Goal: Task Accomplishment & Management: Complete application form

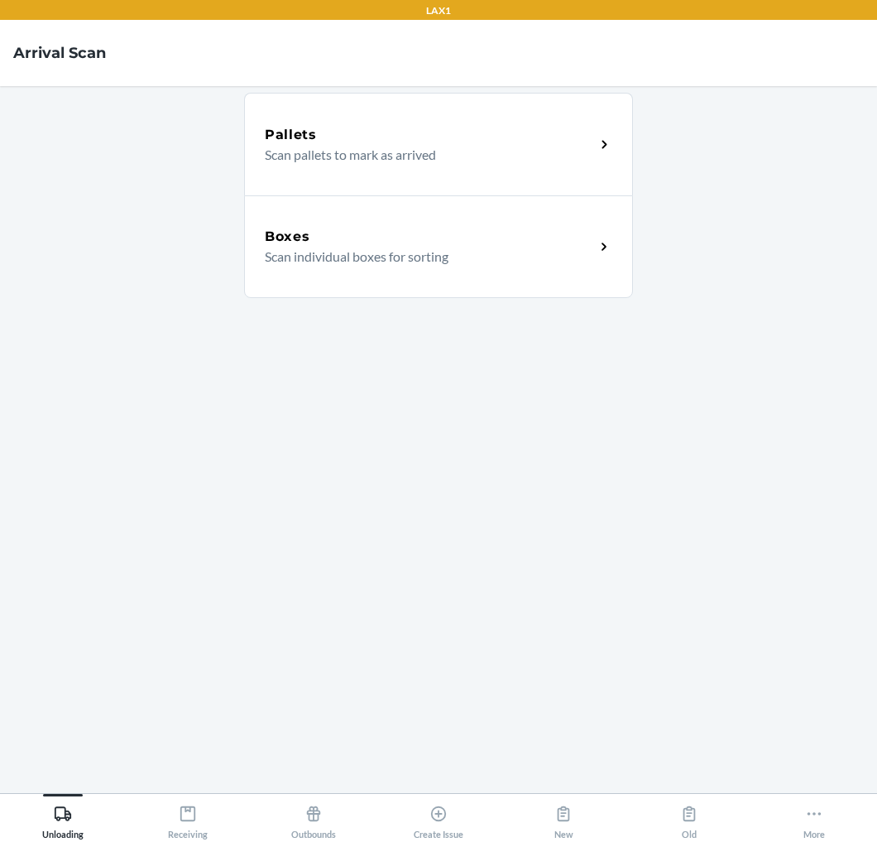
click at [400, 236] on div "Boxes" at bounding box center [430, 237] width 330 height 20
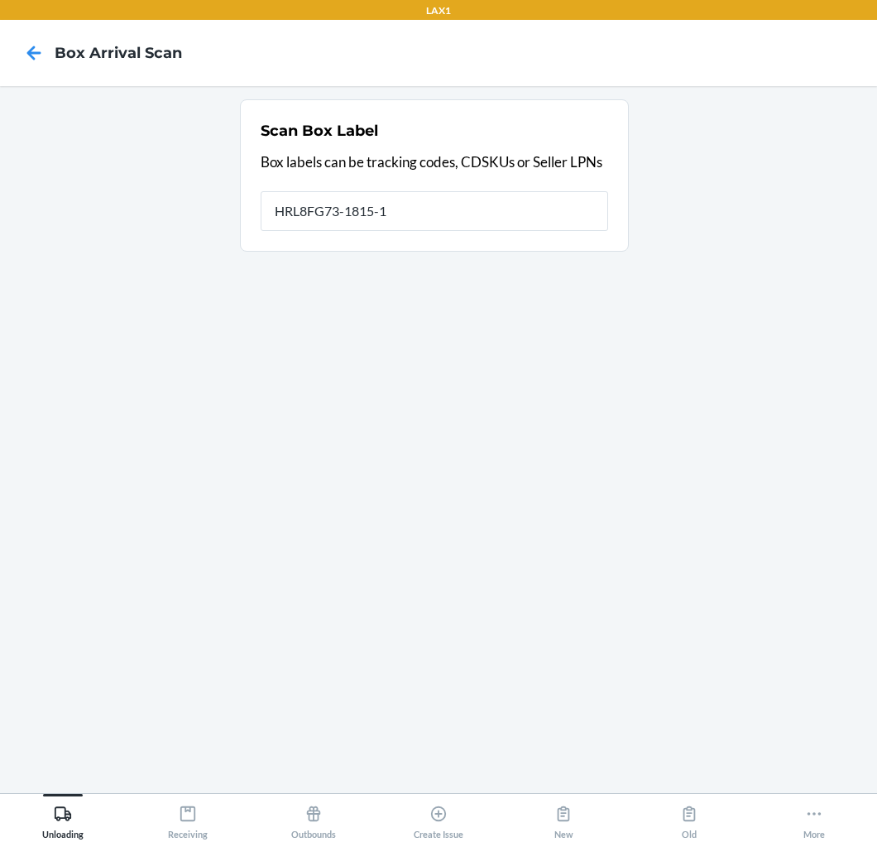
type input "HRL8FG73-1815-1"
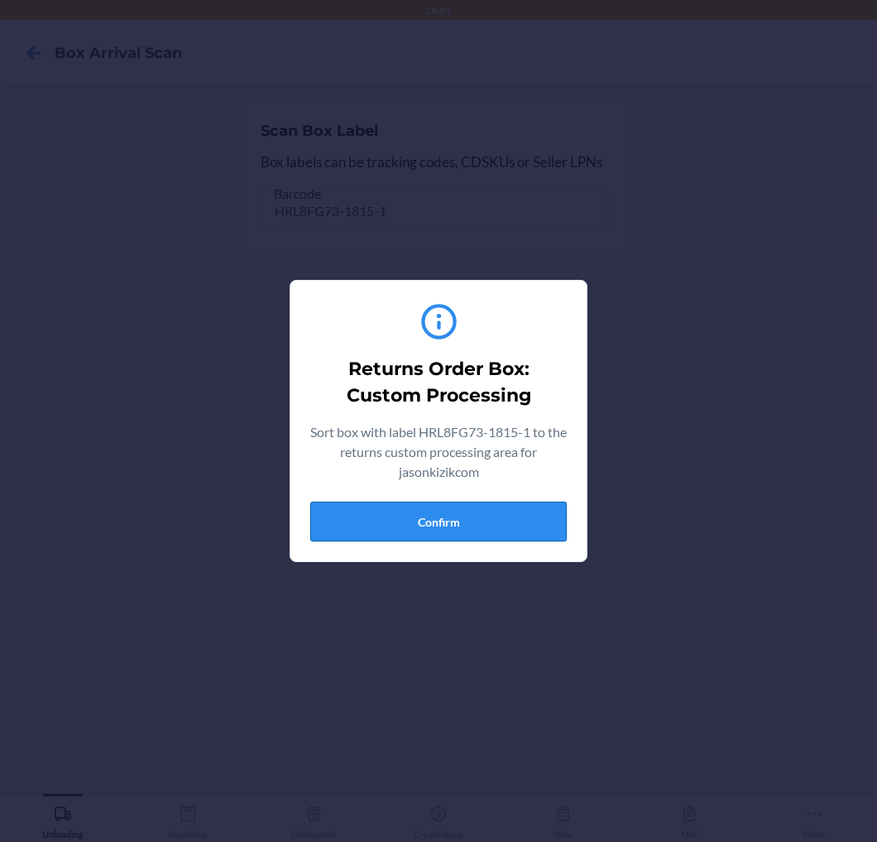
click at [377, 522] on button "Confirm" at bounding box center [438, 522] width 257 height 40
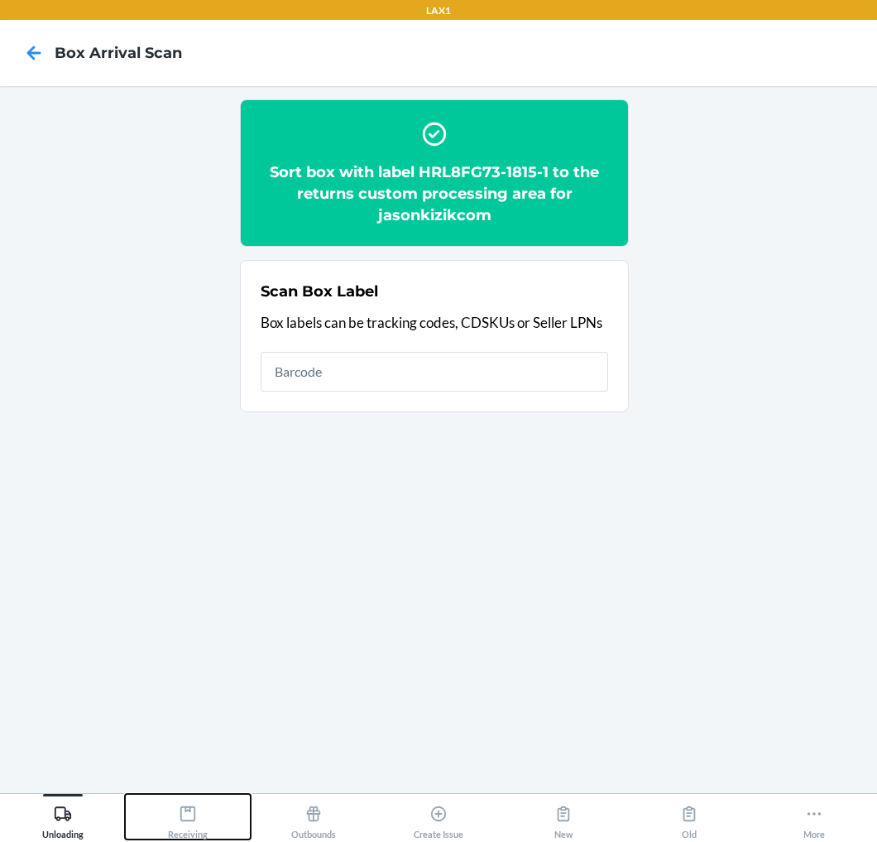
click at [183, 817] on icon at bounding box center [188, 813] width 18 height 18
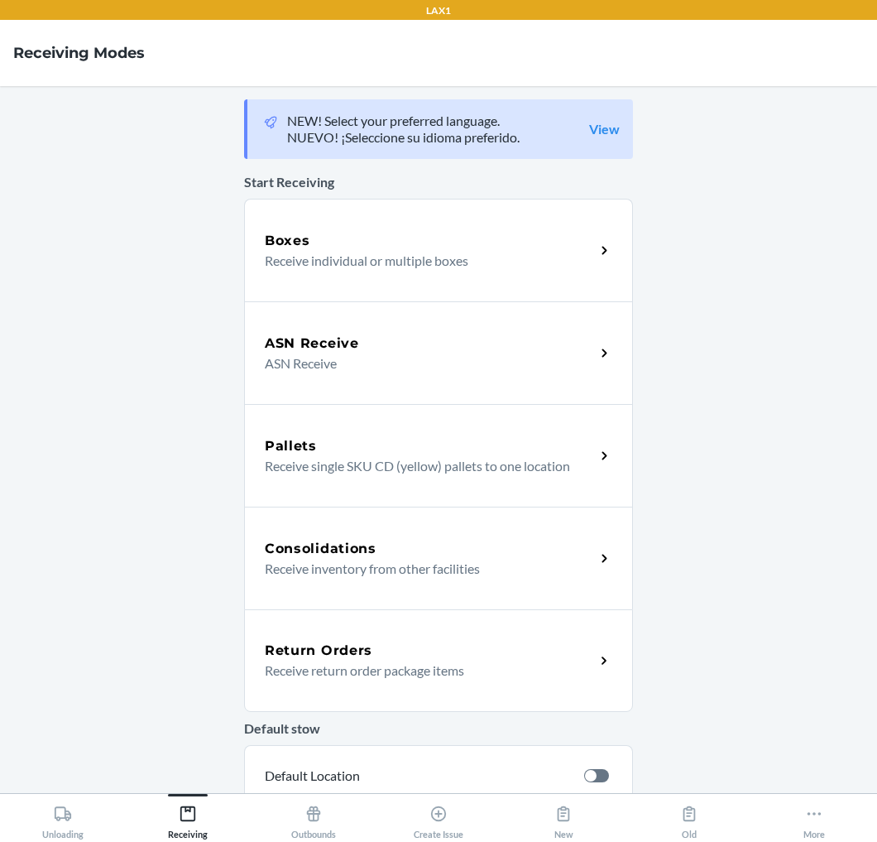
click at [334, 656] on h5 "Return Orders" at bounding box center [319, 651] width 108 height 20
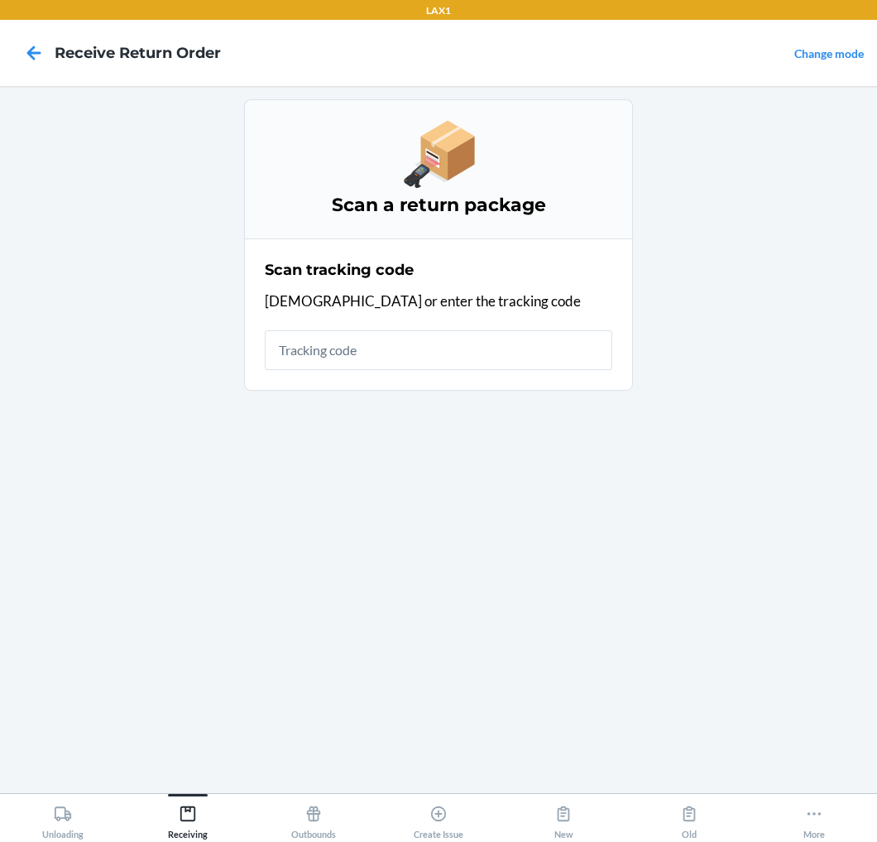
click at [458, 348] on input "text" at bounding box center [439, 350] width 348 height 40
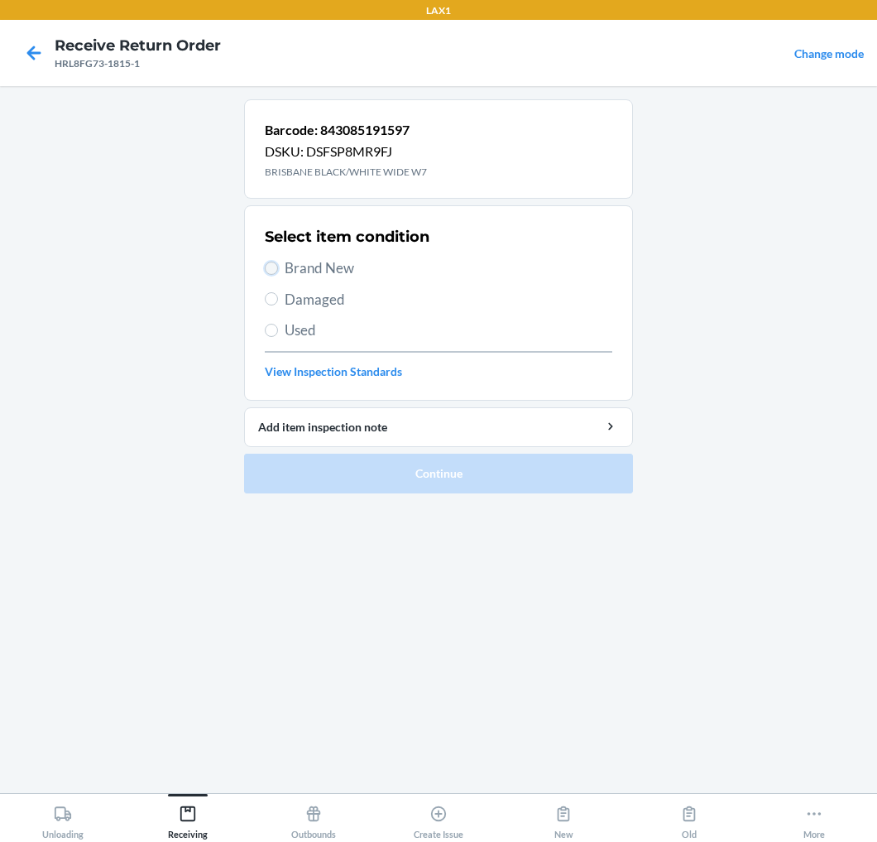
click at [275, 267] on input "Brand New" at bounding box center [271, 268] width 13 height 13
radio input "true"
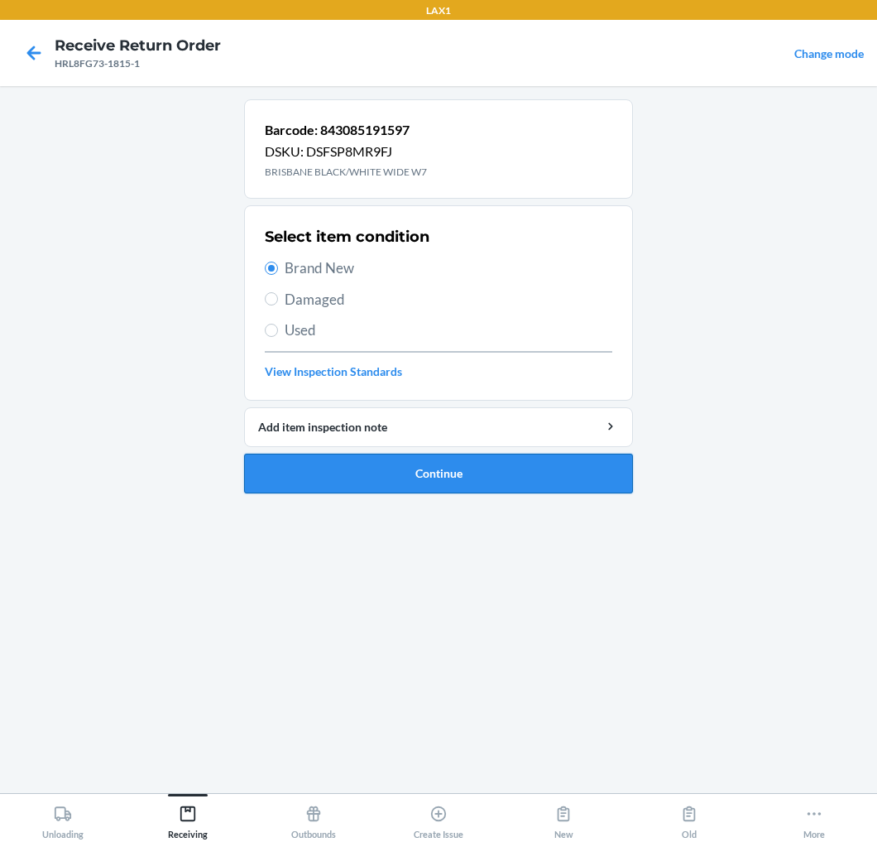
click at [368, 473] on button "Continue" at bounding box center [438, 474] width 389 height 40
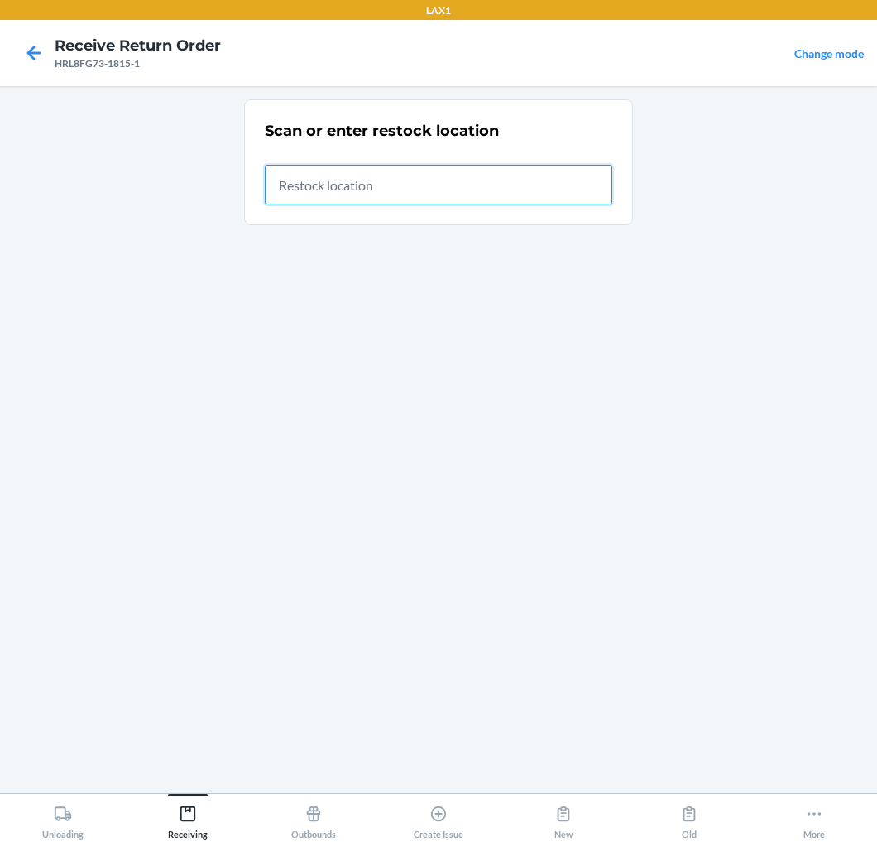
click at [531, 190] on input "text" at bounding box center [439, 185] width 348 height 40
type input "RTCART020"
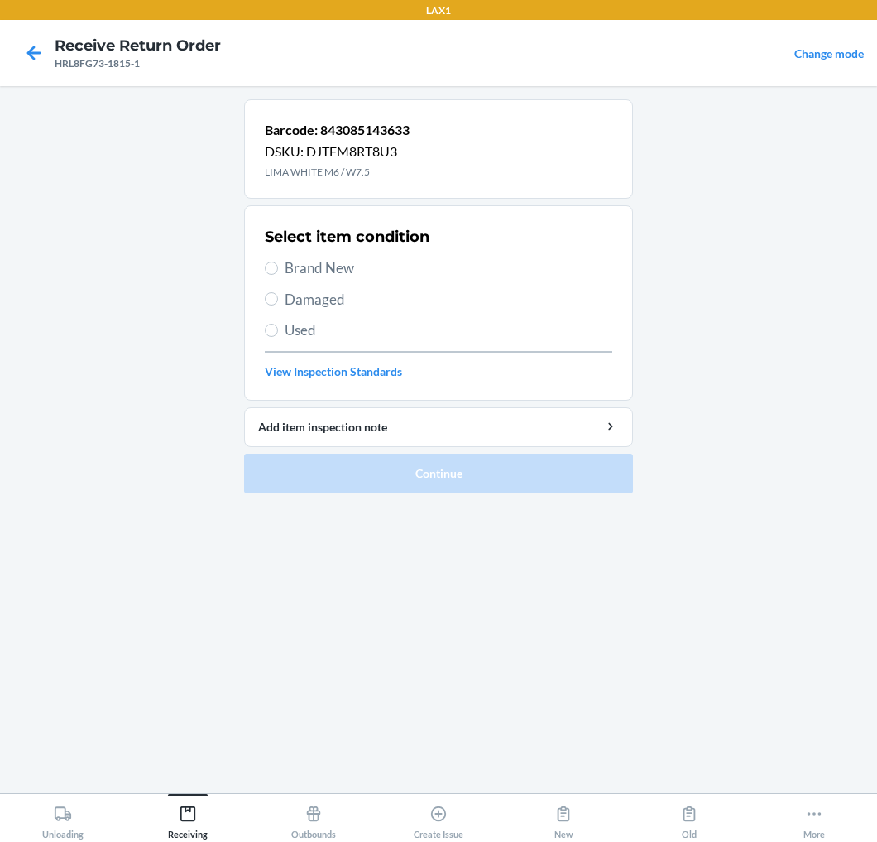
click at [333, 271] on span "Brand New" at bounding box center [449, 268] width 328 height 22
click at [278, 271] on input "Brand New" at bounding box center [271, 268] width 13 height 13
radio input "true"
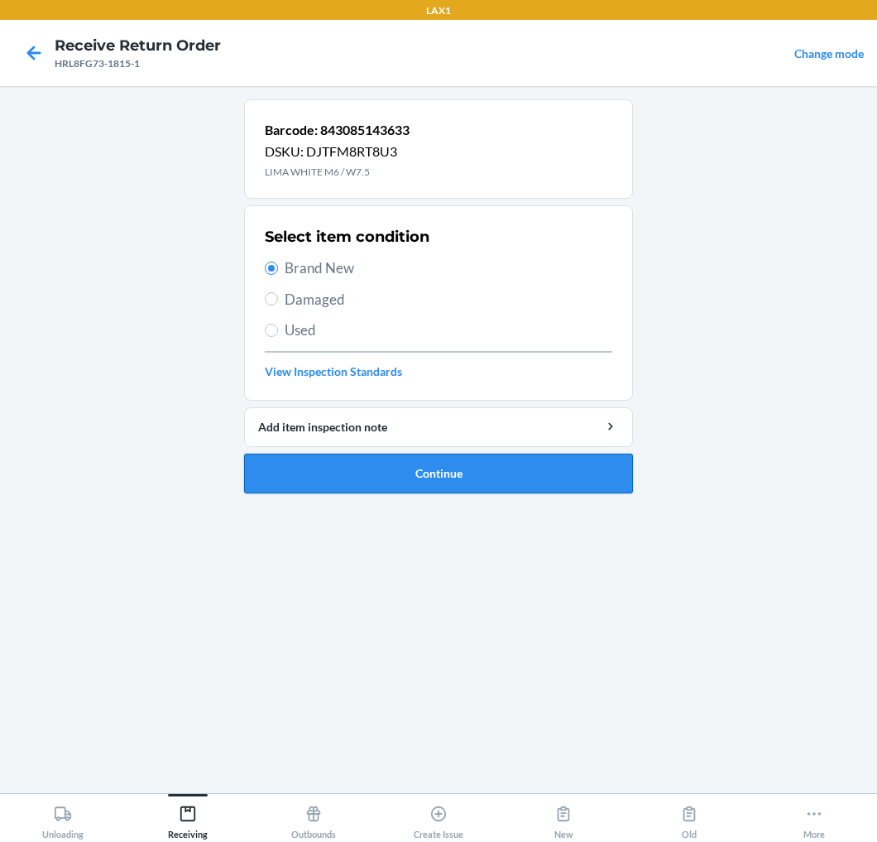
click at [406, 478] on button "Continue" at bounding box center [438, 474] width 389 height 40
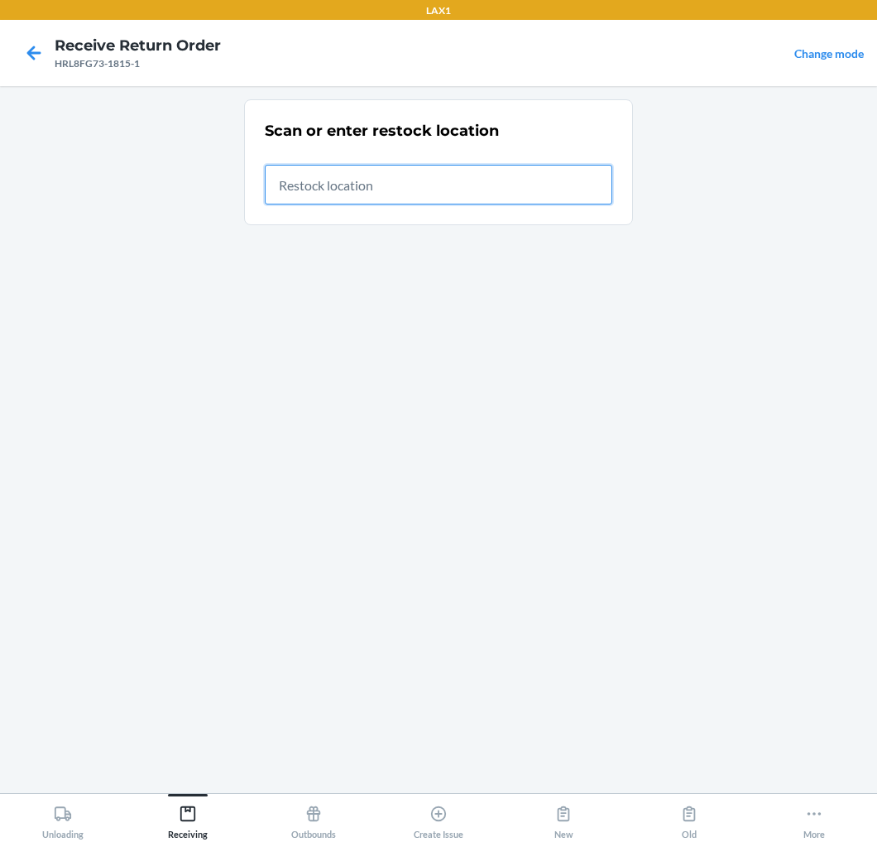
click at [596, 180] on input "text" at bounding box center [439, 185] width 348 height 40
type input "RTCART020"
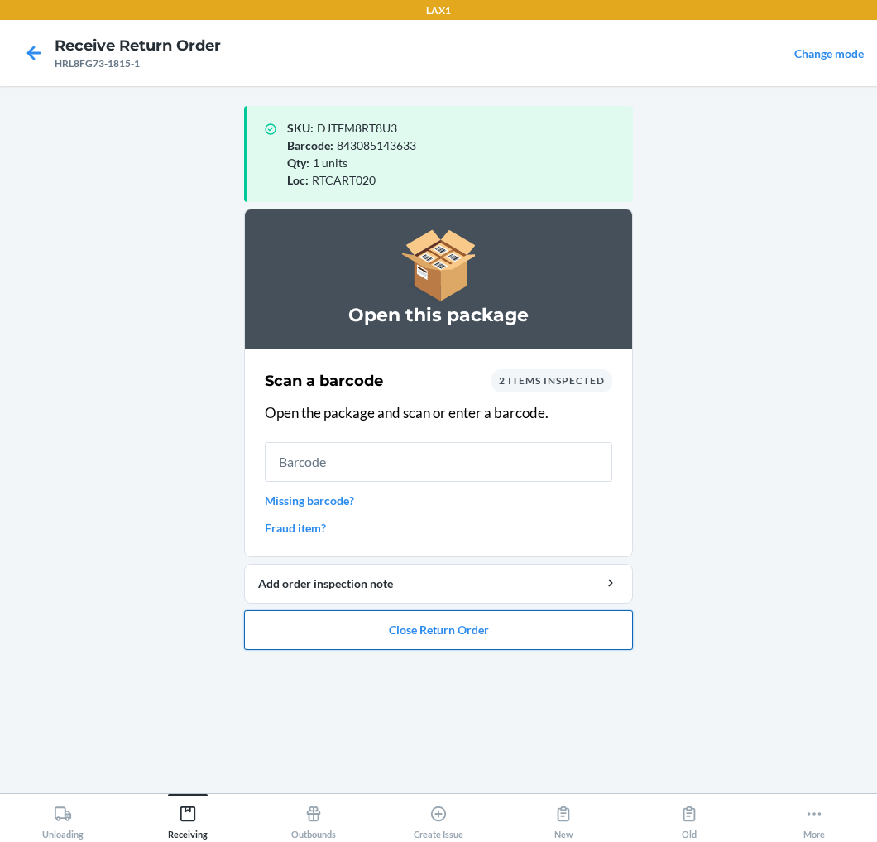
click at [362, 622] on button "Close Return Order" at bounding box center [438, 630] width 389 height 40
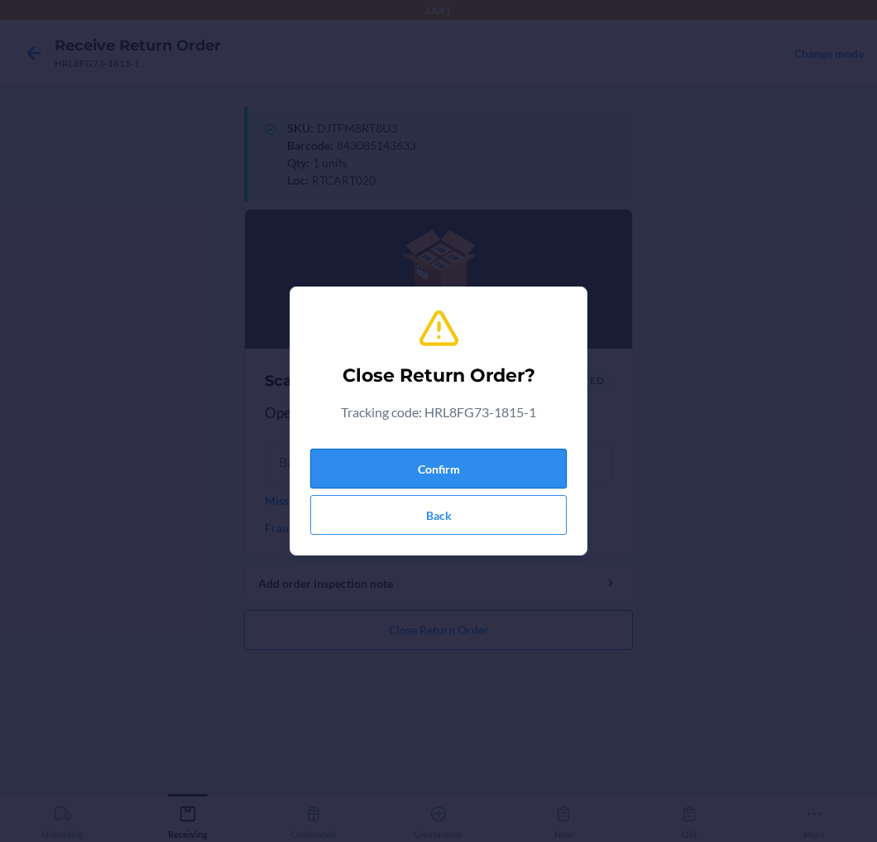
drag, startPoint x: 474, startPoint y: 453, endPoint x: 483, endPoint y: 448, distance: 10.4
click at [476, 452] on button "Confirm" at bounding box center [438, 469] width 257 height 40
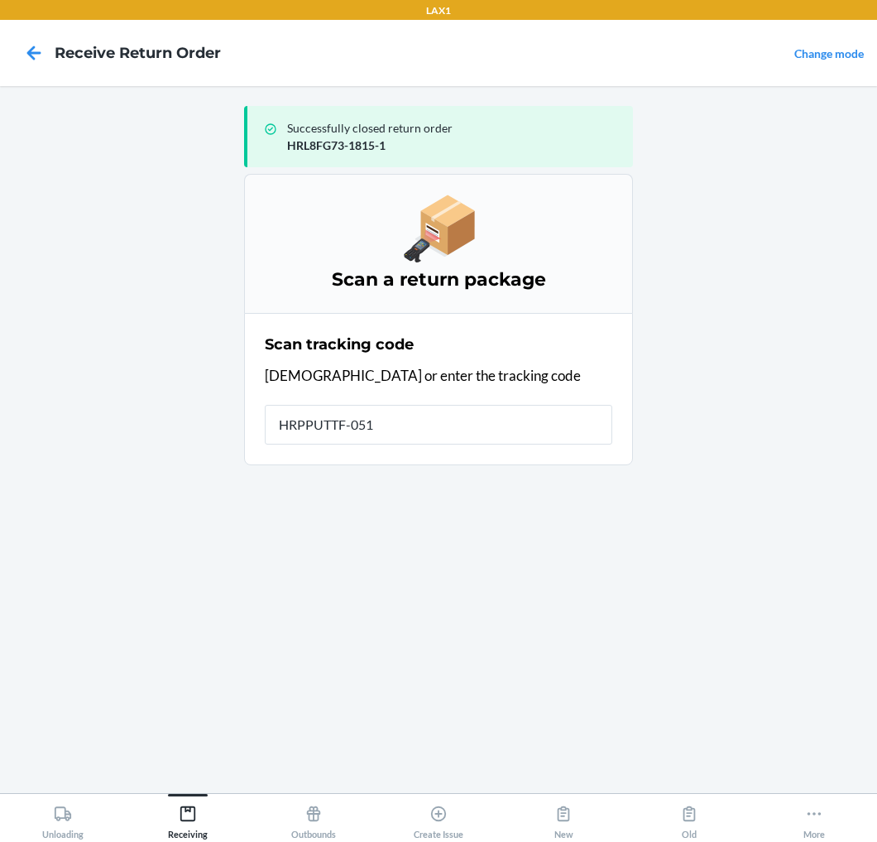
type input "HRPPUTTF-0518"
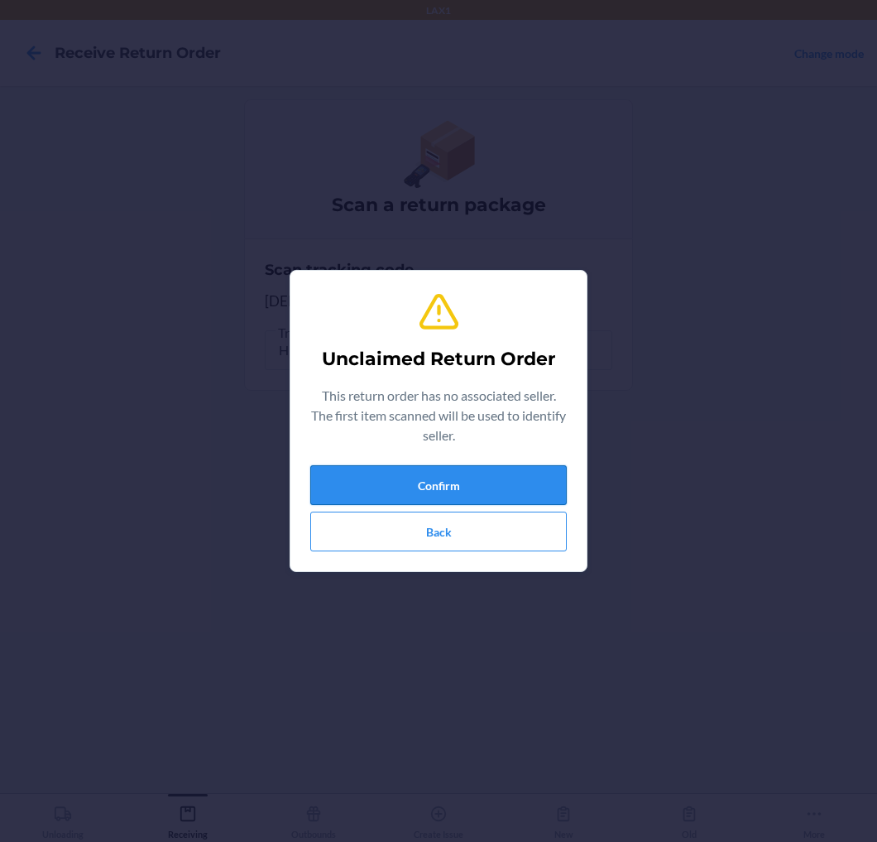
click at [478, 481] on button "Confirm" at bounding box center [438, 485] width 257 height 40
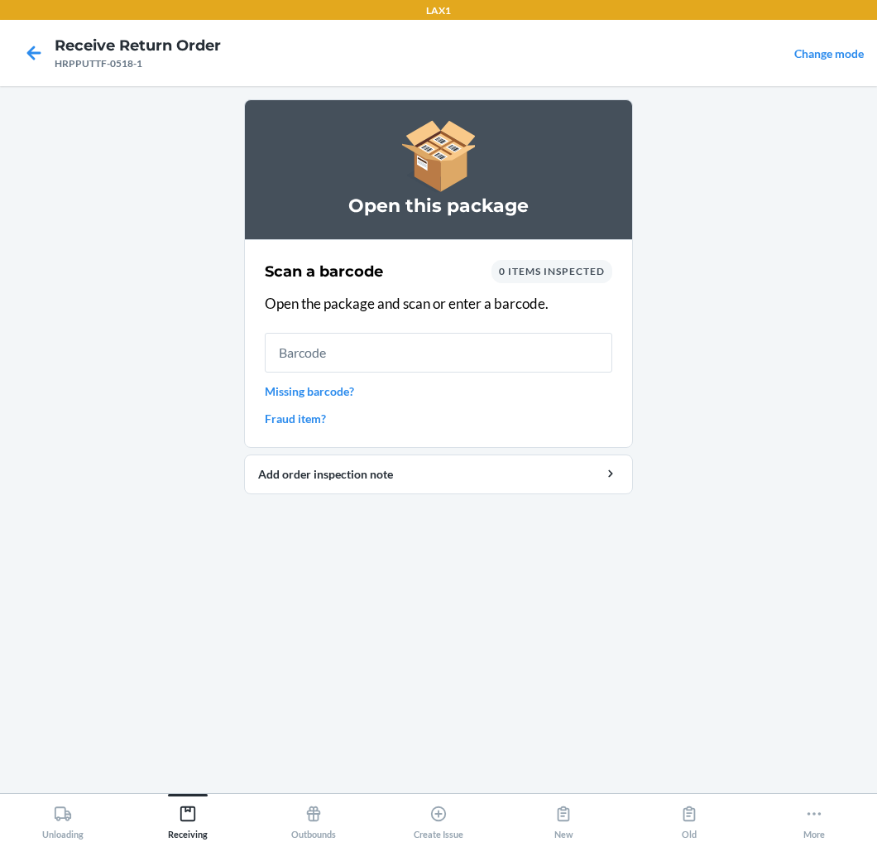
click at [494, 357] on input "text" at bounding box center [439, 353] width 348 height 40
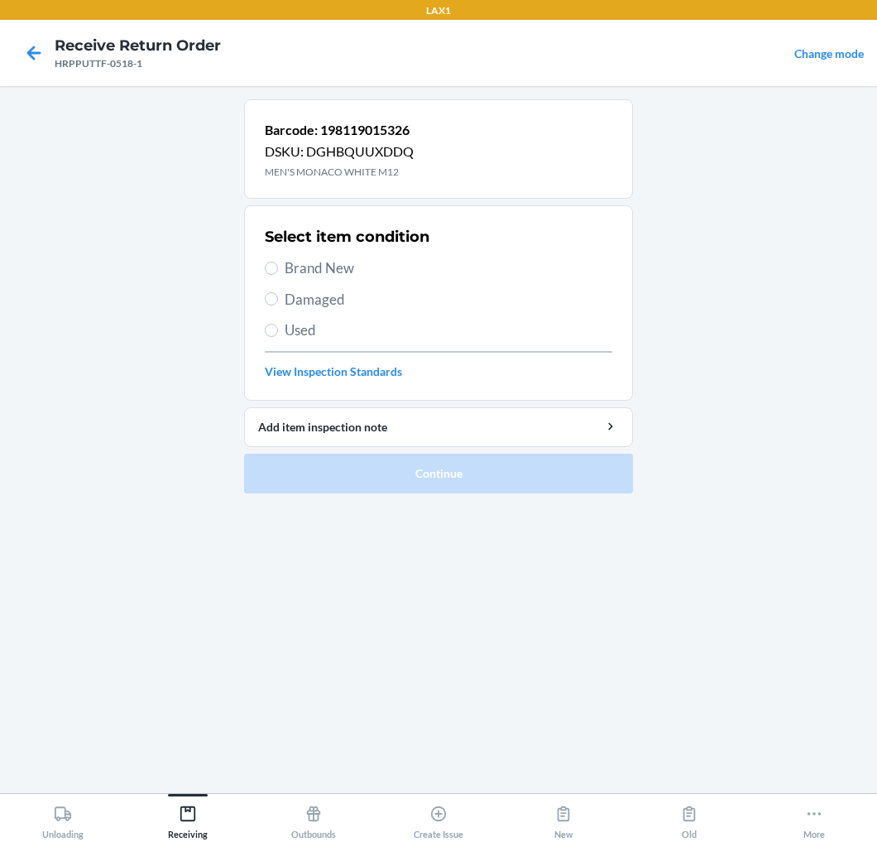
click at [315, 271] on span "Brand New" at bounding box center [449, 268] width 328 height 22
click at [278, 271] on input "Brand New" at bounding box center [271, 268] width 13 height 13
radio input "true"
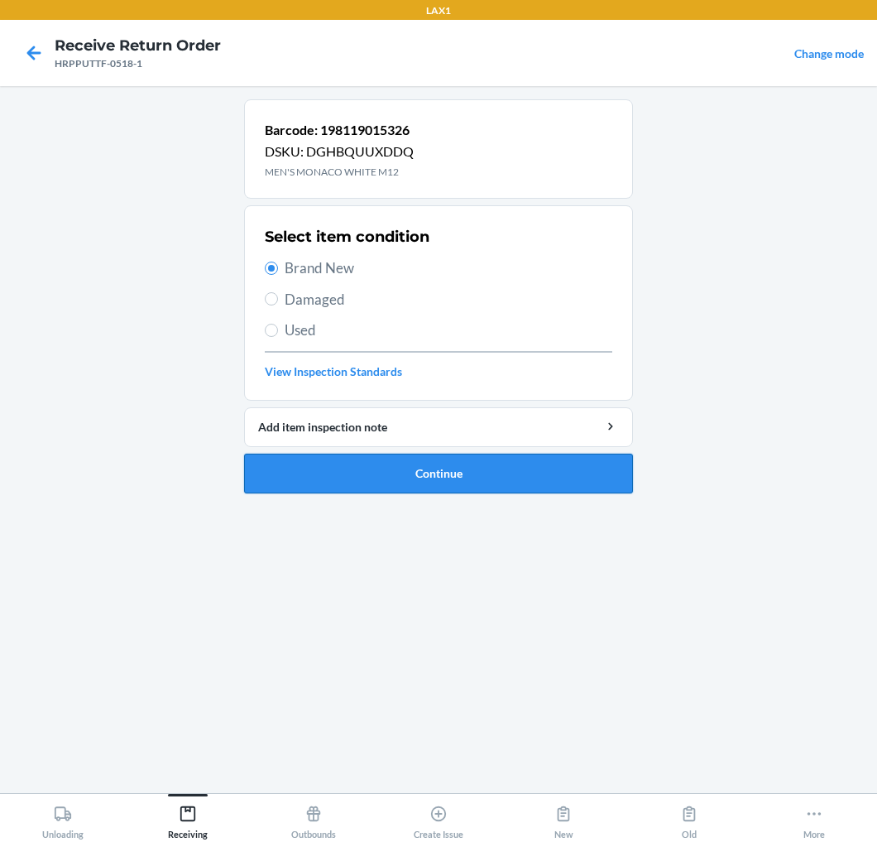
drag, startPoint x: 377, startPoint y: 474, endPoint x: 386, endPoint y: 473, distance: 9.3
click at [386, 473] on button "Continue" at bounding box center [438, 474] width 389 height 40
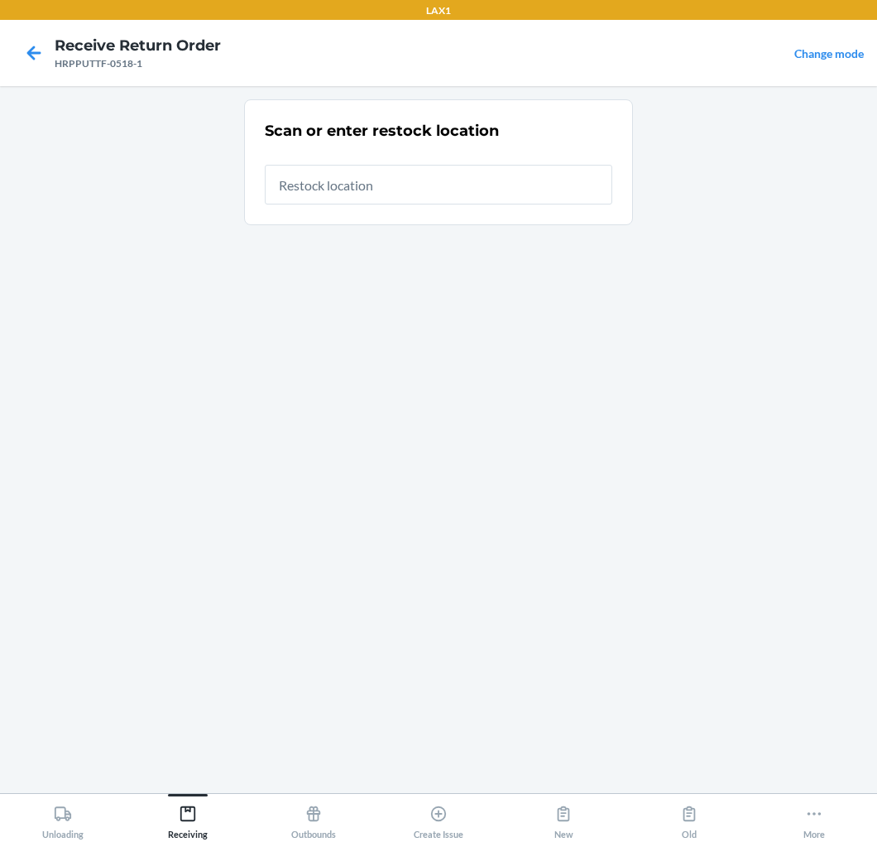
click at [476, 205] on div "Scan or enter restock location" at bounding box center [439, 162] width 348 height 94
type input "RTCART020"
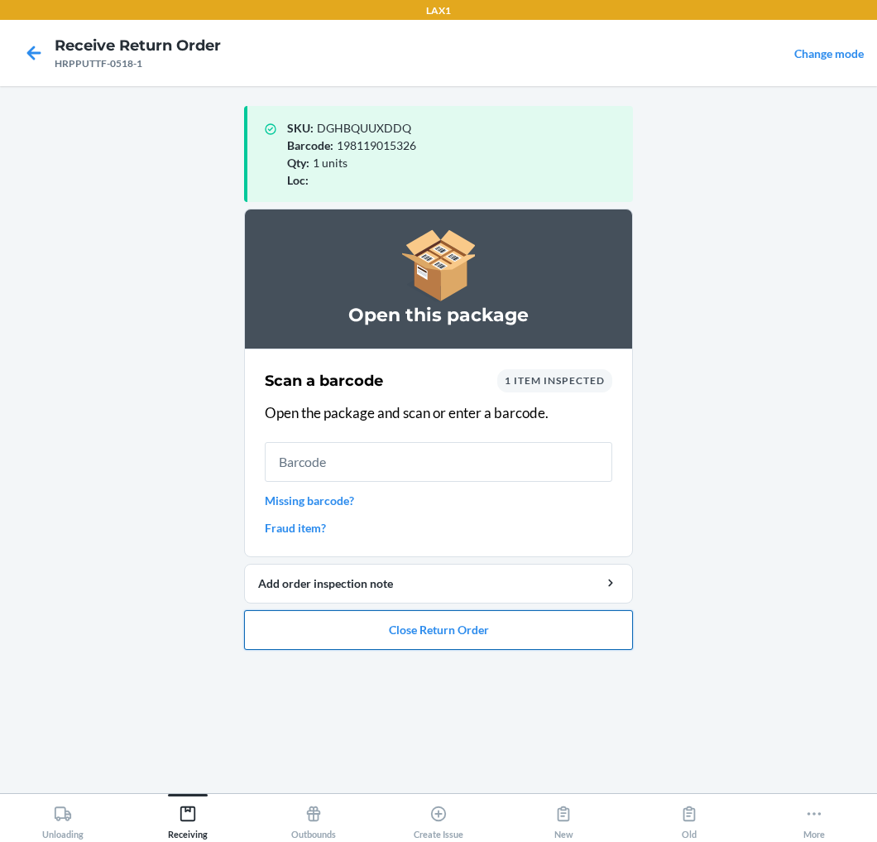
click at [456, 618] on button "Close Return Order" at bounding box center [438, 630] width 389 height 40
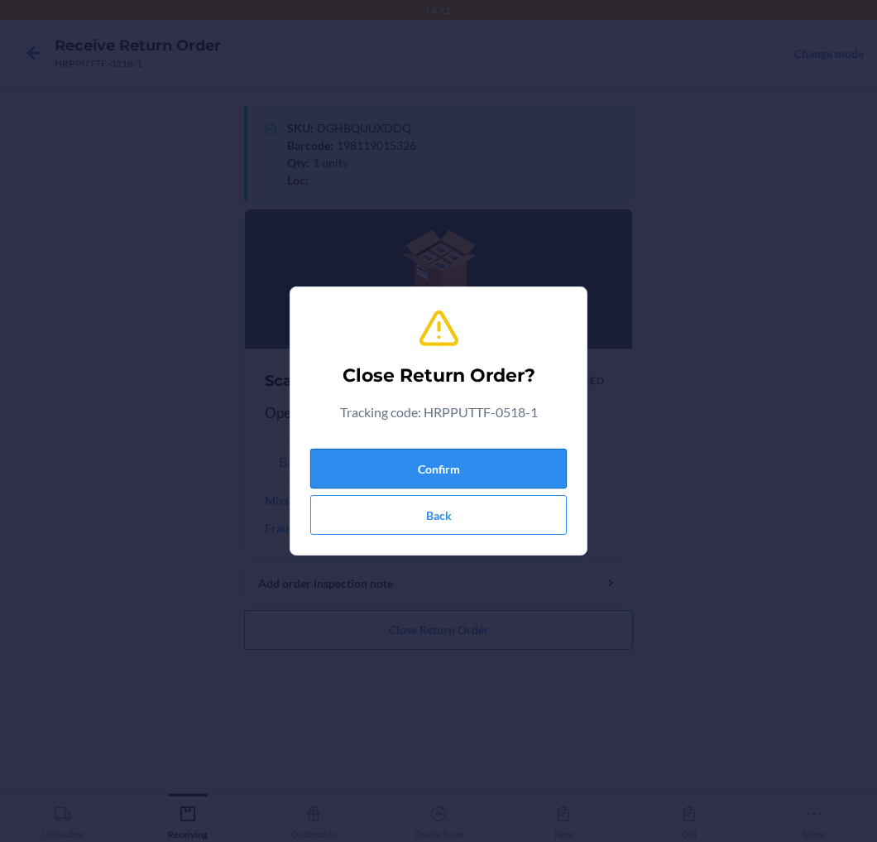
click at [466, 452] on button "Confirm" at bounding box center [438, 469] width 257 height 40
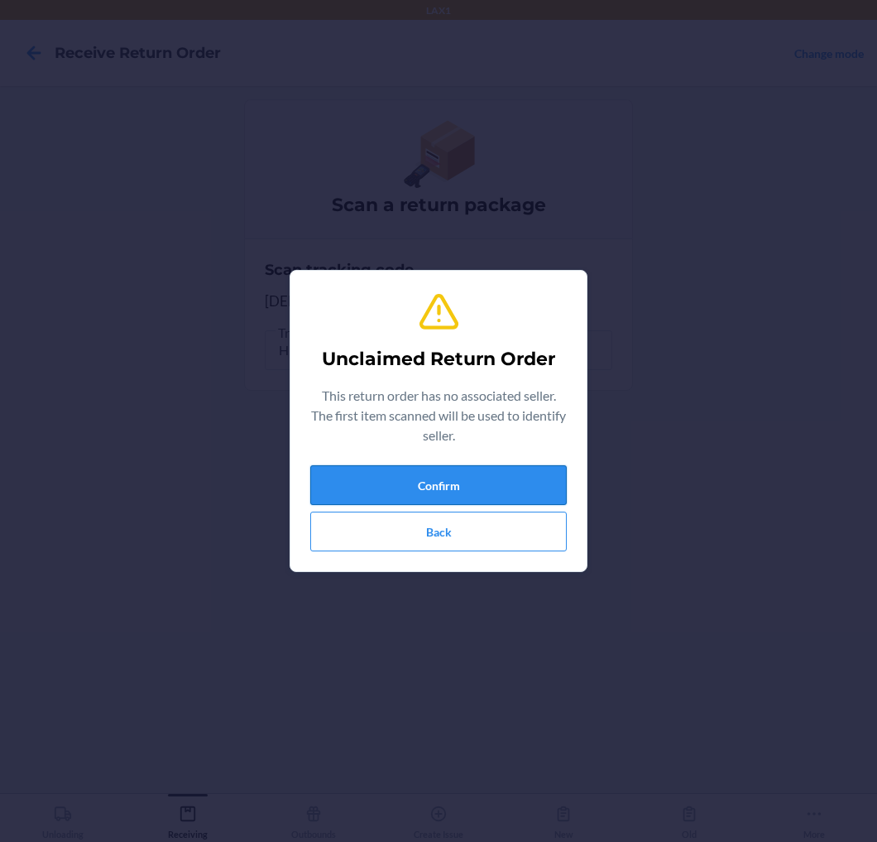
click at [470, 473] on button "Confirm" at bounding box center [438, 485] width 257 height 40
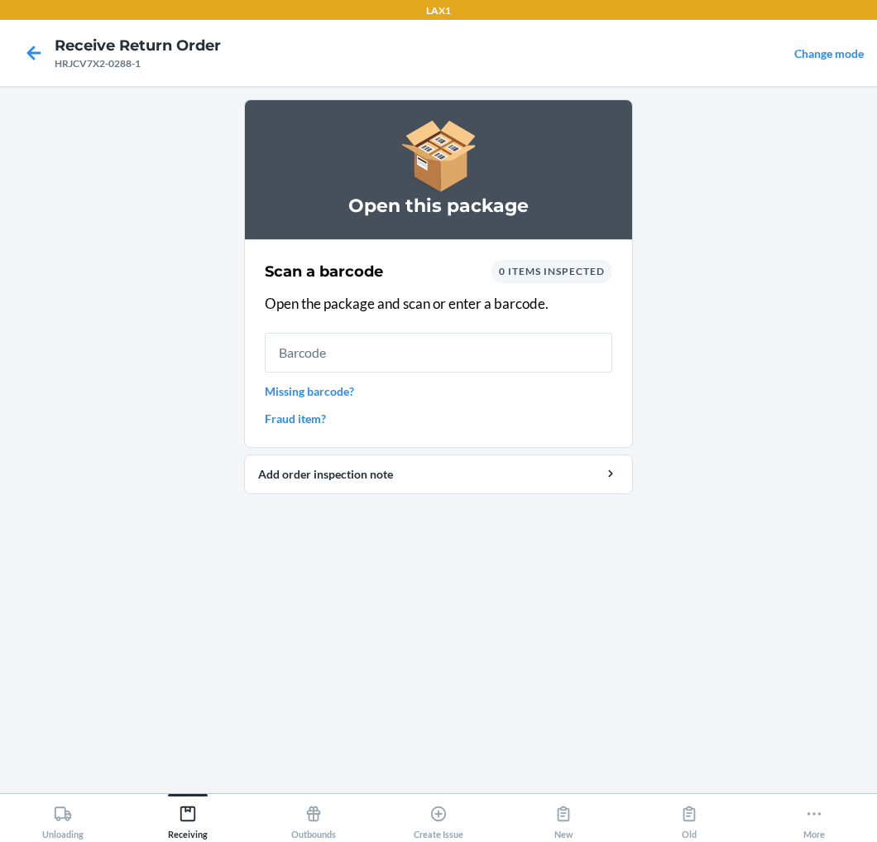
click at [441, 356] on input "text" at bounding box center [439, 353] width 348 height 40
click at [475, 343] on input "text" at bounding box center [439, 353] width 348 height 40
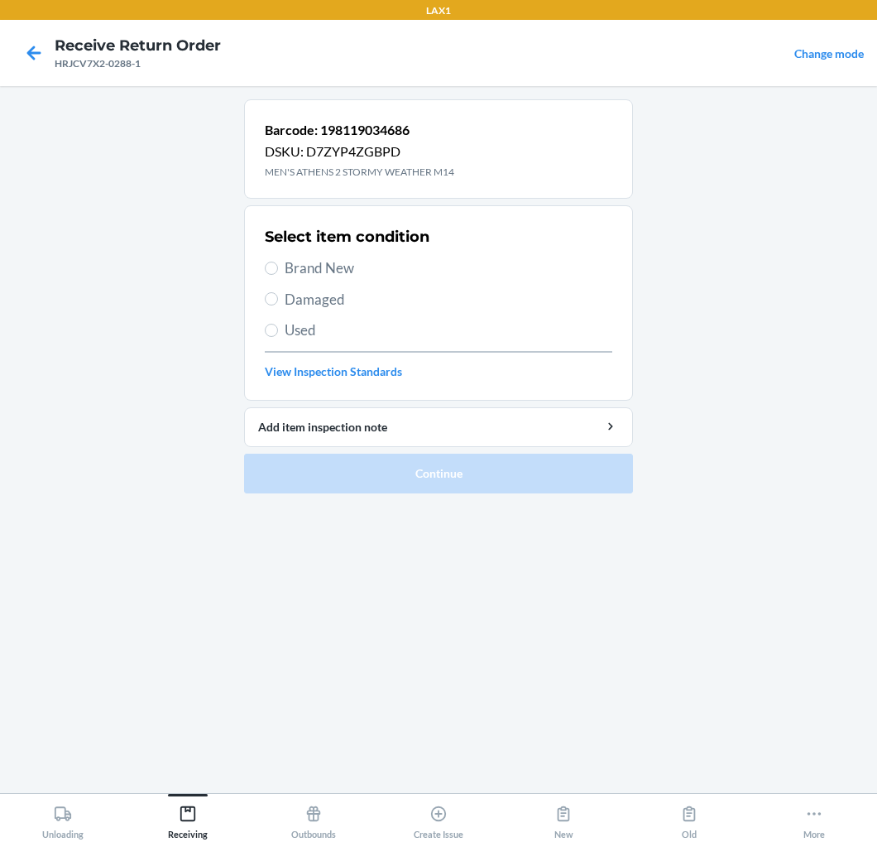
click at [323, 275] on span "Brand New" at bounding box center [449, 268] width 328 height 22
click at [278, 275] on input "Brand New" at bounding box center [271, 268] width 13 height 13
radio input "true"
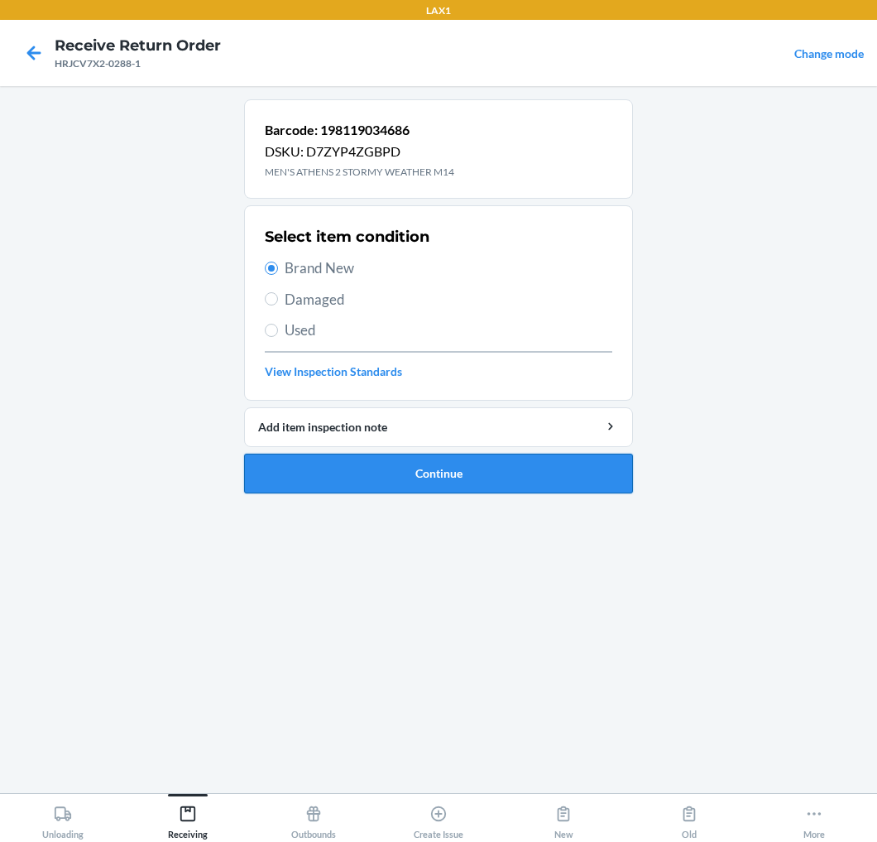
click at [348, 468] on button "Continue" at bounding box center [438, 474] width 389 height 40
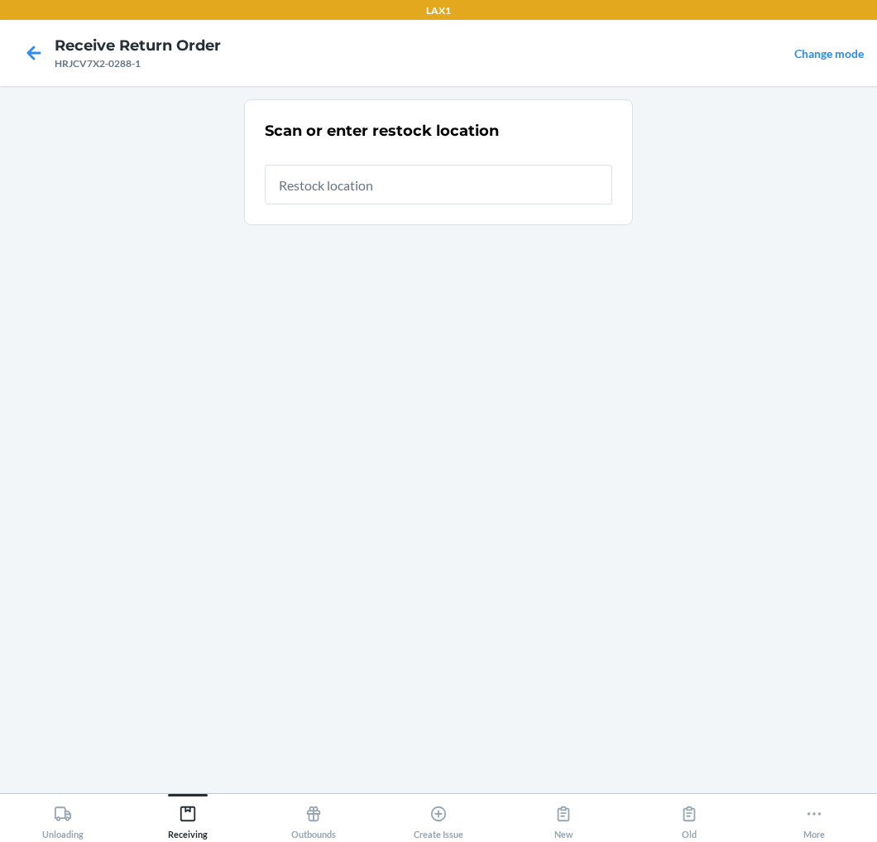
click at [435, 189] on input "text" at bounding box center [439, 185] width 348 height 40
type input "RTCART020"
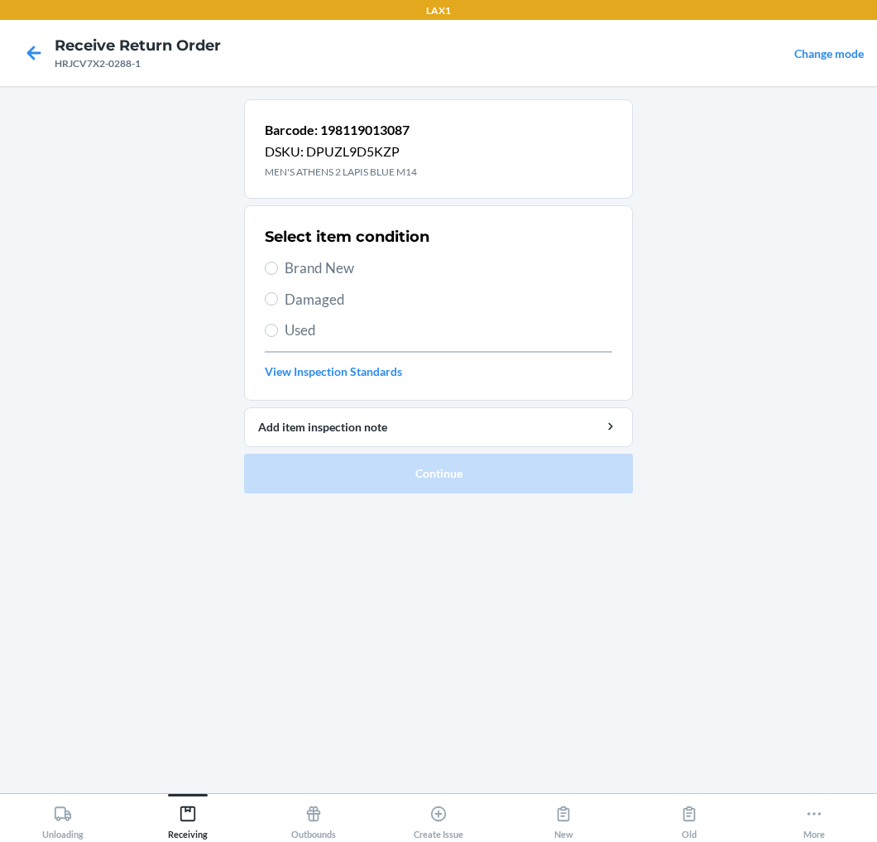
click at [326, 267] on span "Brand New" at bounding box center [449, 268] width 328 height 22
click at [278, 267] on input "Brand New" at bounding box center [271, 268] width 13 height 13
radio input "true"
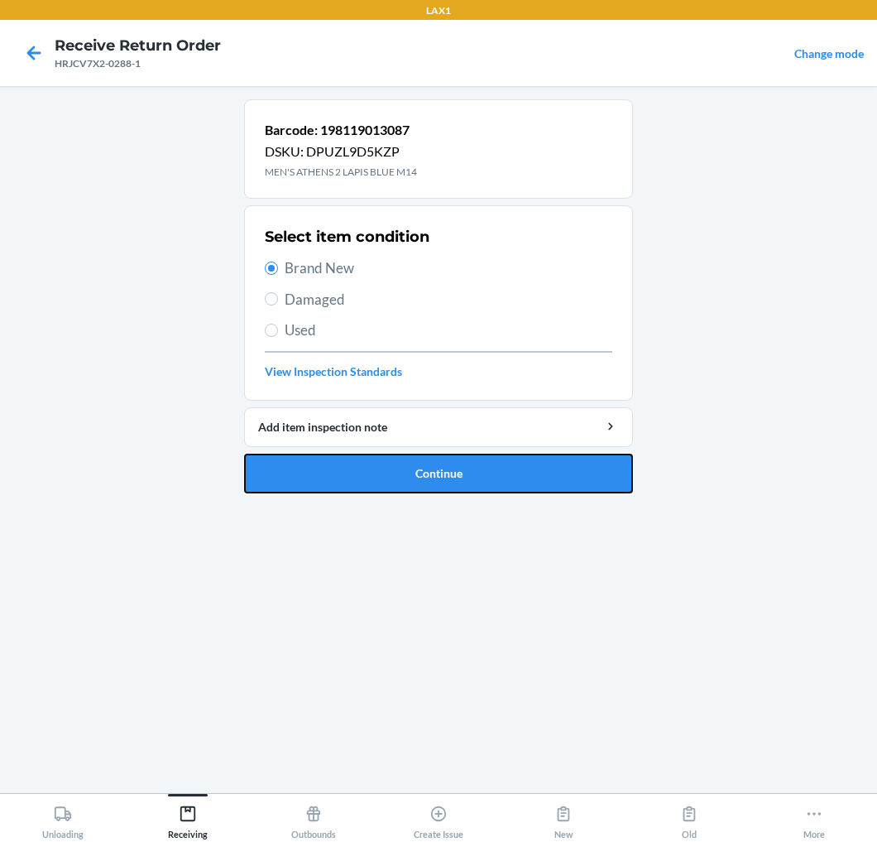
drag, startPoint x: 404, startPoint y: 465, endPoint x: 403, endPoint y: 445, distance: 19.9
click at [404, 459] on button "Continue" at bounding box center [438, 474] width 389 height 40
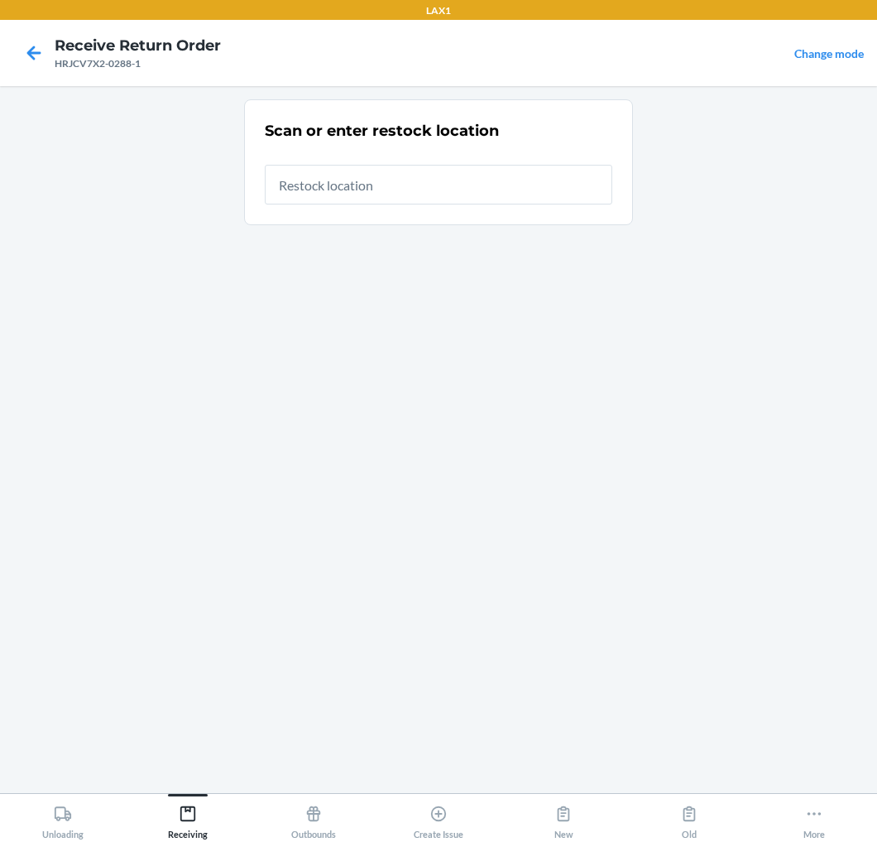
click at [408, 179] on input "text" at bounding box center [439, 185] width 348 height 40
type input "RTCART020"
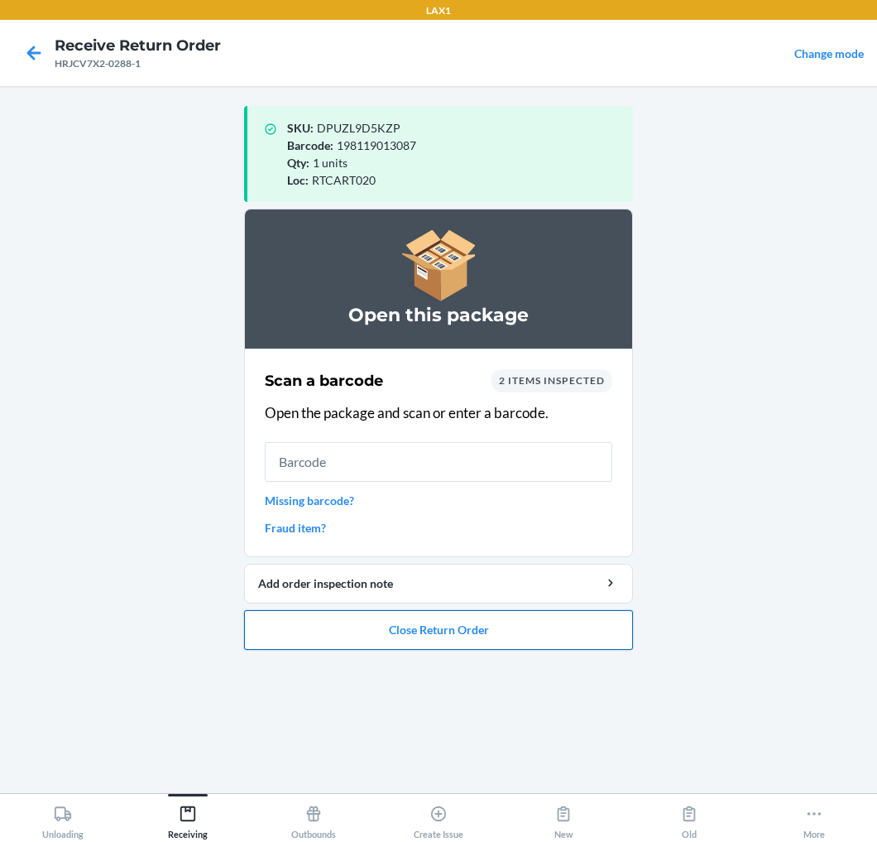
click at [443, 634] on button "Close Return Order" at bounding box center [438, 630] width 389 height 40
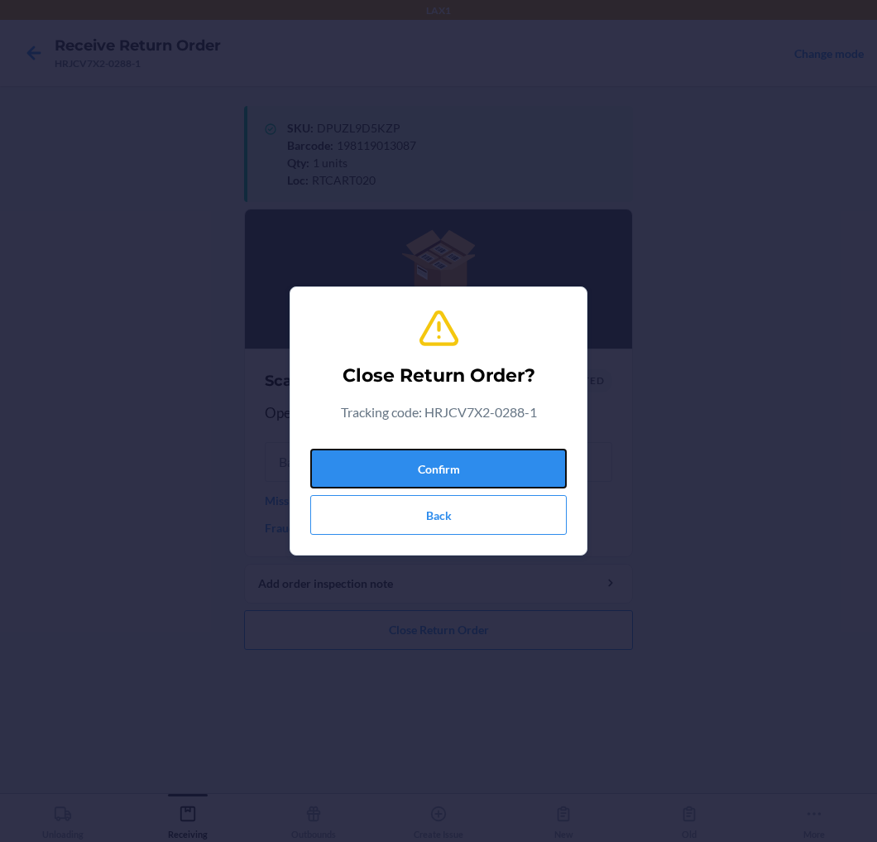
drag, startPoint x: 499, startPoint y: 464, endPoint x: 527, endPoint y: 425, distance: 48.7
click at [515, 449] on button "Confirm" at bounding box center [438, 469] width 257 height 40
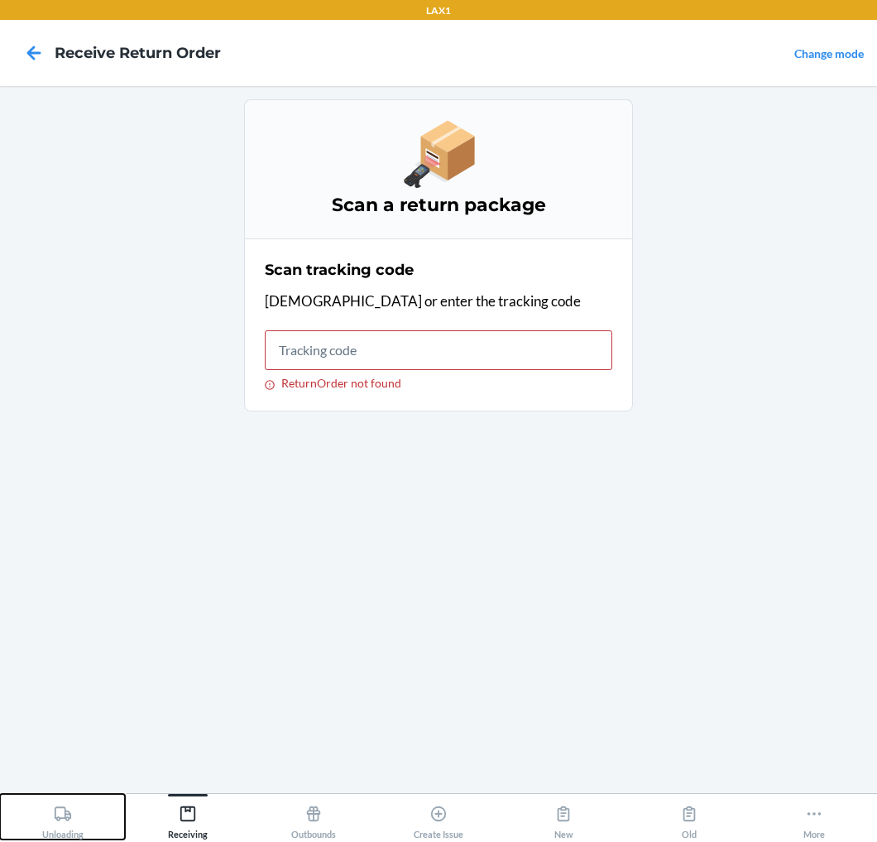
click at [64, 812] on icon at bounding box center [63, 813] width 17 height 14
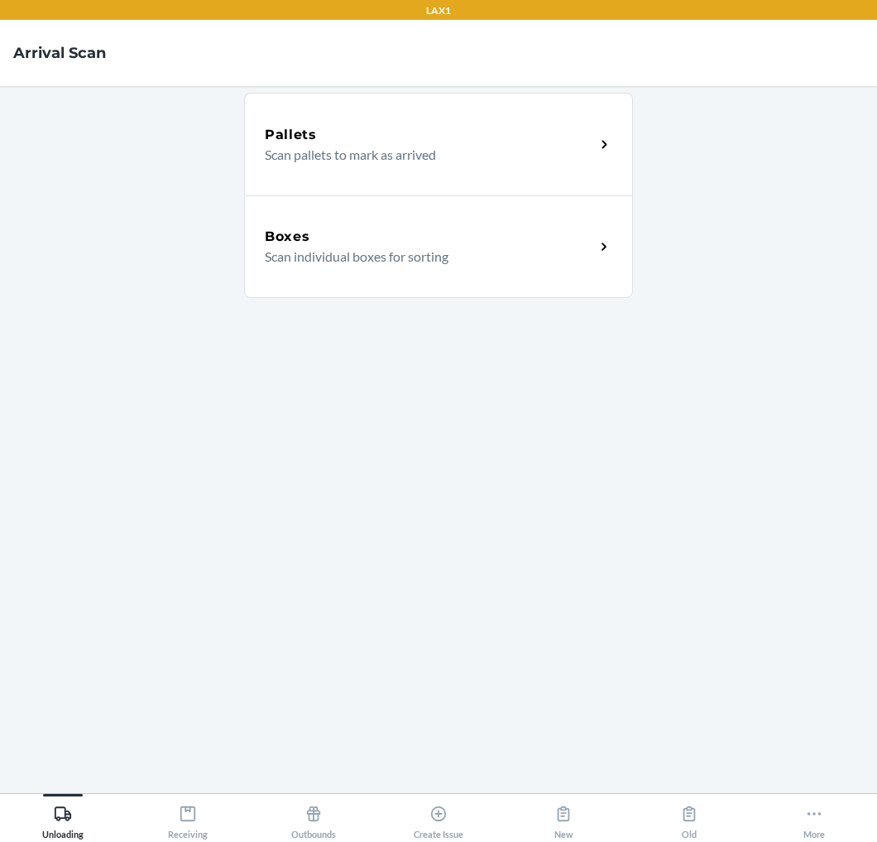
click at [420, 237] on div "Boxes" at bounding box center [430, 237] width 330 height 20
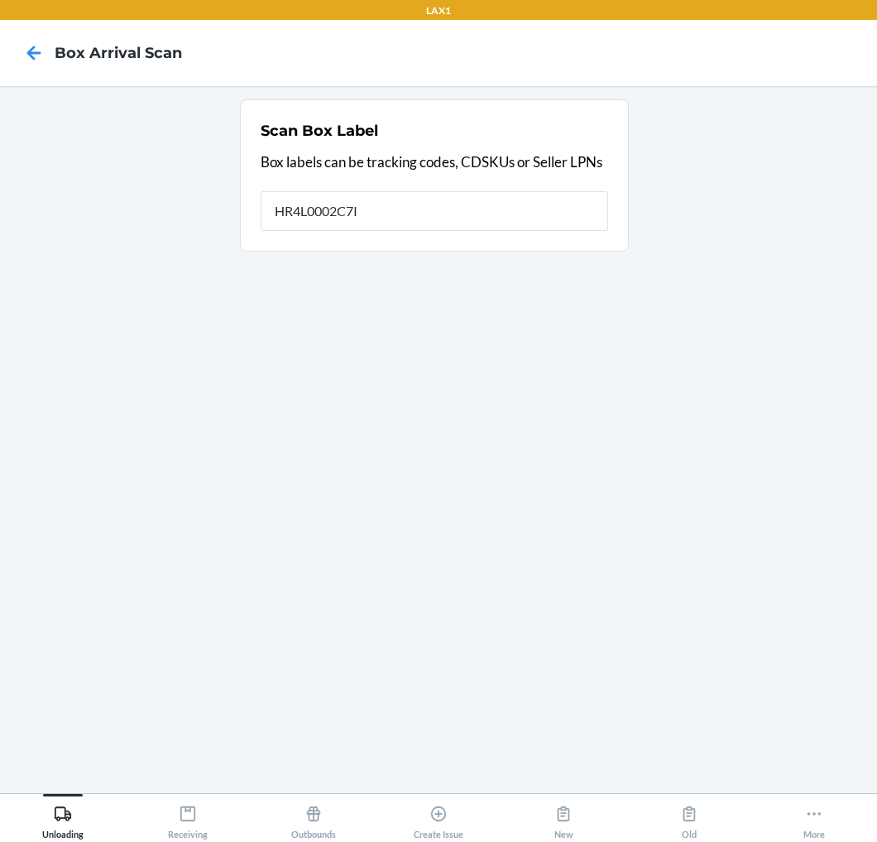
type input "HR4L0002C7I0"
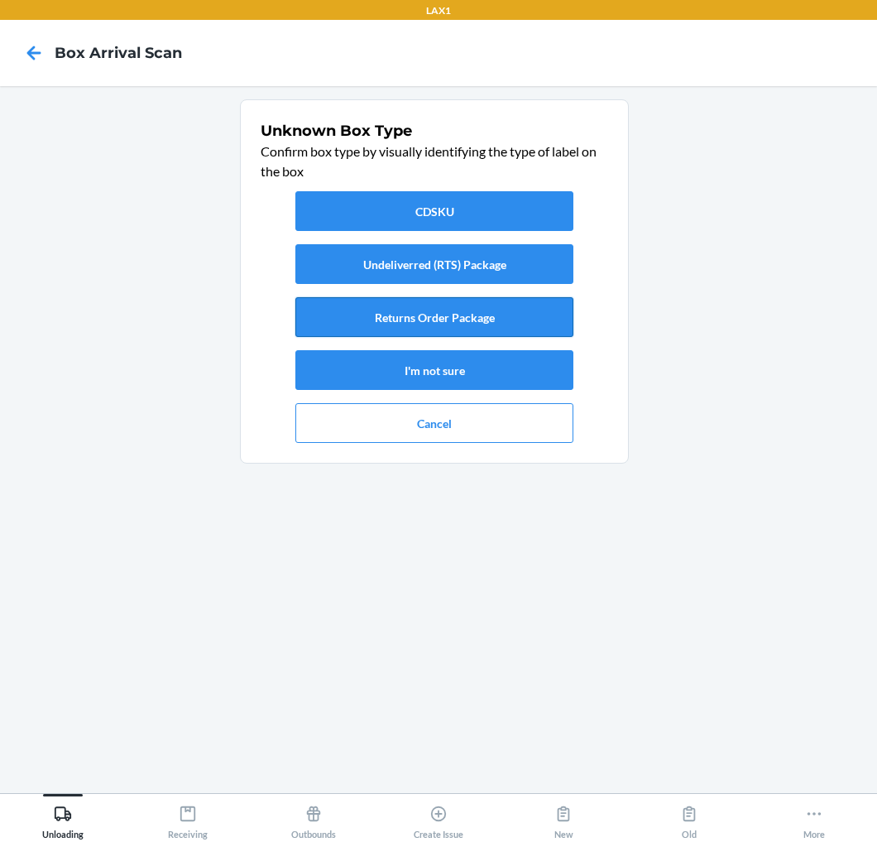
click at [300, 311] on button "Returns Order Package" at bounding box center [434, 317] width 278 height 40
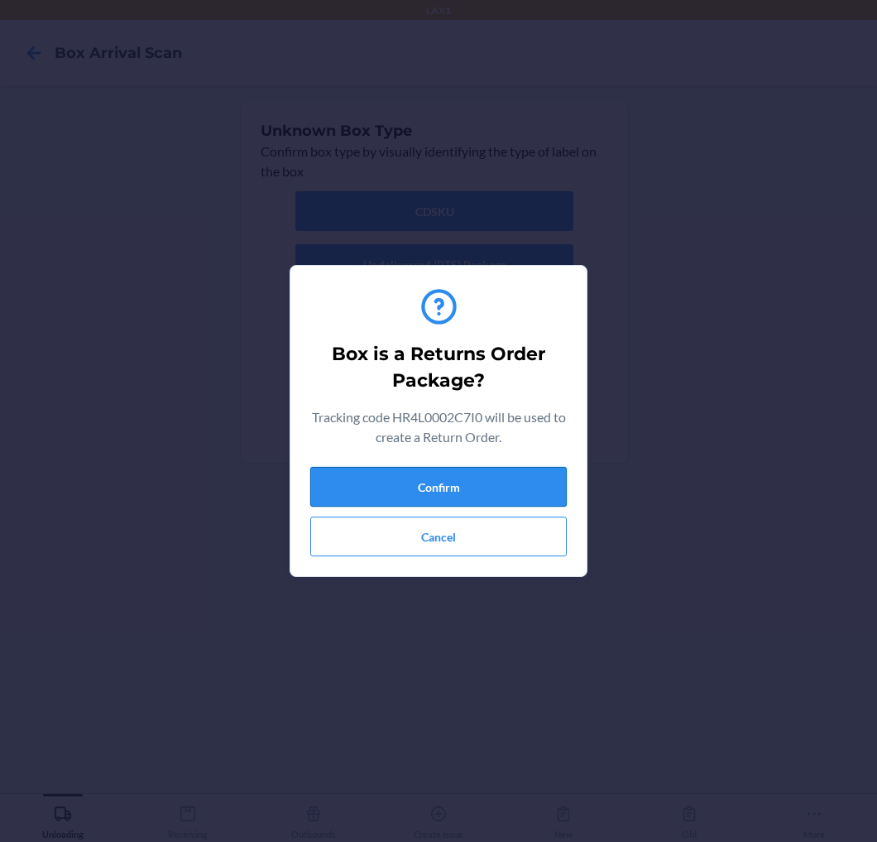
click at [366, 468] on button "Confirm" at bounding box center [438, 487] width 257 height 40
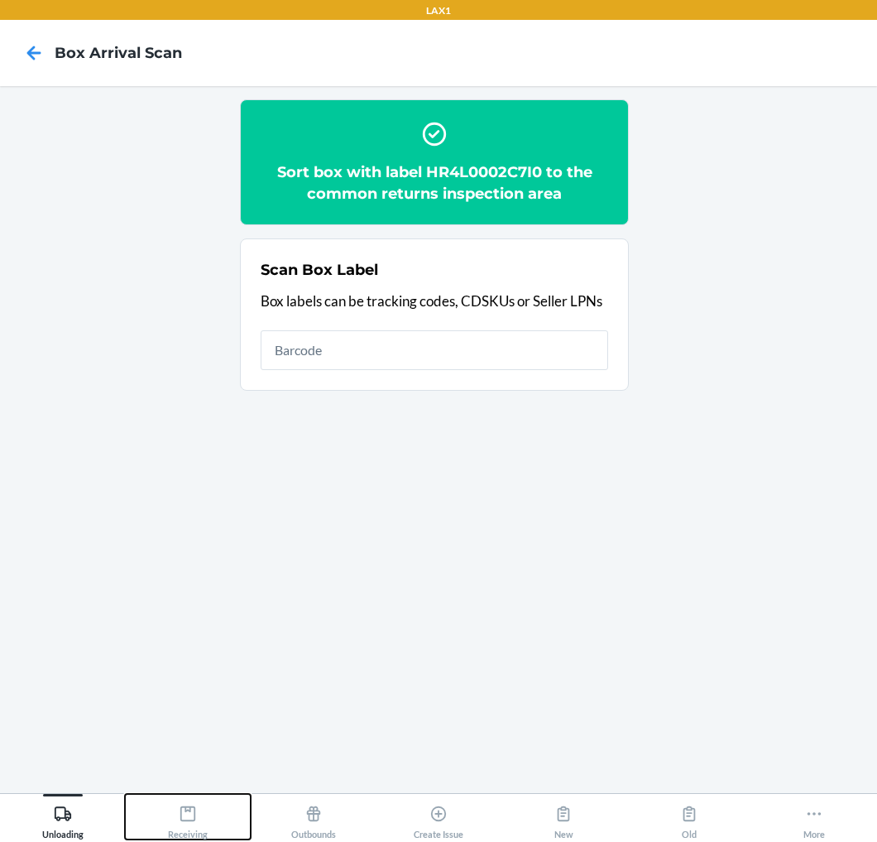
click at [189, 809] on icon at bounding box center [188, 813] width 18 height 18
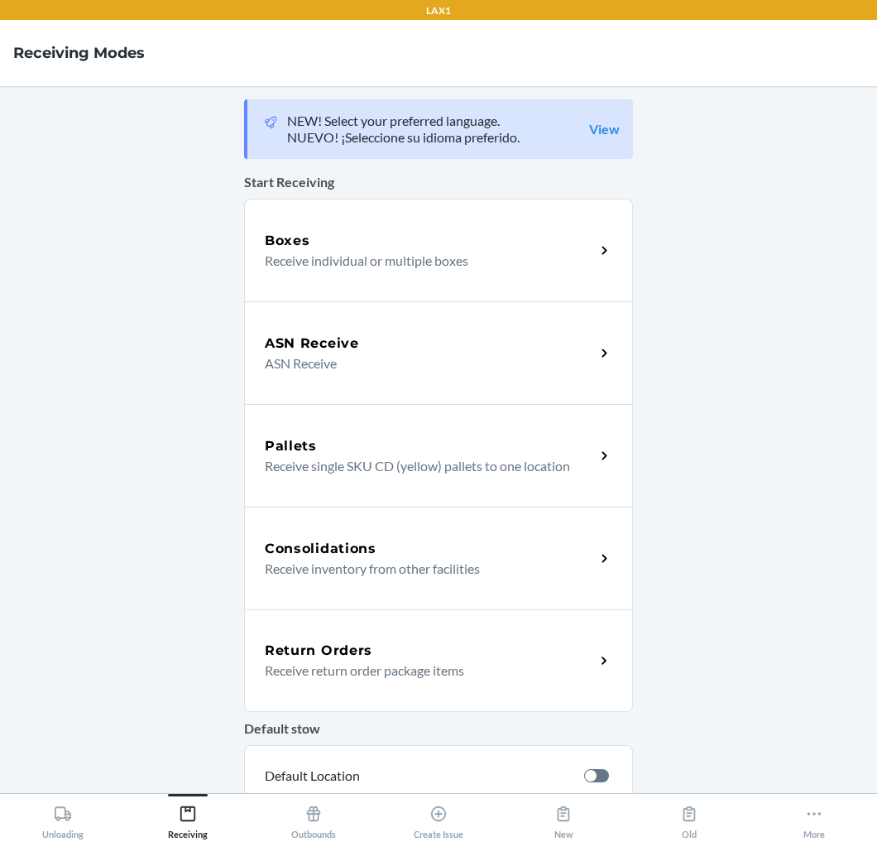
click at [375, 647] on div "Return Orders" at bounding box center [430, 651] width 330 height 20
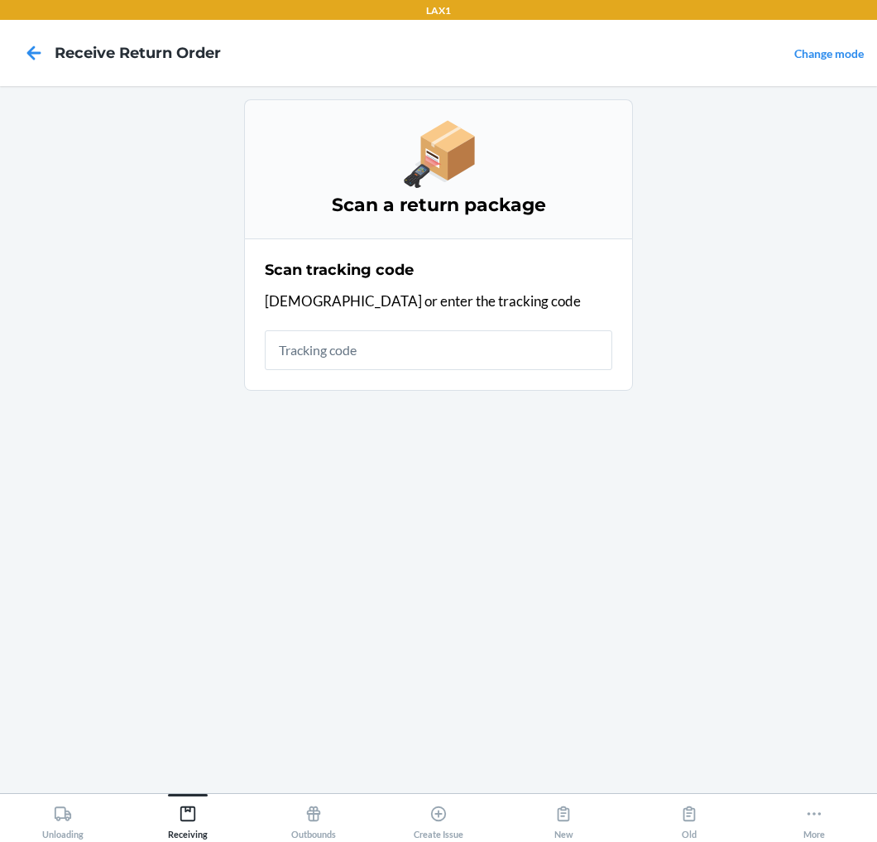
click at [506, 354] on input "text" at bounding box center [439, 350] width 348 height 40
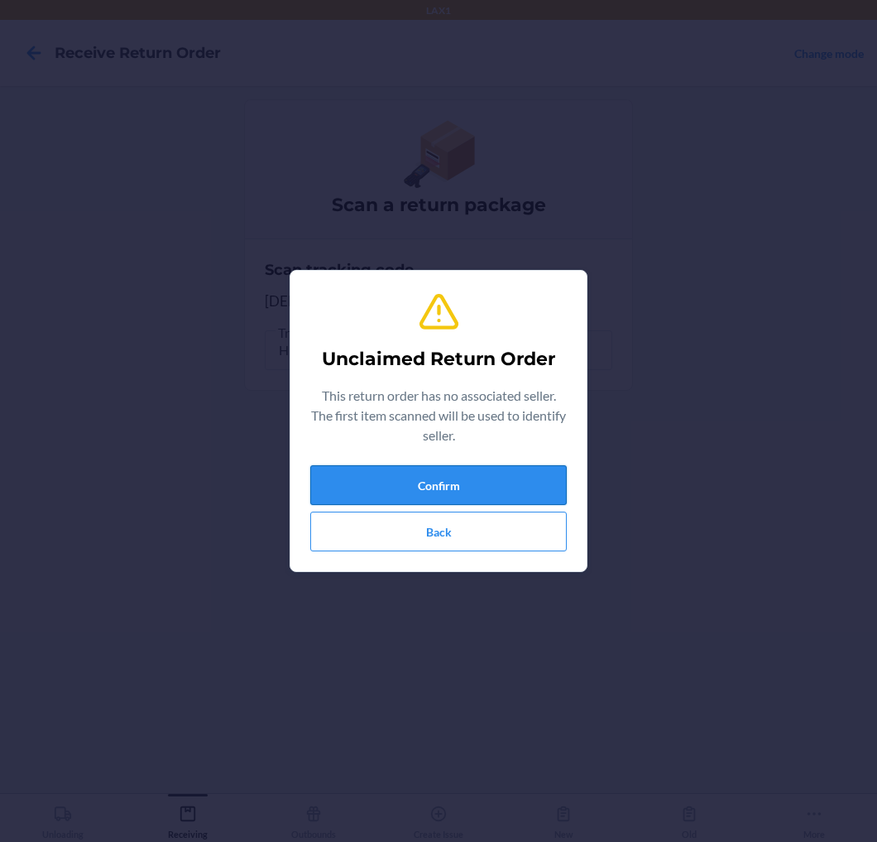
click at [410, 473] on button "Confirm" at bounding box center [438, 485] width 257 height 40
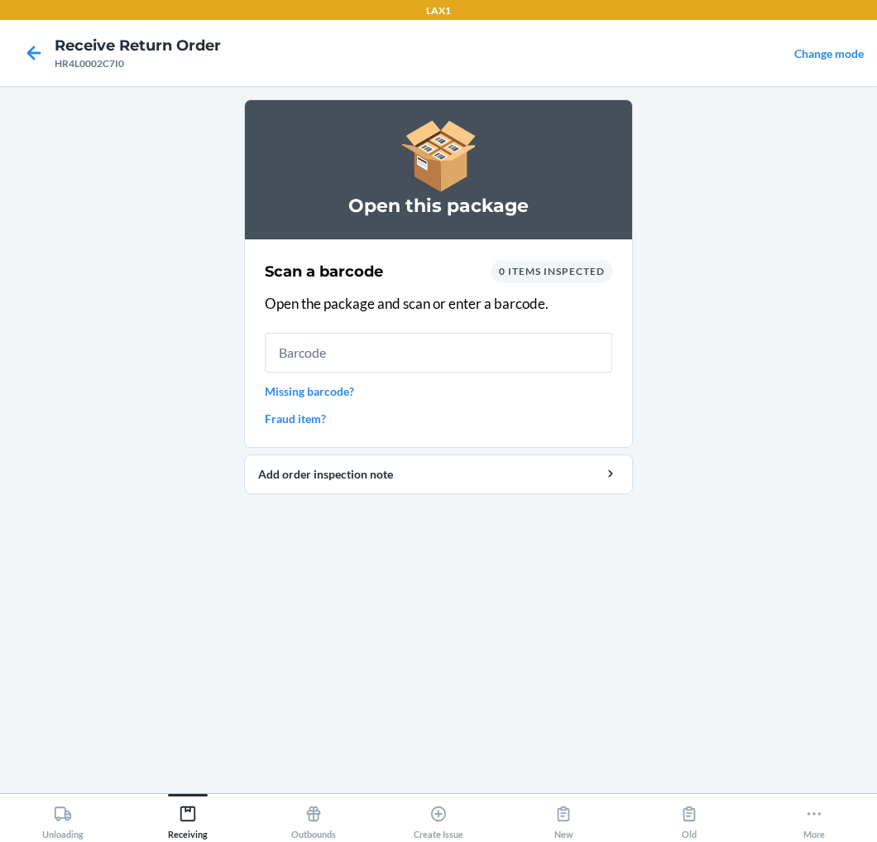
click at [428, 353] on input "text" at bounding box center [439, 353] width 348 height 40
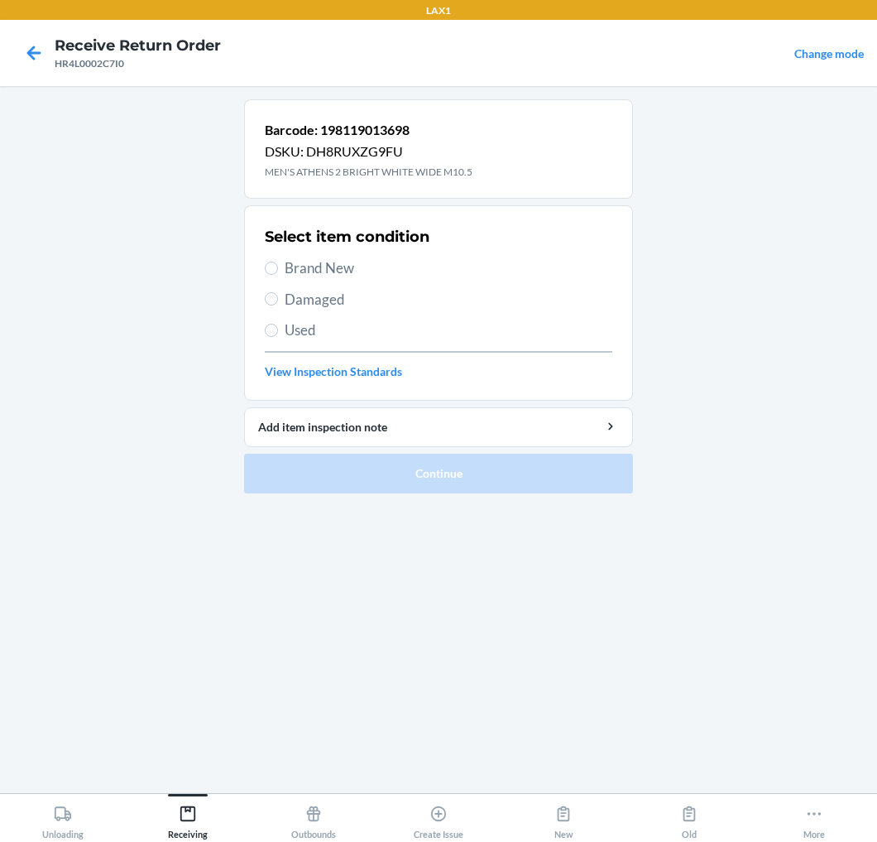
click at [329, 261] on span "Brand New" at bounding box center [449, 268] width 328 height 22
click at [278, 262] on input "Brand New" at bounding box center [271, 268] width 13 height 13
radio input "true"
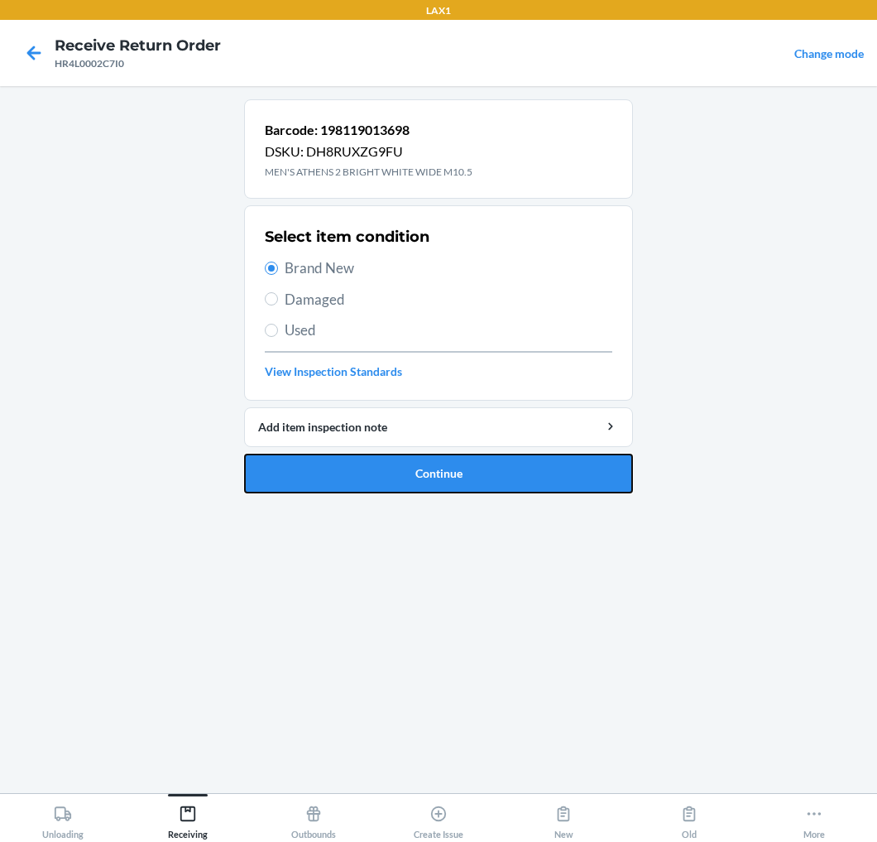
click at [383, 473] on button "Continue" at bounding box center [438, 474] width 389 height 40
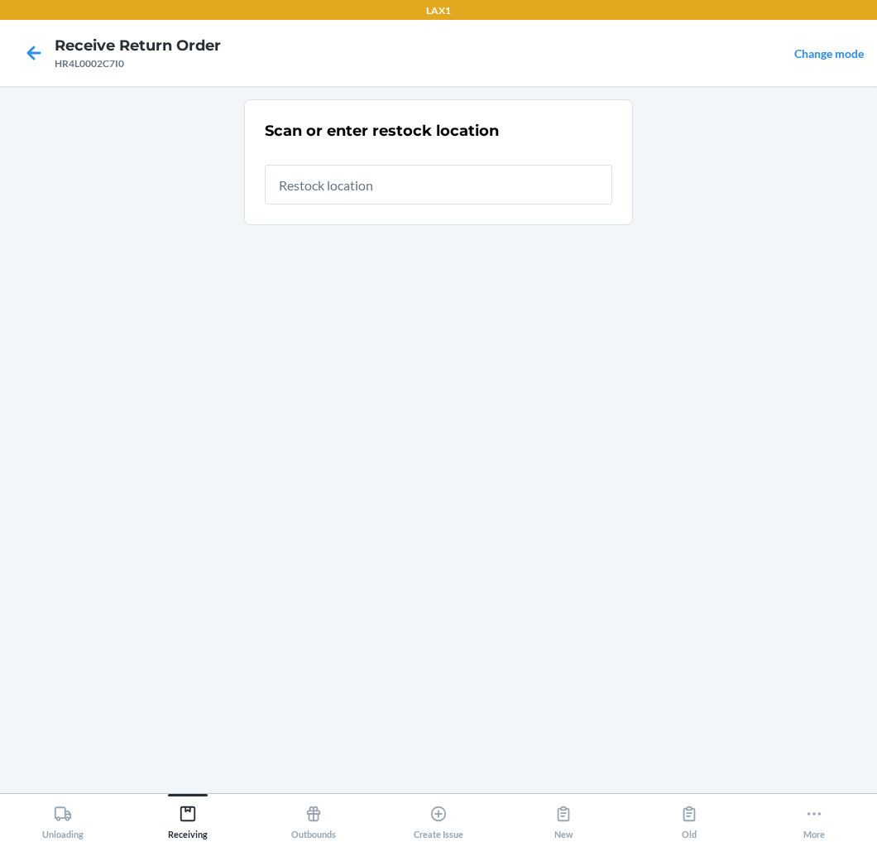
click at [505, 194] on input "text" at bounding box center [439, 185] width 348 height 40
type input "RTCART020"
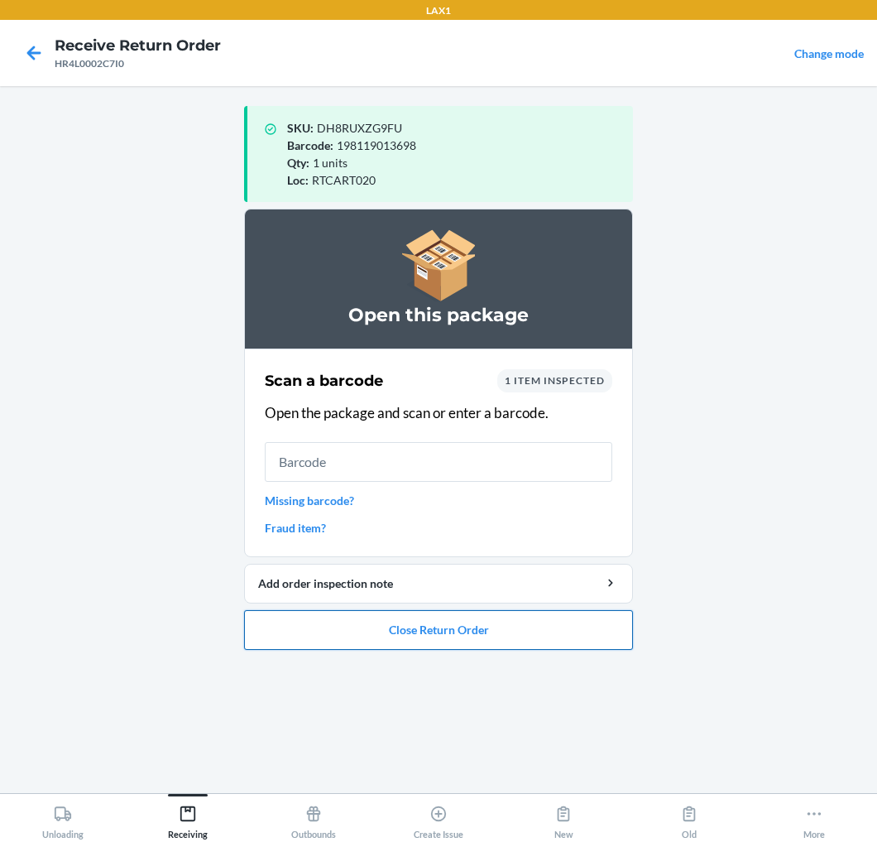
click at [444, 626] on button "Close Return Order" at bounding box center [438, 630] width 389 height 40
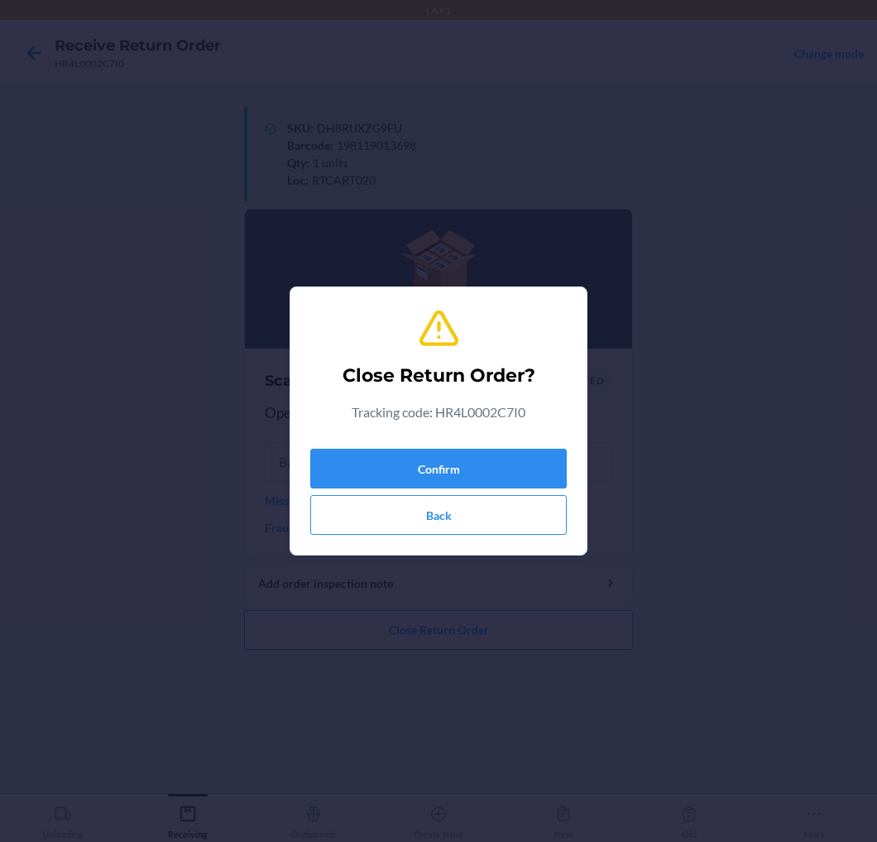
click at [483, 444] on div "Confirm Back" at bounding box center [438, 488] width 257 height 93
click at [489, 460] on button "Confirm" at bounding box center [438, 469] width 257 height 40
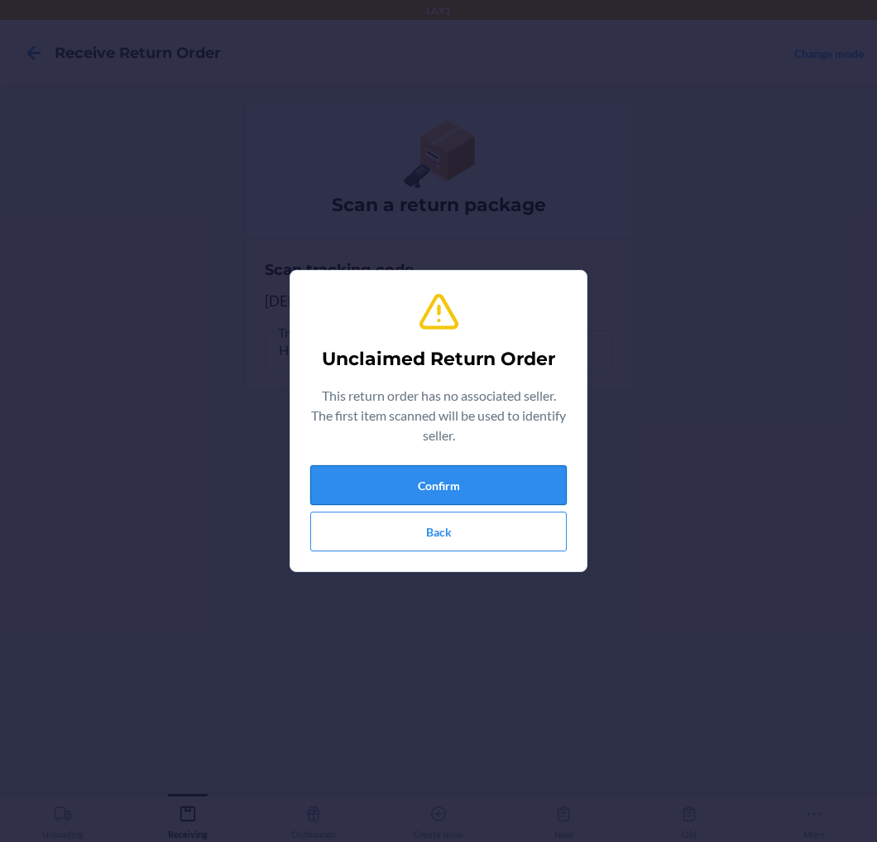
click at [489, 484] on button "Confirm" at bounding box center [438, 485] width 257 height 40
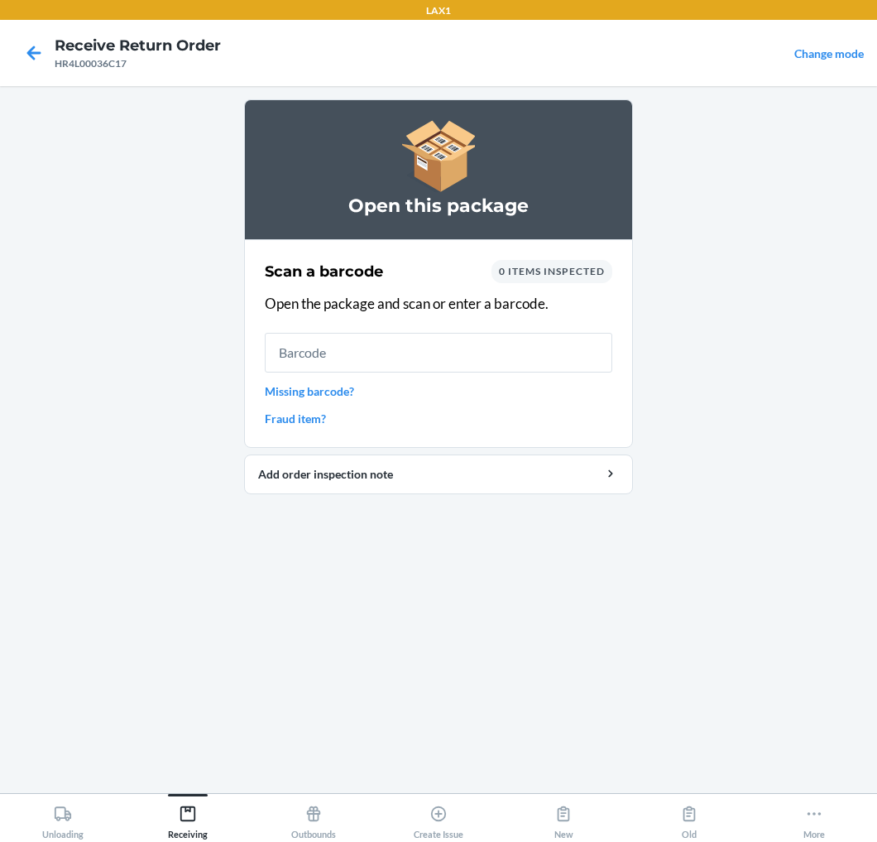
click at [464, 358] on input "text" at bounding box center [439, 353] width 348 height 40
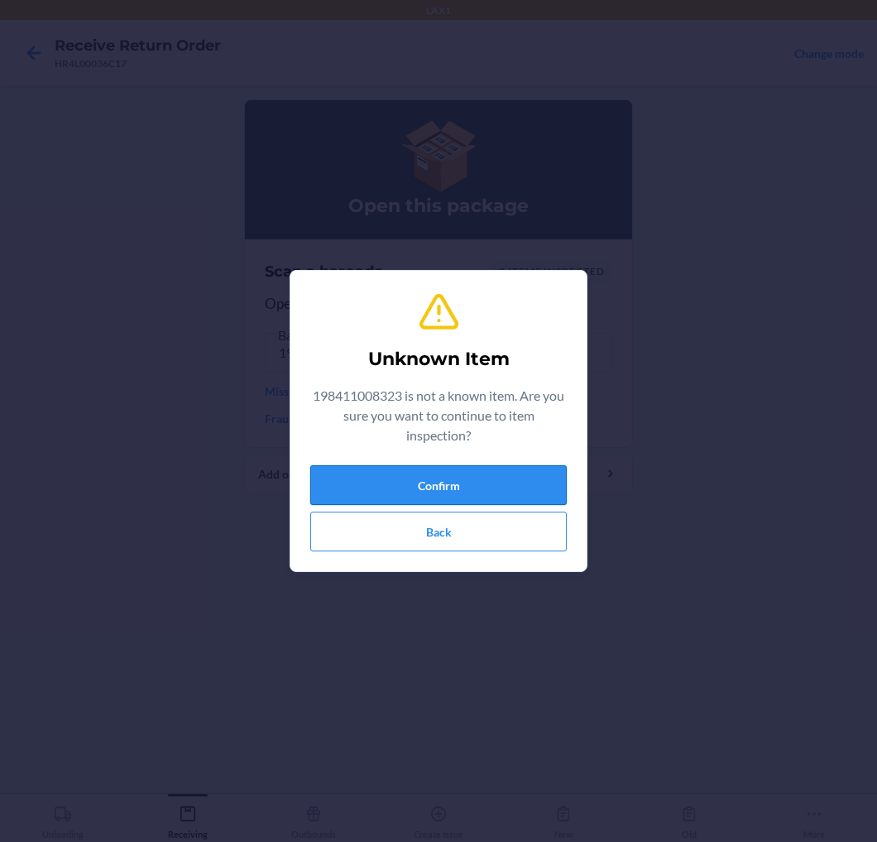
click at [459, 470] on button "Confirm" at bounding box center [438, 485] width 257 height 40
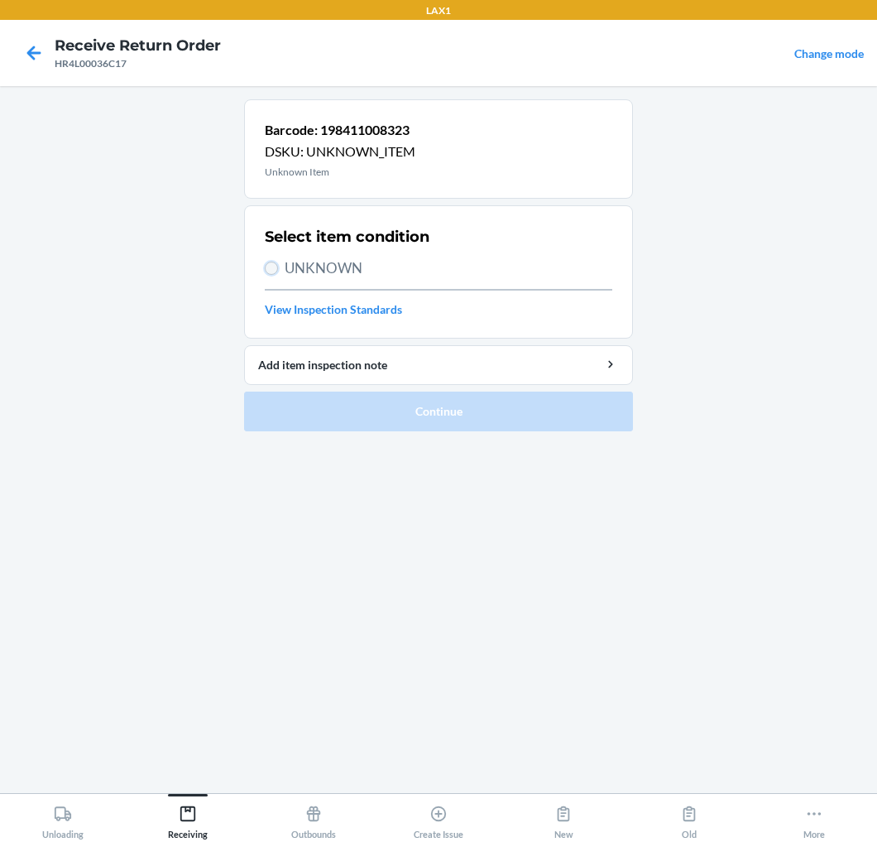
click at [269, 267] on input "UNKNOWN" at bounding box center [271, 268] width 13 height 13
radio input "true"
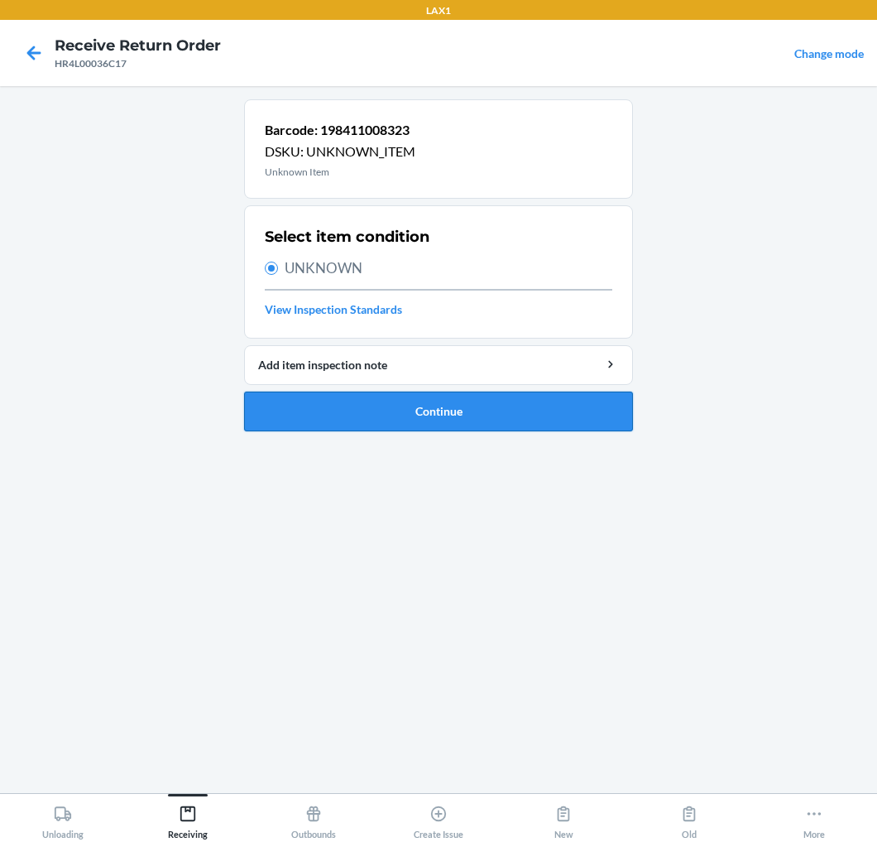
click at [305, 403] on button "Continue" at bounding box center [438, 411] width 389 height 40
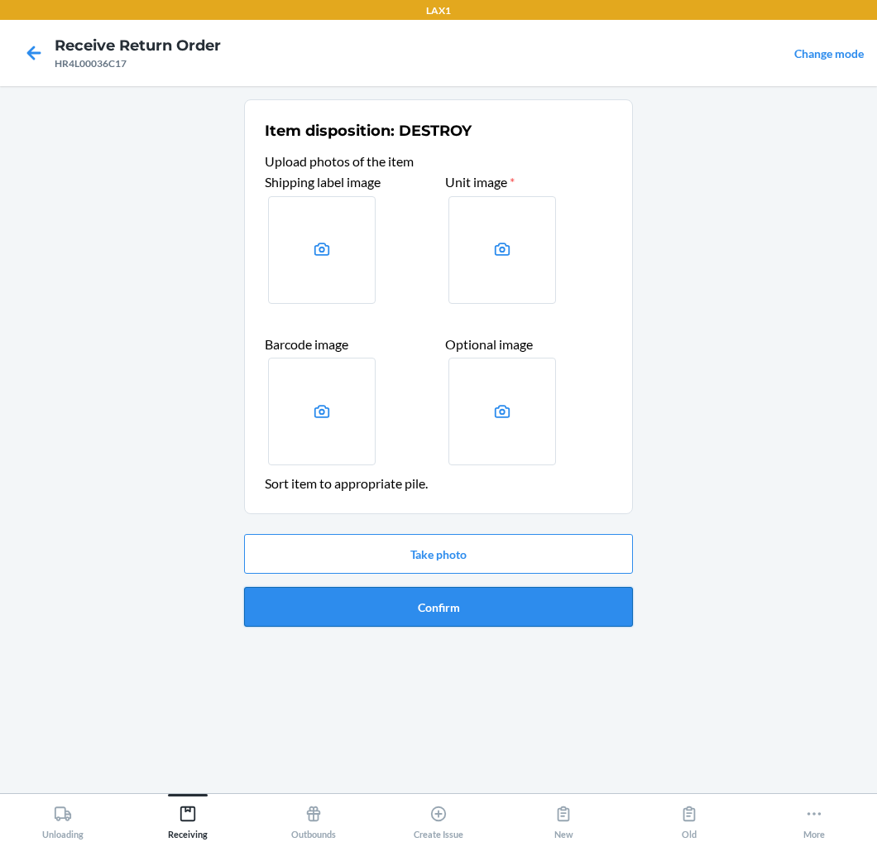
click at [401, 602] on button "Confirm" at bounding box center [438, 607] width 389 height 40
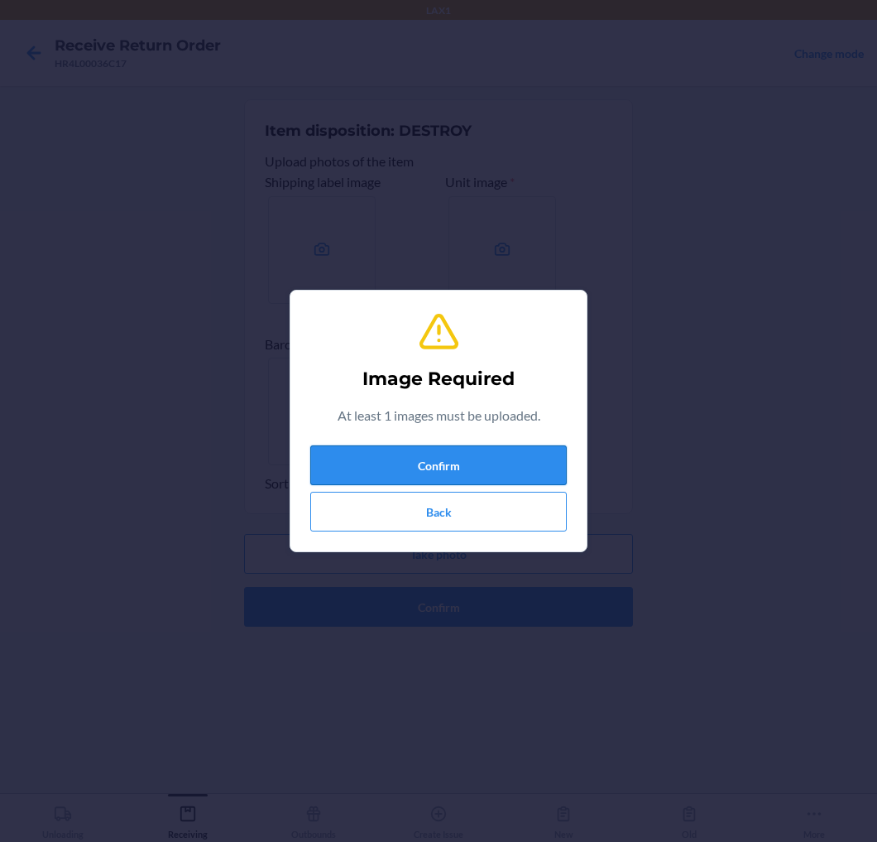
click at [493, 460] on button "Confirm" at bounding box center [438, 465] width 257 height 40
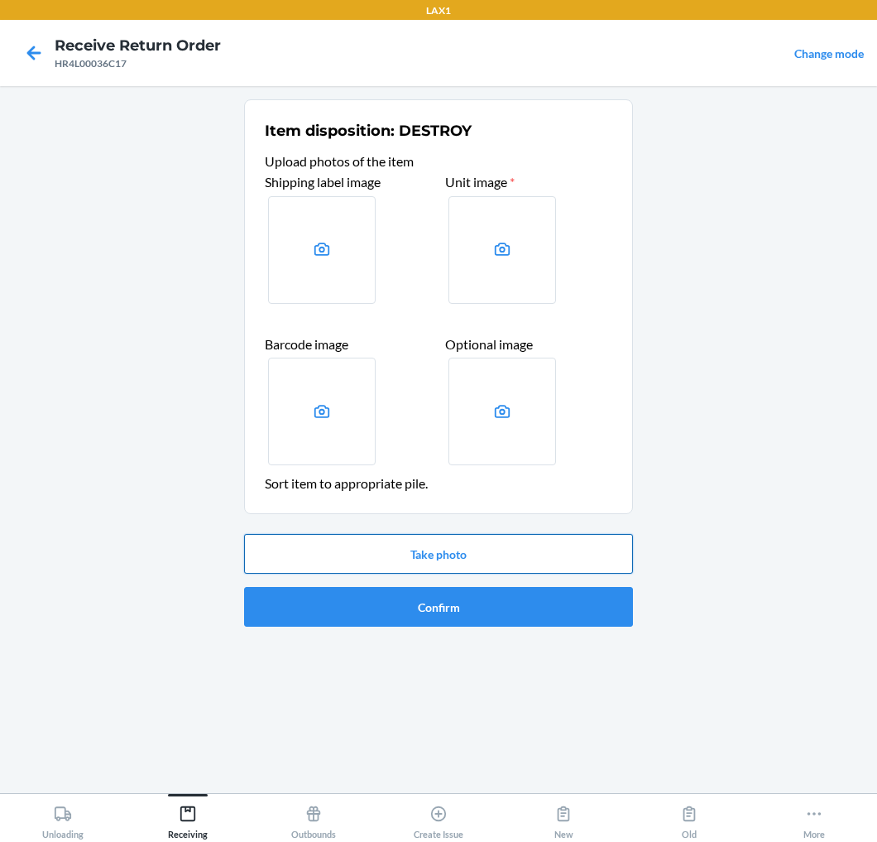
click at [555, 546] on button "Take photo" at bounding box center [438, 554] width 389 height 40
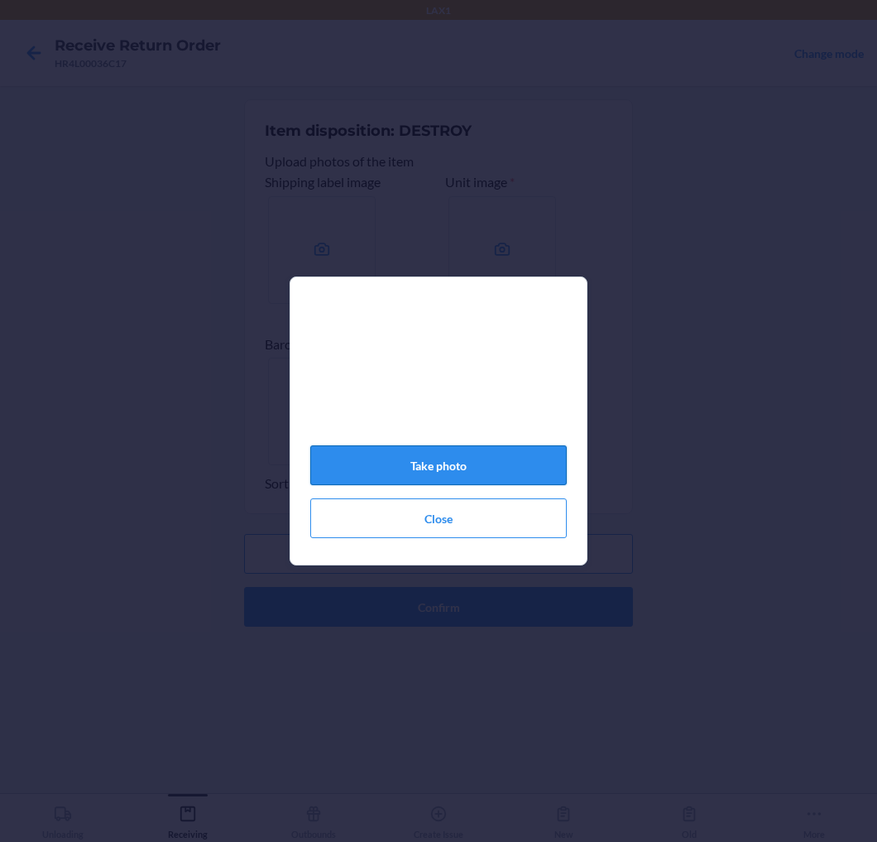
click at [502, 478] on button "Take photo" at bounding box center [438, 465] width 257 height 40
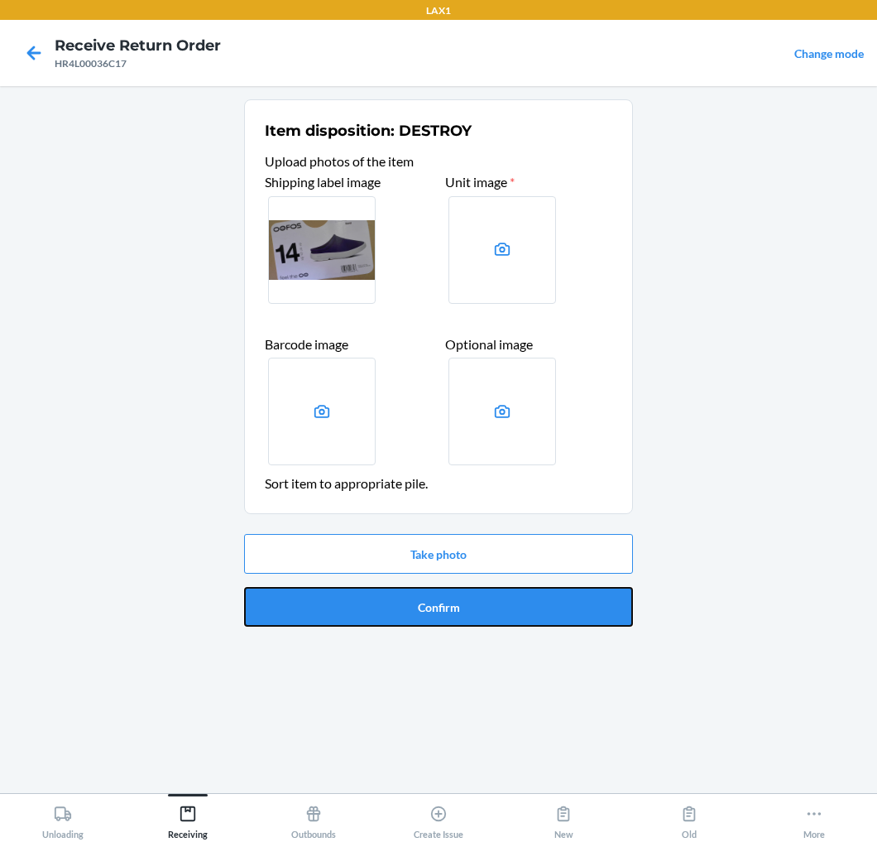
drag, startPoint x: 526, startPoint y: 597, endPoint x: 538, endPoint y: 577, distance: 23.4
click at [535, 583] on div "Take photo Confirm" at bounding box center [438, 580] width 389 height 106
click at [417, 600] on button "Confirm" at bounding box center [438, 607] width 389 height 40
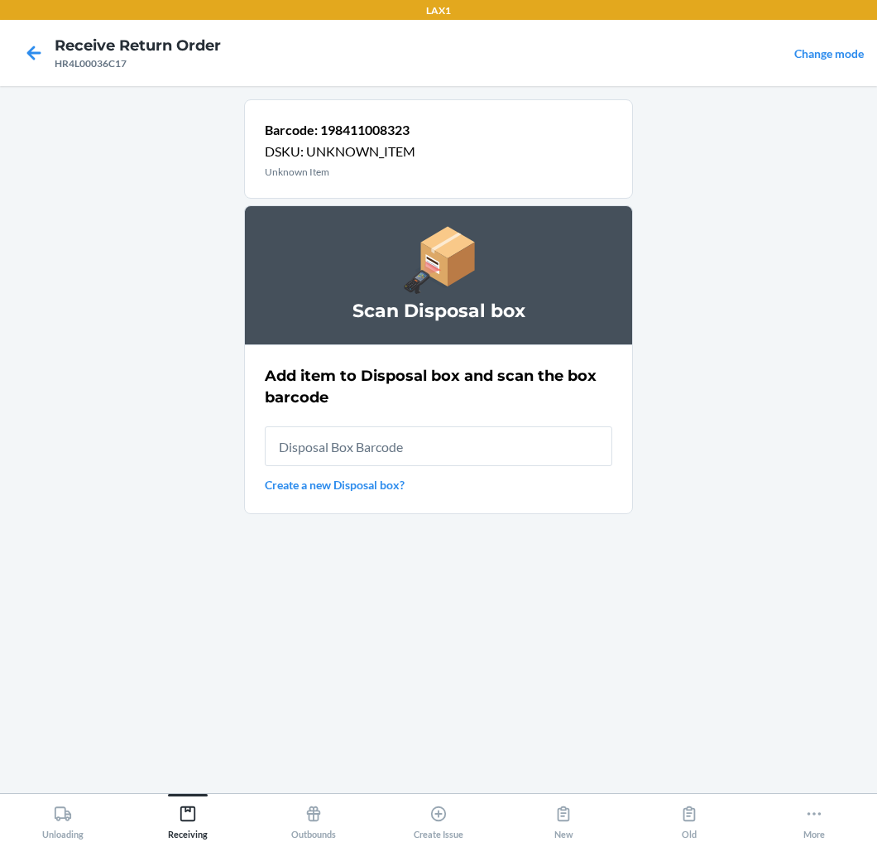
click at [461, 441] on input "text" at bounding box center [439, 446] width 348 height 40
type input "RB0000018GA"
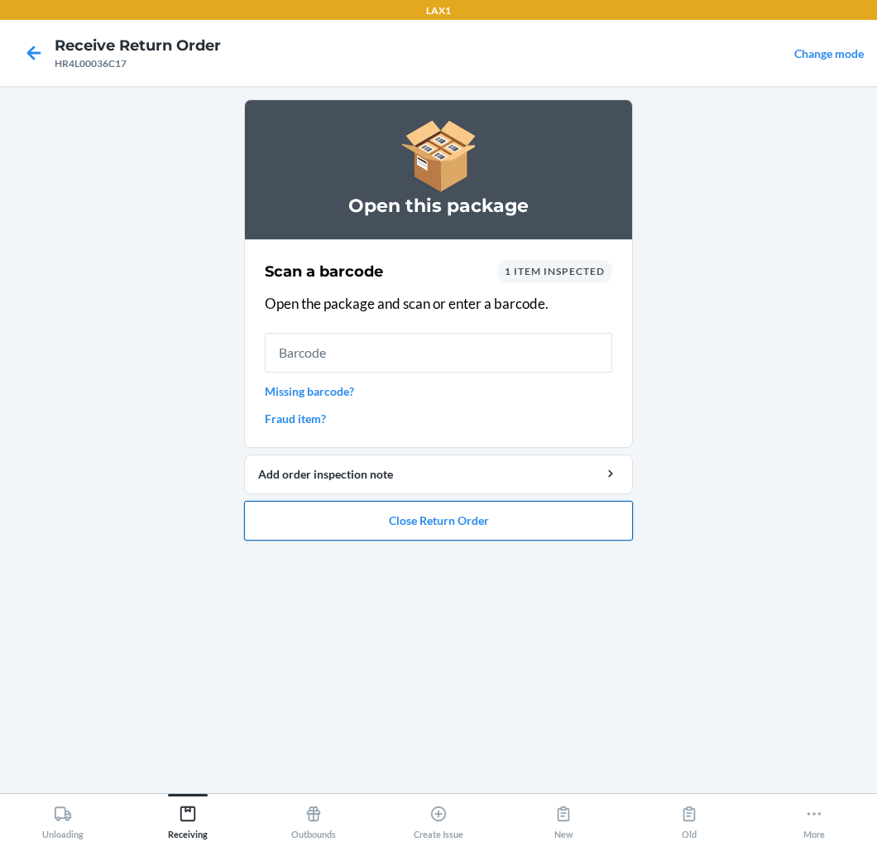
click at [451, 511] on button "Close Return Order" at bounding box center [438, 521] width 389 height 40
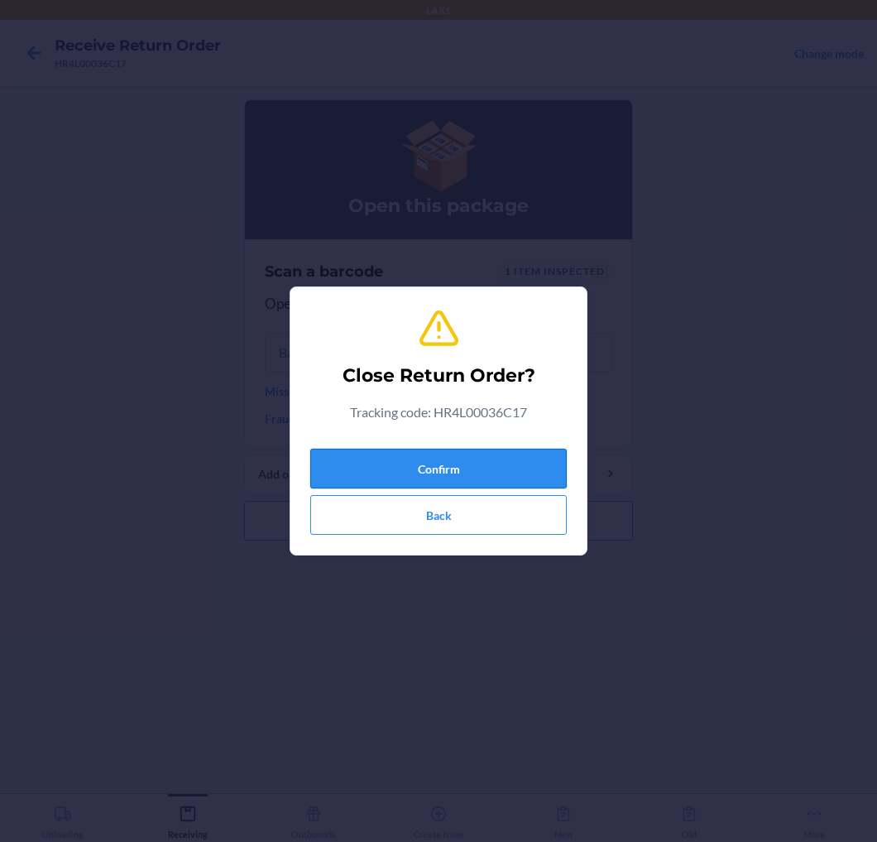
click at [478, 463] on button "Confirm" at bounding box center [438, 469] width 257 height 40
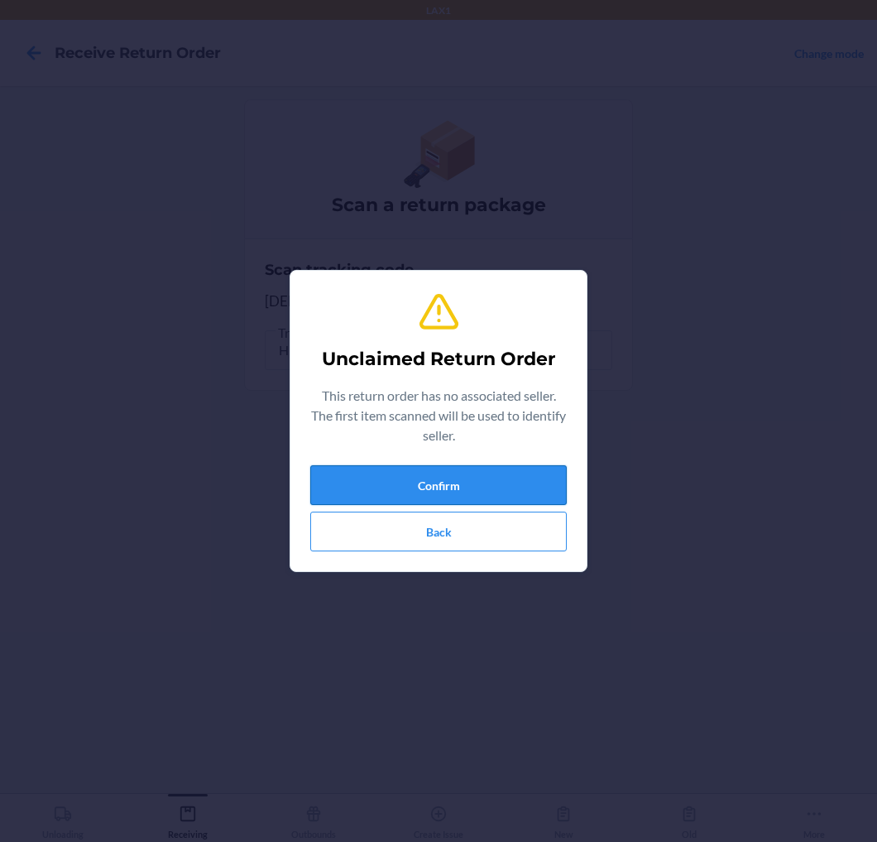
click at [472, 478] on button "Confirm" at bounding box center [438, 485] width 257 height 40
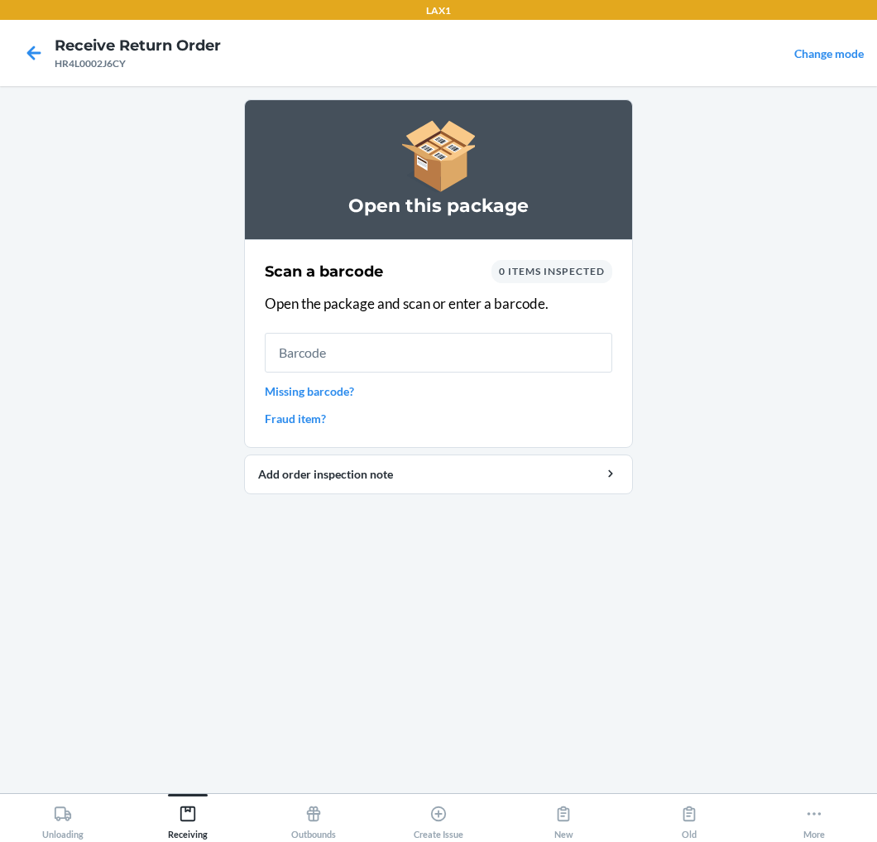
click at [463, 331] on div "Scan a barcode 0 items inspected Open the package and scan or enter a barcode. …" at bounding box center [439, 343] width 348 height 177
click at [442, 358] on input "text" at bounding box center [439, 353] width 348 height 40
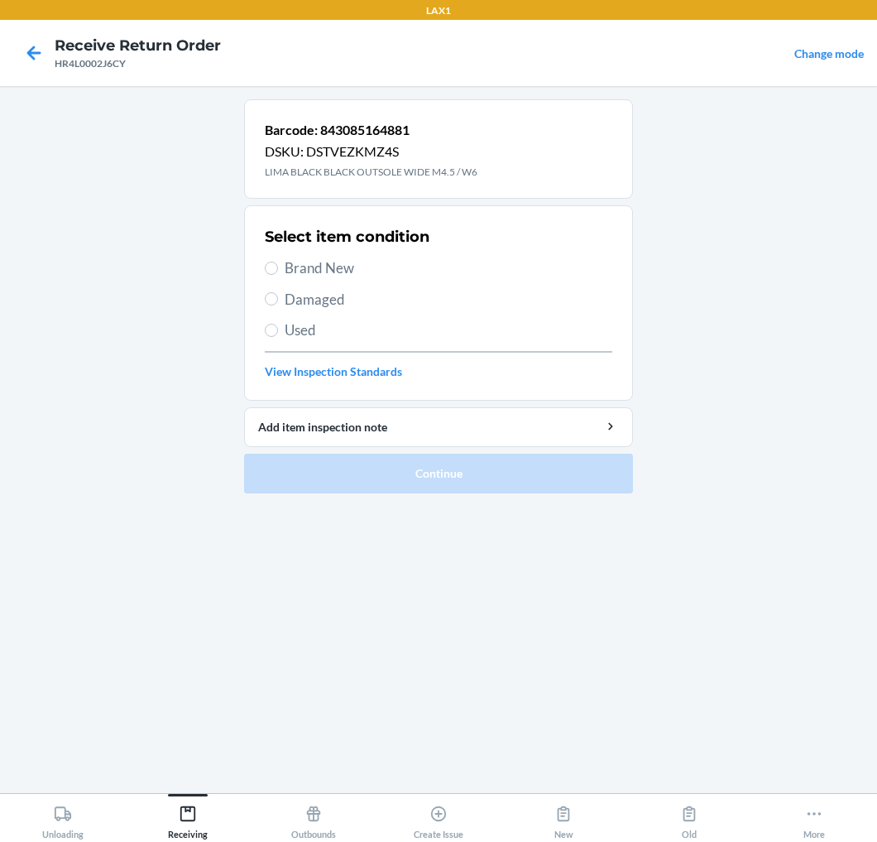
click at [263, 269] on section "Select item condition Brand New Damaged Used View Inspection Standards" at bounding box center [438, 302] width 389 height 195
click at [266, 260] on label "Brand New" at bounding box center [439, 268] width 348 height 22
click at [266, 262] on input "Brand New" at bounding box center [271, 268] width 13 height 13
radio input "true"
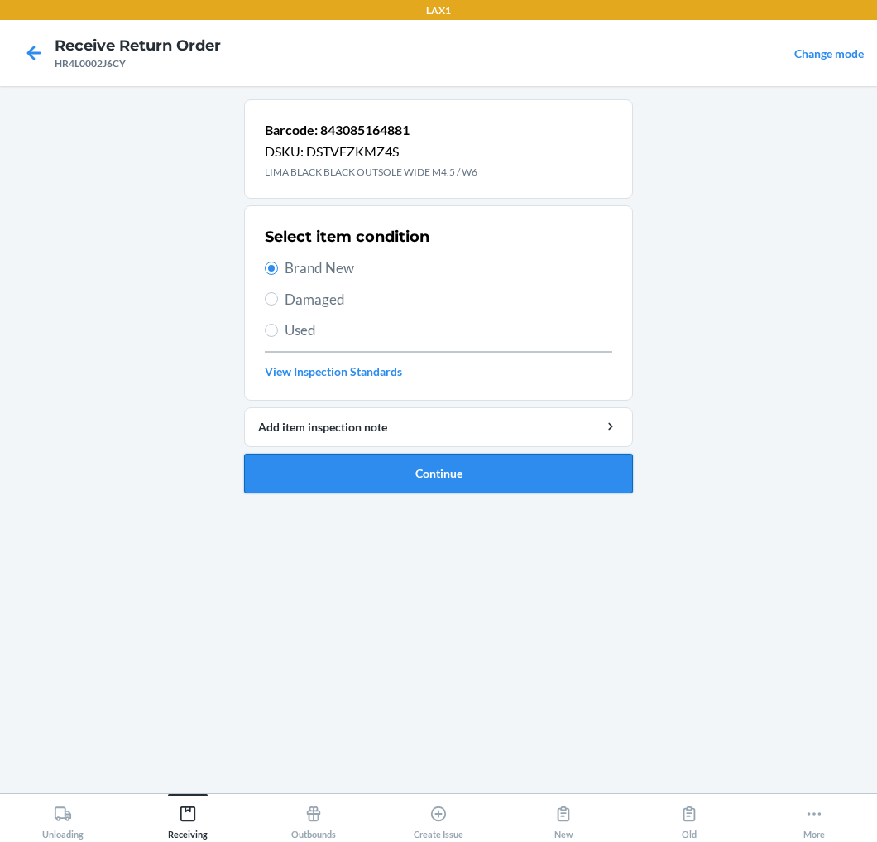
click at [594, 468] on button "Continue" at bounding box center [438, 474] width 389 height 40
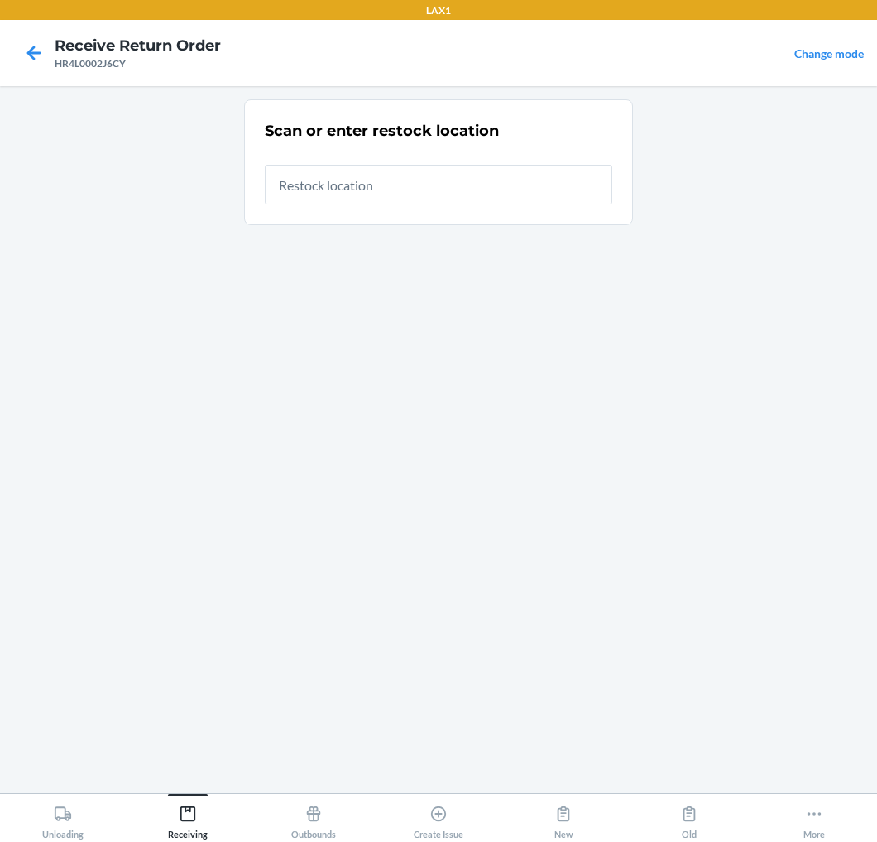
click at [527, 187] on input "text" at bounding box center [439, 185] width 348 height 40
click at [524, 180] on input "text" at bounding box center [439, 185] width 348 height 40
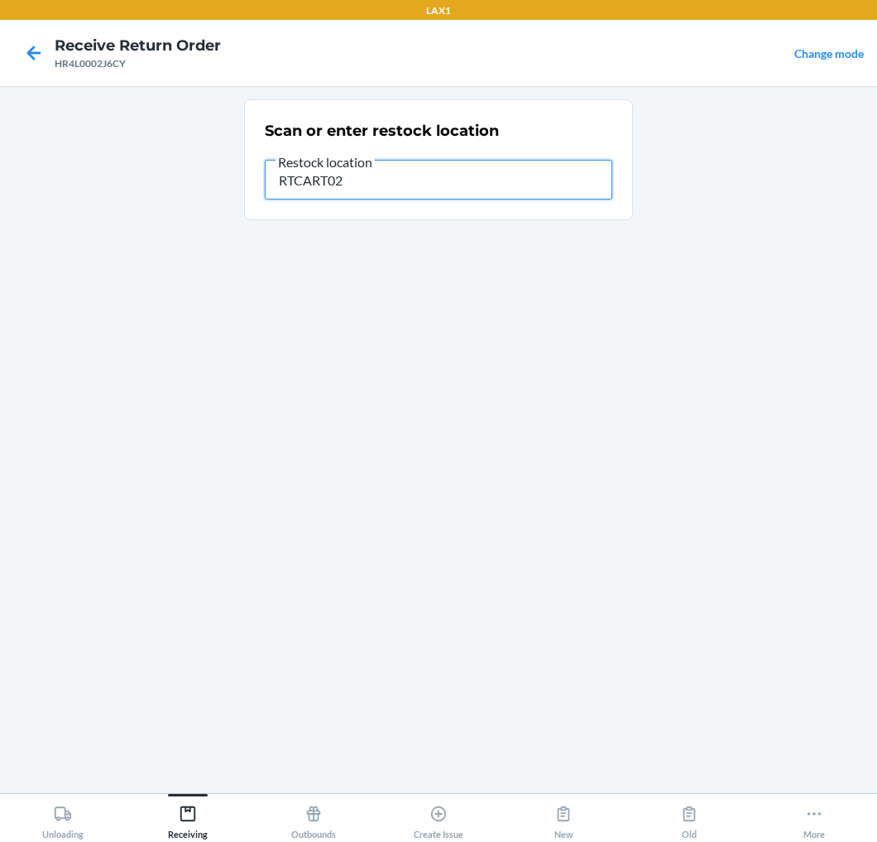
type input "RTCART020"
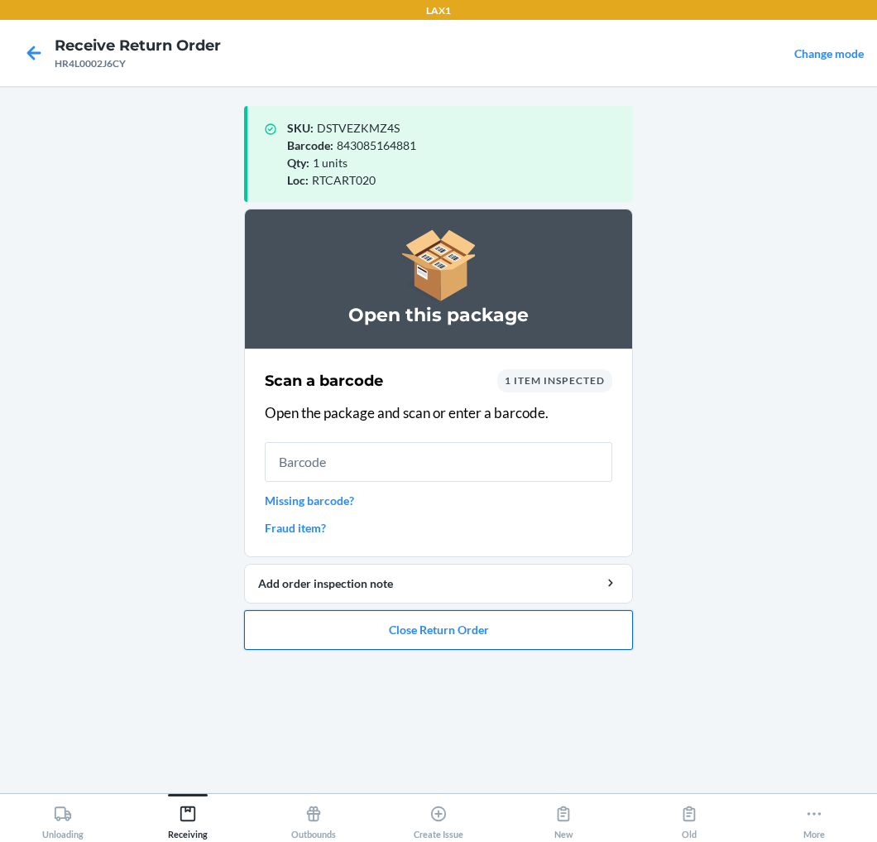
click at [563, 629] on button "Close Return Order" at bounding box center [438, 630] width 389 height 40
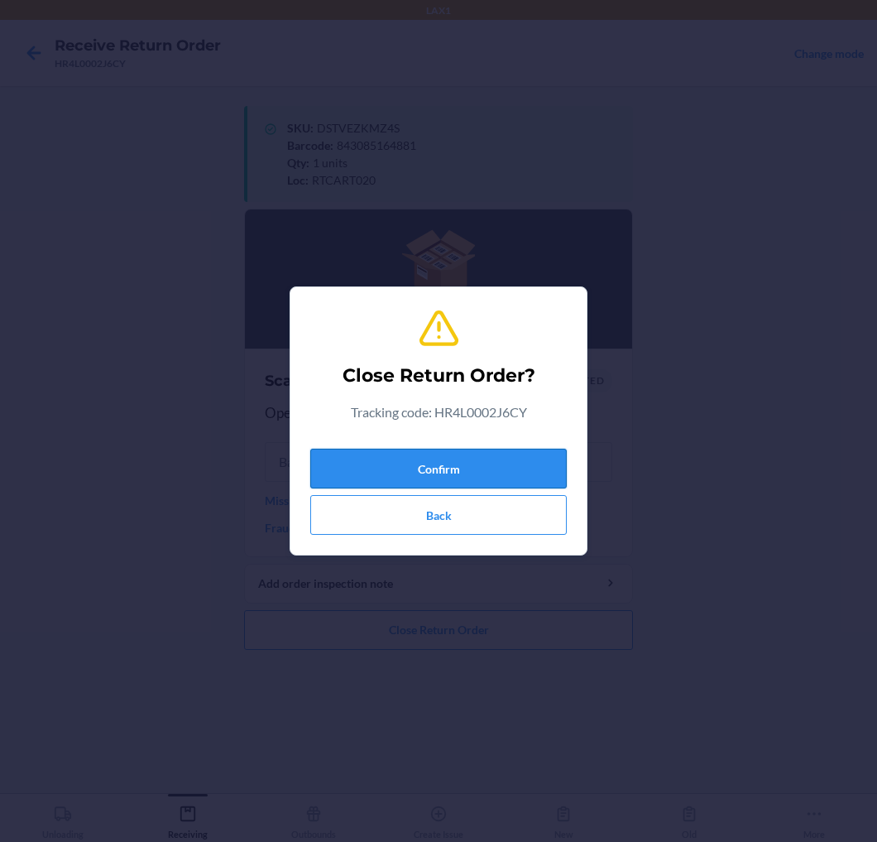
click at [542, 466] on button "Confirm" at bounding box center [438, 469] width 257 height 40
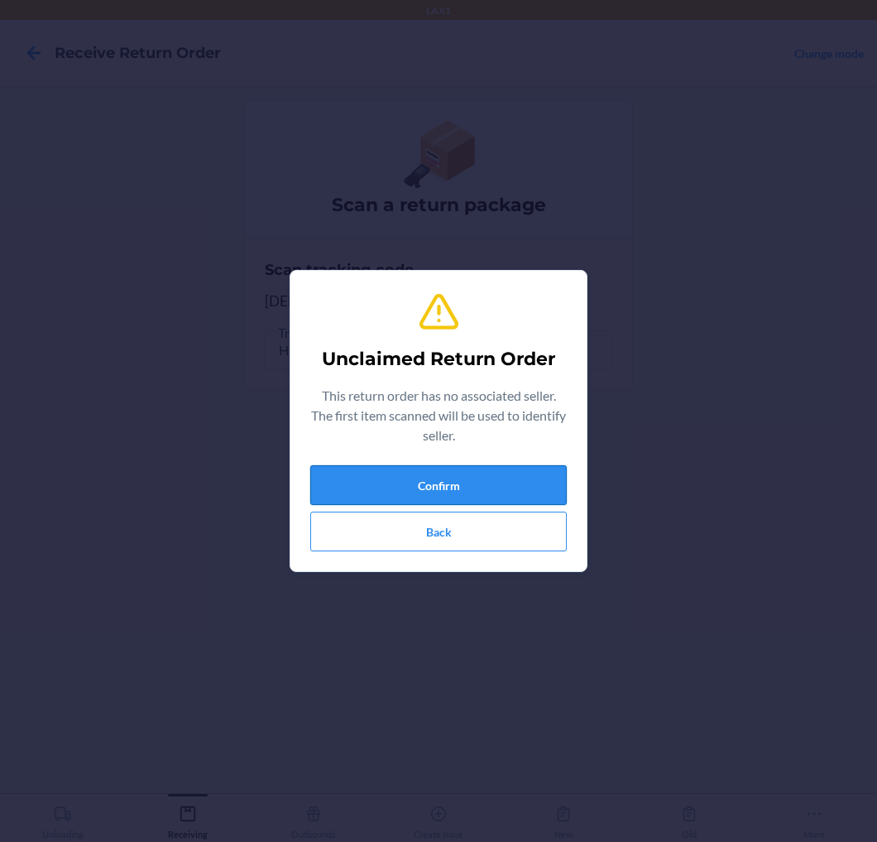
click at [516, 477] on button "Confirm" at bounding box center [438, 485] width 257 height 40
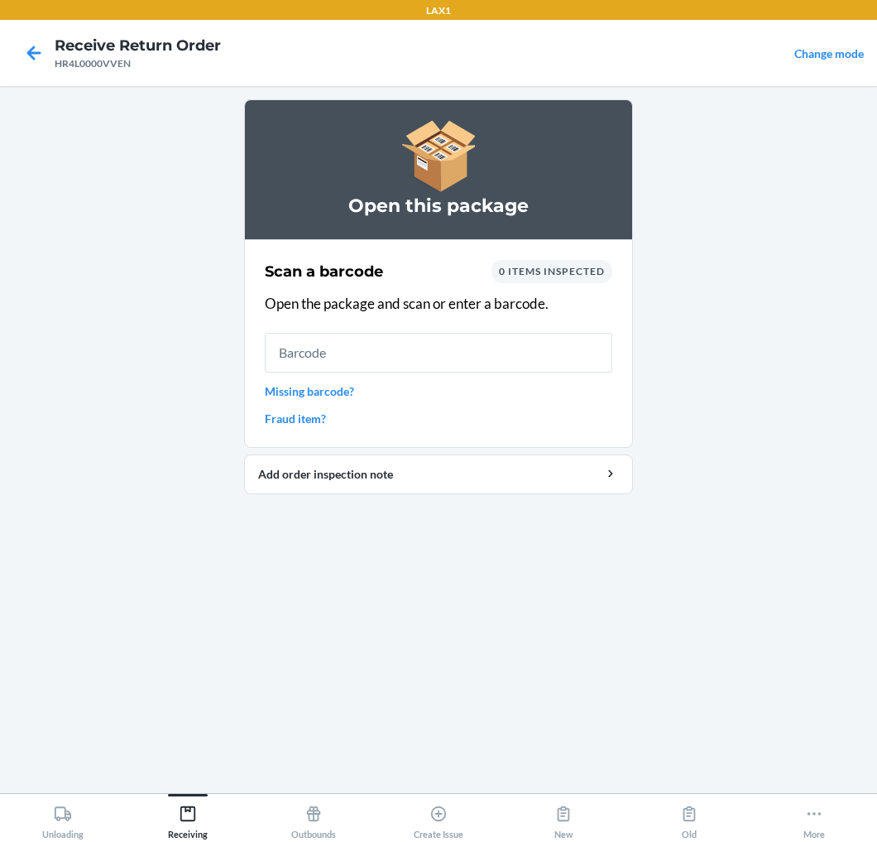
click at [522, 362] on input "text" at bounding box center [439, 353] width 348 height 40
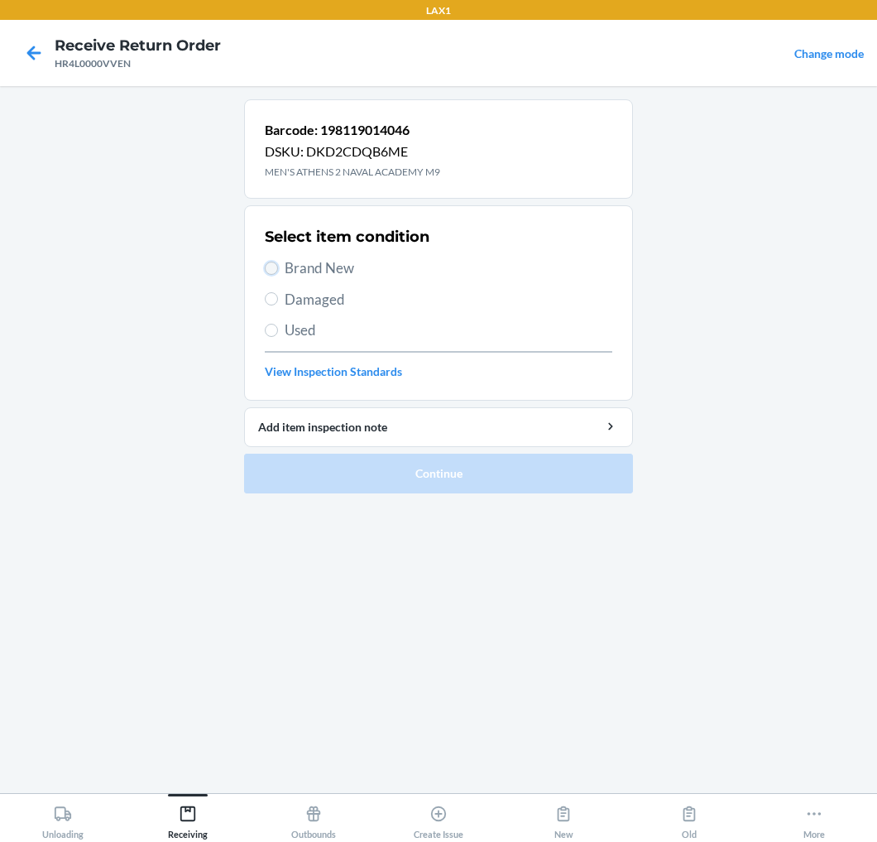
click at [269, 270] on input "Brand New" at bounding box center [271, 268] width 13 height 13
radio input "true"
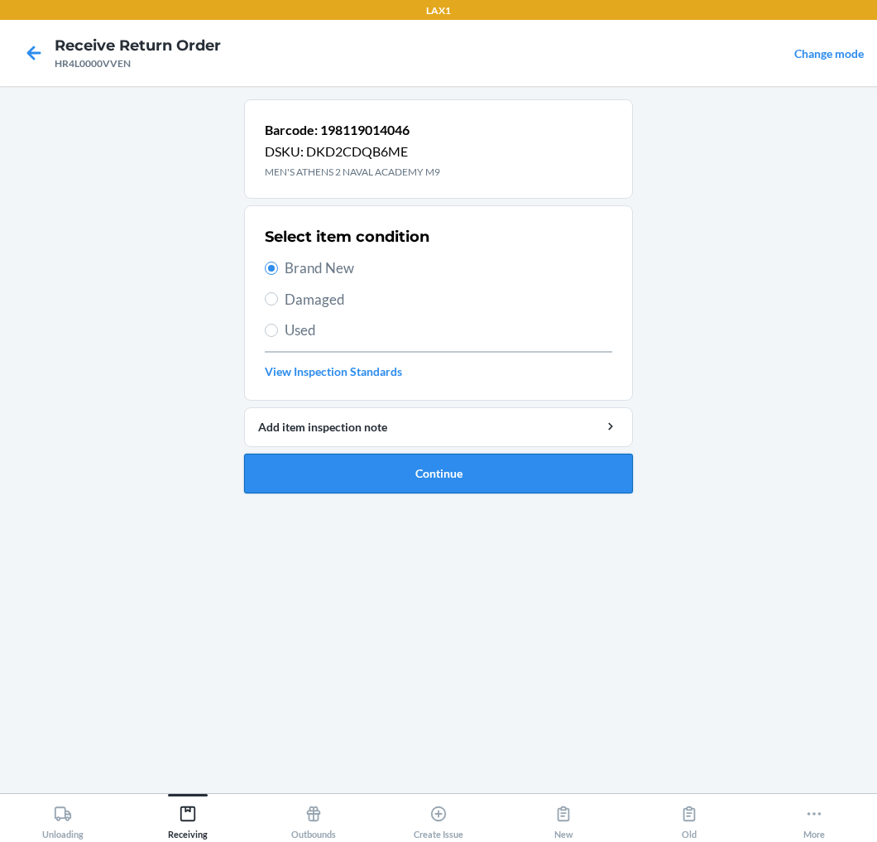
click at [301, 473] on button "Continue" at bounding box center [438, 474] width 389 height 40
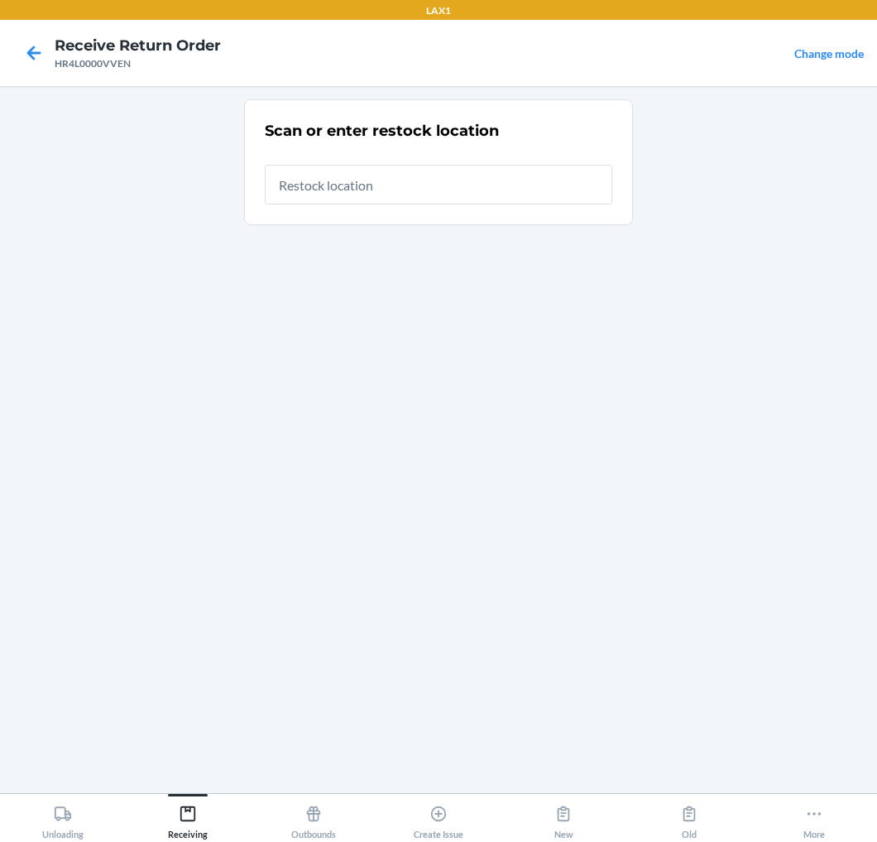
click at [505, 175] on input "text" at bounding box center [439, 185] width 348 height 40
type input "RTCART020"
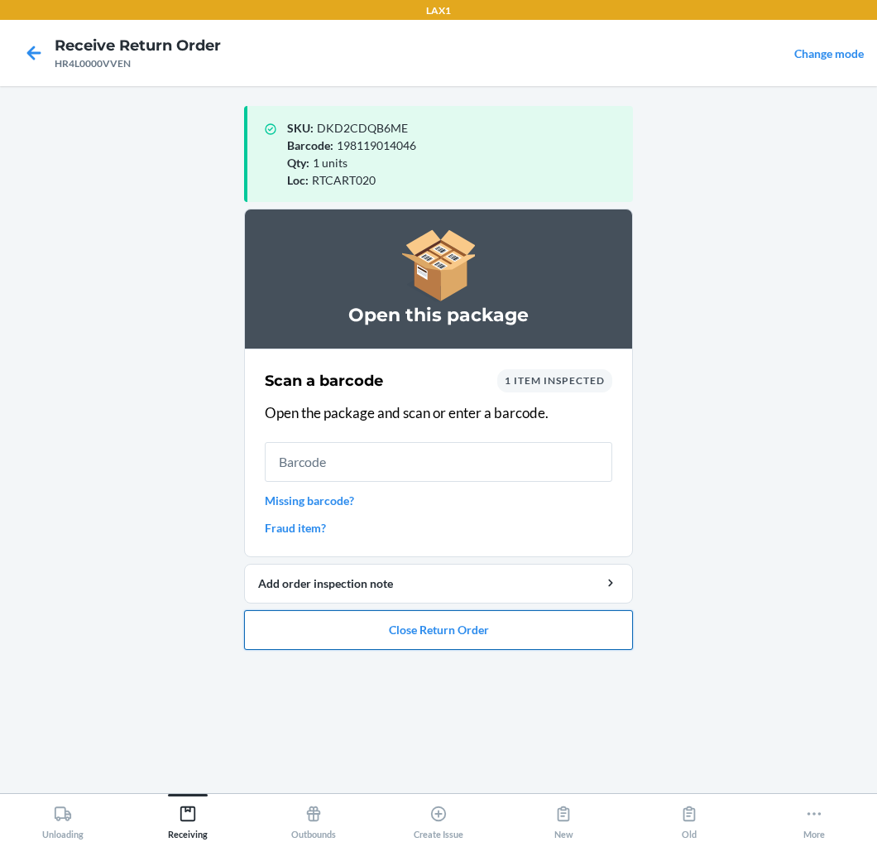
click at [394, 642] on button "Close Return Order" at bounding box center [438, 630] width 389 height 40
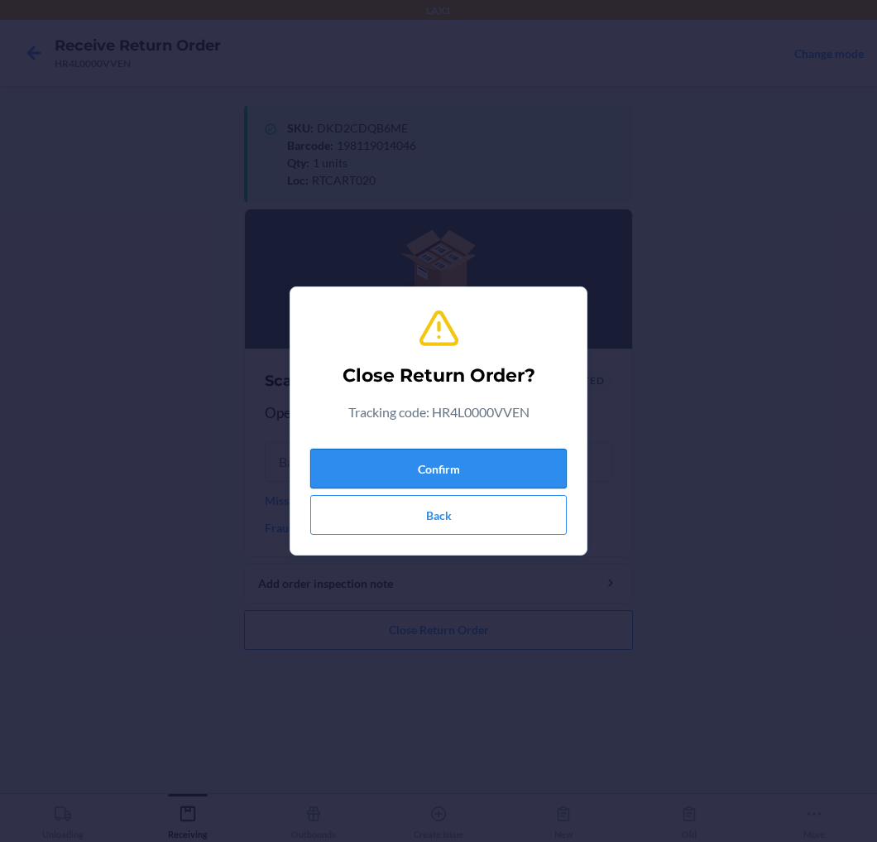
click at [493, 457] on button "Confirm" at bounding box center [438, 469] width 257 height 40
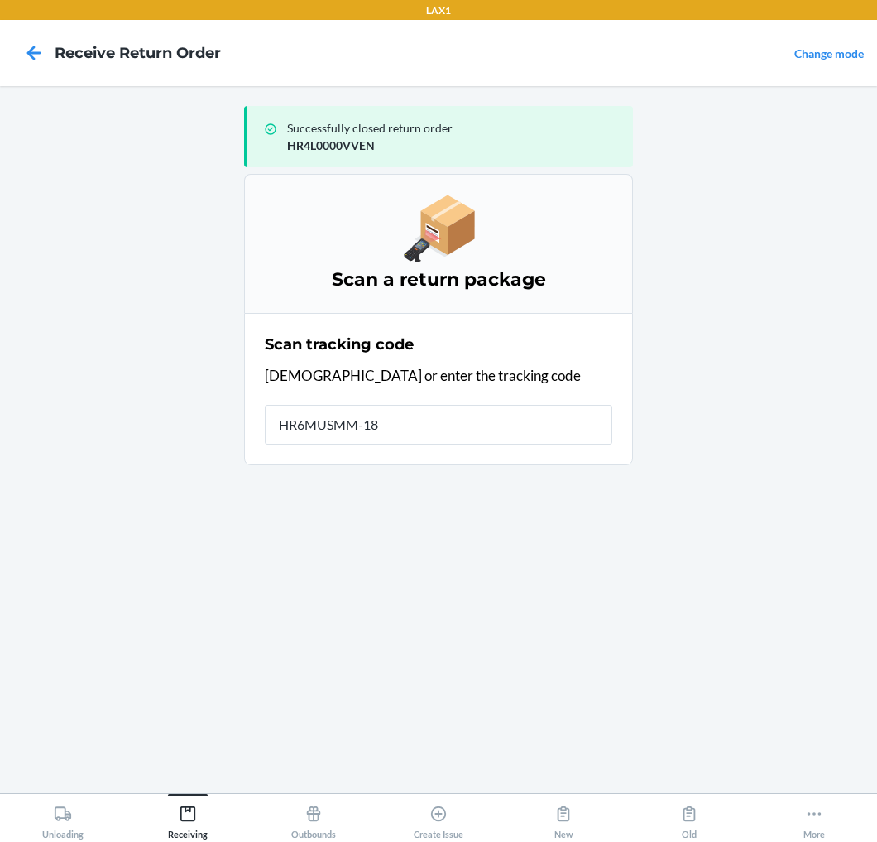
type input "HR6MUSMM-181"
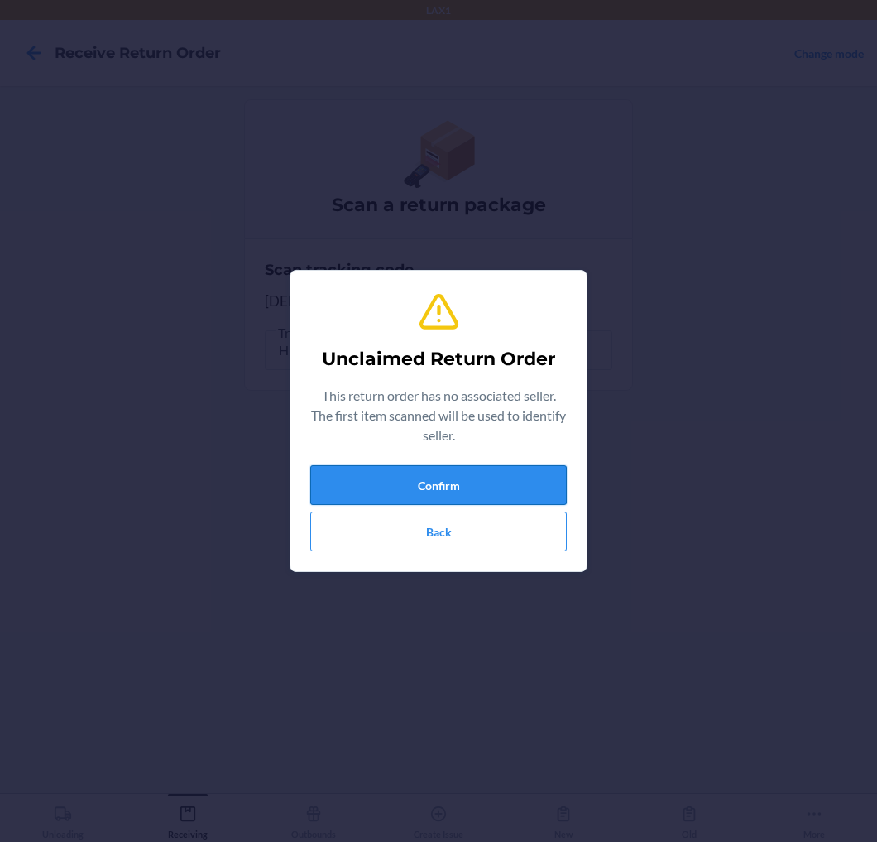
click at [492, 470] on button "Confirm" at bounding box center [438, 485] width 257 height 40
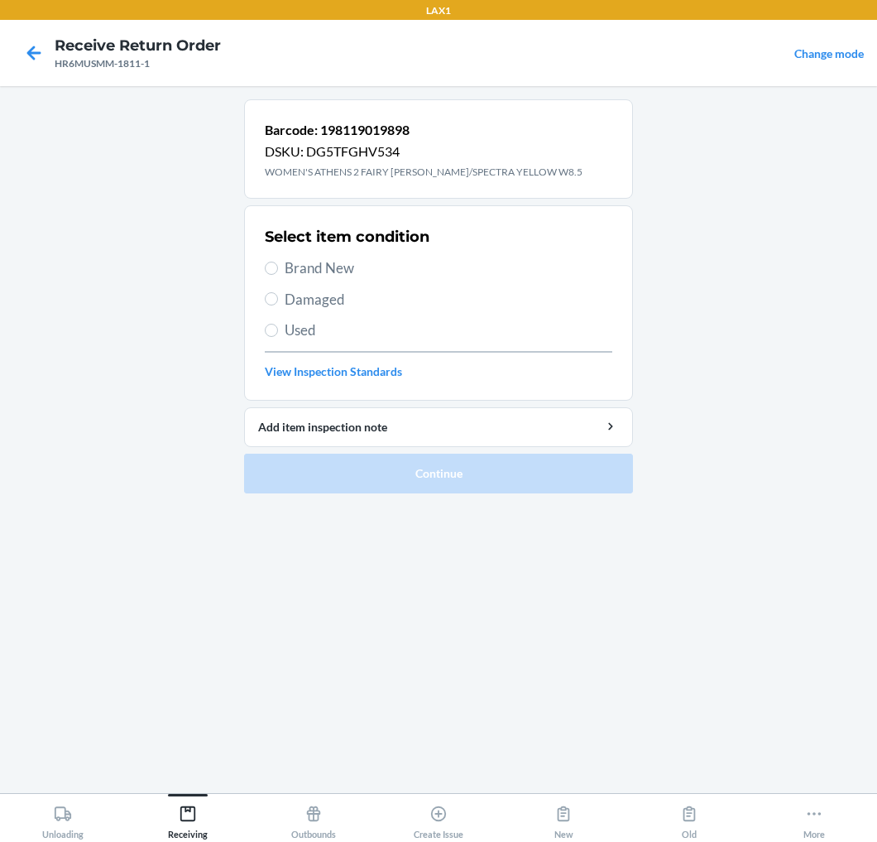
click at [300, 265] on span "Brand New" at bounding box center [449, 268] width 328 height 22
click at [278, 265] on input "Brand New" at bounding box center [271, 268] width 13 height 13
radio input "true"
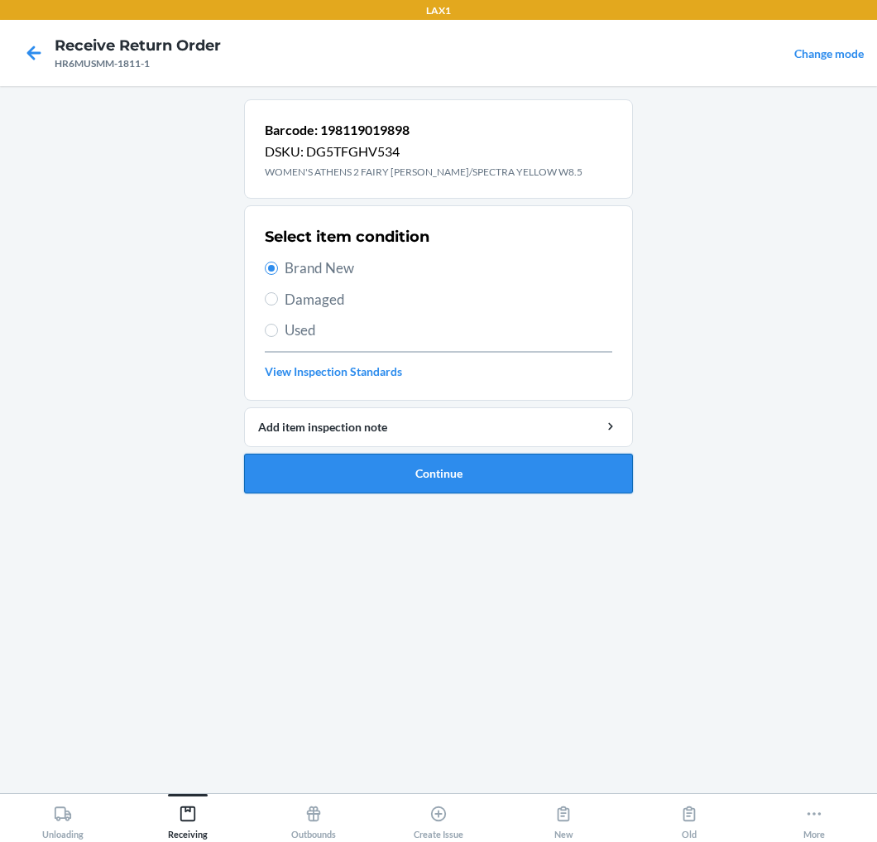
click at [312, 478] on button "Continue" at bounding box center [438, 474] width 389 height 40
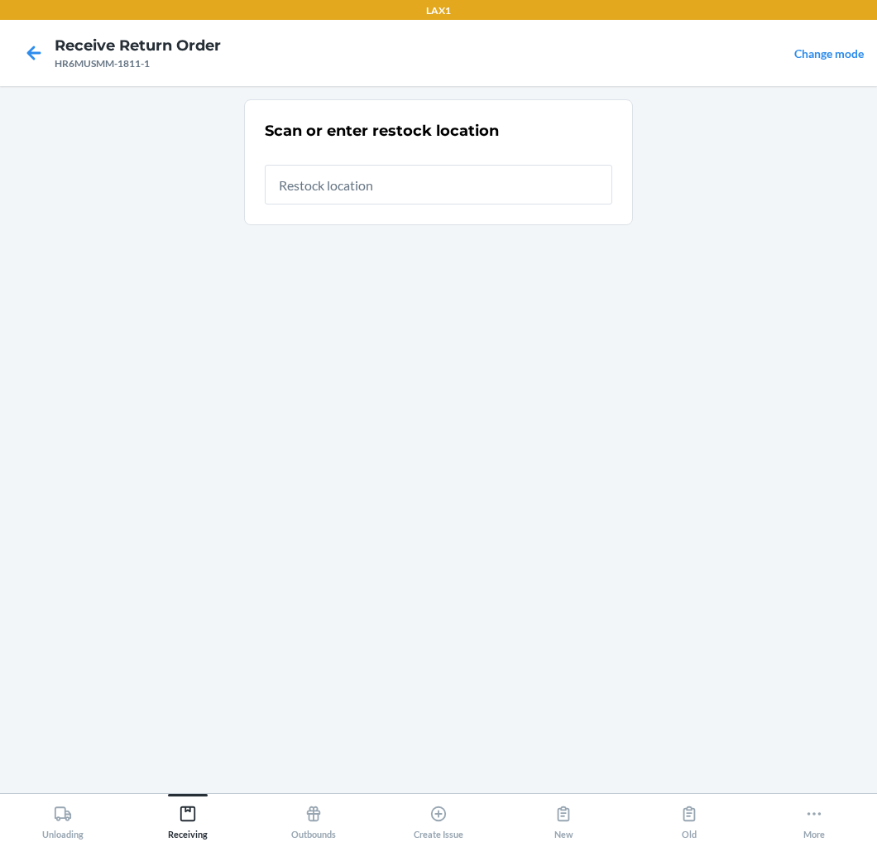
click at [493, 188] on input "text" at bounding box center [439, 185] width 348 height 40
type input "RTCART020"
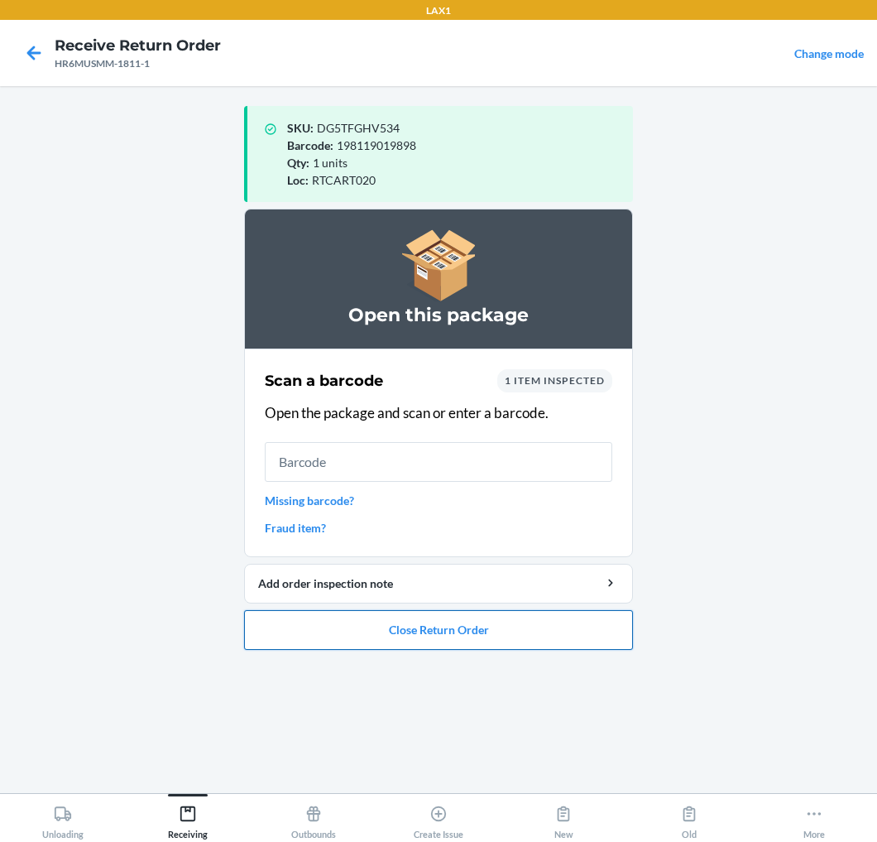
click at [577, 622] on button "Close Return Order" at bounding box center [438, 630] width 389 height 40
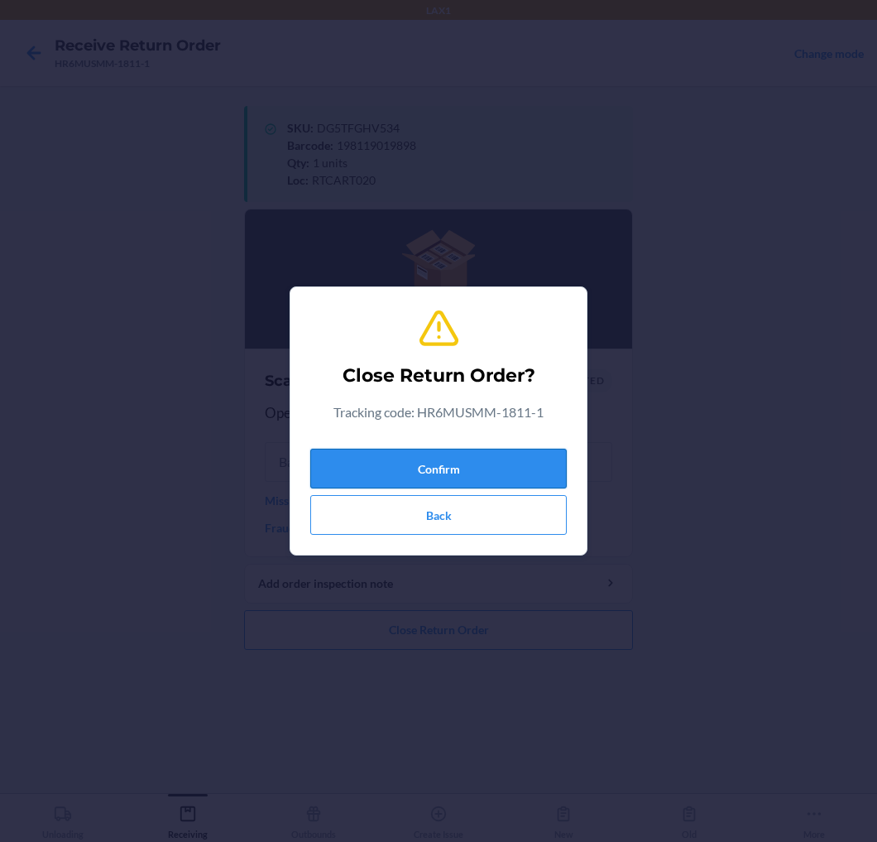
click at [523, 468] on button "Confirm" at bounding box center [438, 469] width 257 height 40
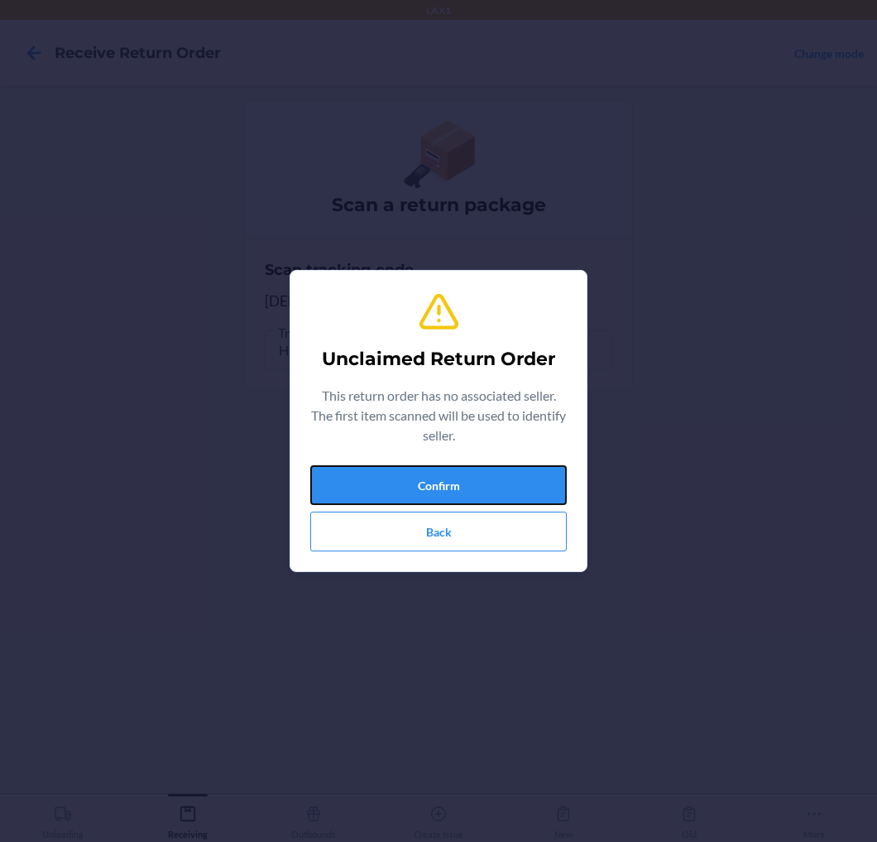
click at [523, 468] on button "Confirm" at bounding box center [438, 485] width 257 height 40
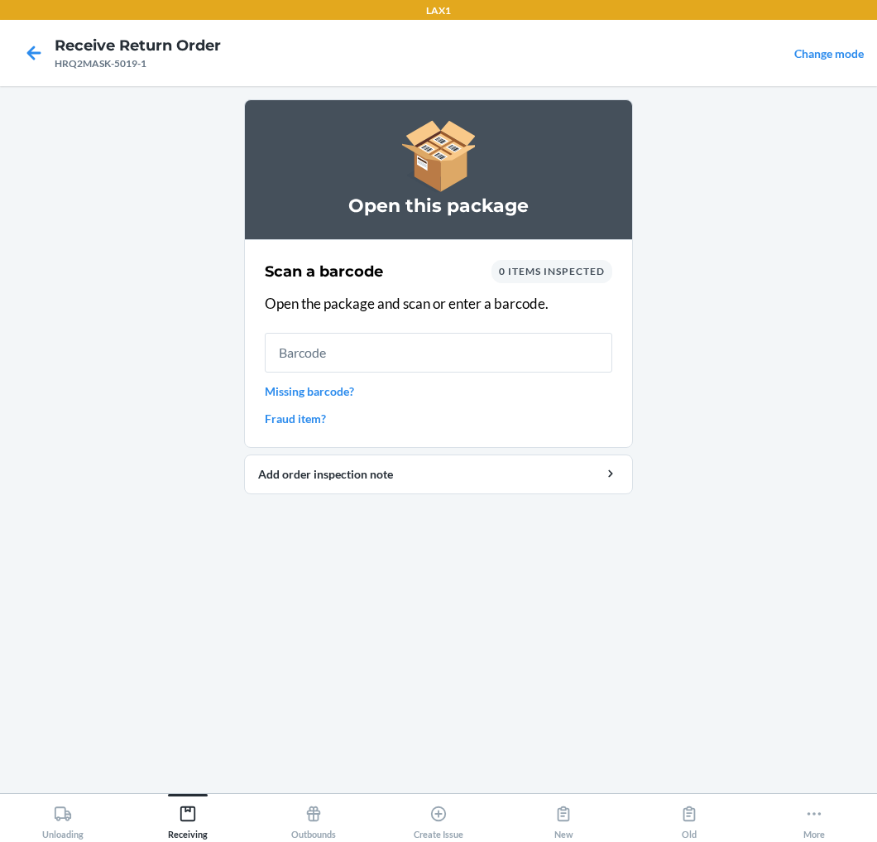
click at [501, 349] on input "text" at bounding box center [439, 353] width 348 height 40
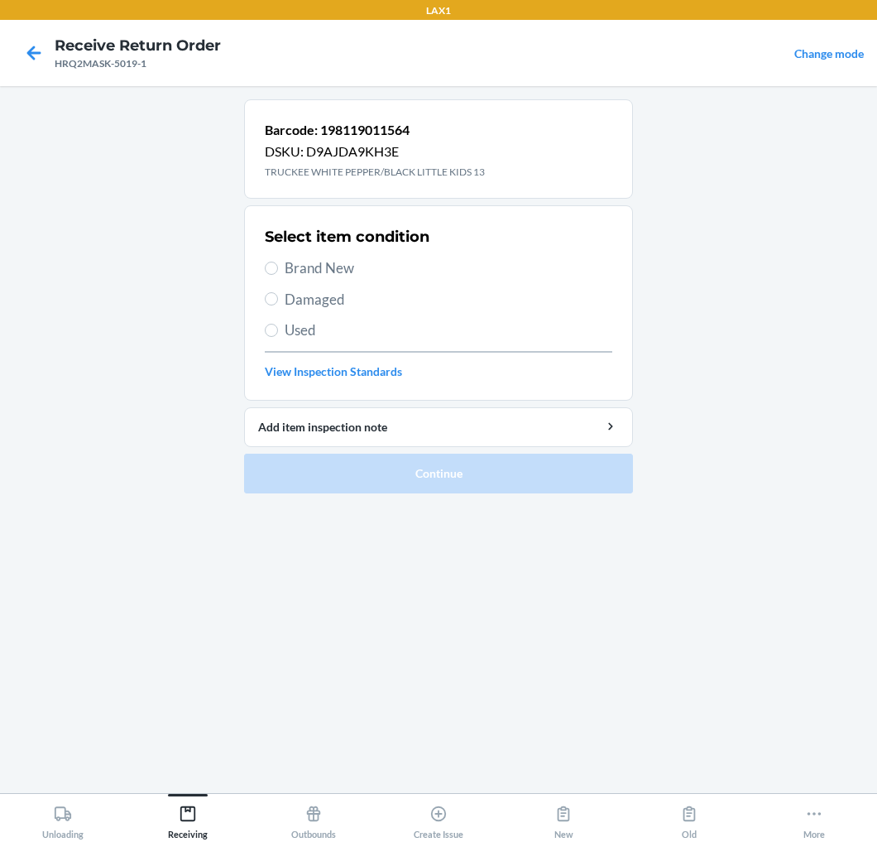
click at [334, 266] on span "Brand New" at bounding box center [449, 268] width 328 height 22
click at [278, 266] on input "Brand New" at bounding box center [271, 268] width 13 height 13
radio input "true"
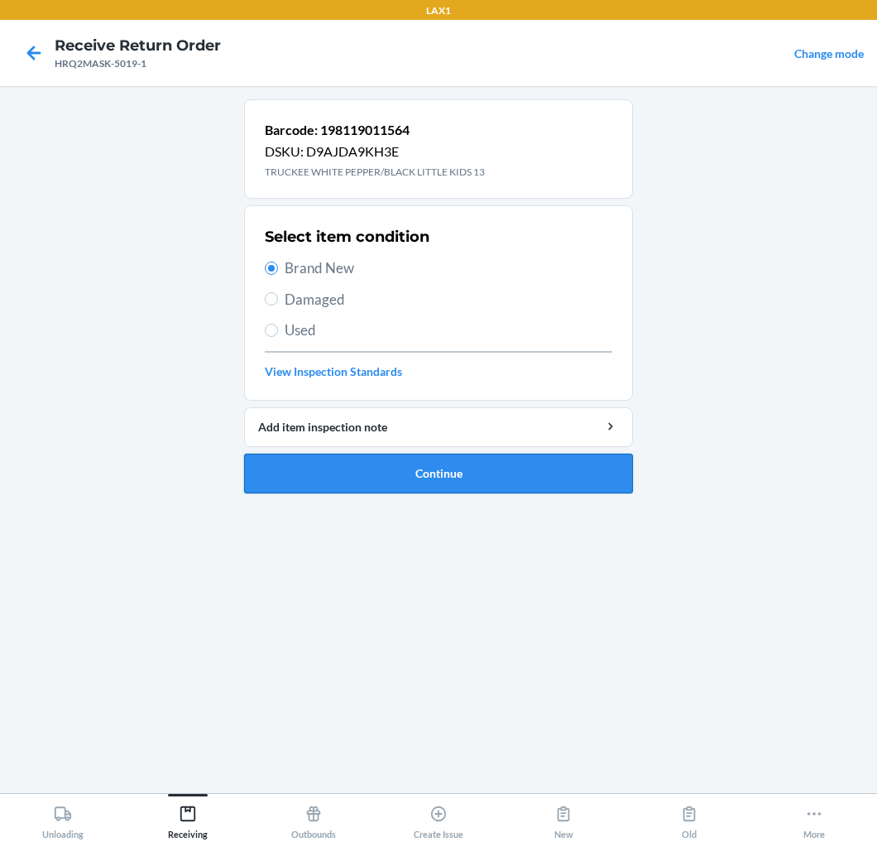
drag, startPoint x: 356, startPoint y: 463, endPoint x: 377, endPoint y: 454, distance: 23.7
click at [361, 459] on button "Continue" at bounding box center [438, 474] width 389 height 40
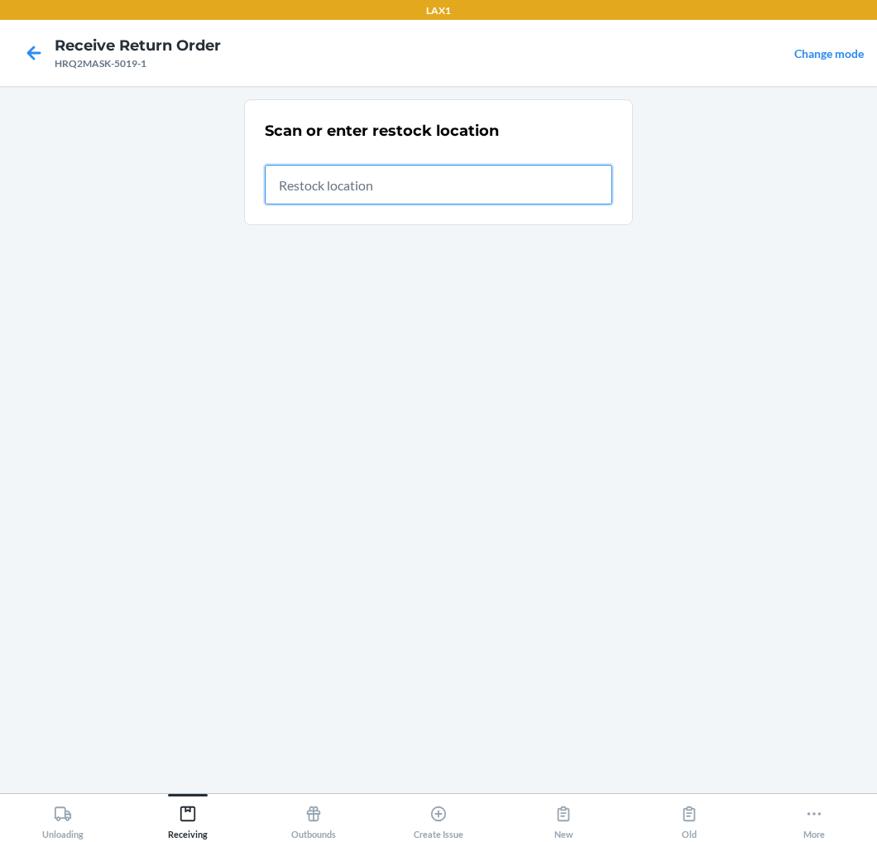
click at [448, 188] on input "text" at bounding box center [439, 185] width 348 height 40
type input "RTCART020"
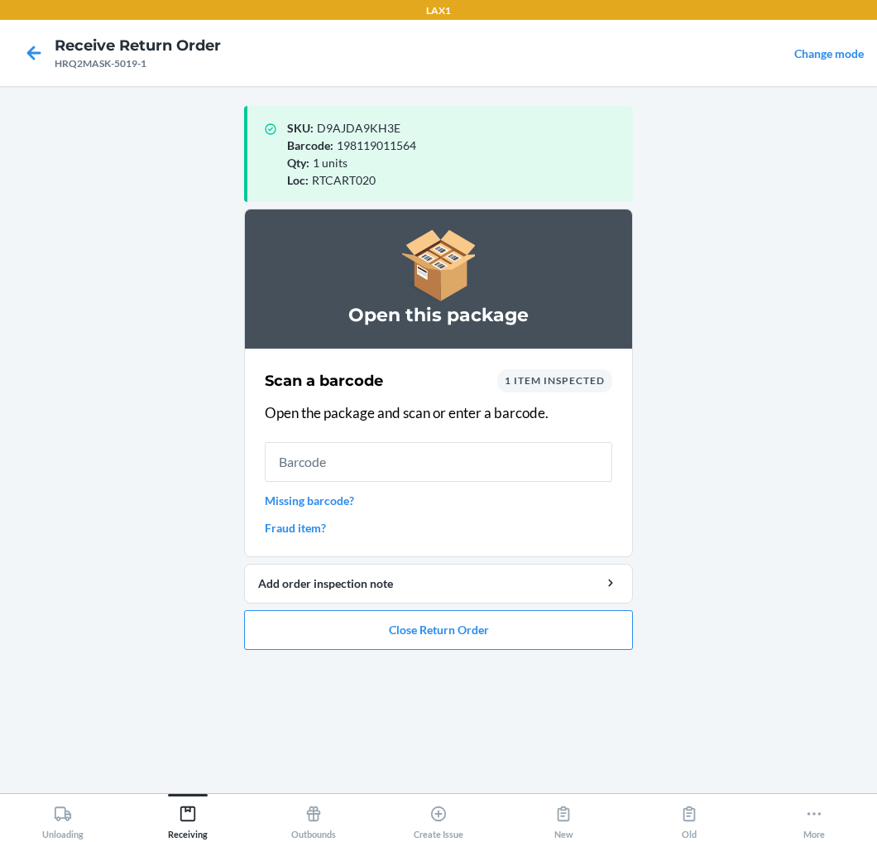
click at [424, 463] on input "text" at bounding box center [439, 462] width 348 height 40
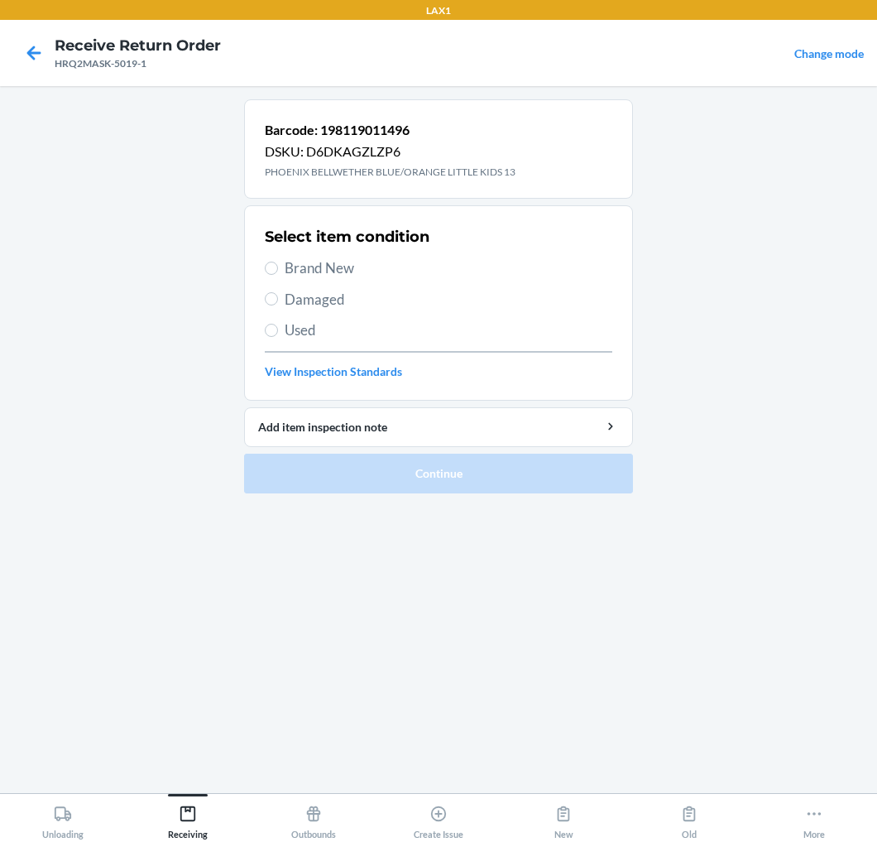
click at [346, 265] on span "Brand New" at bounding box center [449, 268] width 328 height 22
click at [278, 265] on input "Brand New" at bounding box center [271, 268] width 13 height 13
radio input "true"
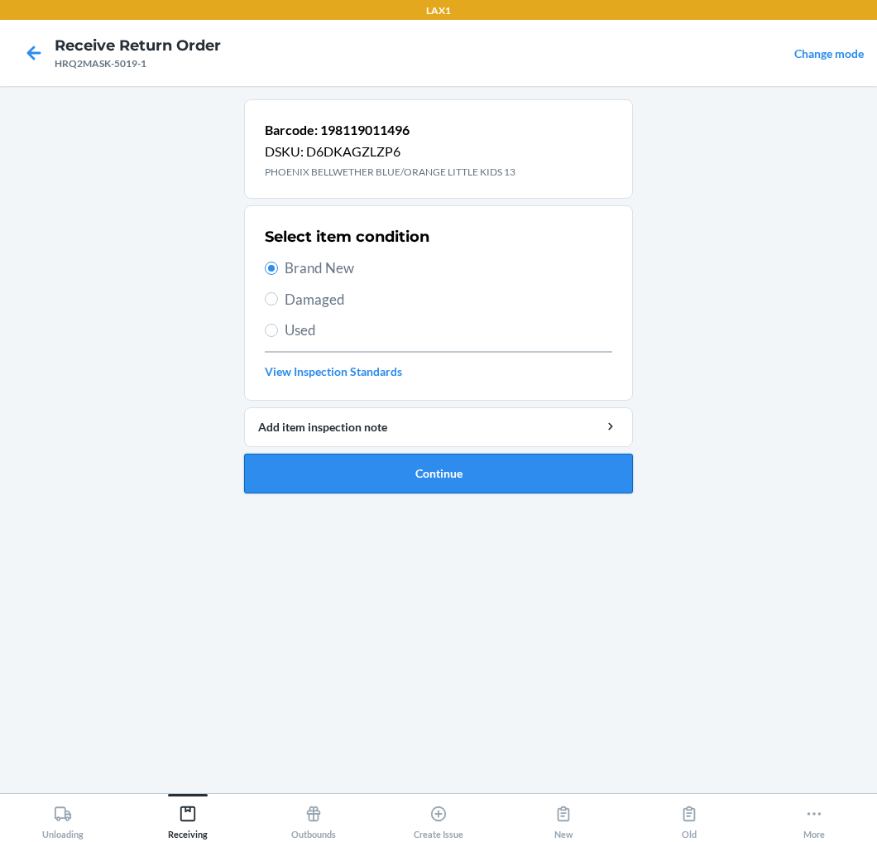
click at [435, 478] on button "Continue" at bounding box center [438, 474] width 389 height 40
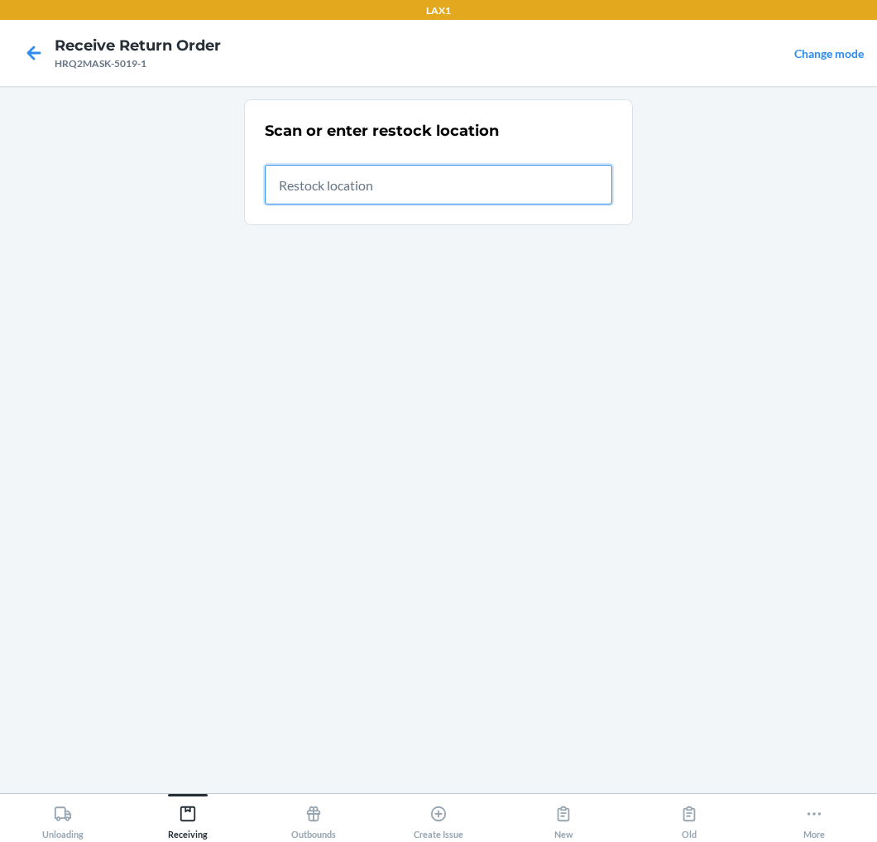
click at [550, 192] on input "text" at bounding box center [439, 185] width 348 height 40
type input "RTCART020"
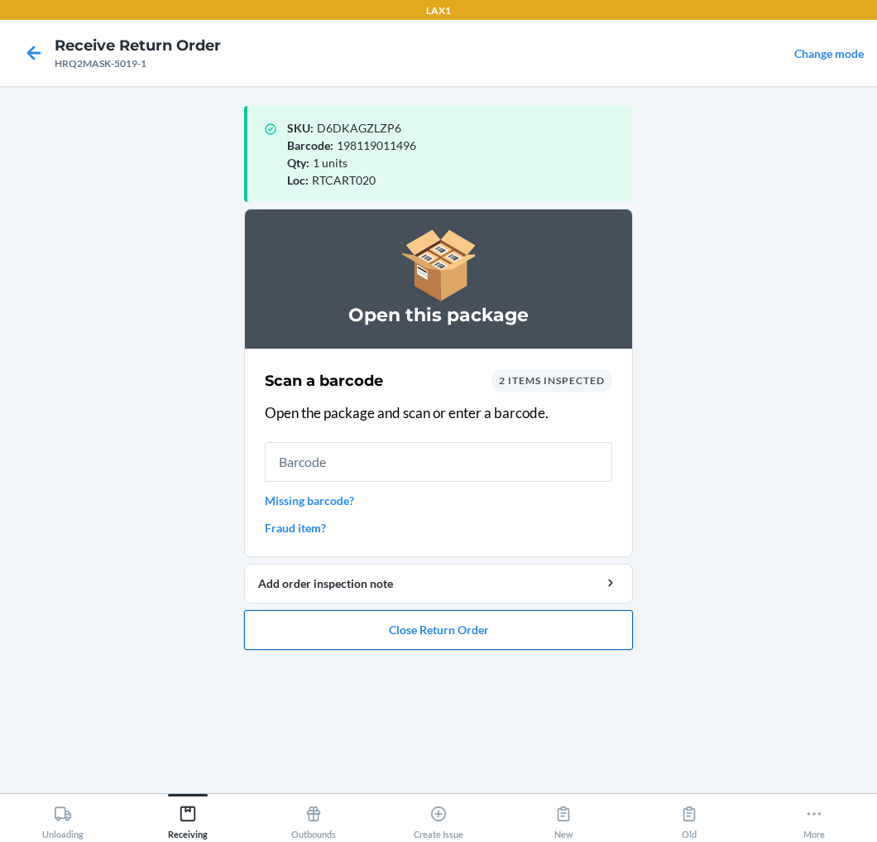
click at [478, 625] on button "Close Return Order" at bounding box center [438, 630] width 389 height 40
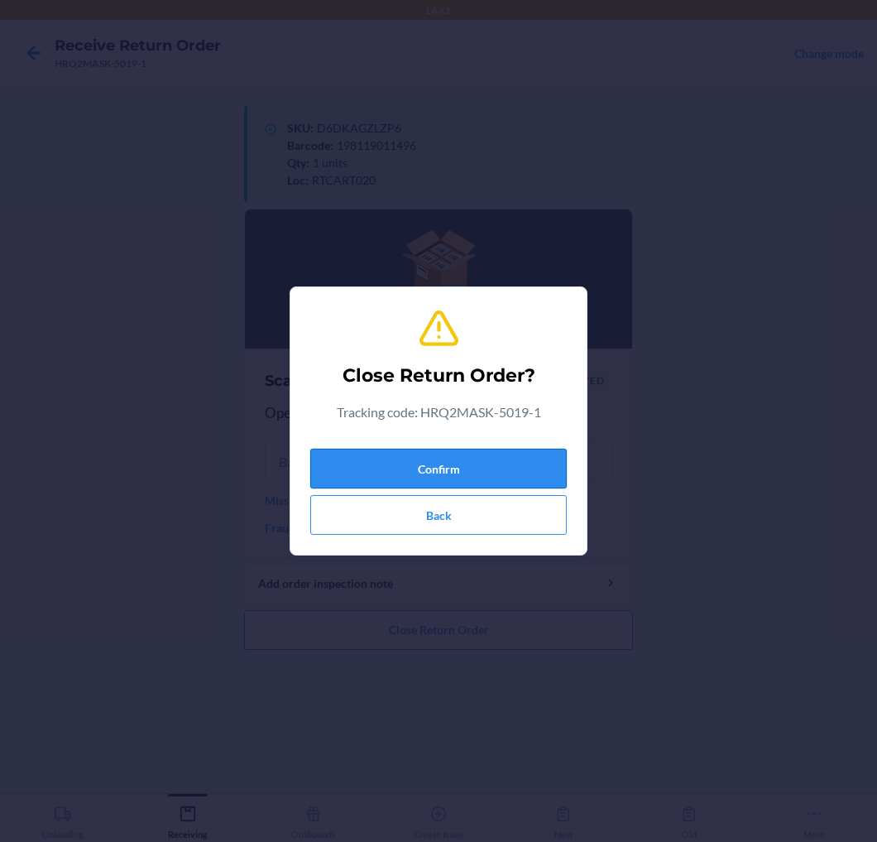
drag, startPoint x: 522, startPoint y: 464, endPoint x: 526, endPoint y: 457, distance: 8.5
click at [526, 459] on button "Confirm" at bounding box center [438, 469] width 257 height 40
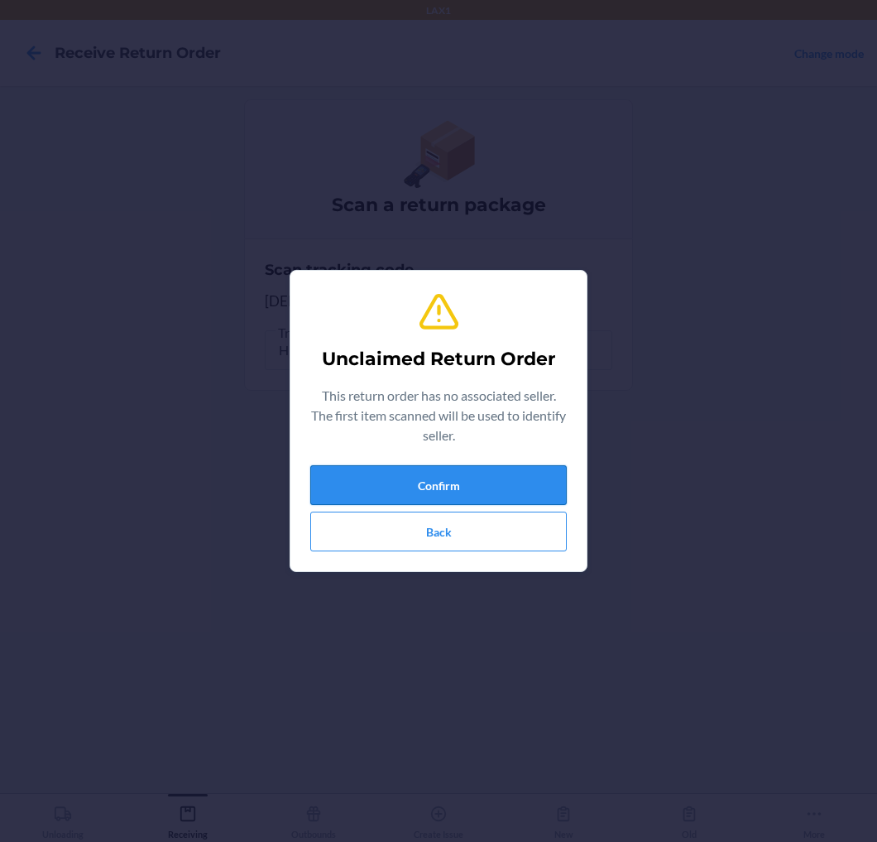
click at [502, 469] on button "Confirm" at bounding box center [438, 485] width 257 height 40
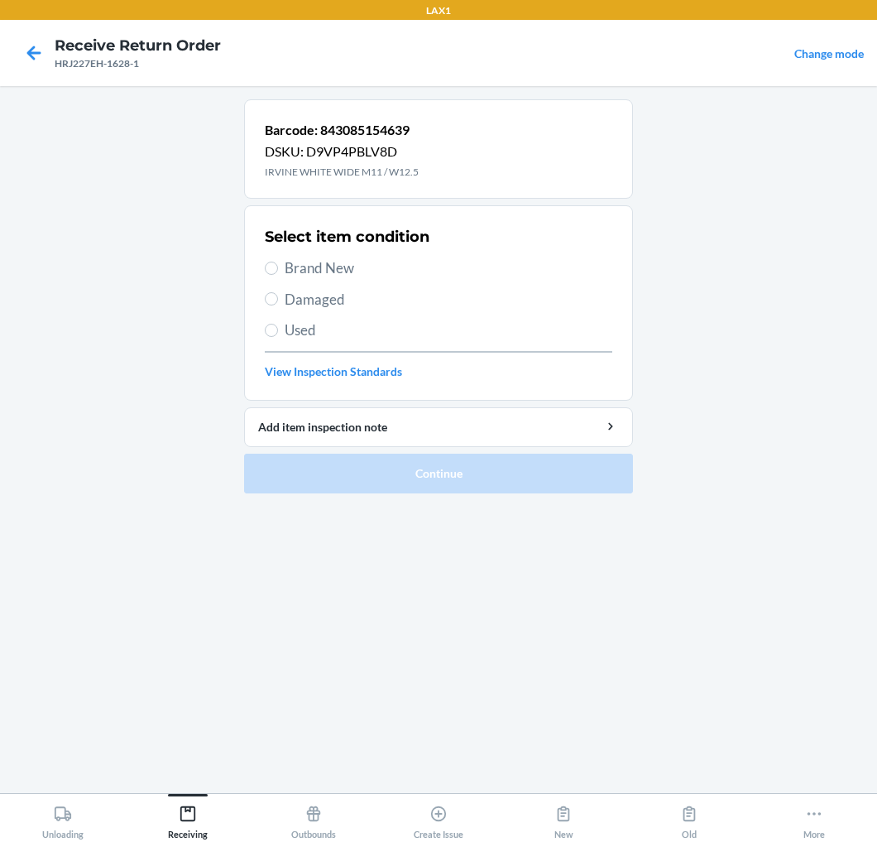
click at [329, 263] on span "Brand New" at bounding box center [449, 268] width 328 height 22
click at [278, 263] on input "Brand New" at bounding box center [271, 268] width 13 height 13
radio input "true"
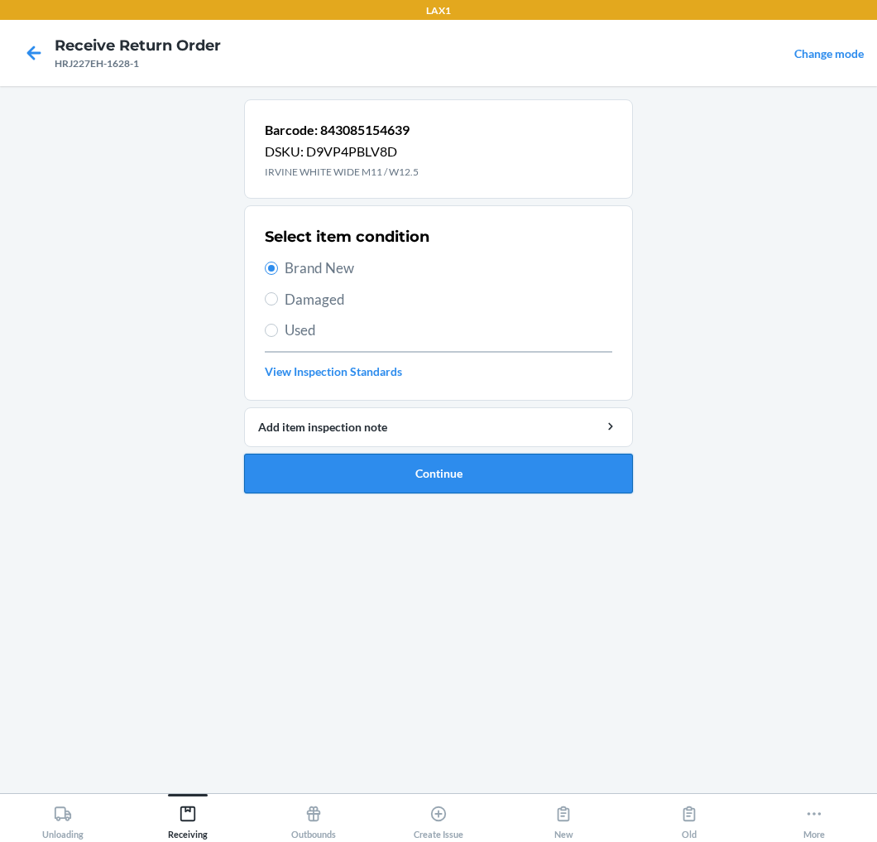
click at [304, 466] on button "Continue" at bounding box center [438, 474] width 389 height 40
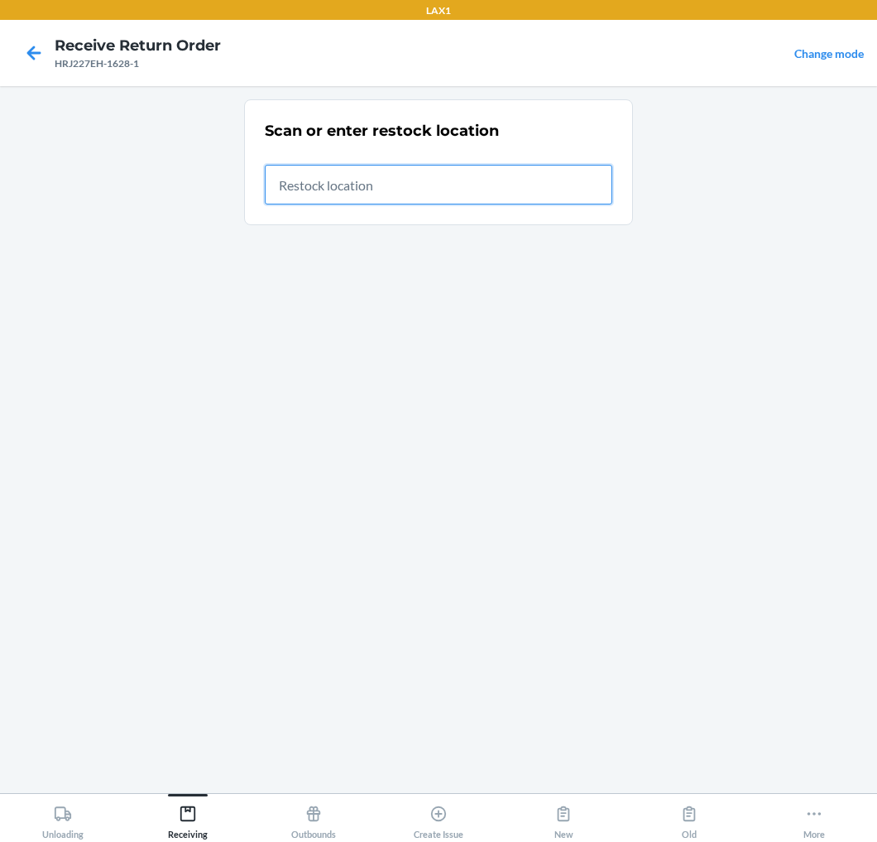
click at [522, 188] on input "text" at bounding box center [439, 185] width 348 height 40
type input "RTCART020"
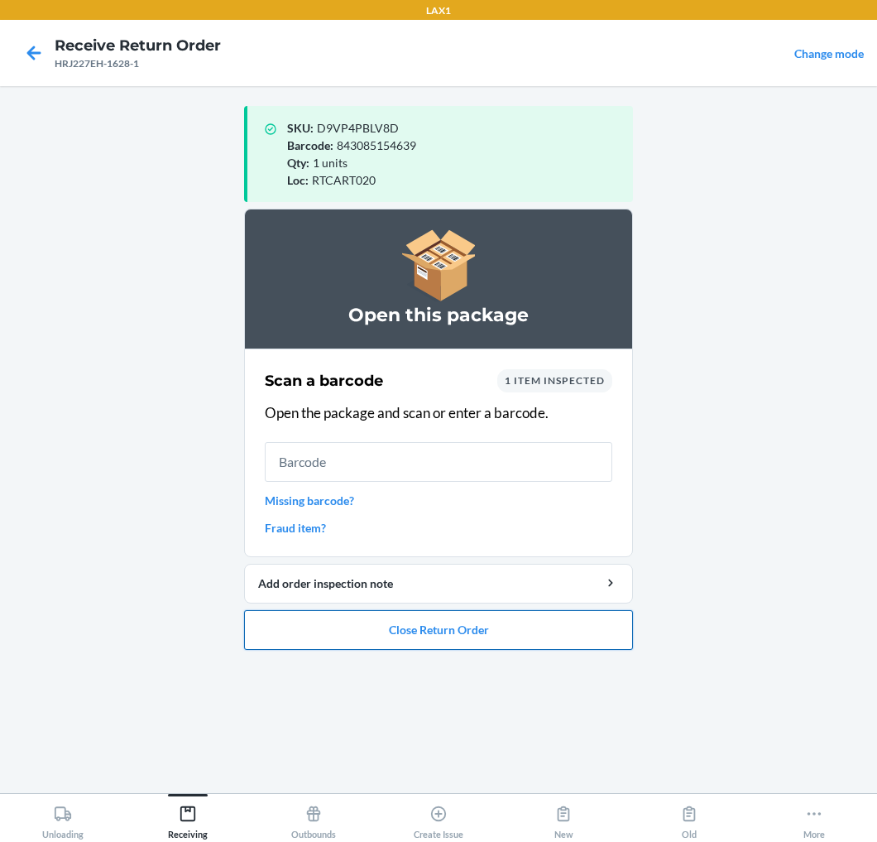
click at [424, 622] on button "Close Return Order" at bounding box center [438, 630] width 389 height 40
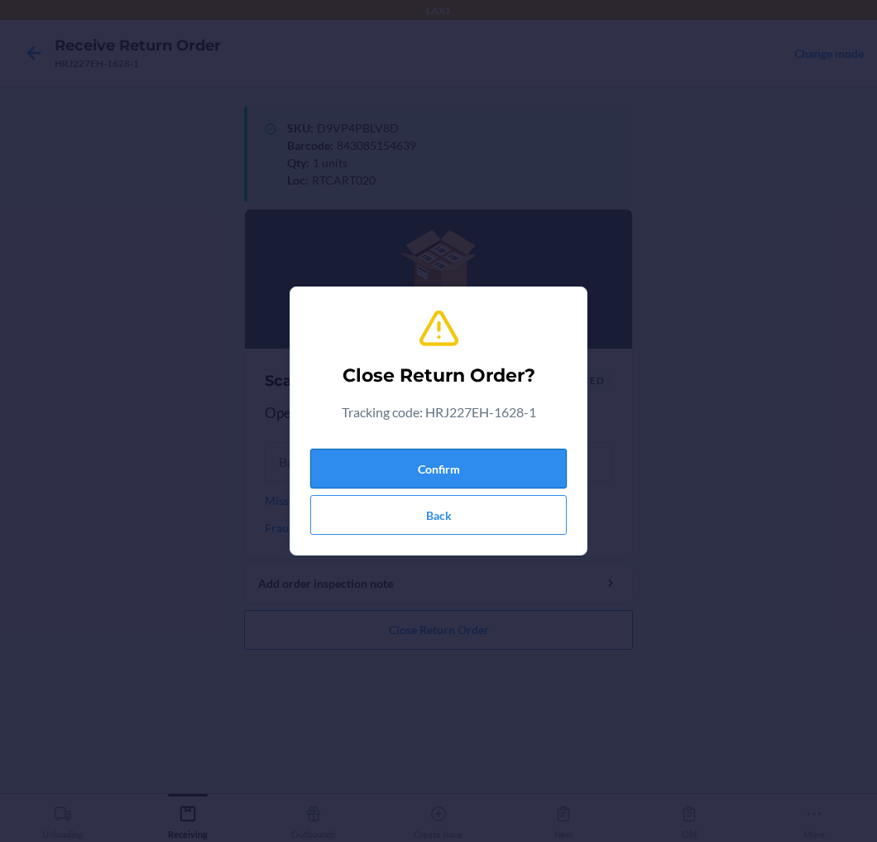
click at [499, 465] on button "Confirm" at bounding box center [438, 469] width 257 height 40
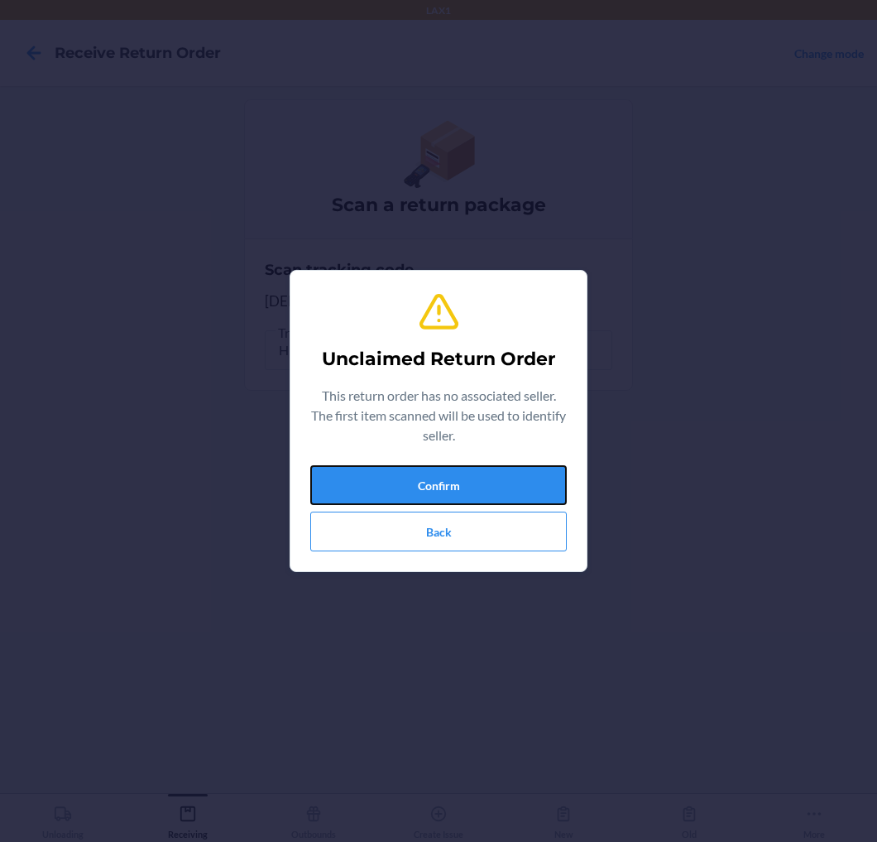
click at [499, 465] on button "Confirm" at bounding box center [438, 485] width 257 height 40
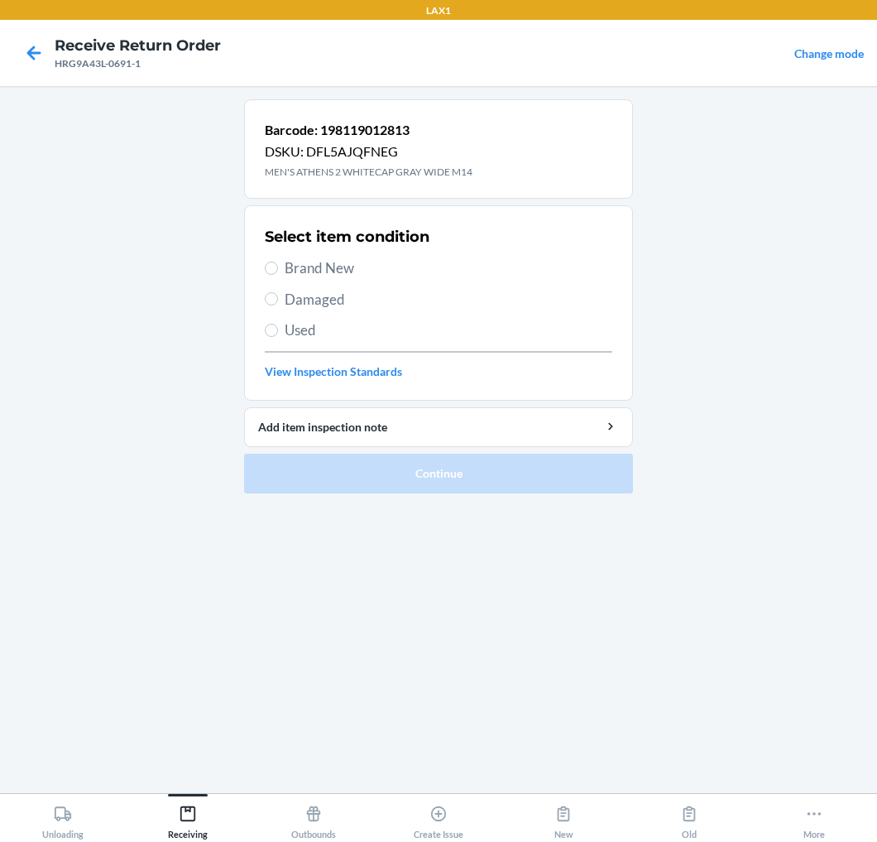
click at [353, 266] on span "Brand New" at bounding box center [449, 268] width 328 height 22
click at [278, 266] on input "Brand New" at bounding box center [271, 268] width 13 height 13
radio input "true"
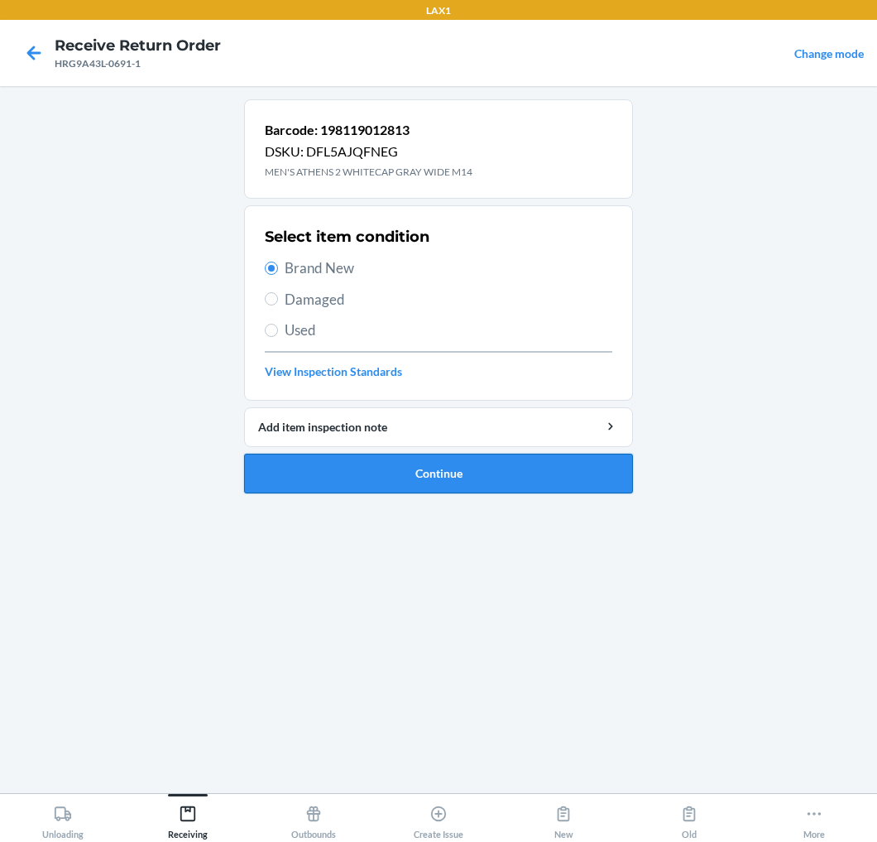
click at [291, 482] on button "Continue" at bounding box center [438, 474] width 389 height 40
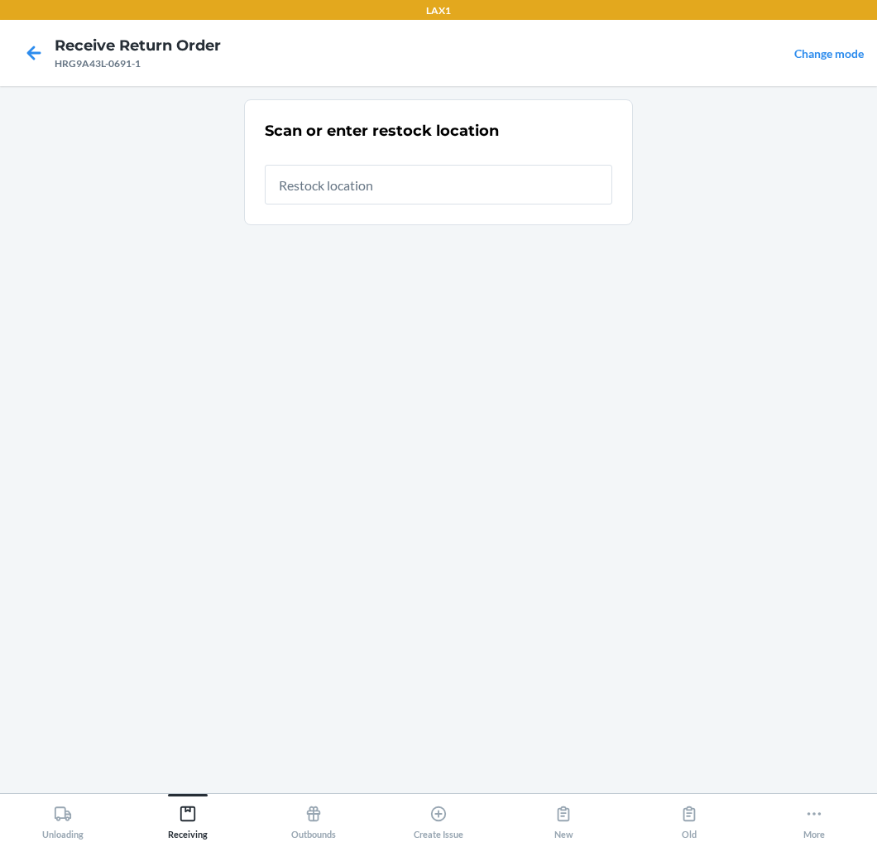
click at [555, 179] on input "text" at bounding box center [439, 185] width 348 height 40
type input "RTCART020"
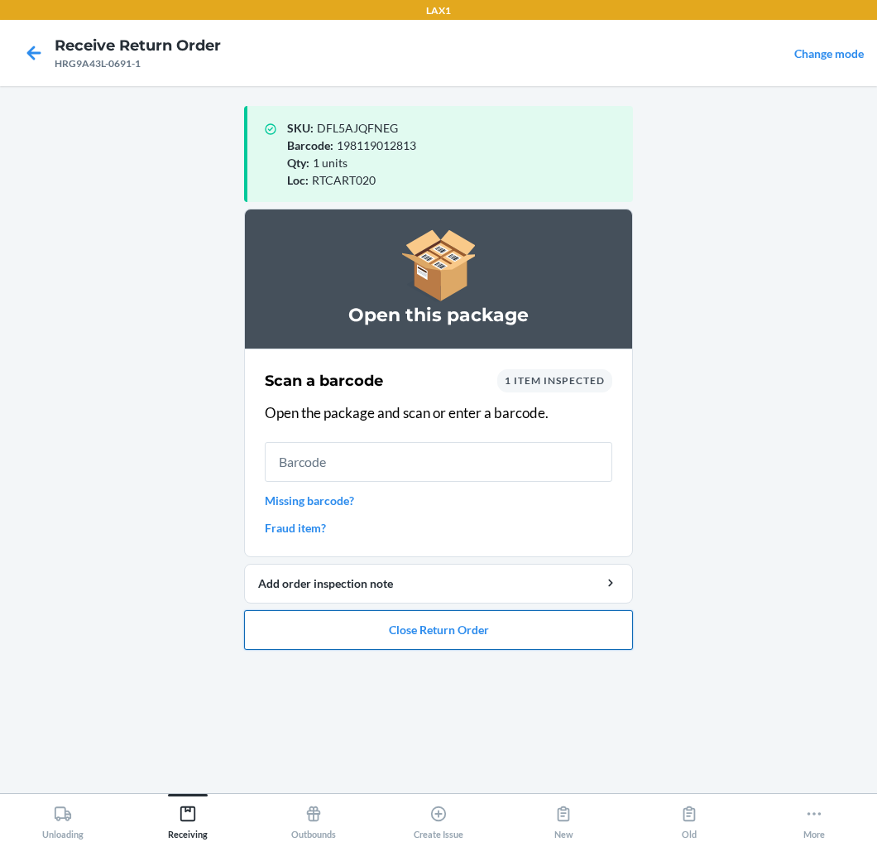
click at [519, 630] on button "Close Return Order" at bounding box center [438, 630] width 389 height 40
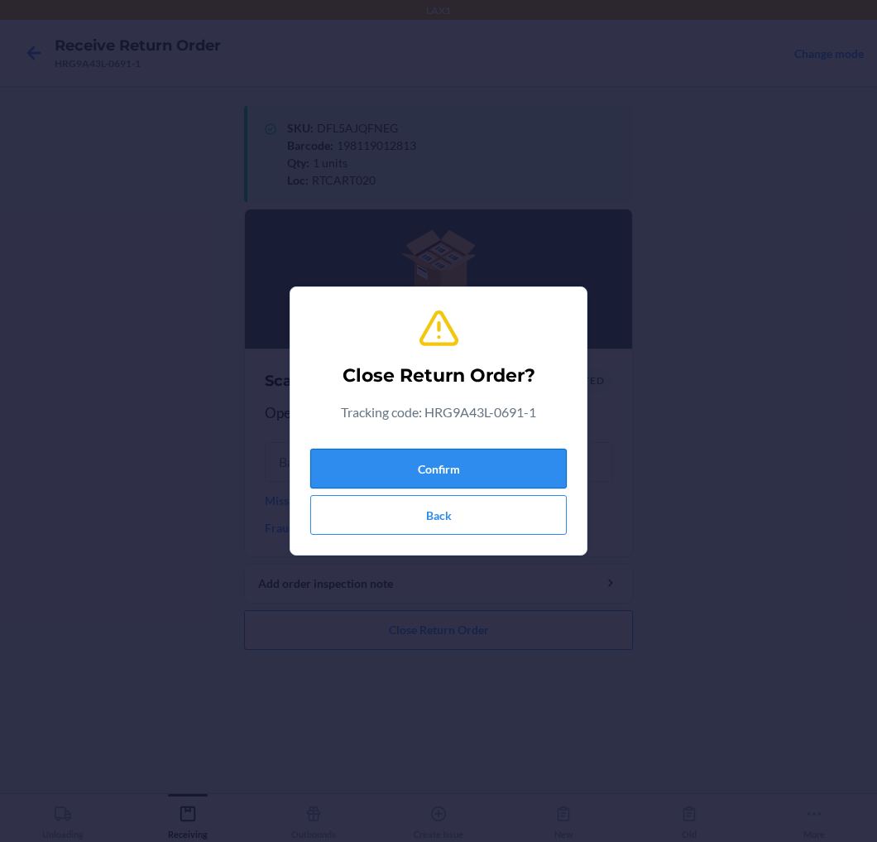
click at [542, 467] on button "Confirm" at bounding box center [438, 469] width 257 height 40
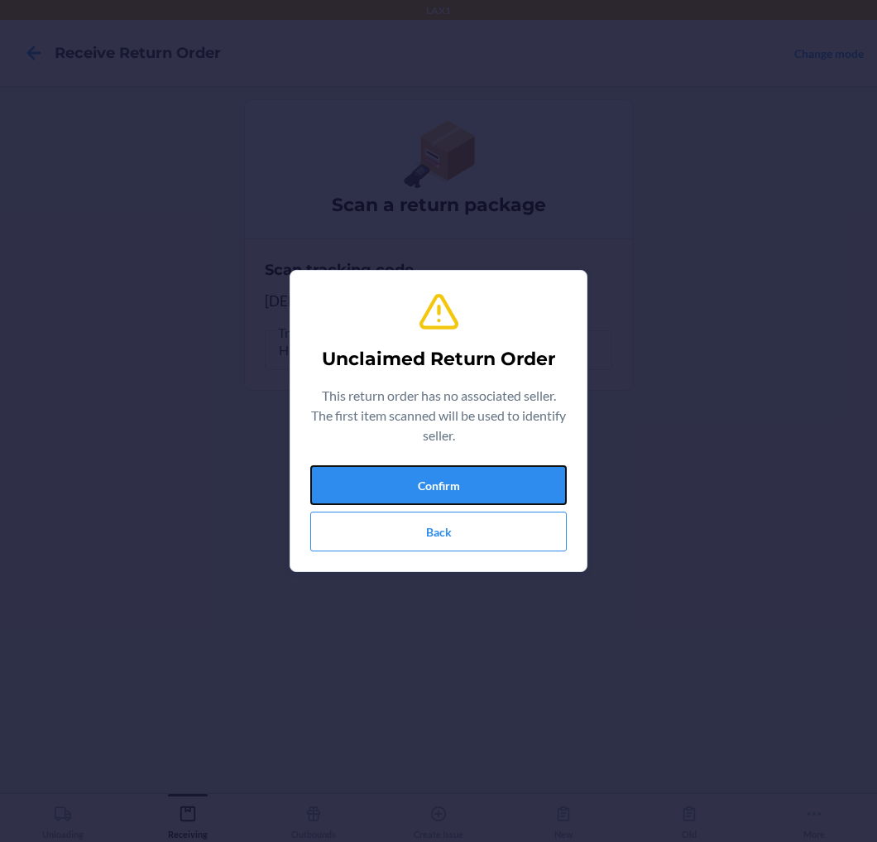
click at [542, 467] on button "Confirm" at bounding box center [438, 485] width 257 height 40
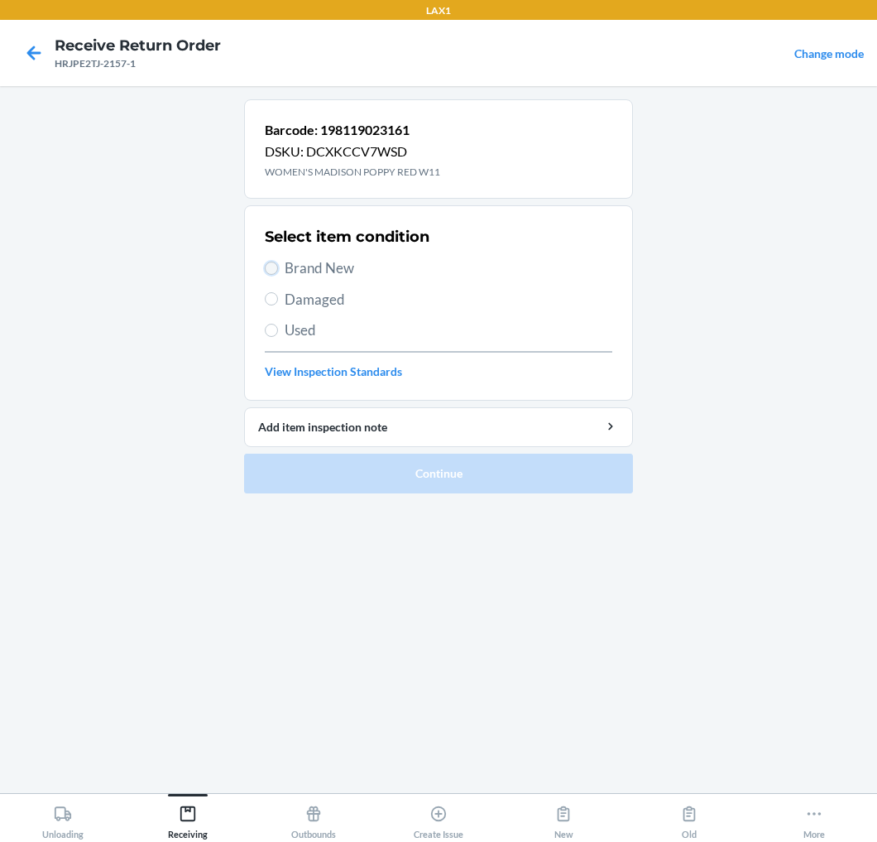
click at [274, 273] on input "Brand New" at bounding box center [271, 268] width 13 height 13
radio input "true"
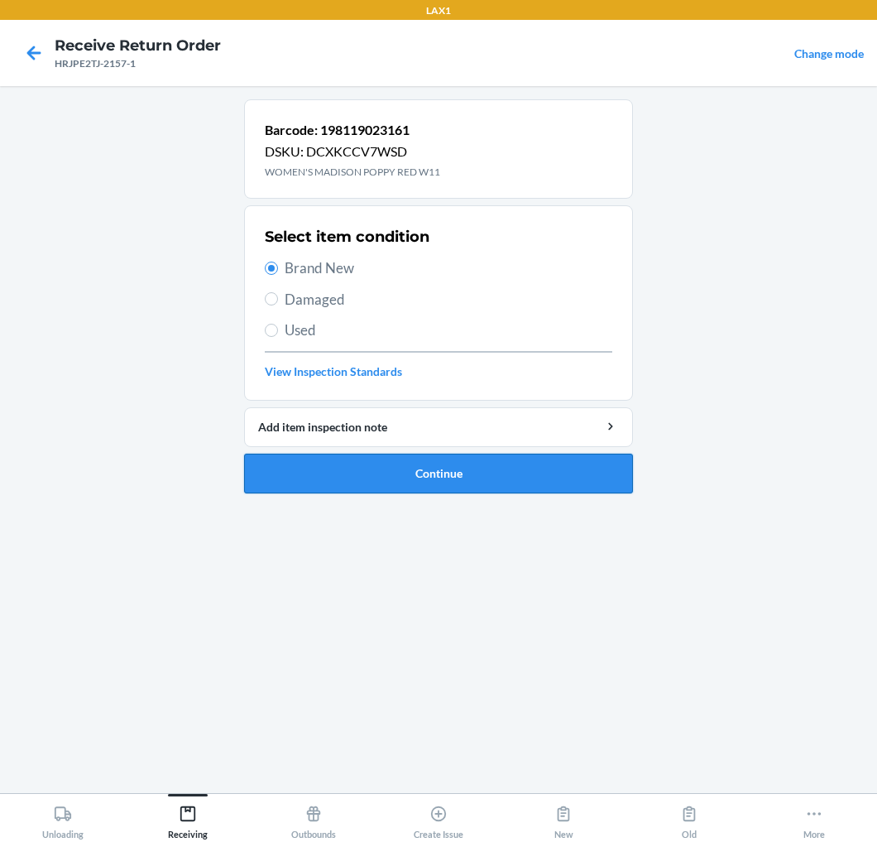
click at [411, 473] on button "Continue" at bounding box center [438, 474] width 389 height 40
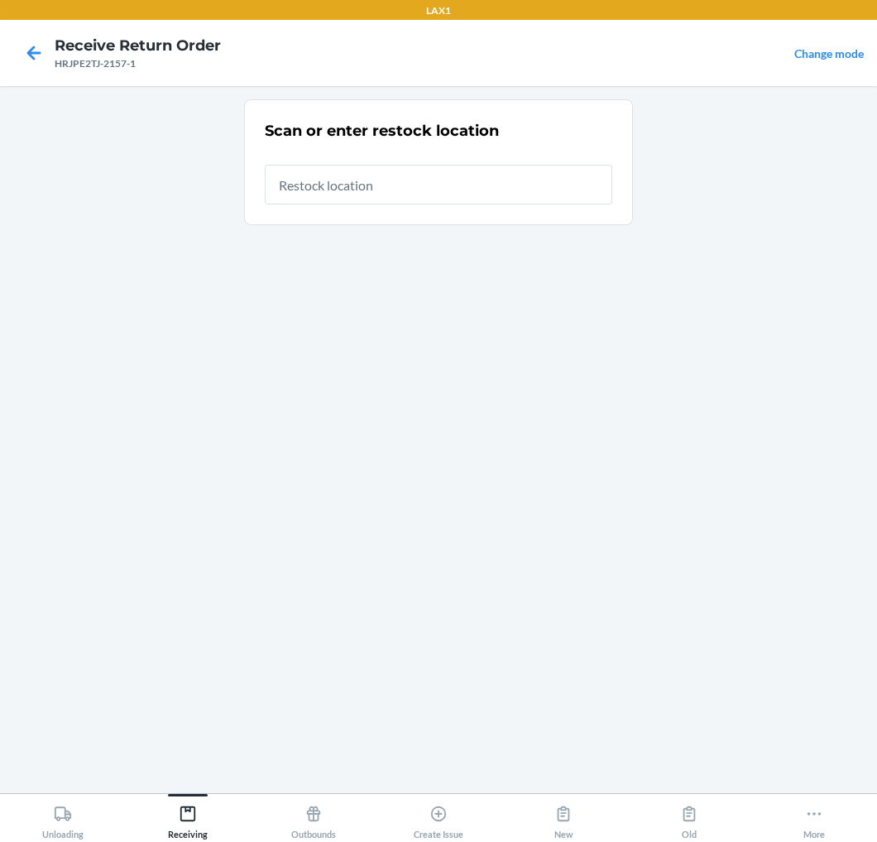
click at [583, 180] on input "text" at bounding box center [439, 185] width 348 height 40
type input "RTCART020"
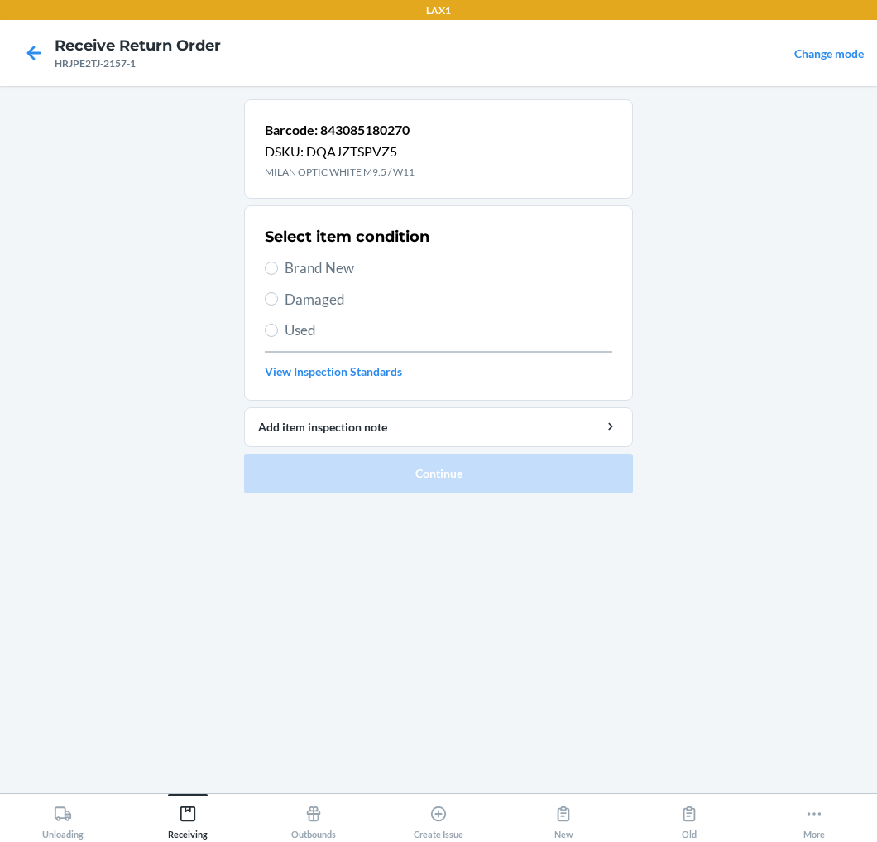
click at [287, 270] on span "Brand New" at bounding box center [449, 268] width 328 height 22
click at [278, 270] on input "Brand New" at bounding box center [271, 268] width 13 height 13
radio input "true"
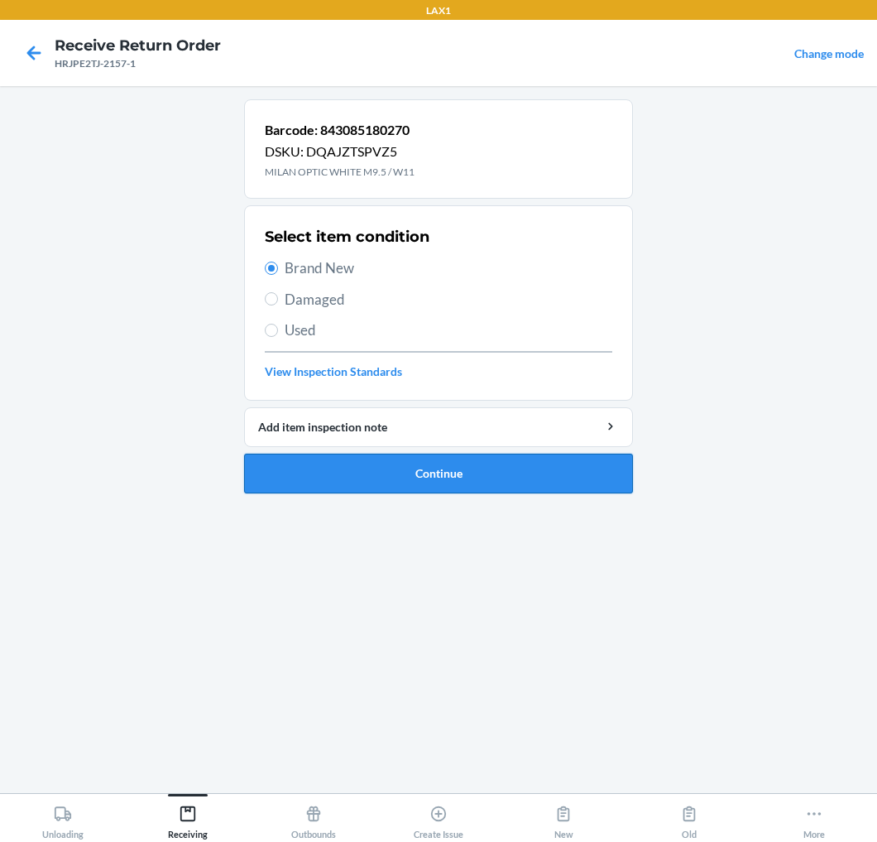
click at [341, 475] on button "Continue" at bounding box center [438, 474] width 389 height 40
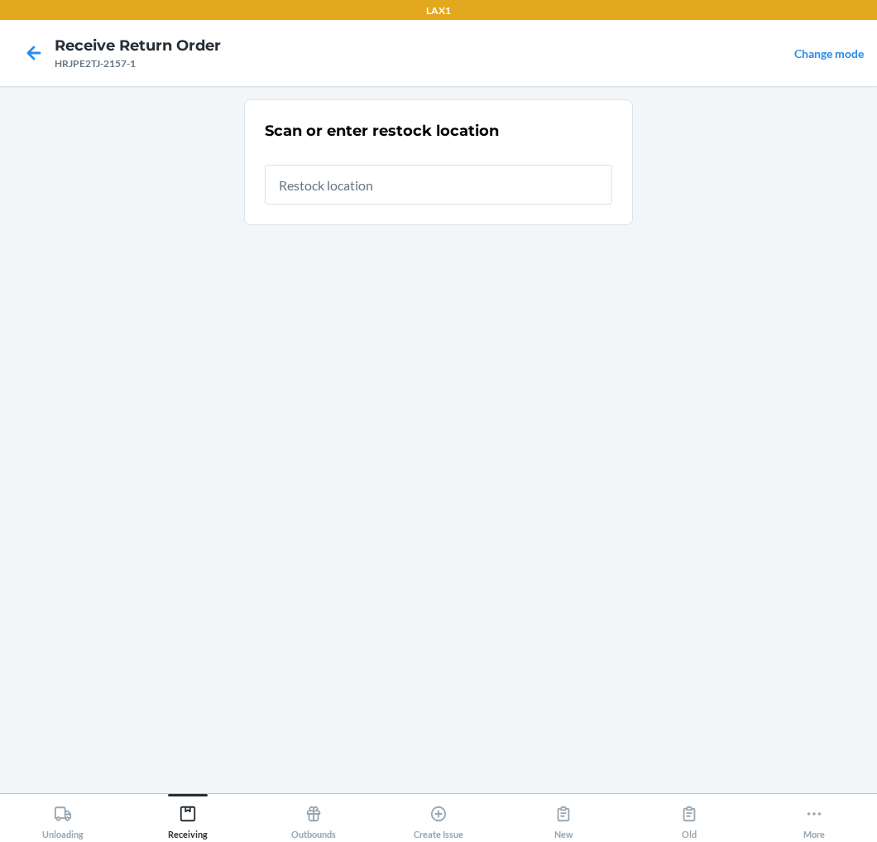
click at [498, 188] on input "text" at bounding box center [439, 185] width 348 height 40
type input "RTCART020"
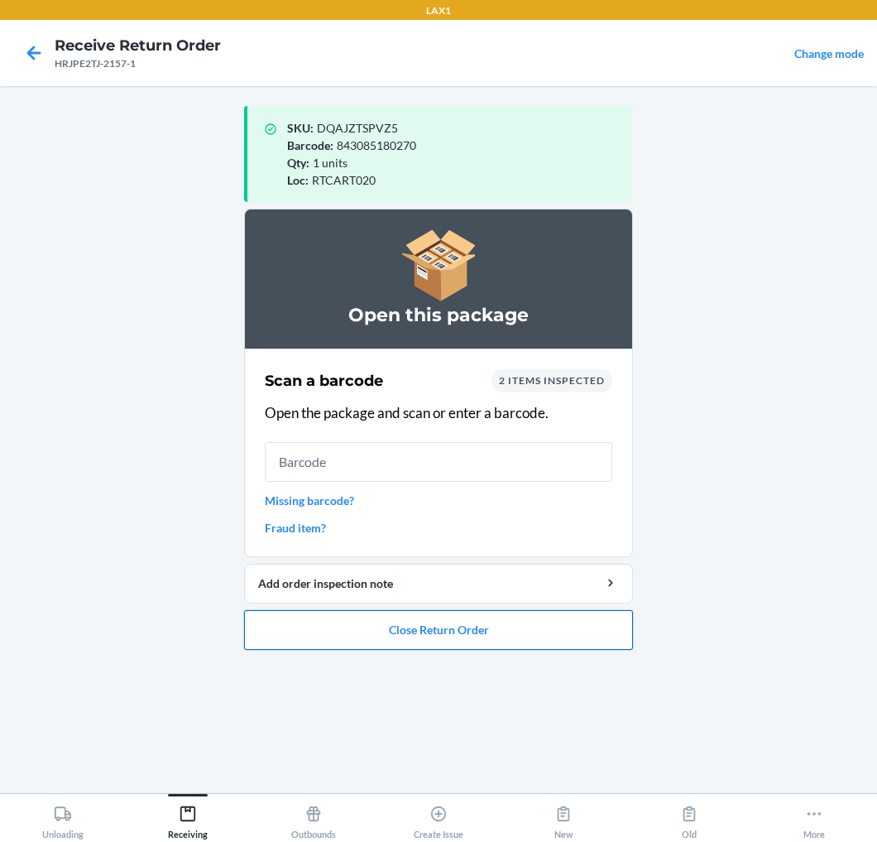
click at [346, 625] on button "Close Return Order" at bounding box center [438, 630] width 389 height 40
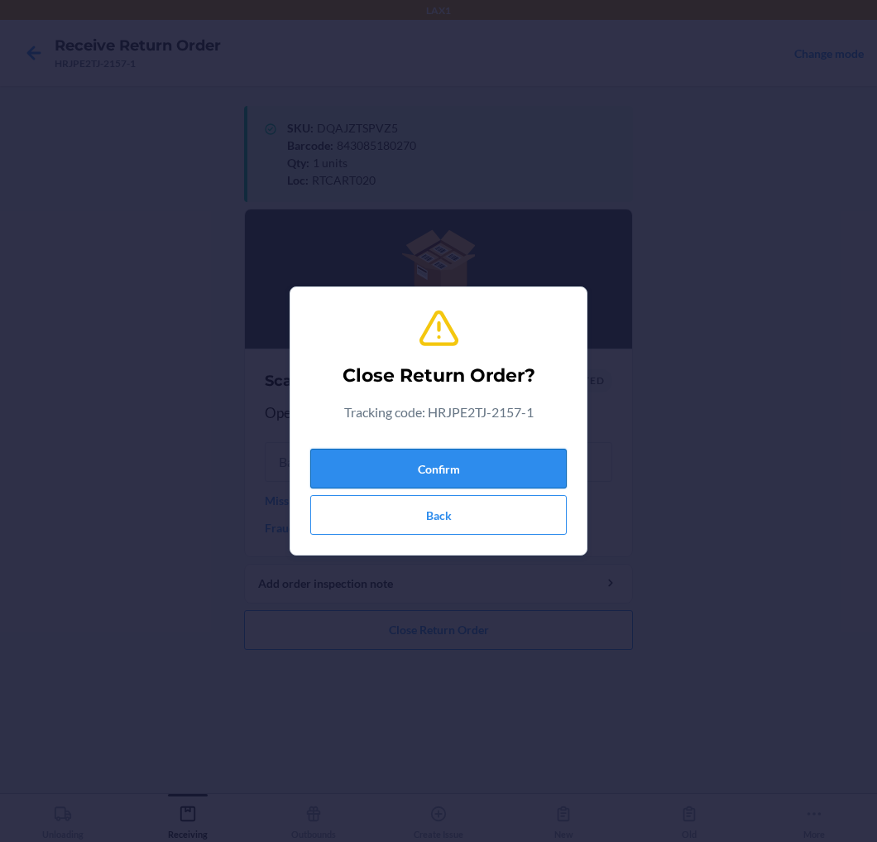
click at [445, 461] on button "Confirm" at bounding box center [438, 469] width 257 height 40
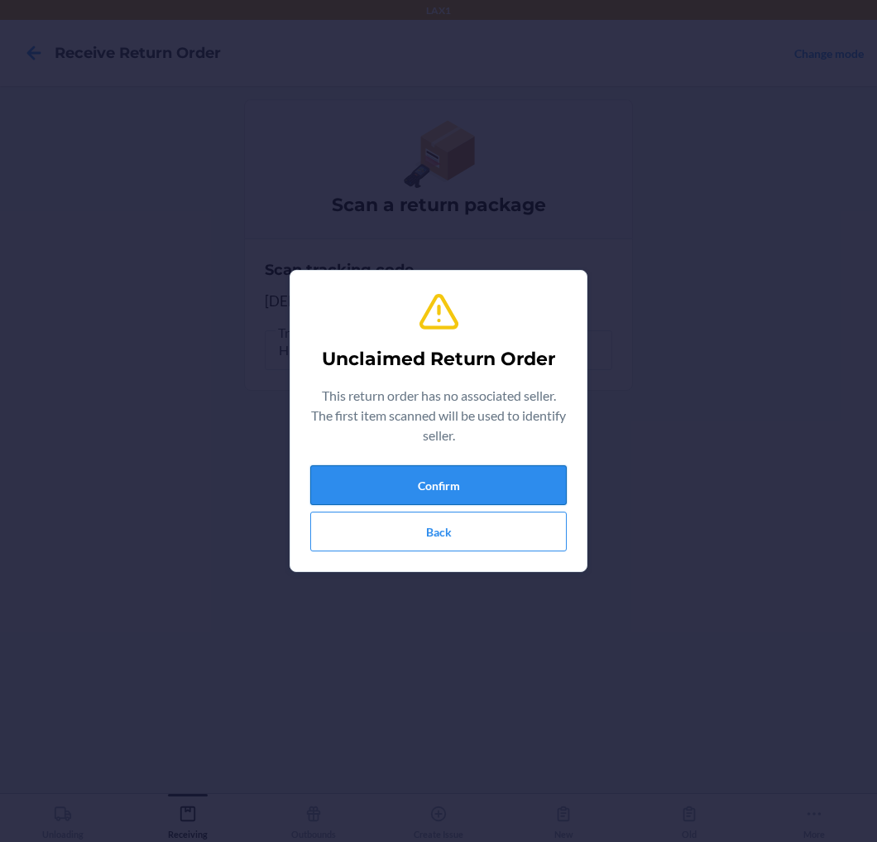
click at [440, 489] on button "Confirm" at bounding box center [438, 485] width 257 height 40
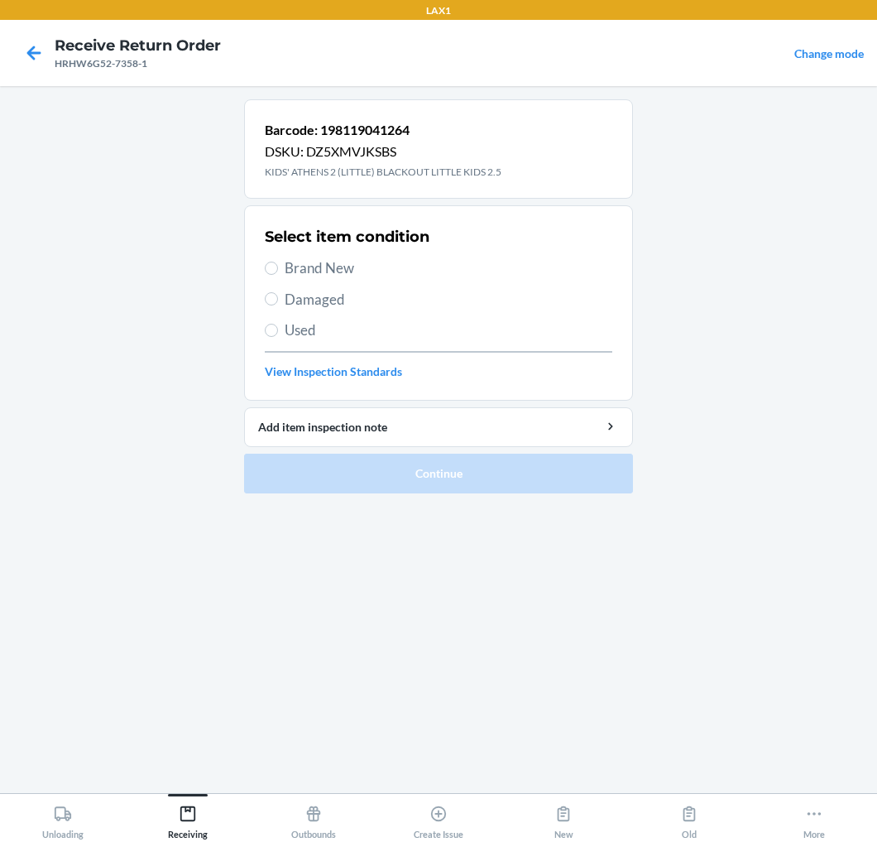
click at [337, 267] on span "Brand New" at bounding box center [449, 268] width 328 height 22
click at [278, 267] on input "Brand New" at bounding box center [271, 268] width 13 height 13
radio input "true"
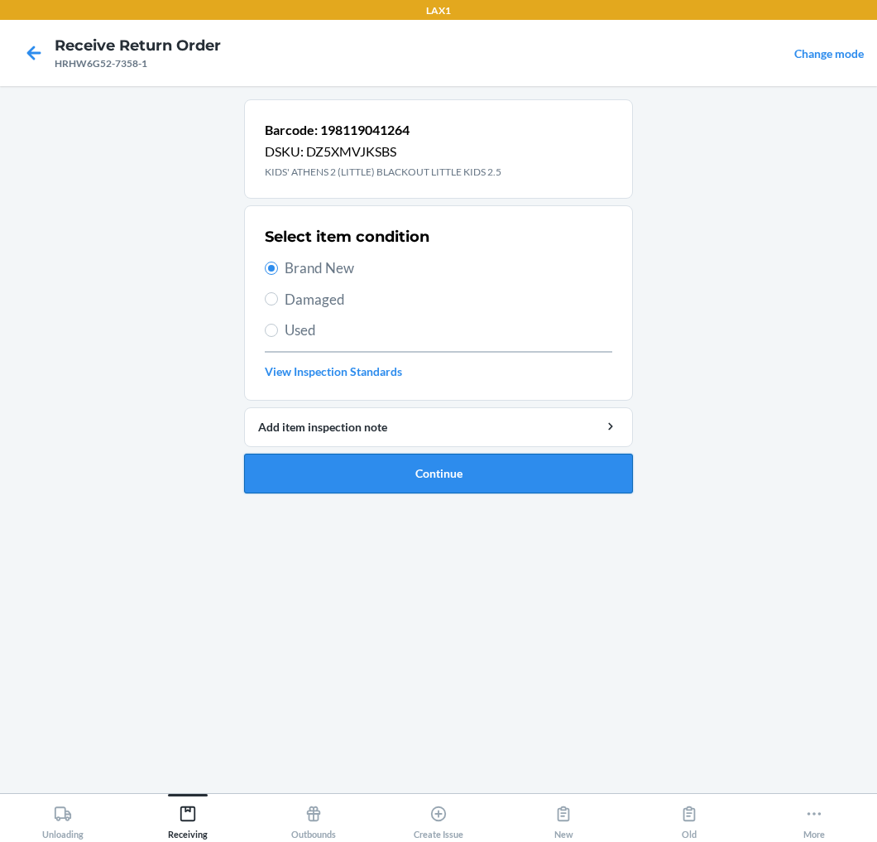
click at [331, 474] on button "Continue" at bounding box center [438, 474] width 389 height 40
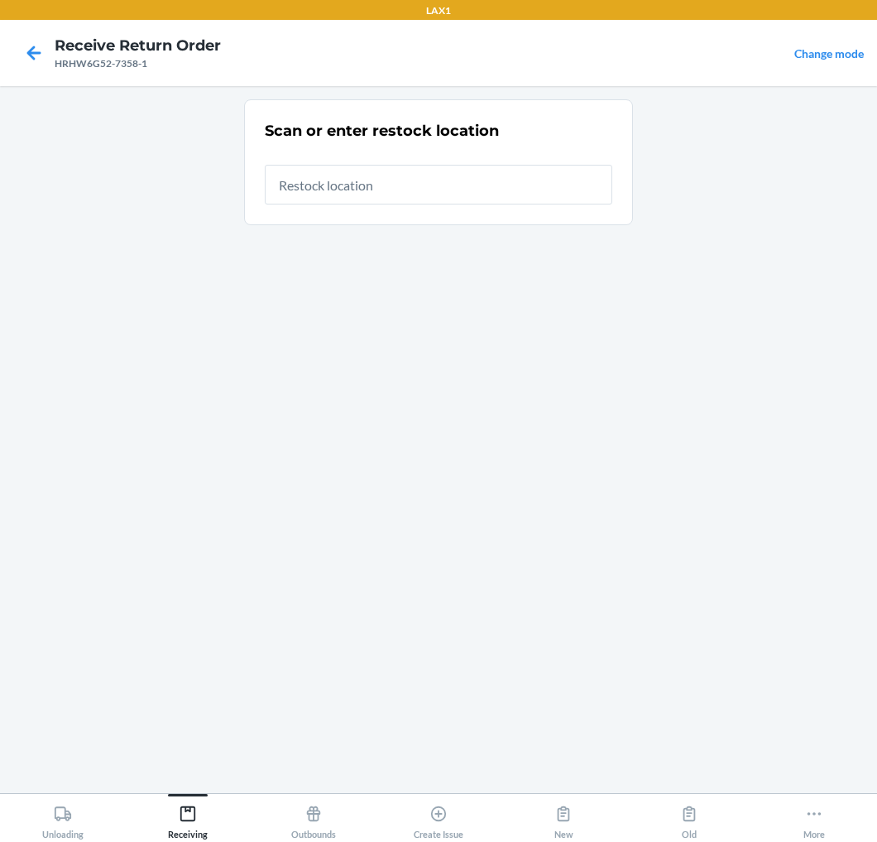
click at [494, 190] on input "text" at bounding box center [439, 185] width 348 height 40
type input "RTCART020"
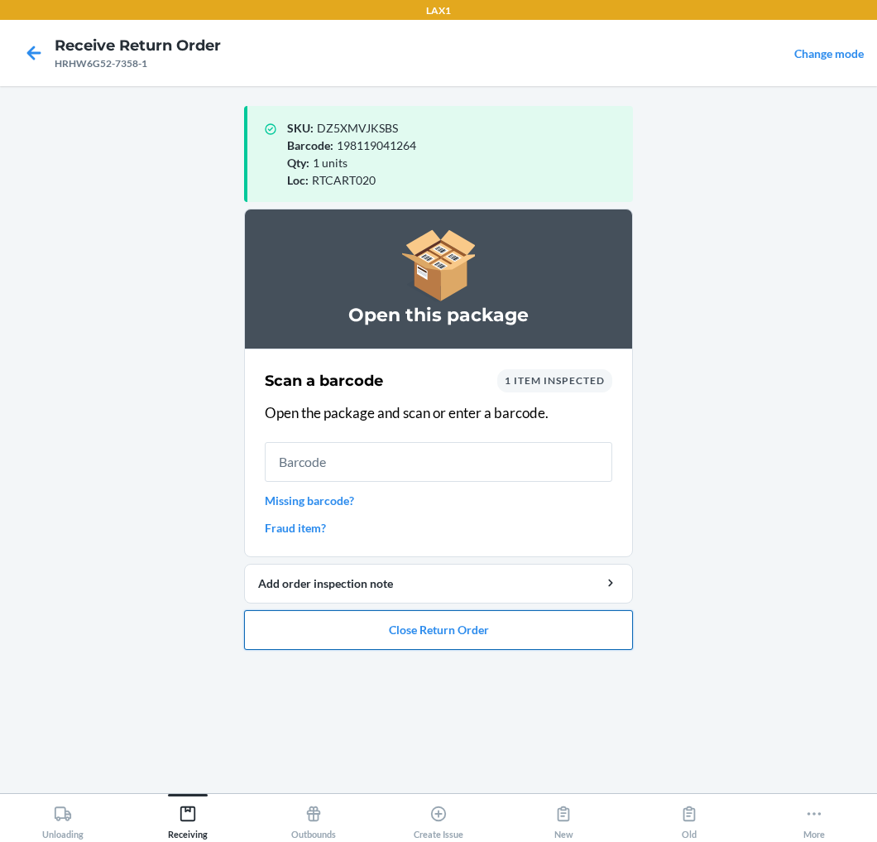
click at [415, 627] on button "Close Return Order" at bounding box center [438, 630] width 389 height 40
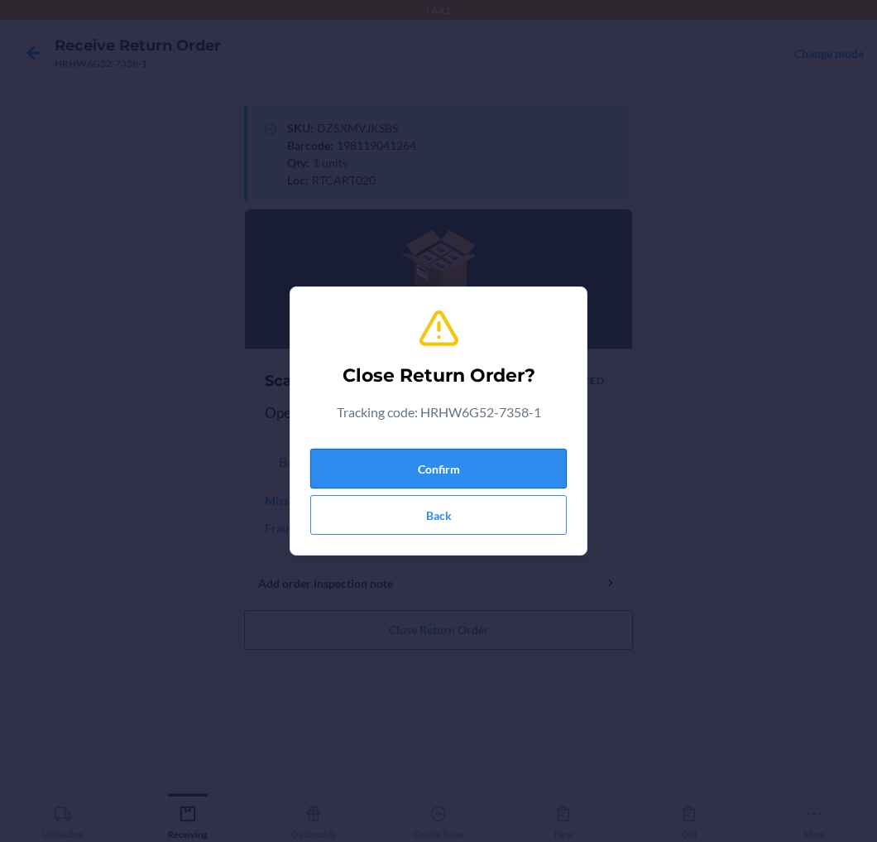
click at [493, 466] on button "Confirm" at bounding box center [438, 469] width 257 height 40
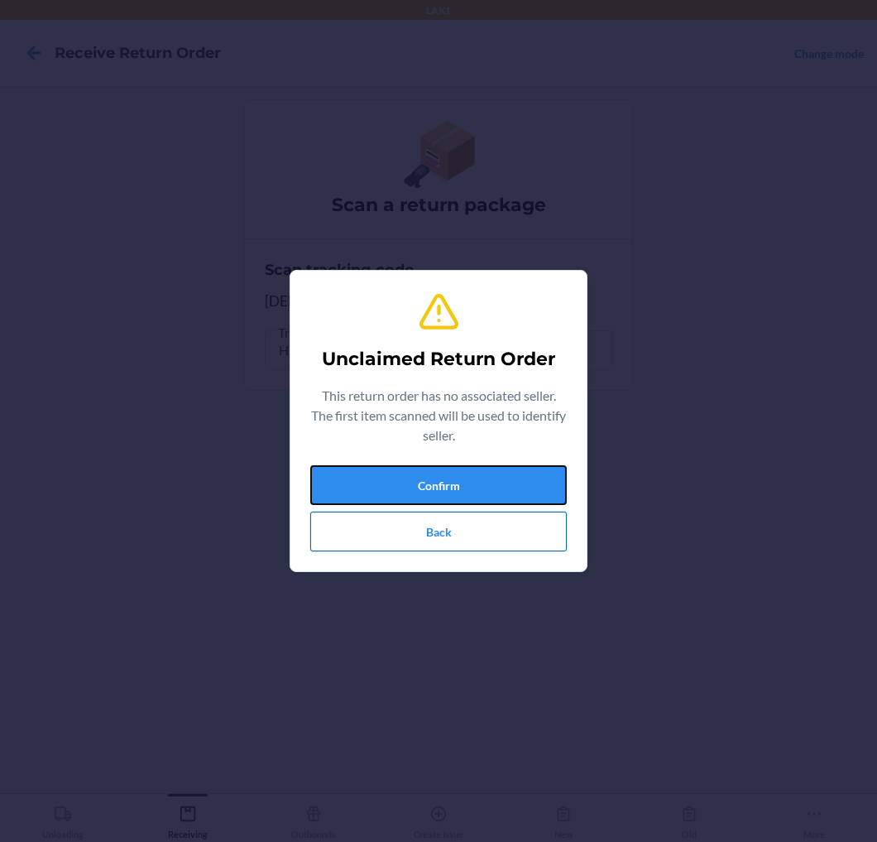
drag, startPoint x: 493, startPoint y: 466, endPoint x: 516, endPoint y: 514, distance: 53.3
click at [516, 514] on div "Confirm Back" at bounding box center [438, 508] width 257 height 86
click at [519, 483] on button "Confirm" at bounding box center [438, 485] width 257 height 40
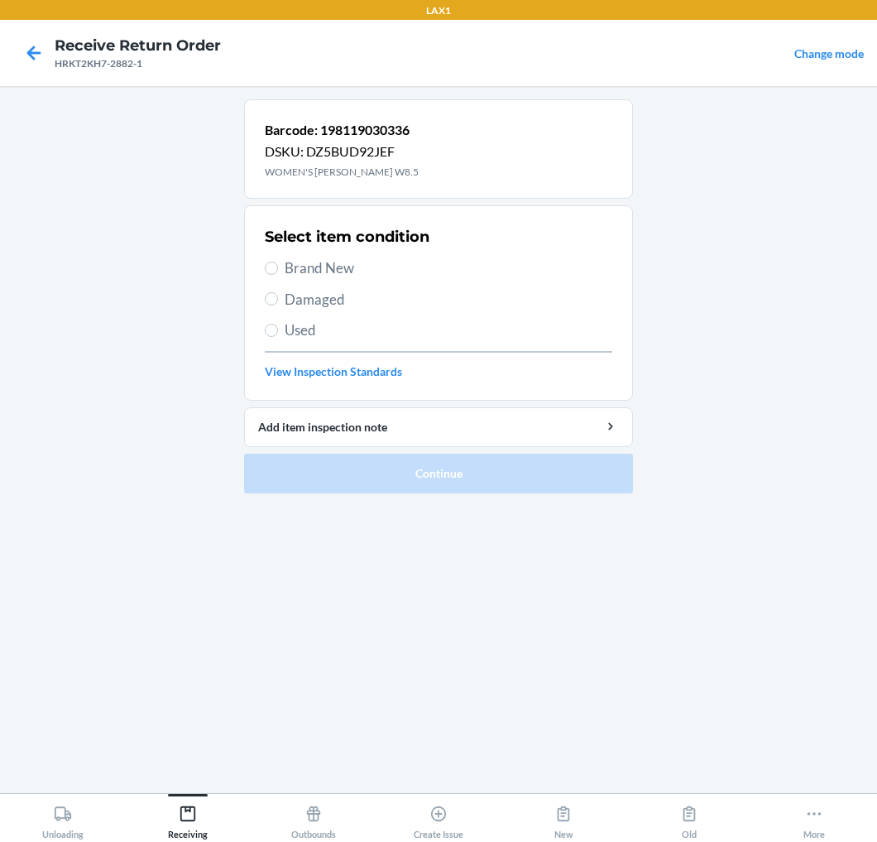
click at [342, 267] on span "Brand New" at bounding box center [449, 268] width 328 height 22
click at [278, 267] on input "Brand New" at bounding box center [271, 268] width 13 height 13
radio input "true"
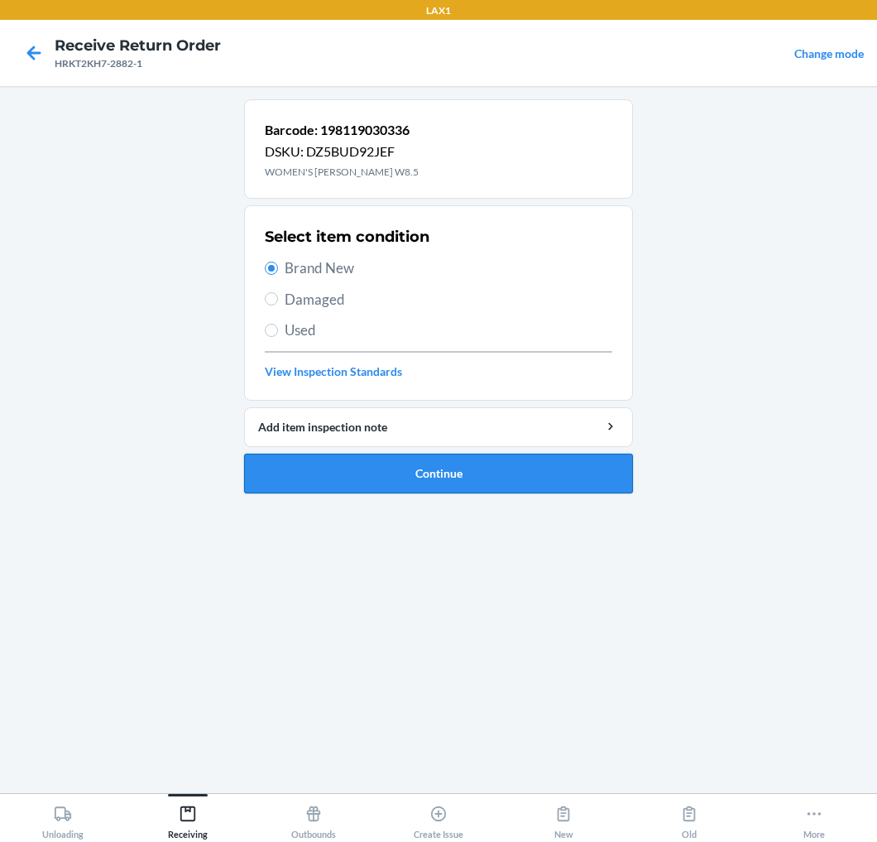
click at [356, 465] on button "Continue" at bounding box center [438, 474] width 389 height 40
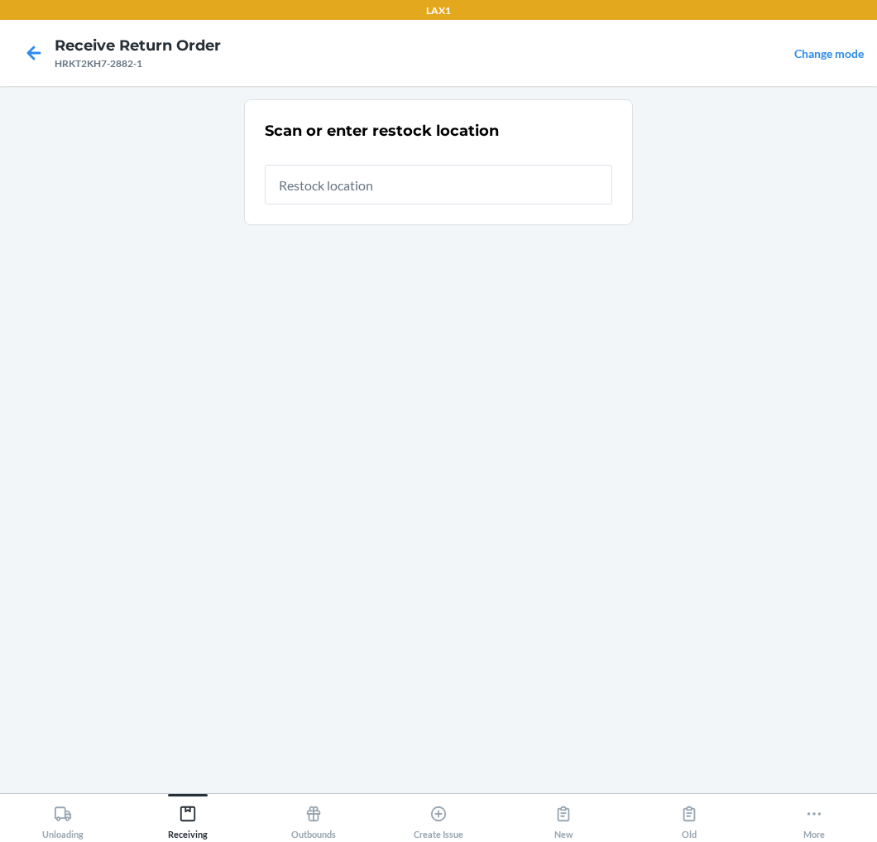
click at [460, 185] on input "text" at bounding box center [439, 185] width 348 height 40
type input "RTCART020"
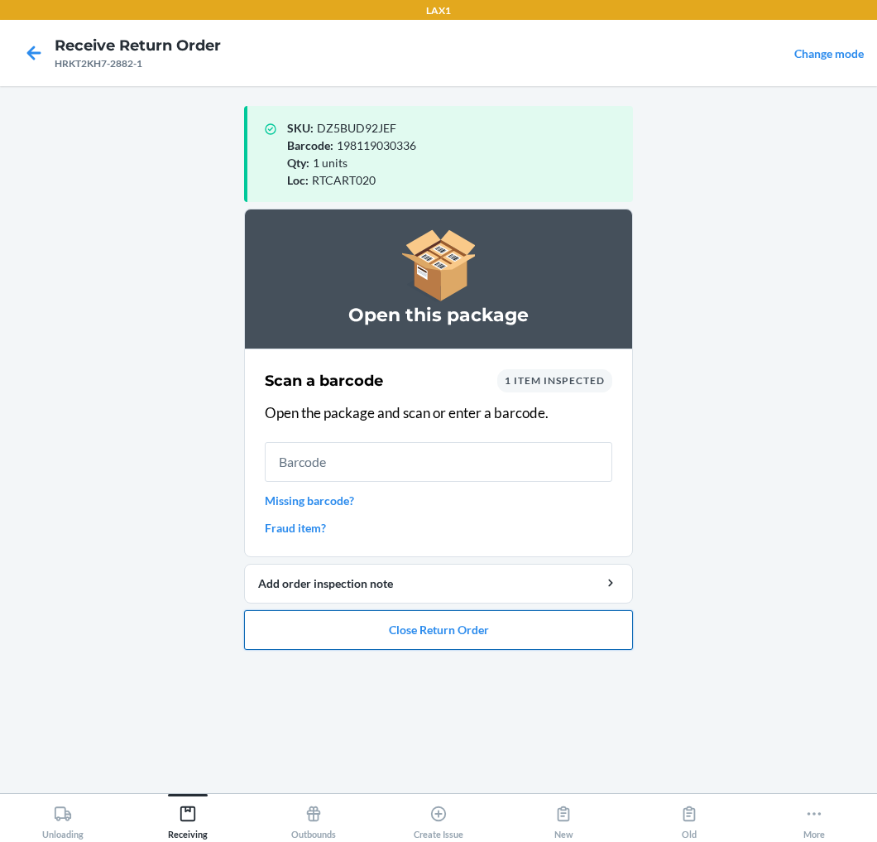
click at [417, 624] on button "Close Return Order" at bounding box center [438, 630] width 389 height 40
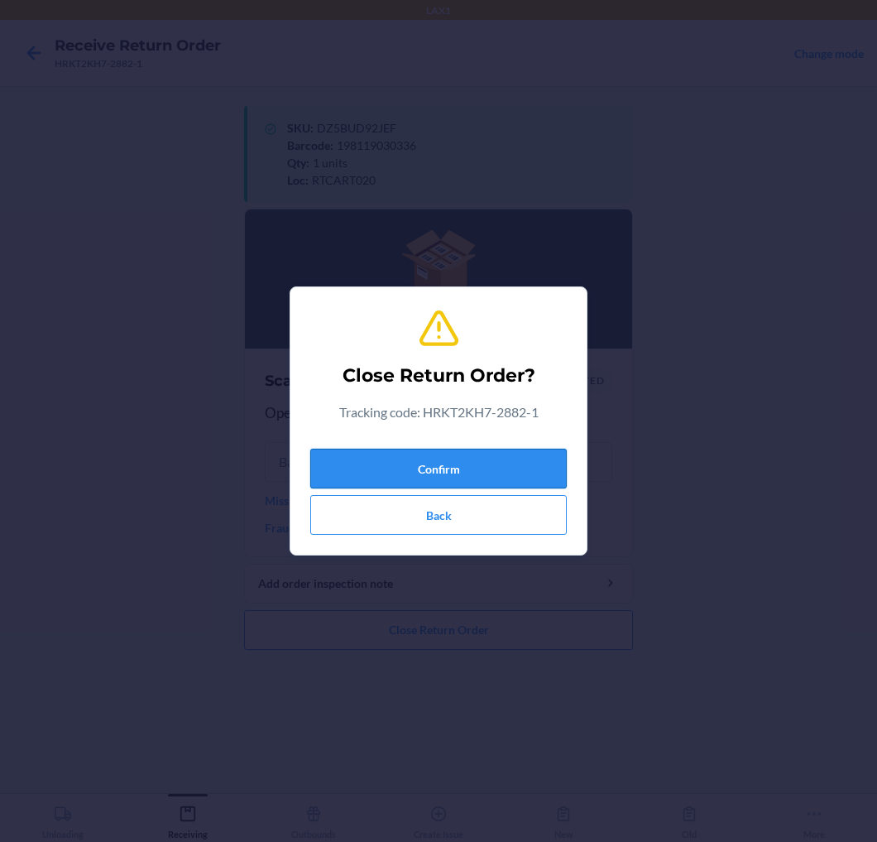
click at [520, 467] on button "Confirm" at bounding box center [438, 469] width 257 height 40
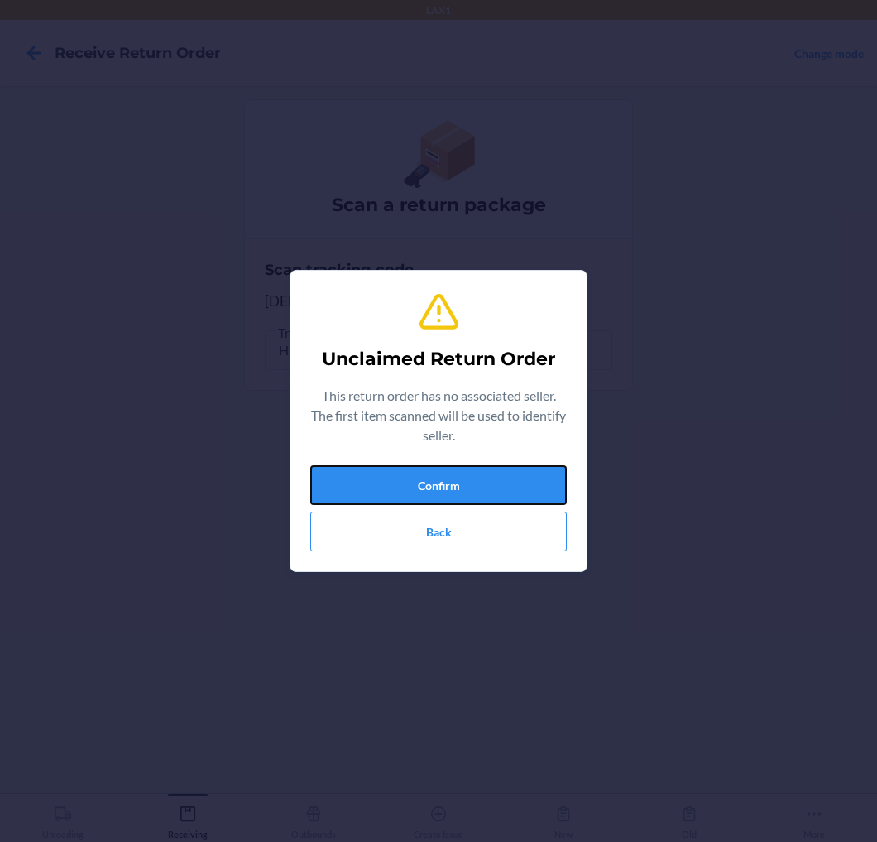
click at [520, 467] on button "Confirm" at bounding box center [438, 485] width 257 height 40
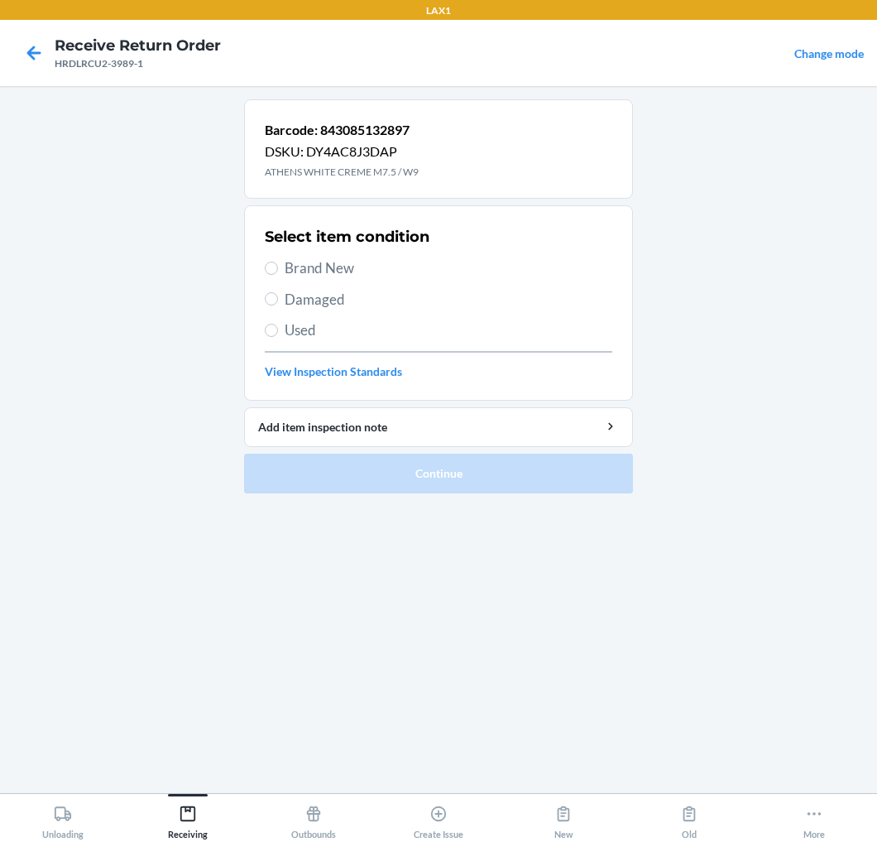
drag, startPoint x: 334, startPoint y: 267, endPoint x: 310, endPoint y: 370, distance: 105.2
click at [332, 274] on span "Brand New" at bounding box center [449, 268] width 328 height 22
click at [278, 274] on input "Brand New" at bounding box center [271, 268] width 13 height 13
radio input "true"
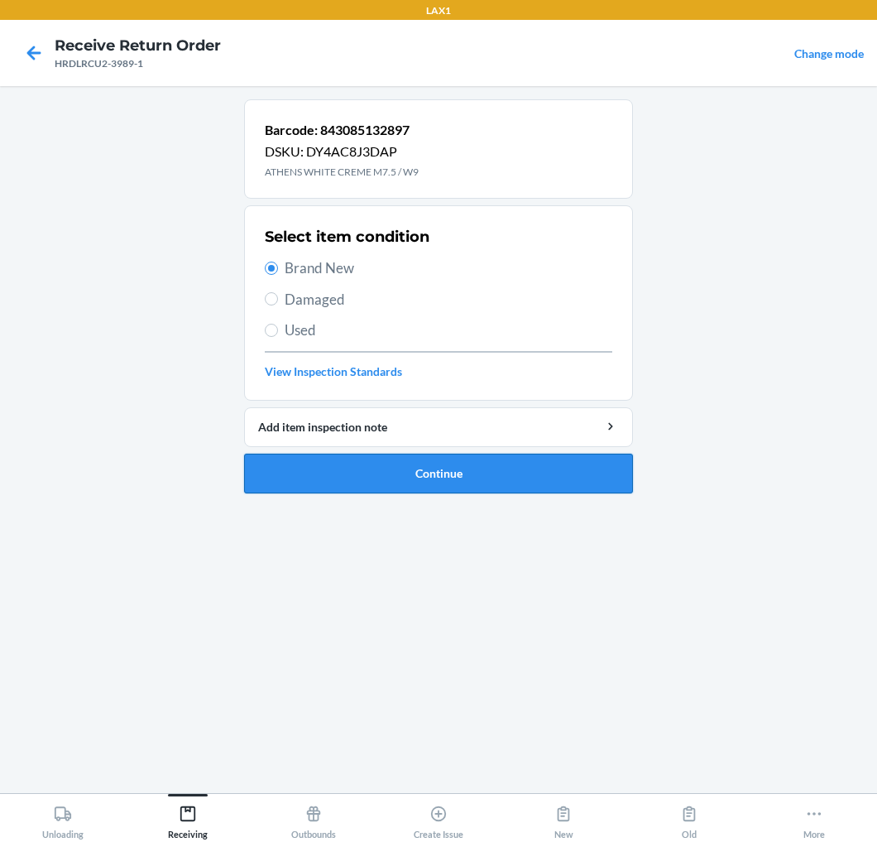
click at [310, 469] on button "Continue" at bounding box center [438, 474] width 389 height 40
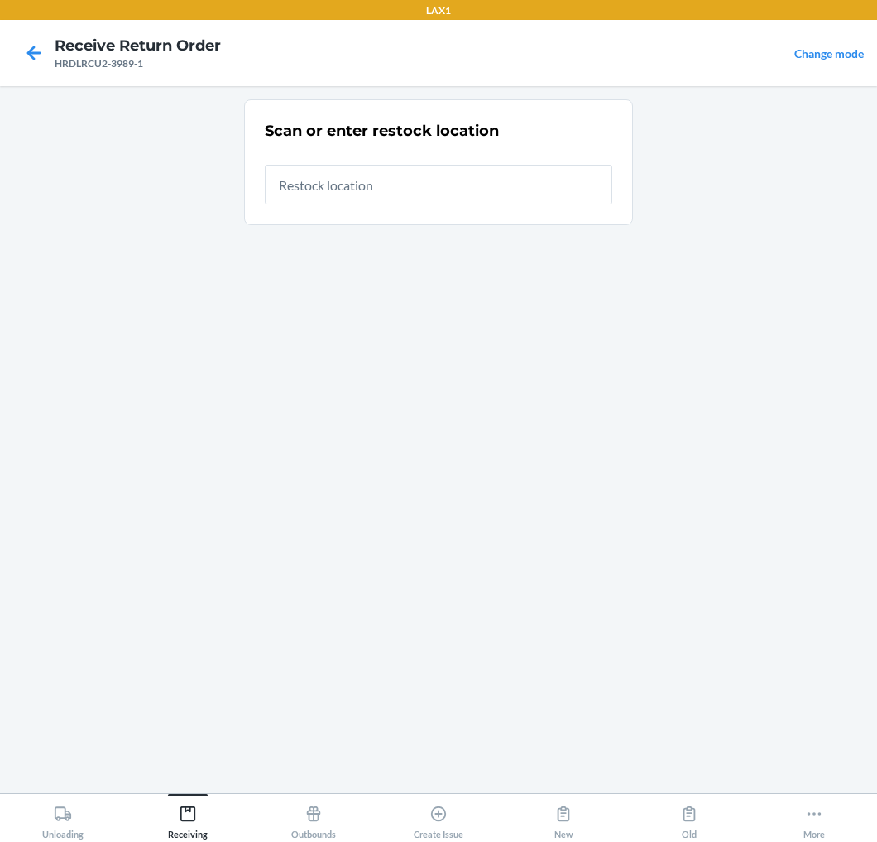
drag, startPoint x: 439, startPoint y: 180, endPoint x: 443, endPoint y: 192, distance: 12.3
click at [441, 194] on input "text" at bounding box center [439, 185] width 348 height 40
type input "RTCART020"
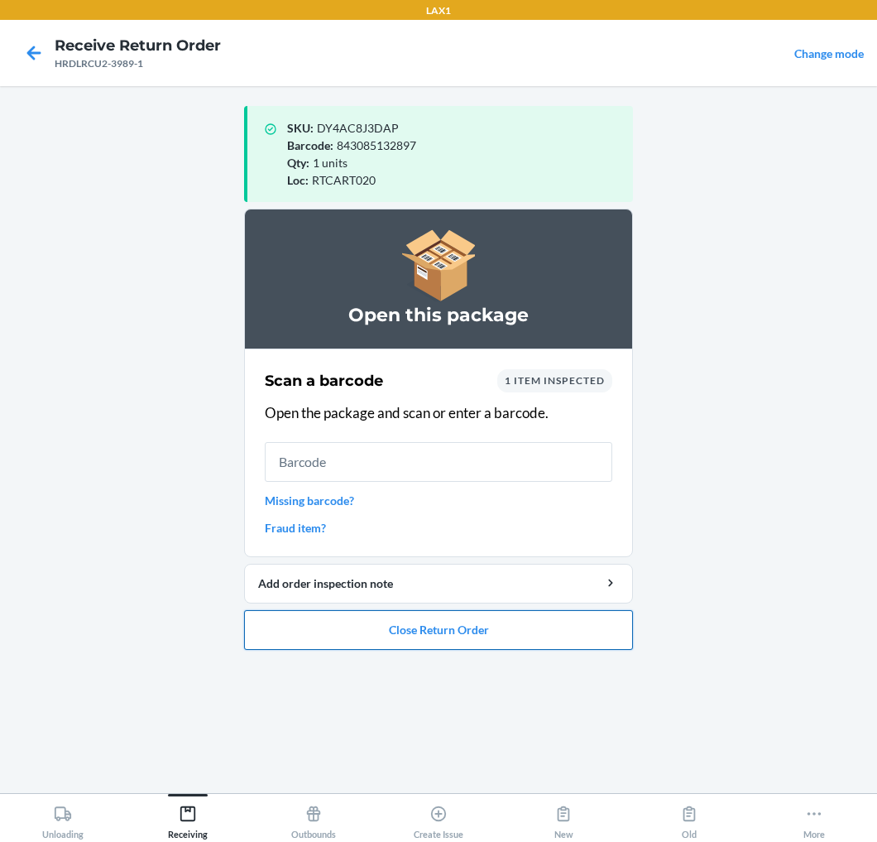
click at [337, 622] on button "Close Return Order" at bounding box center [438, 630] width 389 height 40
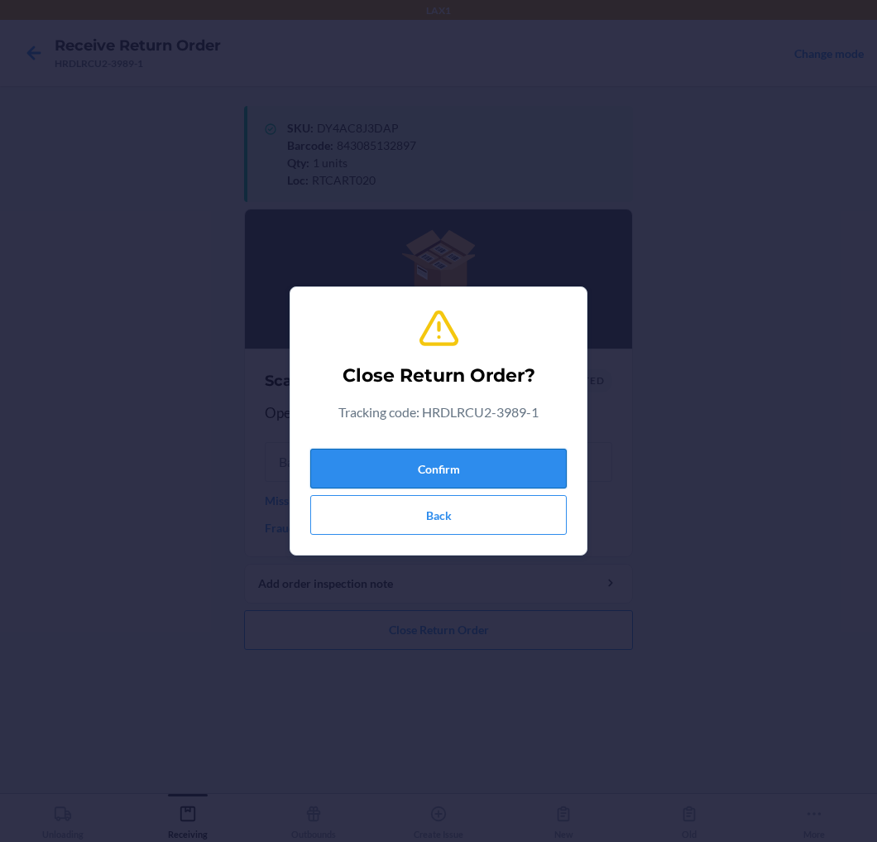
click at [391, 463] on button "Confirm" at bounding box center [438, 469] width 257 height 40
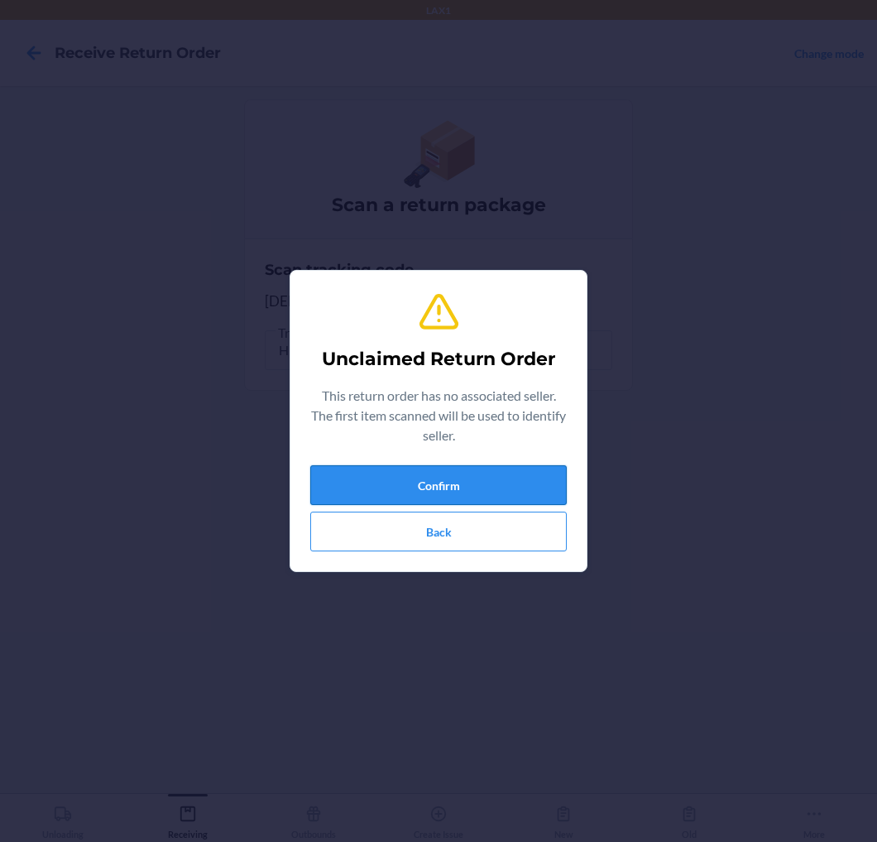
click at [382, 474] on button "Confirm" at bounding box center [438, 485] width 257 height 40
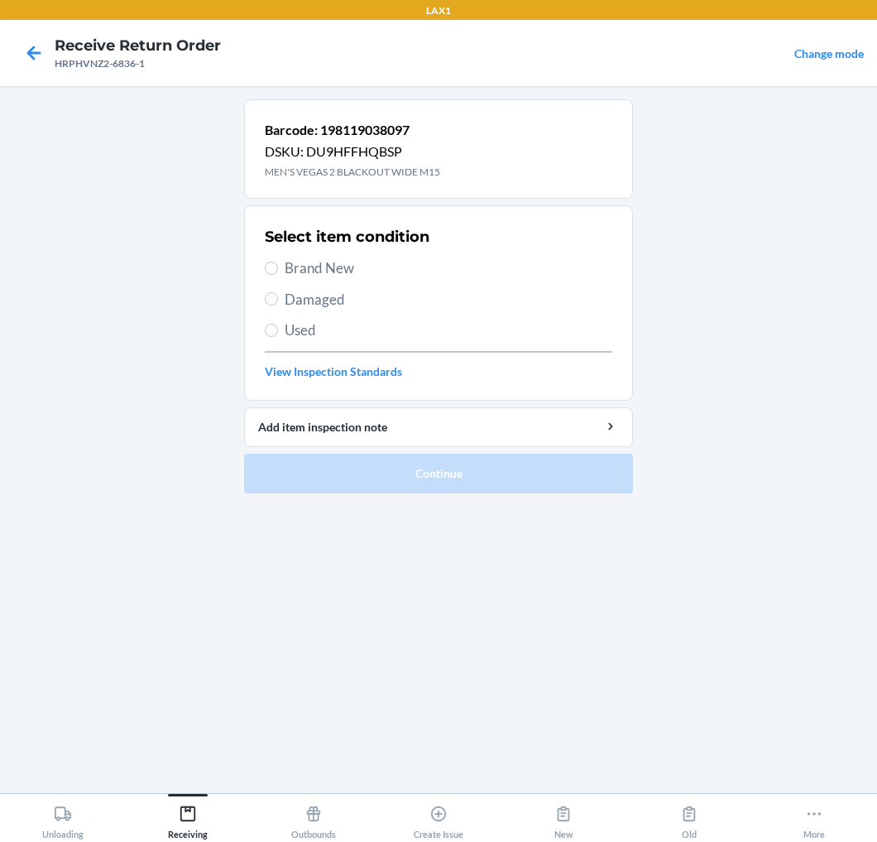
click at [338, 262] on span "Brand New" at bounding box center [449, 268] width 328 height 22
click at [278, 262] on input "Brand New" at bounding box center [271, 268] width 13 height 13
radio input "true"
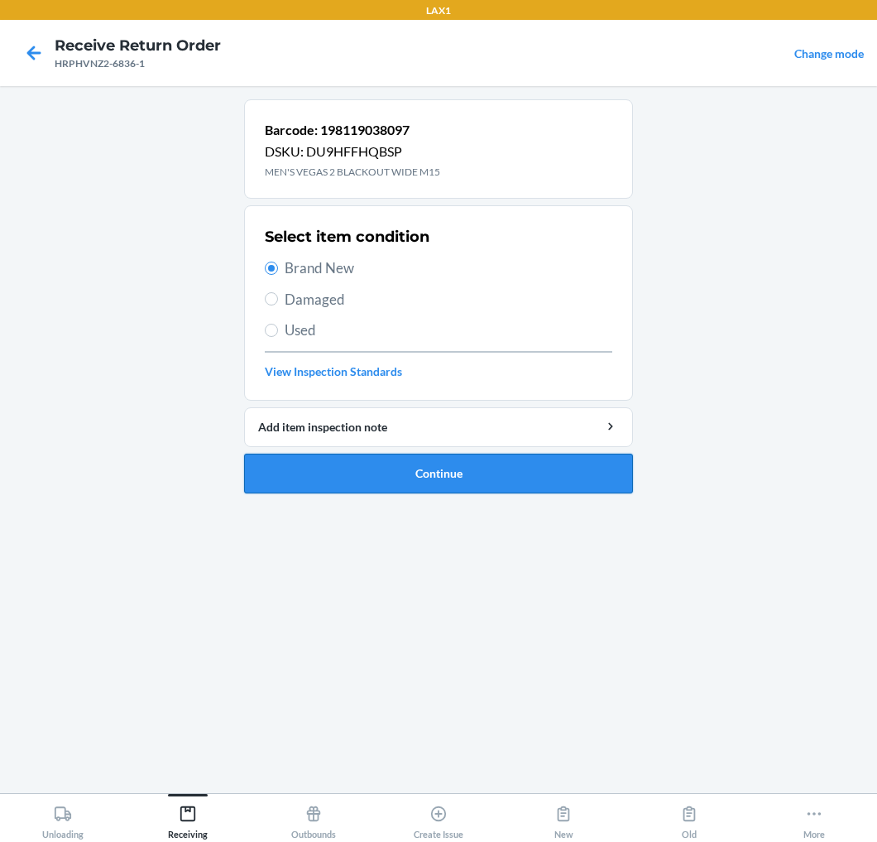
click at [287, 487] on button "Continue" at bounding box center [438, 474] width 389 height 40
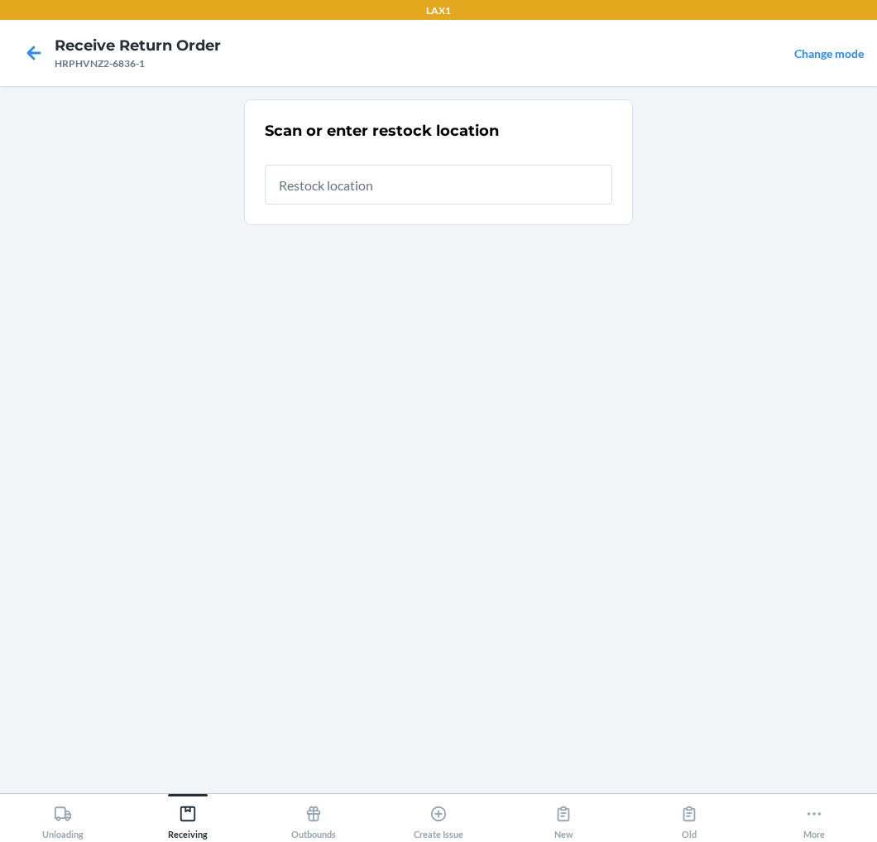
click at [404, 187] on input "text" at bounding box center [439, 185] width 348 height 40
type input "RTCART020"
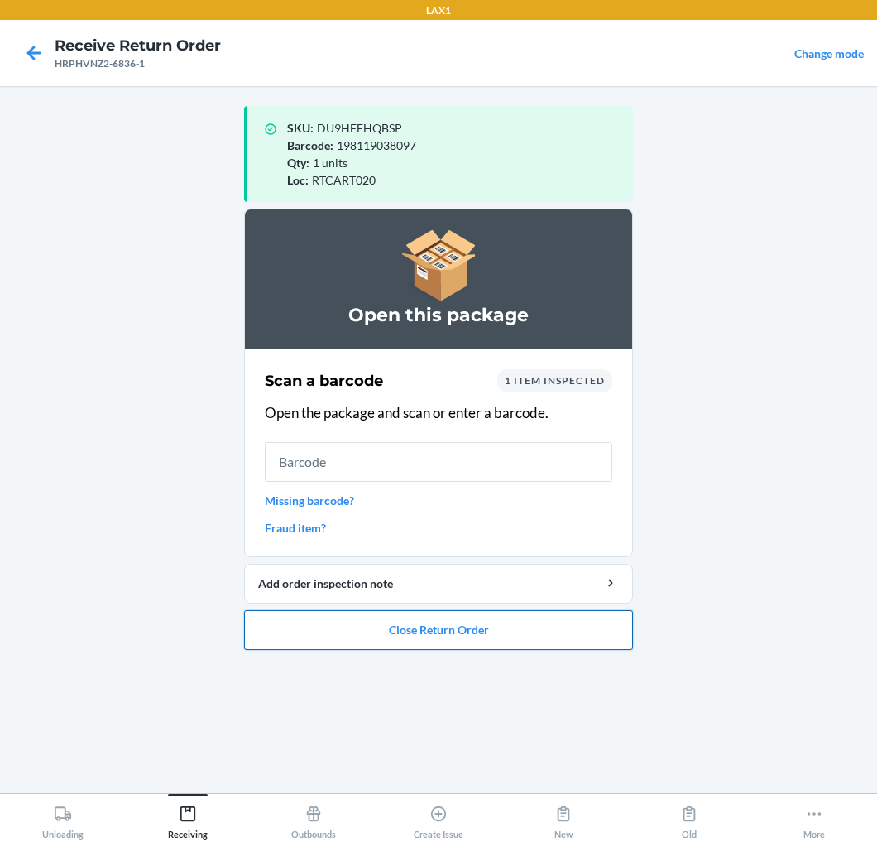
click at [386, 633] on button "Close Return Order" at bounding box center [438, 630] width 389 height 40
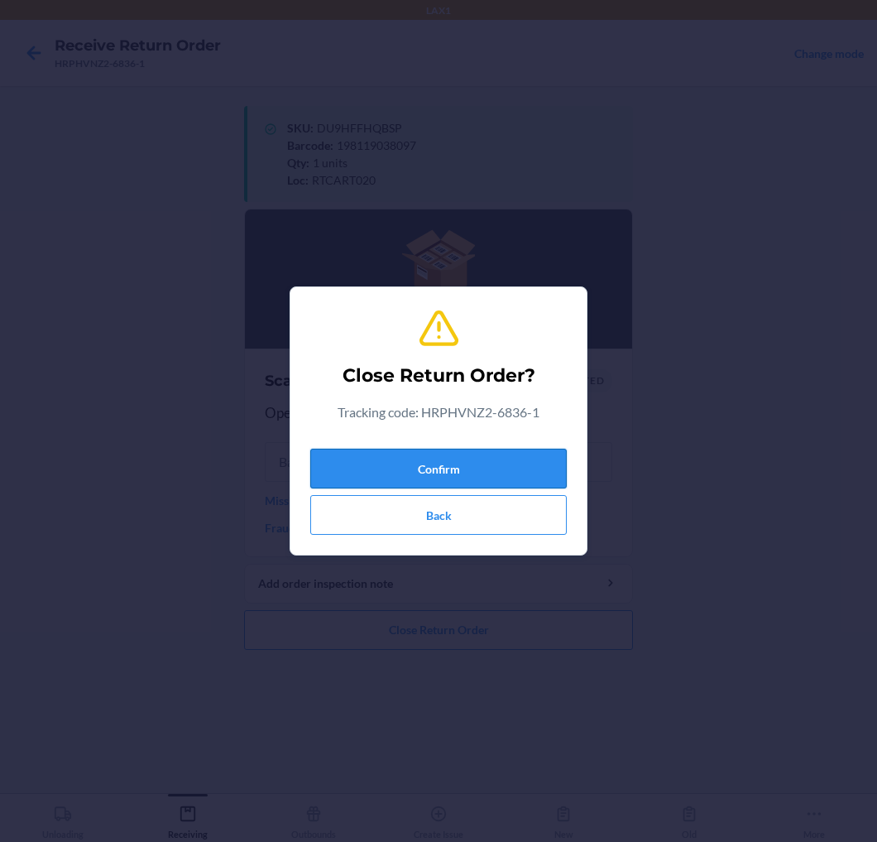
click at [427, 473] on button "Confirm" at bounding box center [438, 469] width 257 height 40
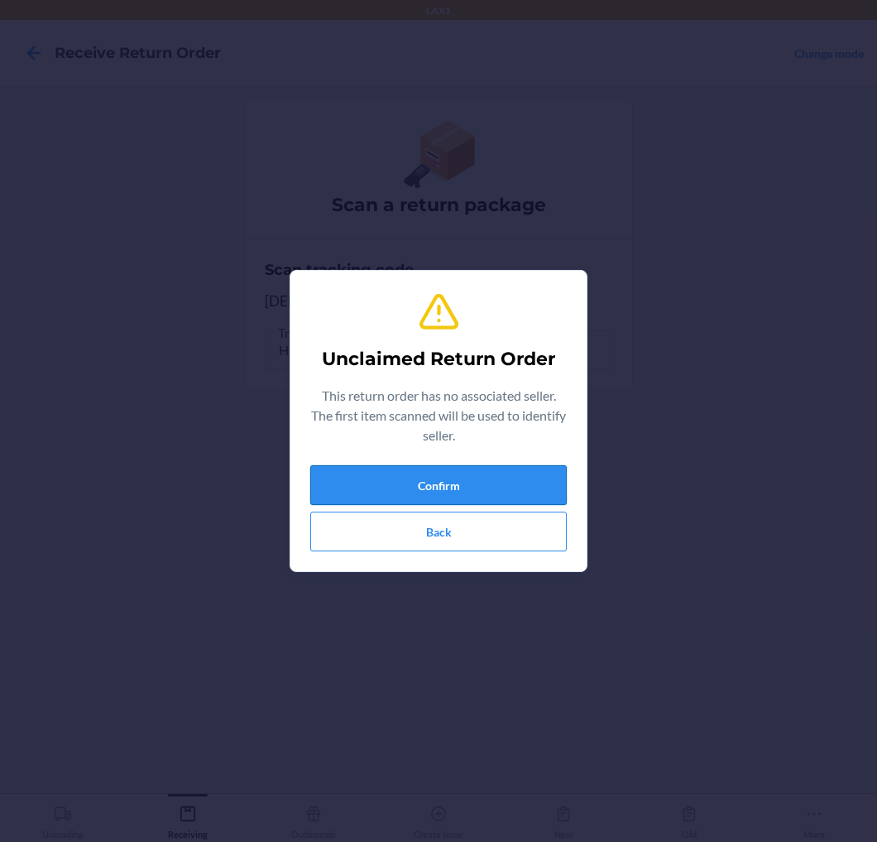
click at [349, 469] on button "Confirm" at bounding box center [438, 485] width 257 height 40
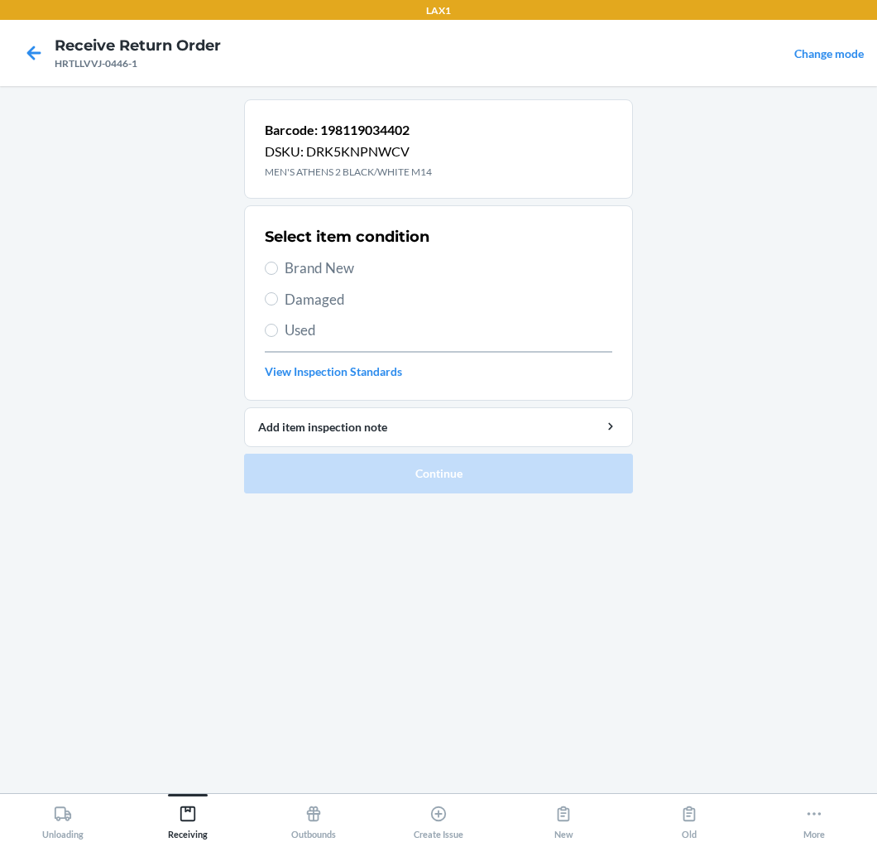
click at [285, 268] on span "Brand New" at bounding box center [449, 268] width 328 height 22
click at [278, 268] on input "Brand New" at bounding box center [271, 268] width 13 height 13
radio input "true"
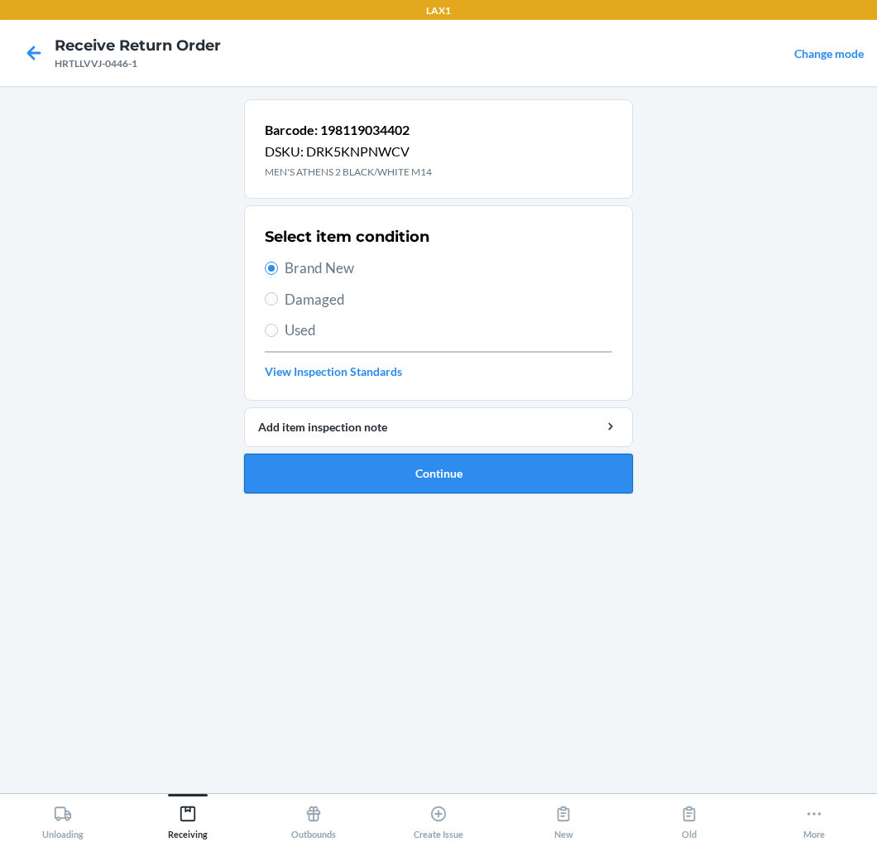
click at [361, 473] on button "Continue" at bounding box center [438, 474] width 389 height 40
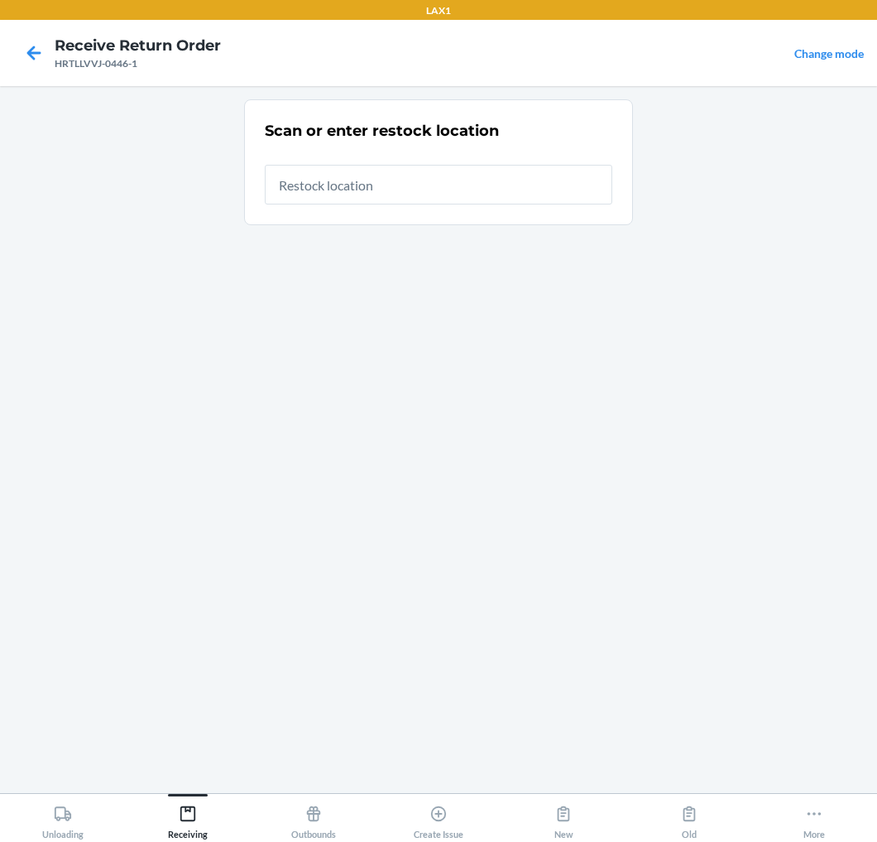
click at [435, 200] on input "text" at bounding box center [439, 185] width 348 height 40
type input "RTCART020"
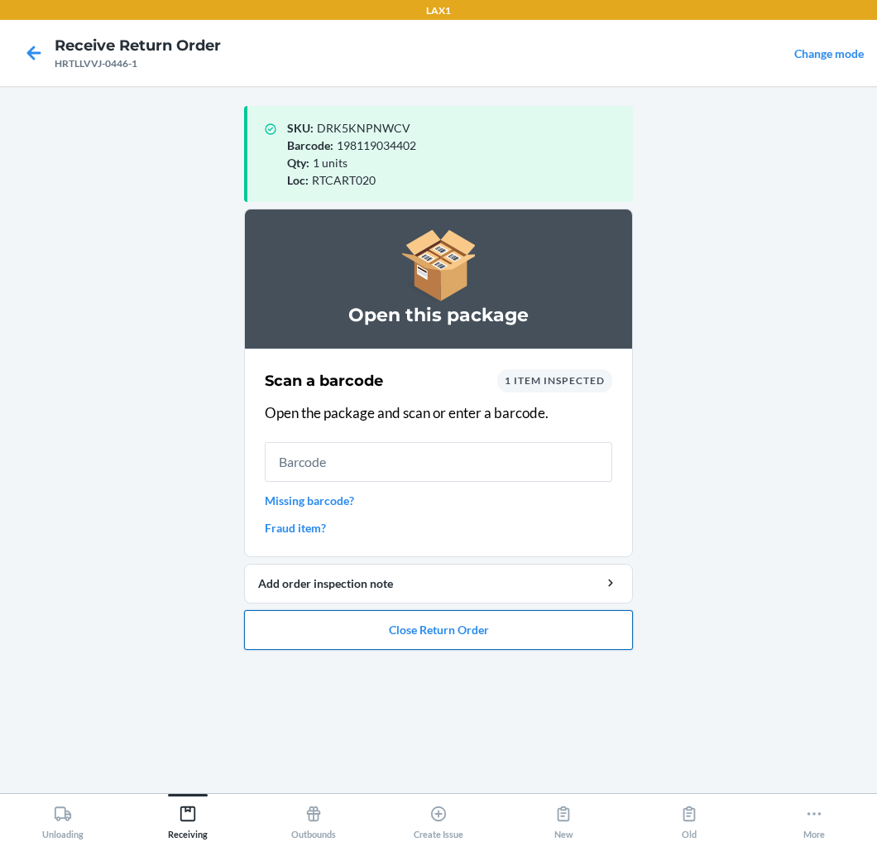
click at [354, 633] on button "Close Return Order" at bounding box center [438, 630] width 389 height 40
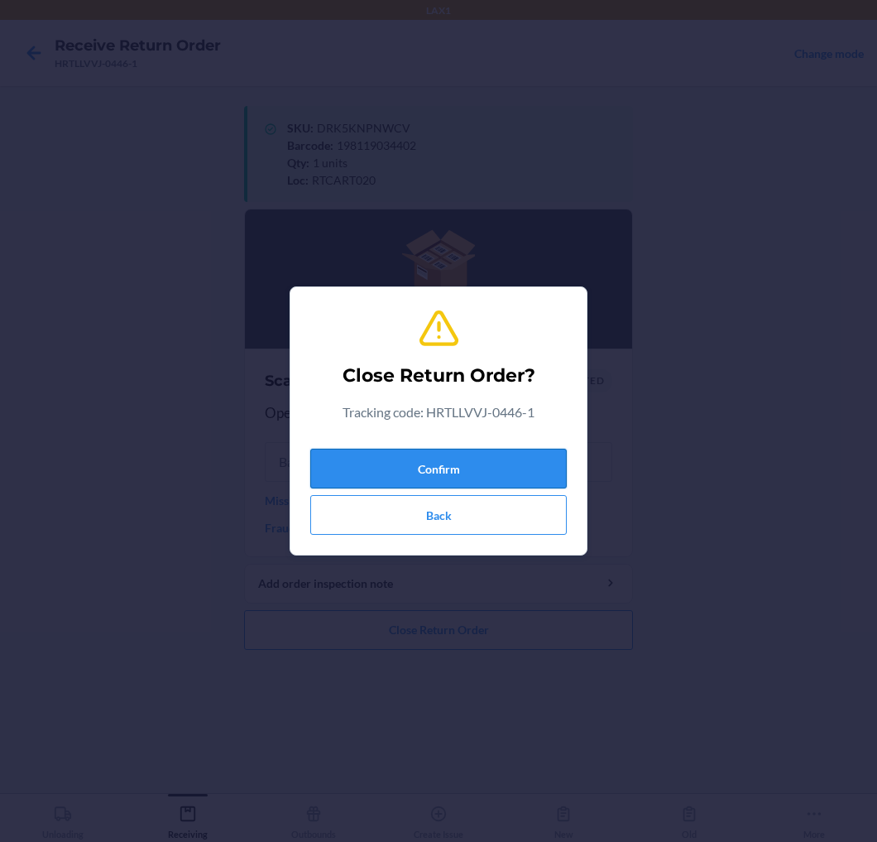
click at [447, 449] on button "Confirm" at bounding box center [438, 469] width 257 height 40
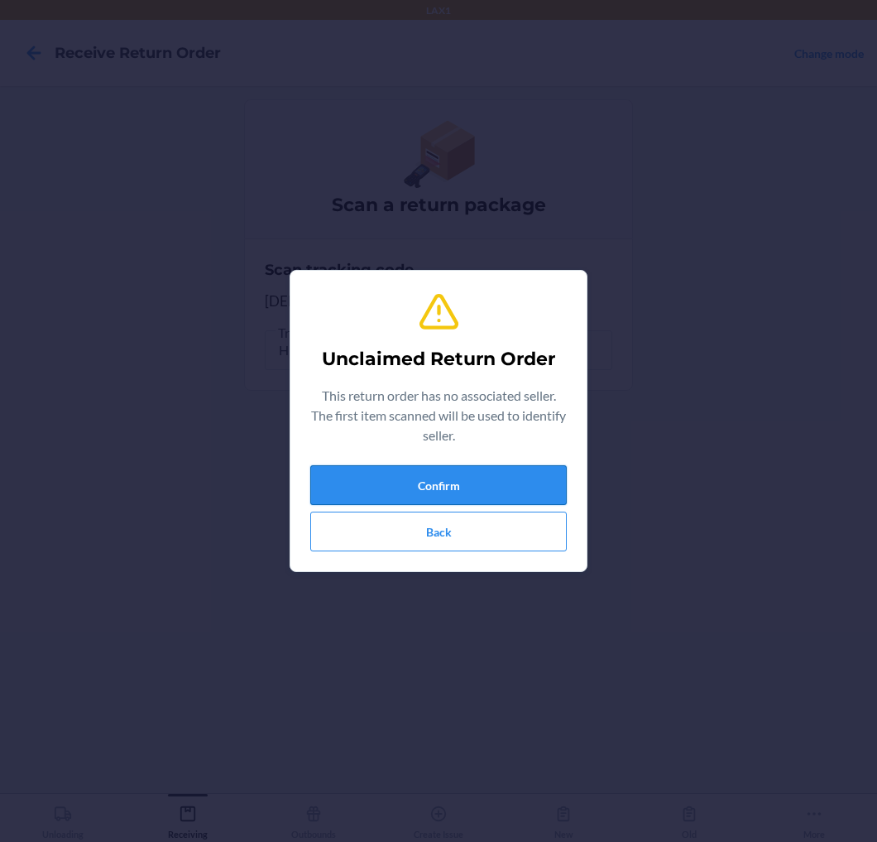
click at [497, 486] on button "Confirm" at bounding box center [438, 485] width 257 height 40
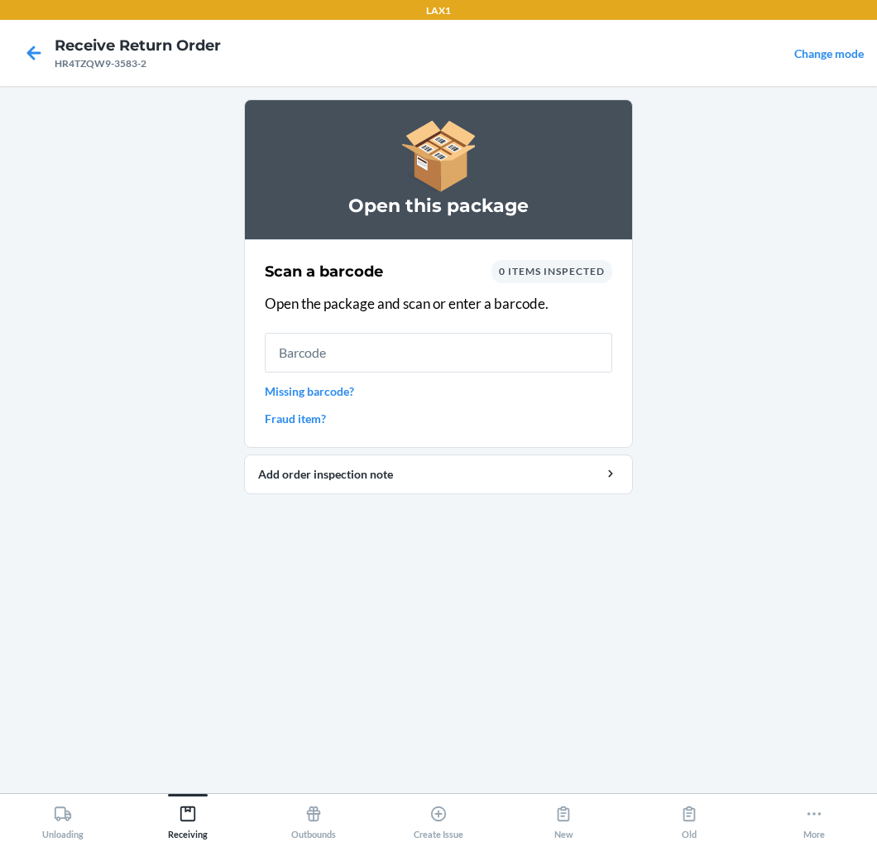
click at [443, 351] on input "text" at bounding box center [439, 353] width 348 height 40
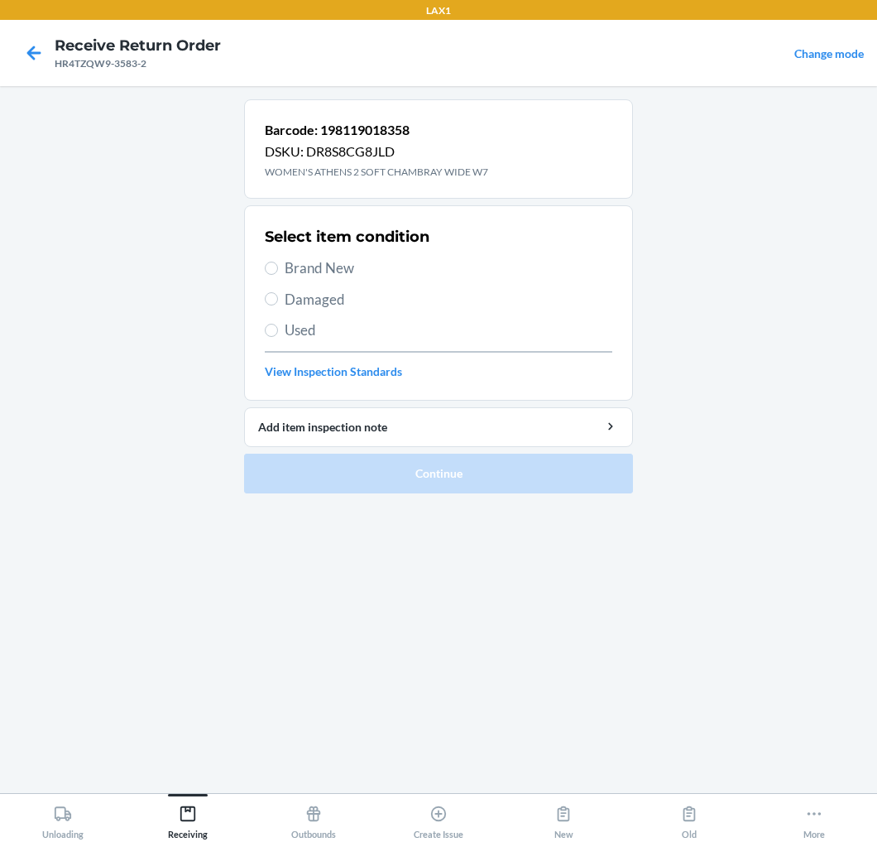
click at [332, 268] on span "Brand New" at bounding box center [449, 268] width 328 height 22
click at [278, 268] on input "Brand New" at bounding box center [271, 268] width 13 height 13
radio input "true"
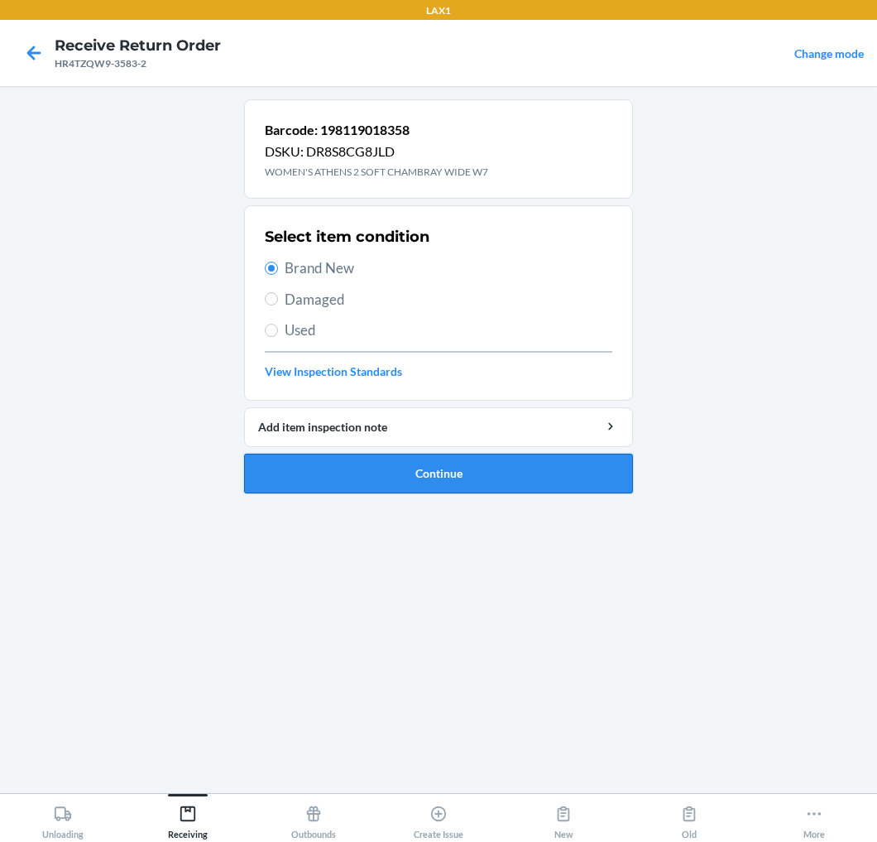
click at [408, 470] on button "Continue" at bounding box center [438, 474] width 389 height 40
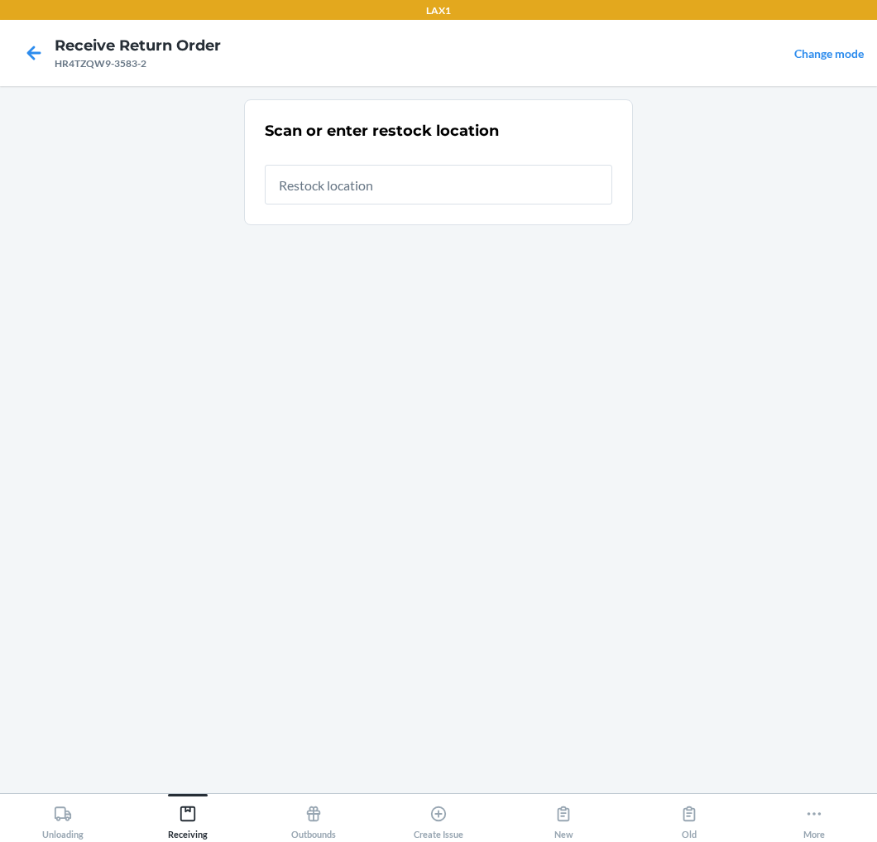
click at [478, 191] on input "text" at bounding box center [439, 185] width 348 height 40
type input "RTCART020"
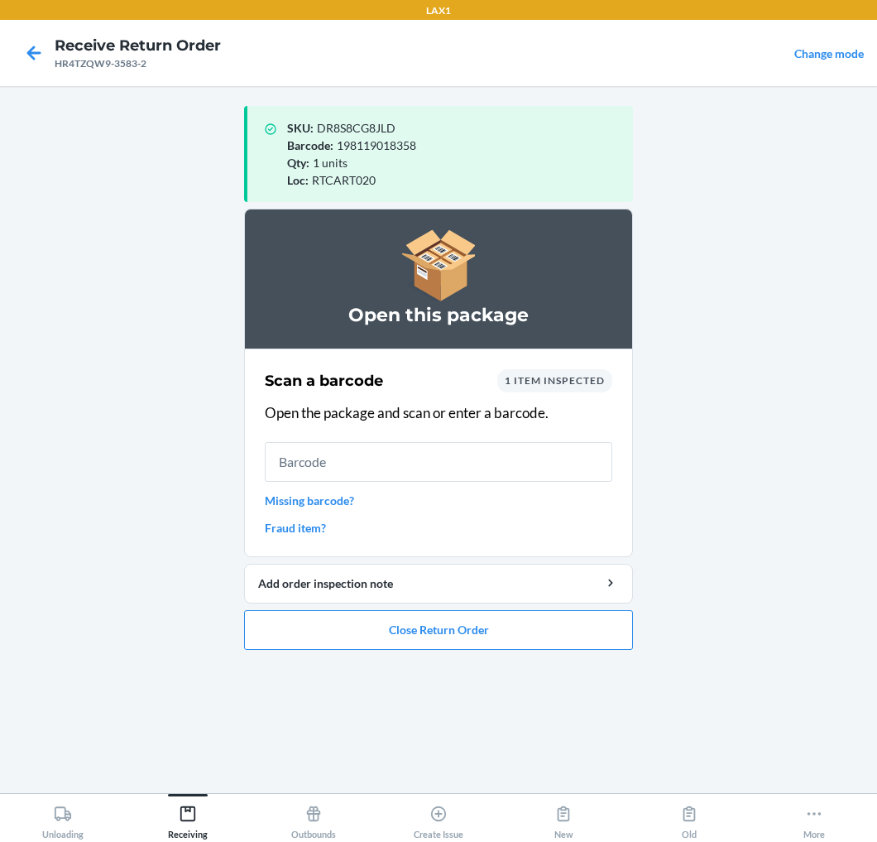
click at [412, 466] on input "text" at bounding box center [439, 462] width 348 height 40
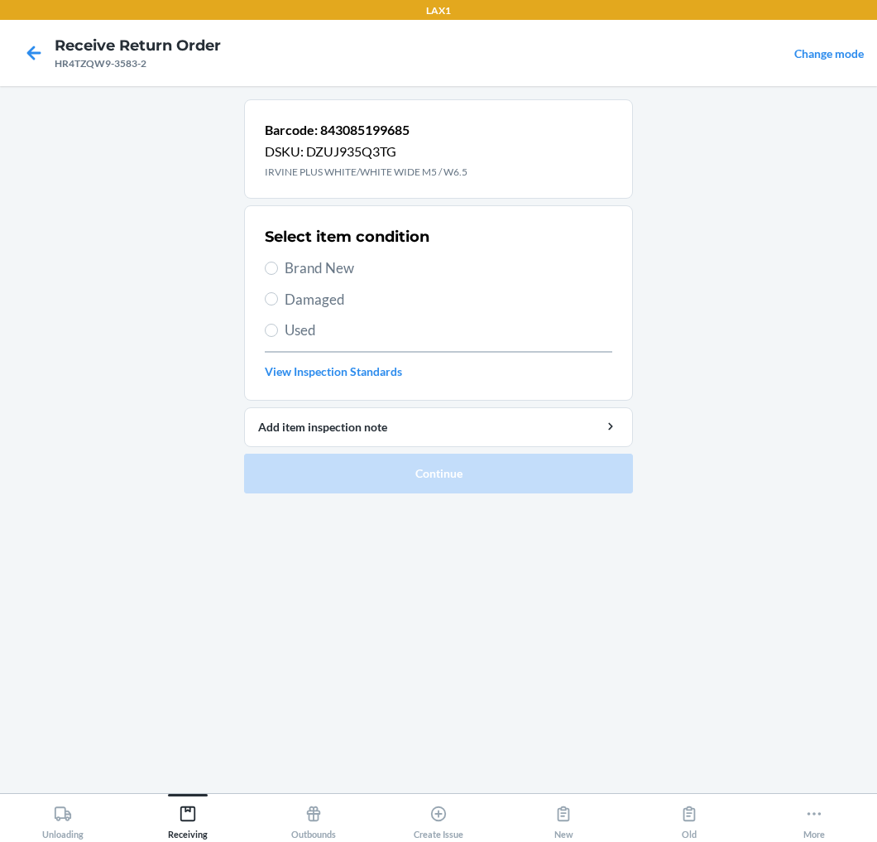
click at [312, 271] on span "Brand New" at bounding box center [449, 268] width 328 height 22
click at [278, 271] on input "Brand New" at bounding box center [271, 268] width 13 height 13
radio input "true"
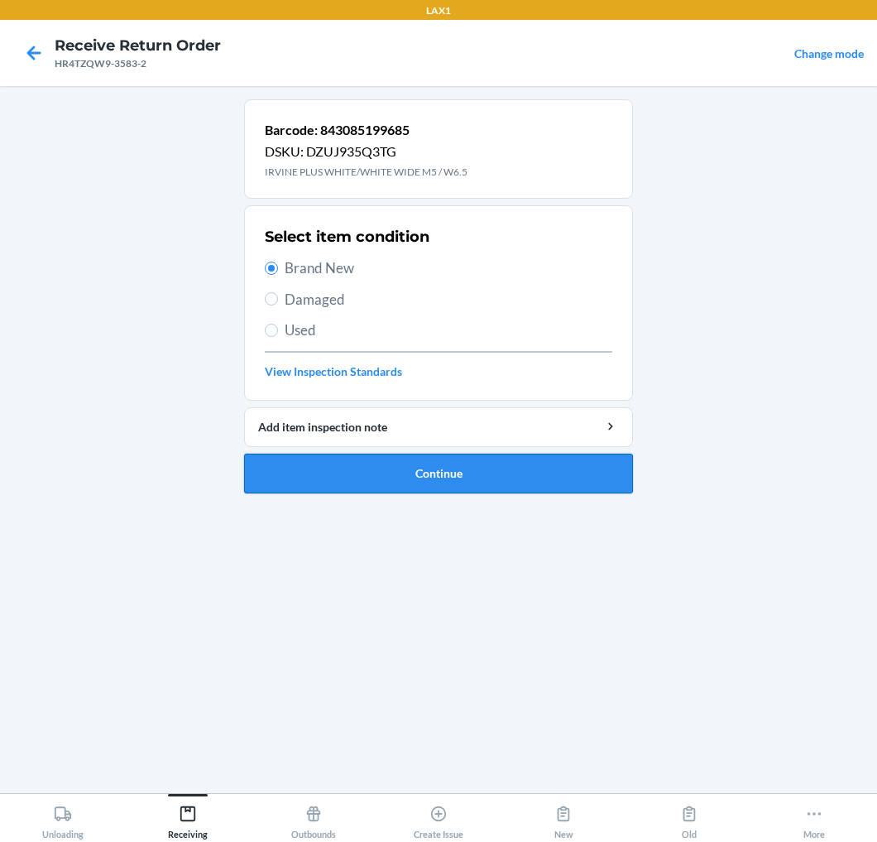
click at [365, 468] on button "Continue" at bounding box center [438, 474] width 389 height 40
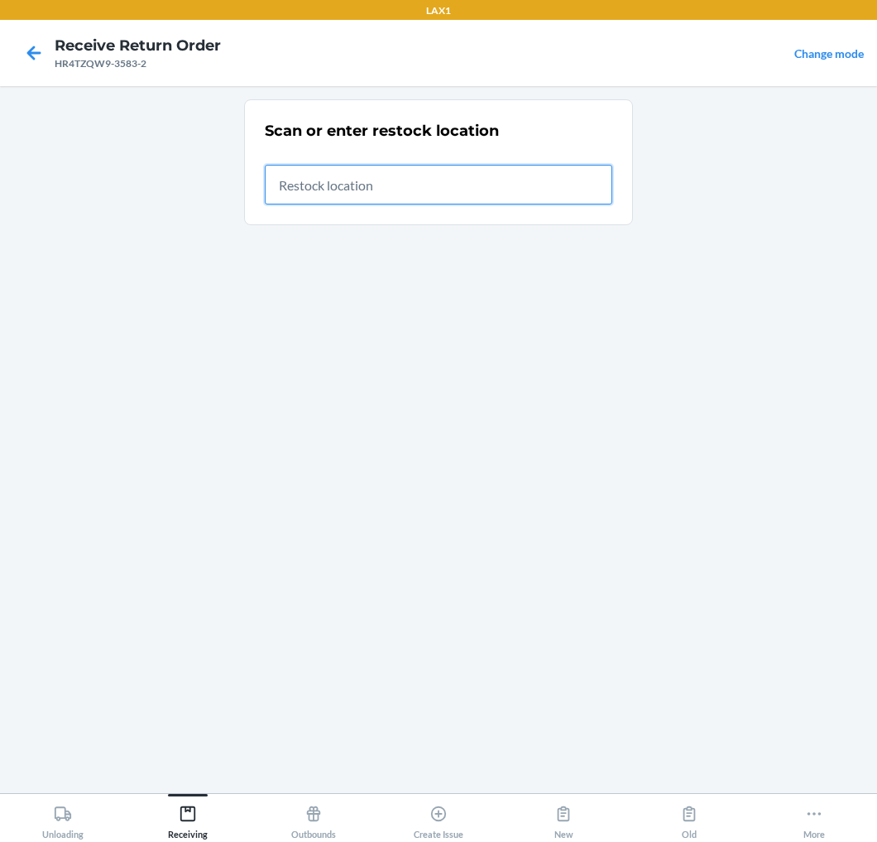
click at [548, 188] on input "text" at bounding box center [439, 185] width 348 height 40
type input "RTCART020"
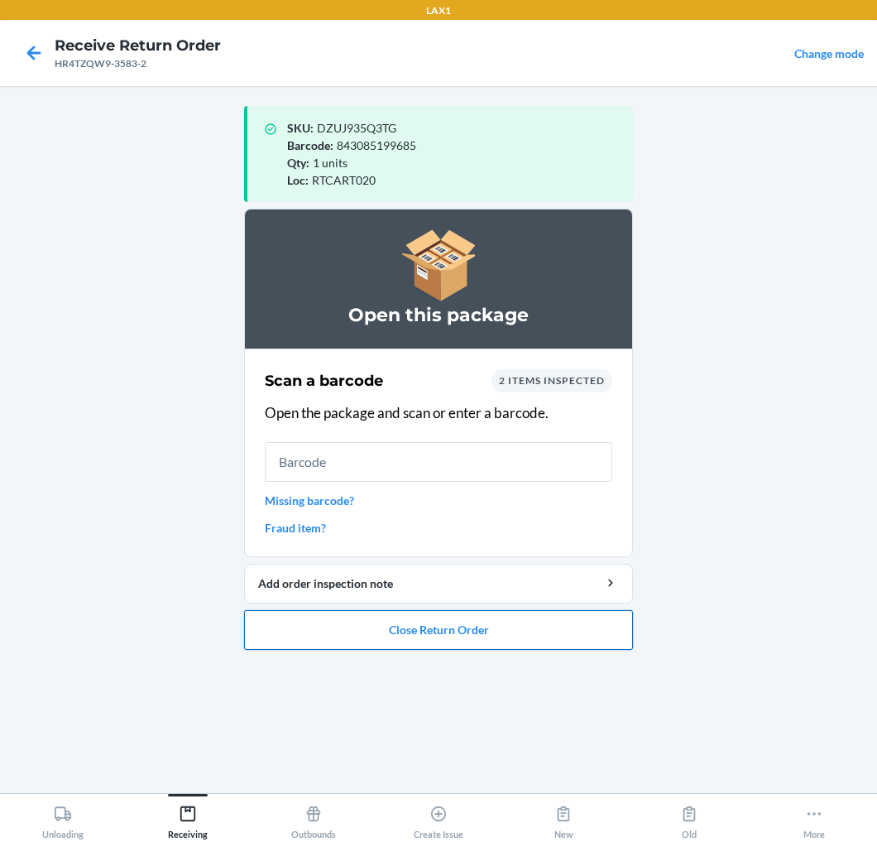
click at [414, 642] on button "Close Return Order" at bounding box center [438, 630] width 389 height 40
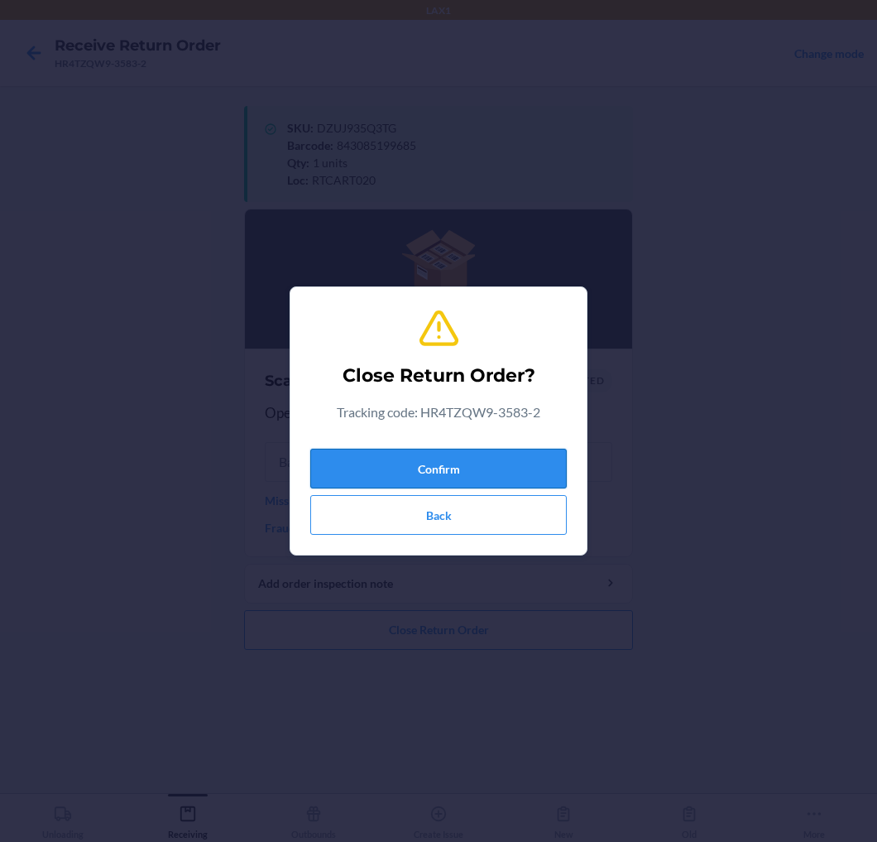
click at [439, 454] on button "Confirm" at bounding box center [438, 469] width 257 height 40
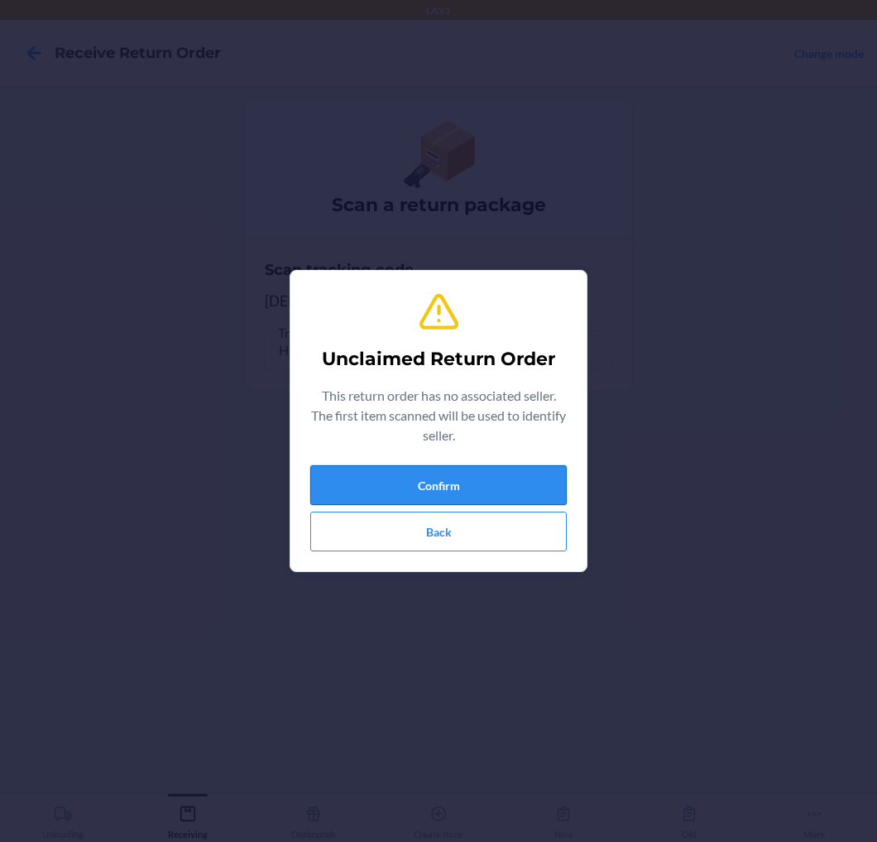
click at [439, 475] on button "Confirm" at bounding box center [438, 485] width 257 height 40
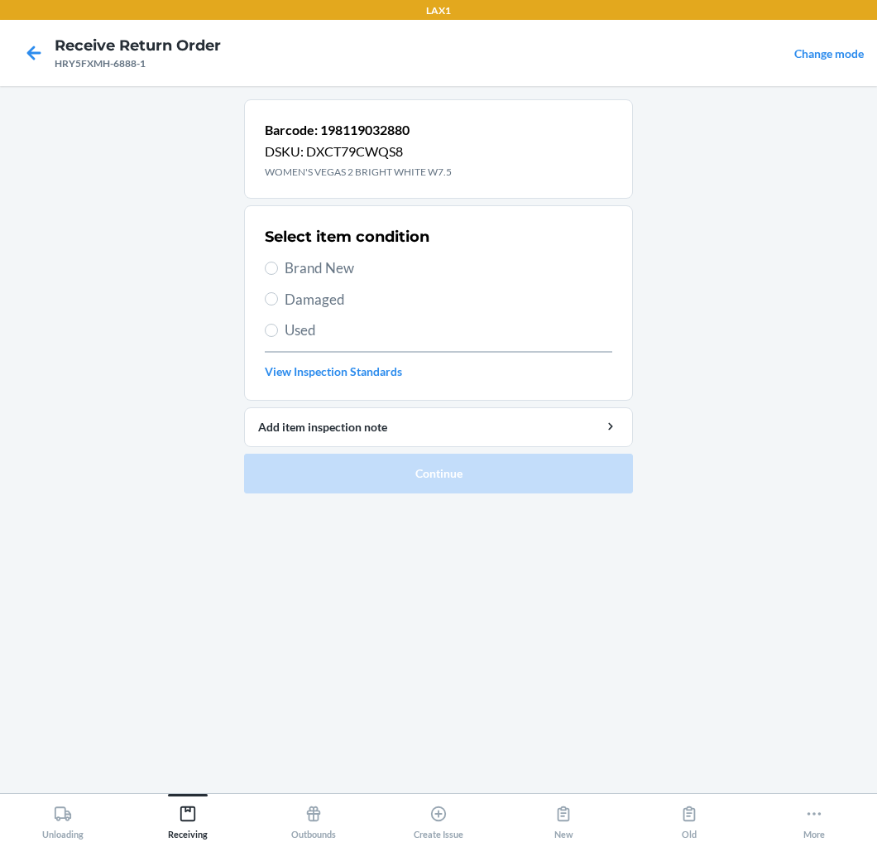
click at [338, 267] on span "Brand New" at bounding box center [449, 268] width 328 height 22
click at [278, 267] on input "Brand New" at bounding box center [271, 268] width 13 height 13
radio input "true"
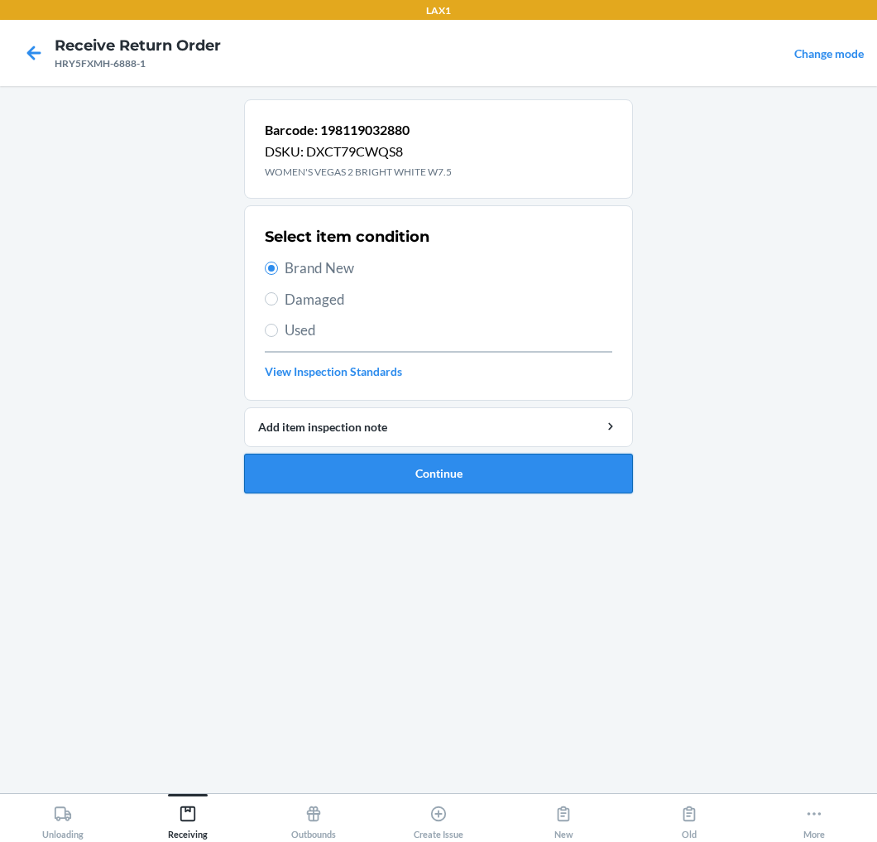
click at [327, 469] on button "Continue" at bounding box center [438, 474] width 389 height 40
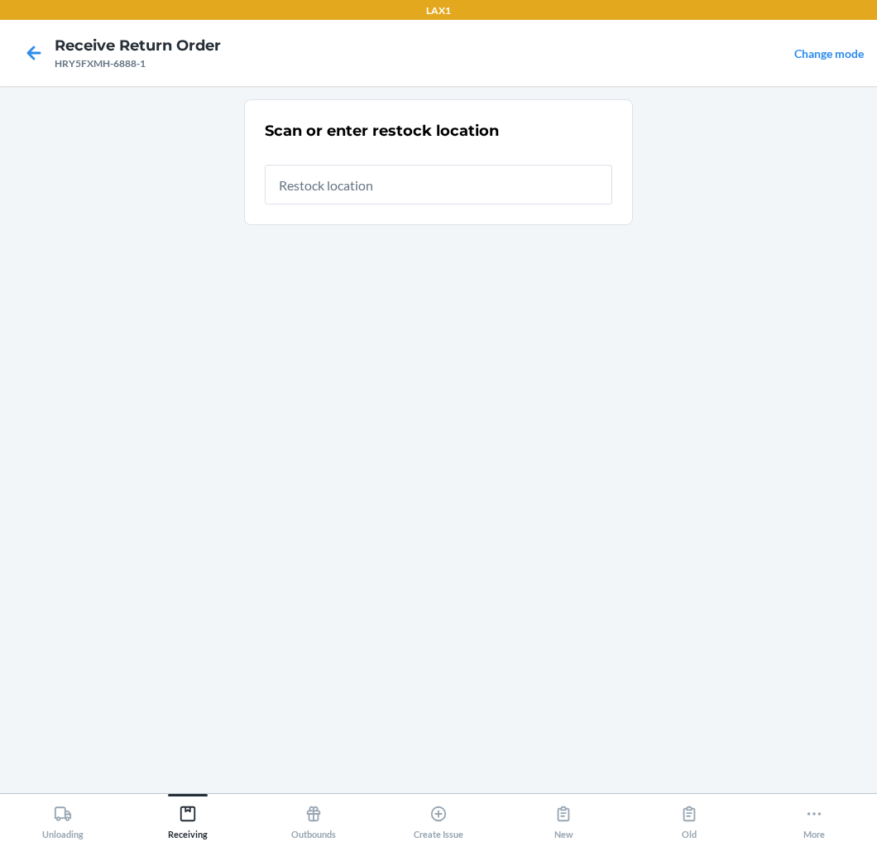
click at [507, 193] on input "text" at bounding box center [439, 185] width 348 height 40
type input "RTCART020"
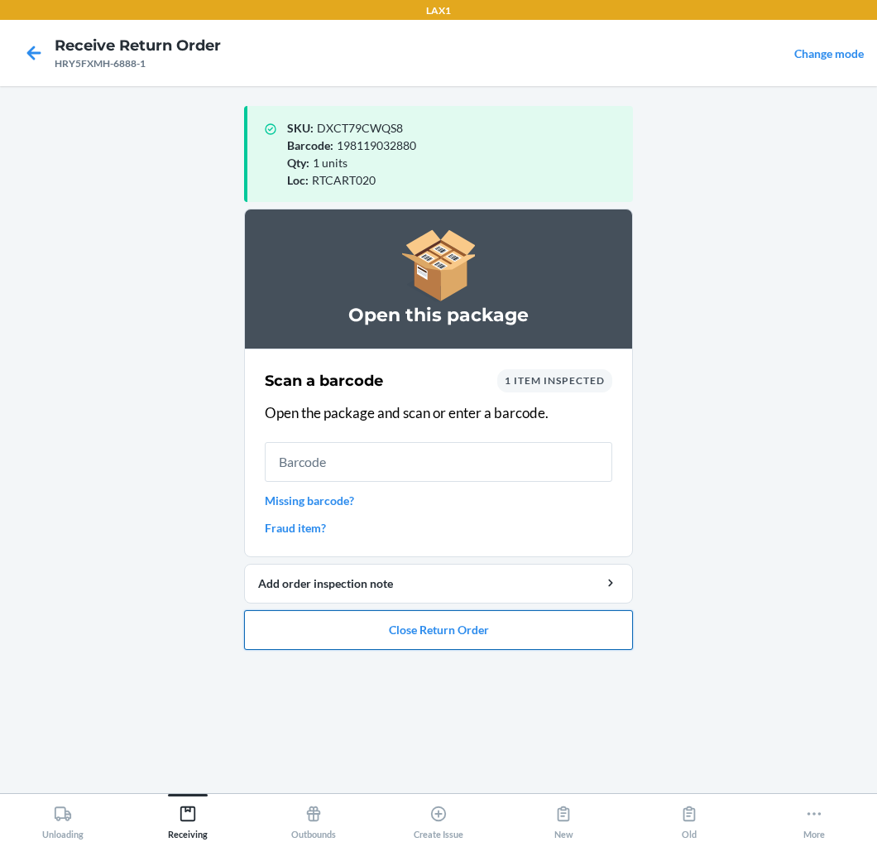
click at [491, 624] on button "Close Return Order" at bounding box center [438, 630] width 389 height 40
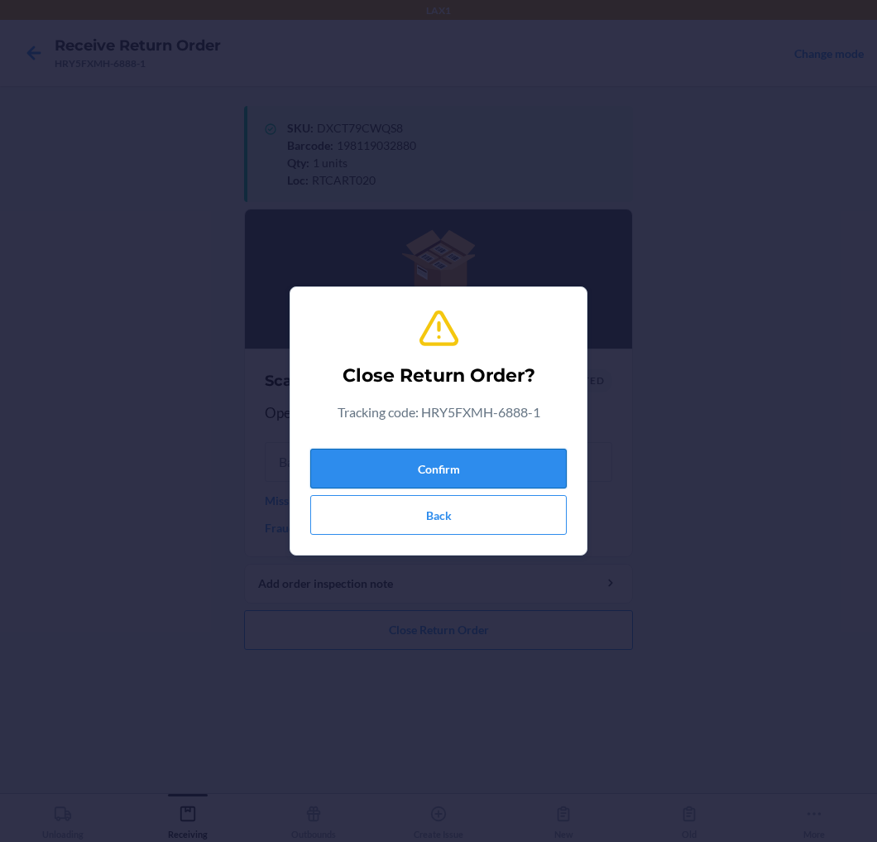
click at [498, 475] on button "Confirm" at bounding box center [438, 469] width 257 height 40
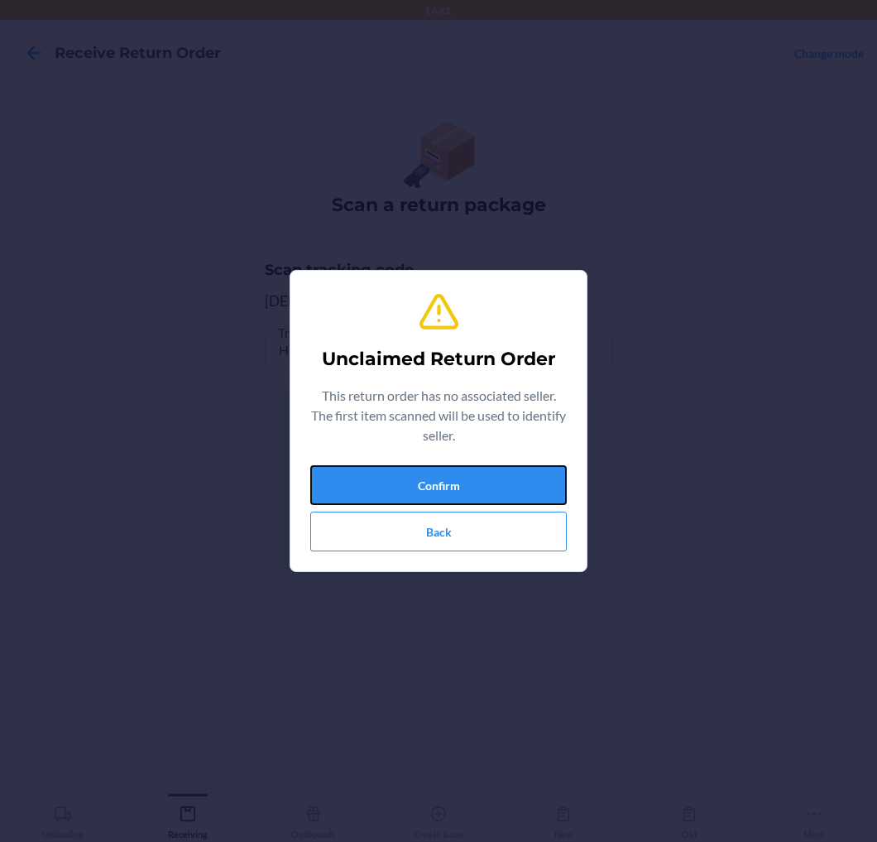
click at [498, 475] on button "Confirm" at bounding box center [438, 485] width 257 height 40
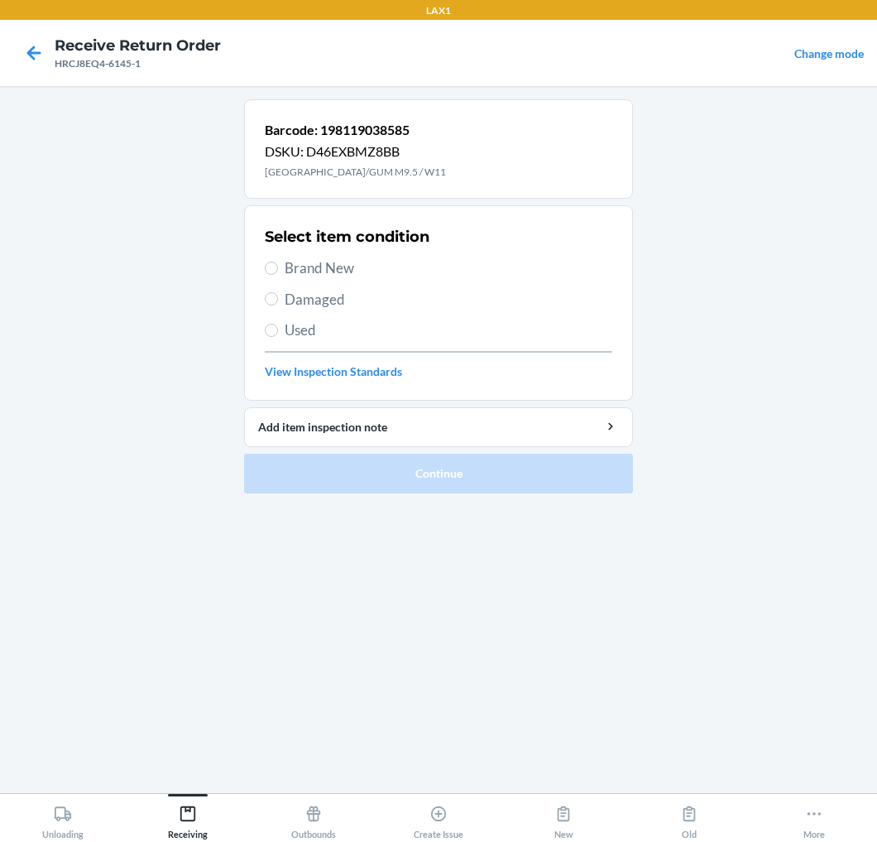
drag, startPoint x: 308, startPoint y: 260, endPoint x: 308, endPoint y: 269, distance: 9.1
click at [308, 261] on span "Brand New" at bounding box center [449, 268] width 328 height 22
click at [278, 262] on input "Brand New" at bounding box center [271, 268] width 13 height 13
radio input "true"
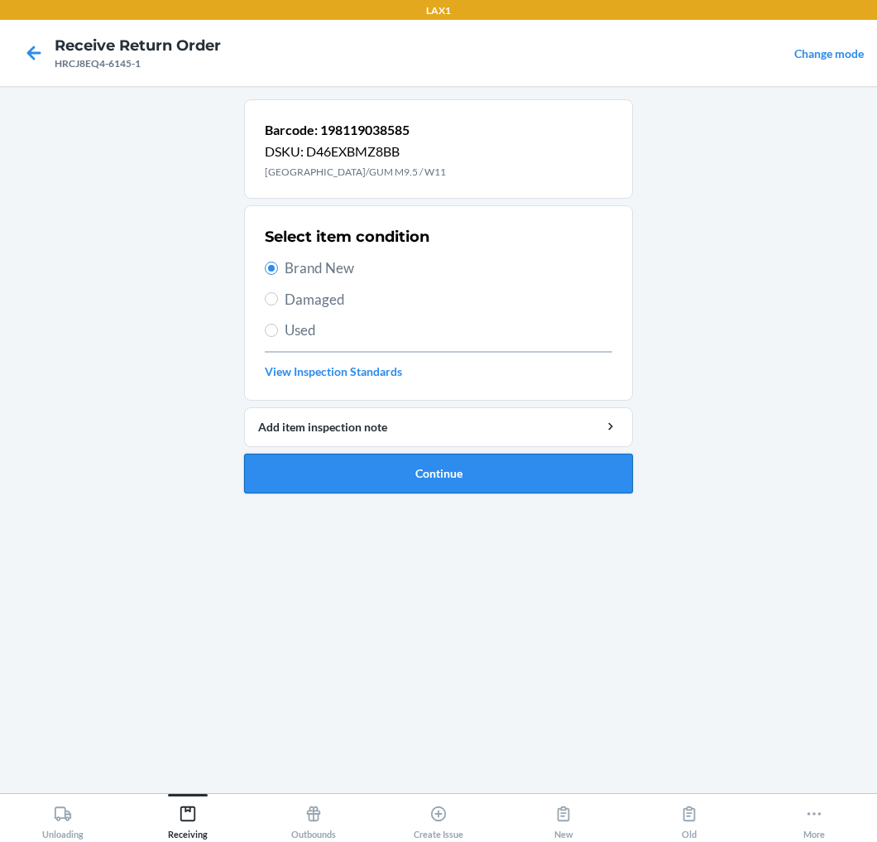
click at [461, 475] on button "Continue" at bounding box center [438, 474] width 389 height 40
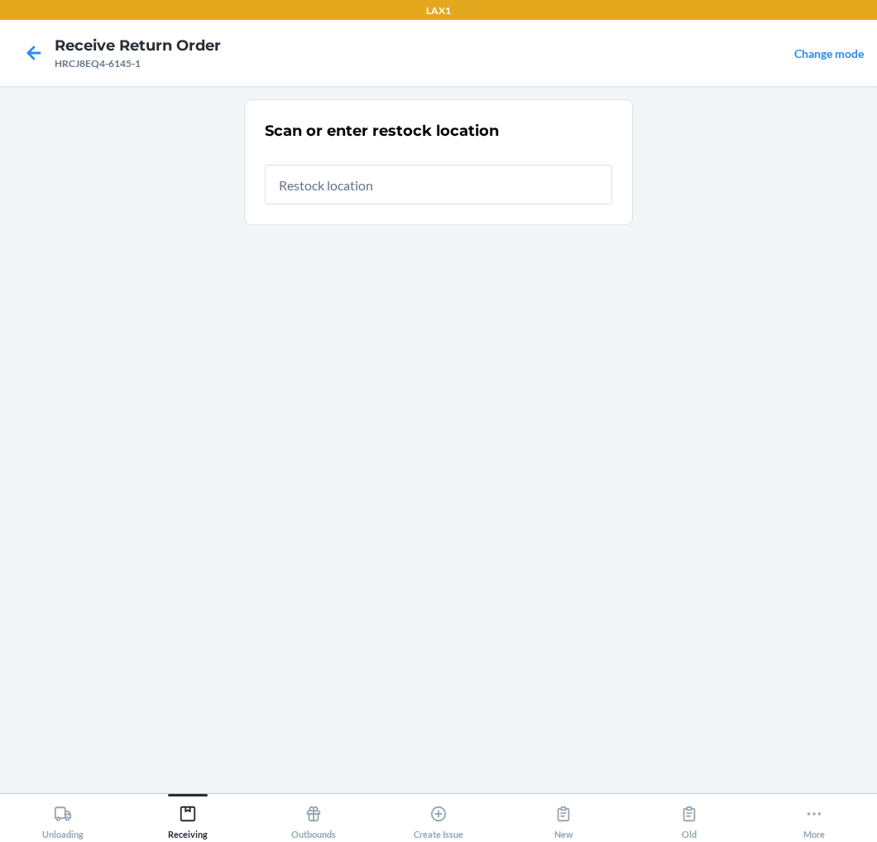
click at [510, 188] on input "text" at bounding box center [439, 185] width 348 height 40
type input "RTCART020"
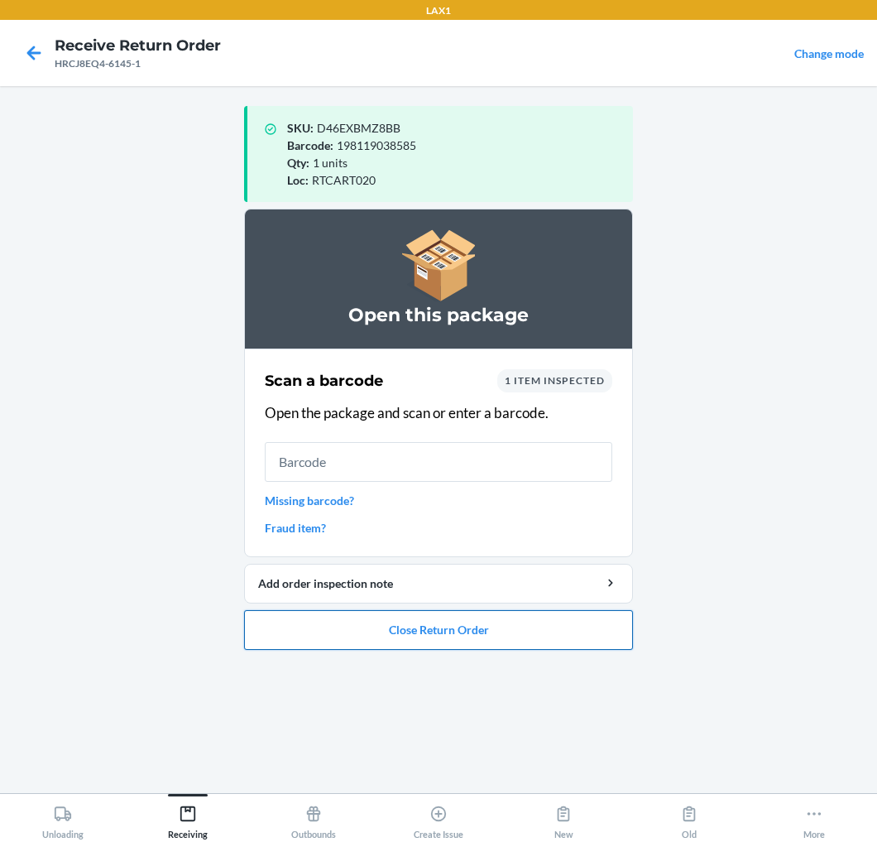
click at [389, 627] on button "Close Return Order" at bounding box center [438, 630] width 389 height 40
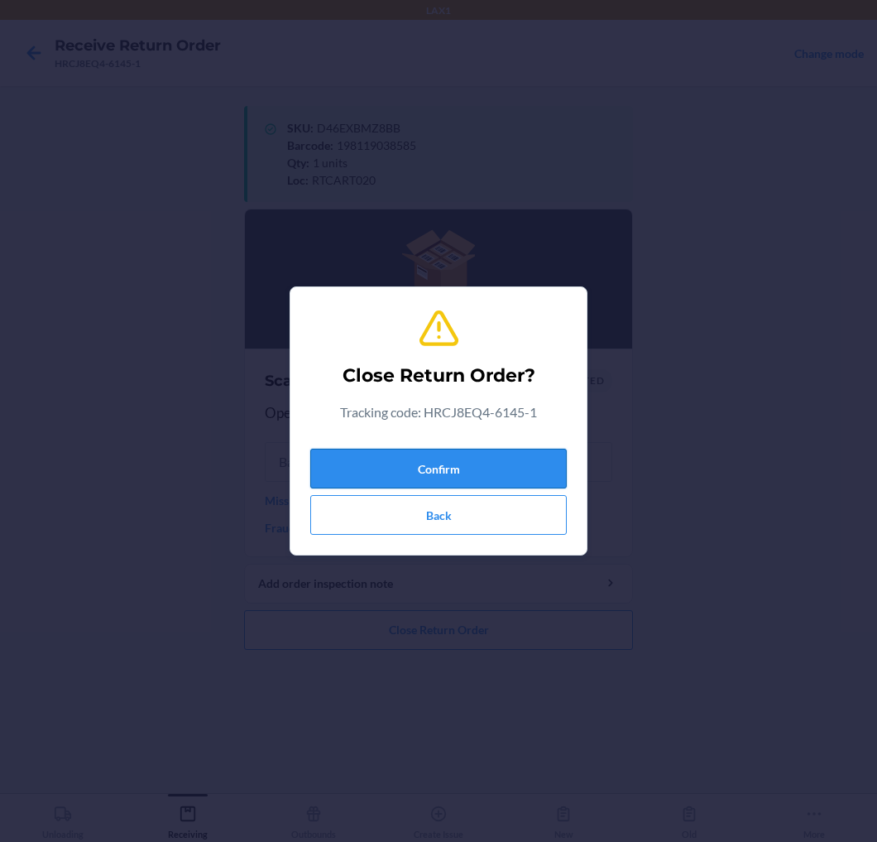
click at [482, 463] on button "Confirm" at bounding box center [438, 469] width 257 height 40
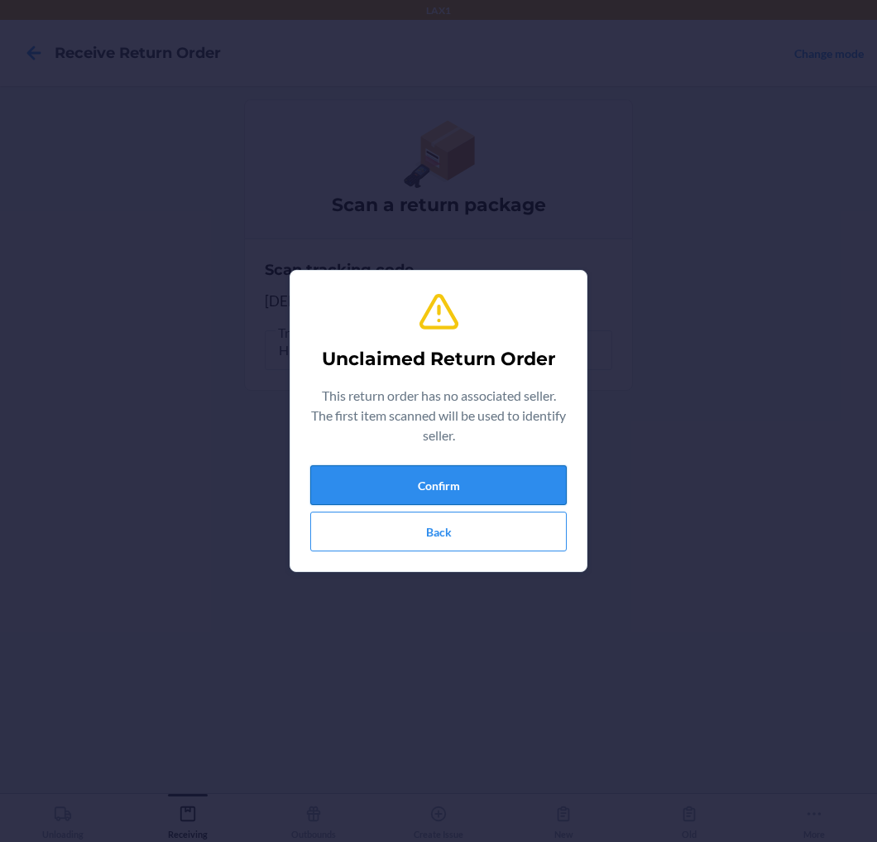
click at [473, 489] on button "Confirm" at bounding box center [438, 485] width 257 height 40
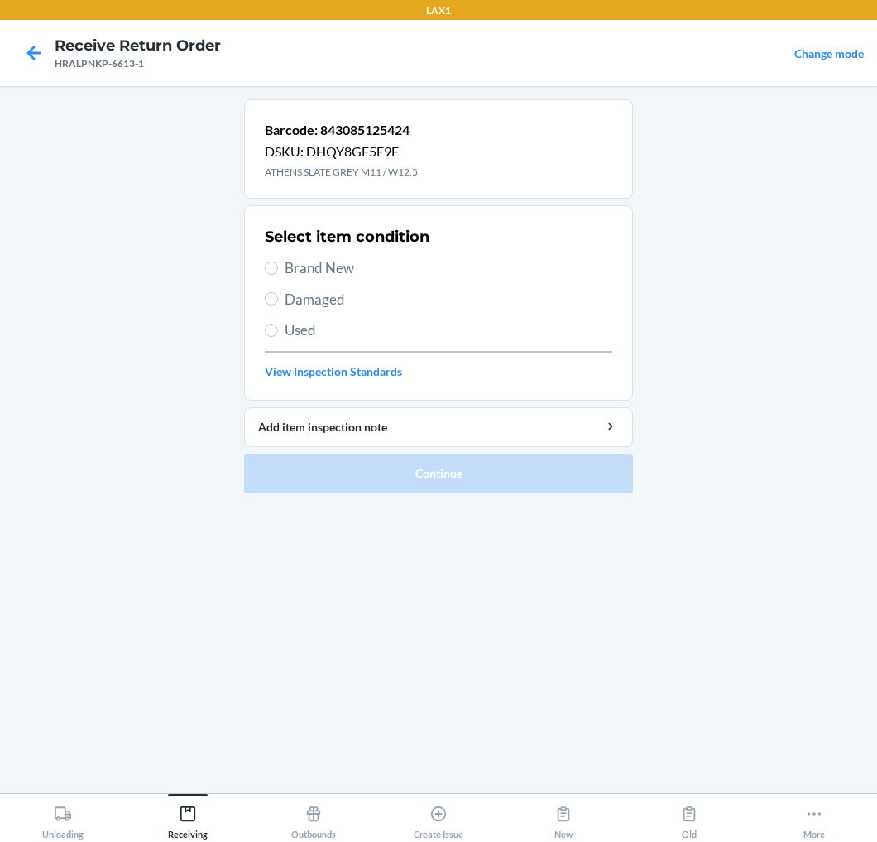
click at [338, 271] on span "Brand New" at bounding box center [449, 268] width 328 height 22
click at [278, 271] on input "Brand New" at bounding box center [271, 268] width 13 height 13
radio input "true"
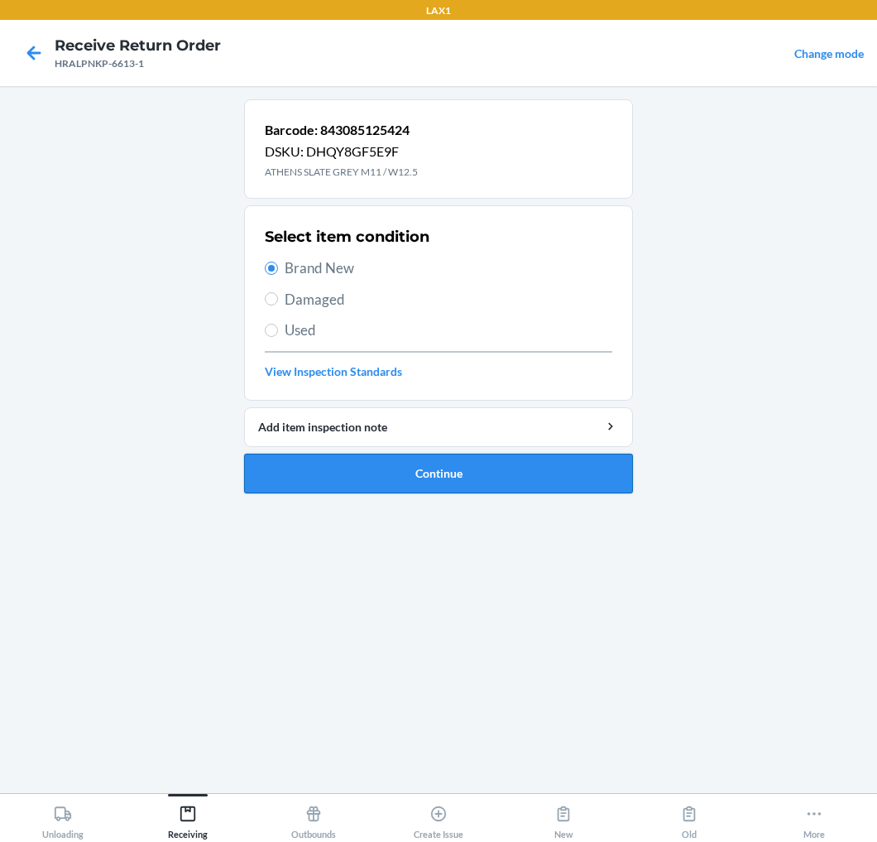
click at [356, 467] on button "Continue" at bounding box center [438, 474] width 389 height 40
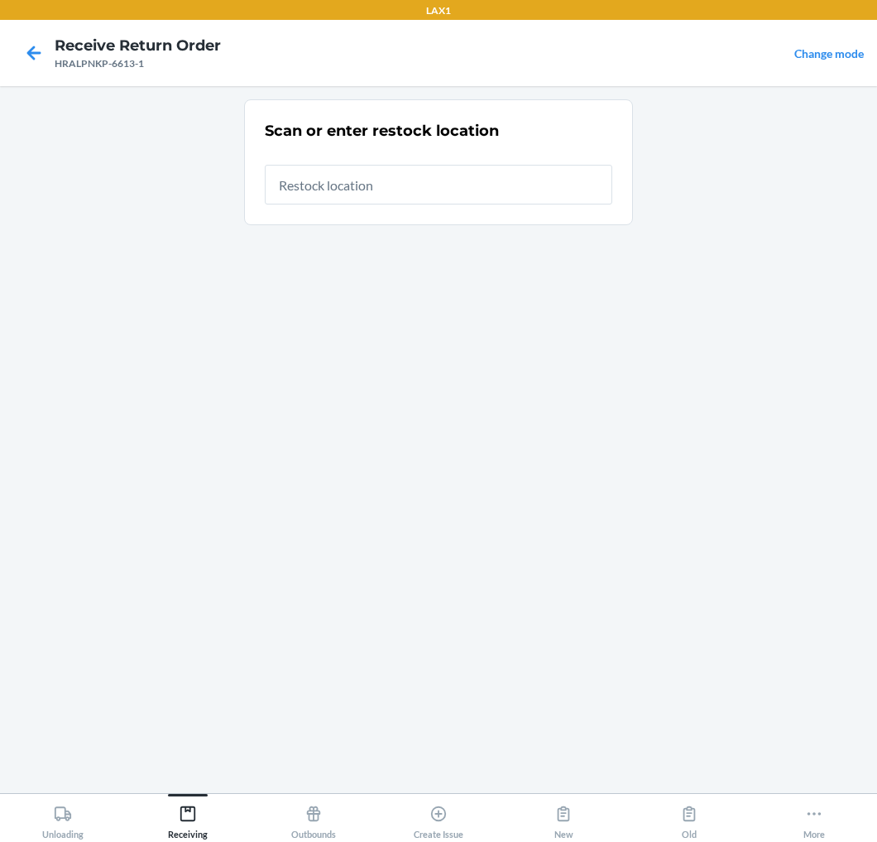
click at [434, 180] on input "text" at bounding box center [439, 185] width 348 height 40
type input "RTCART020"
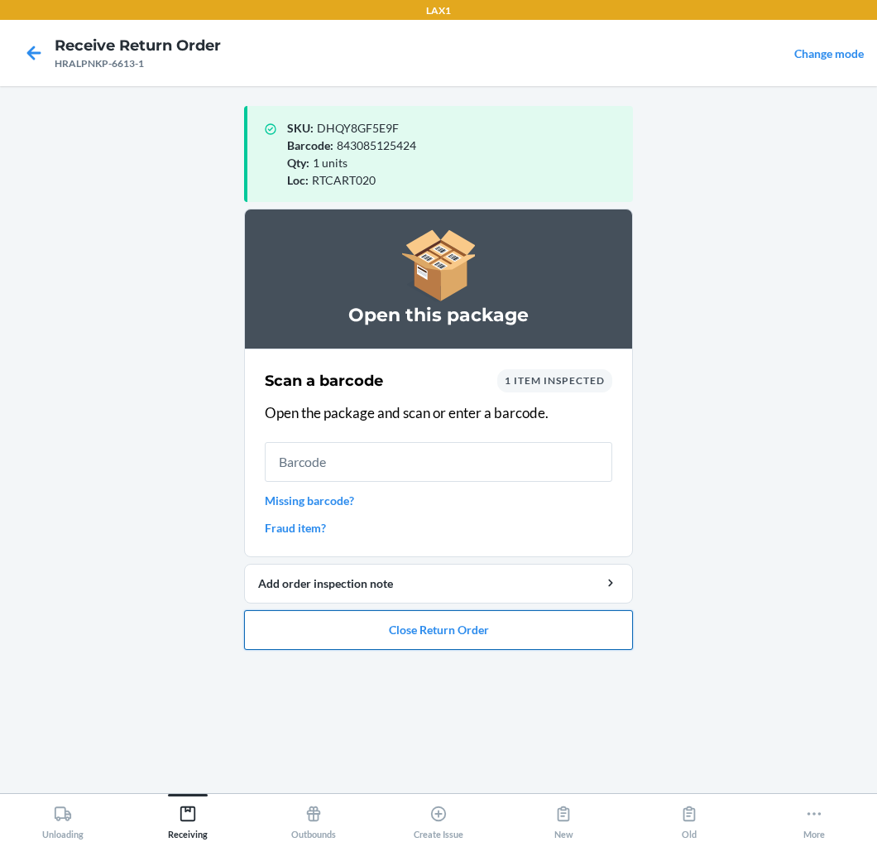
click at [394, 624] on button "Close Return Order" at bounding box center [438, 630] width 389 height 40
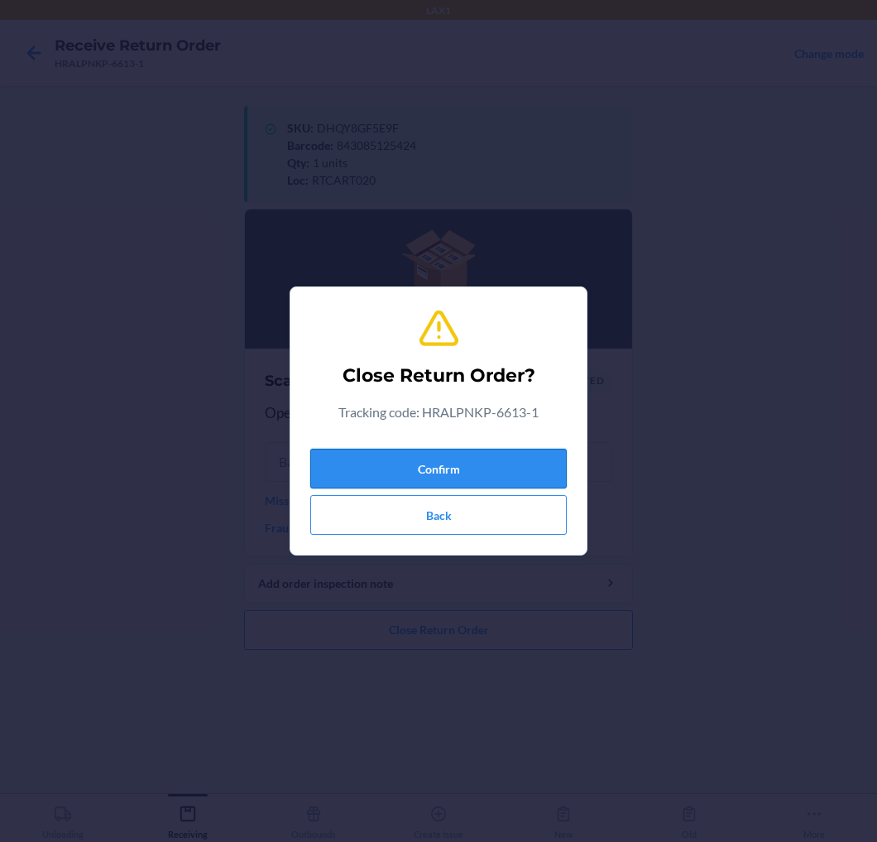
click at [443, 468] on button "Confirm" at bounding box center [438, 469] width 257 height 40
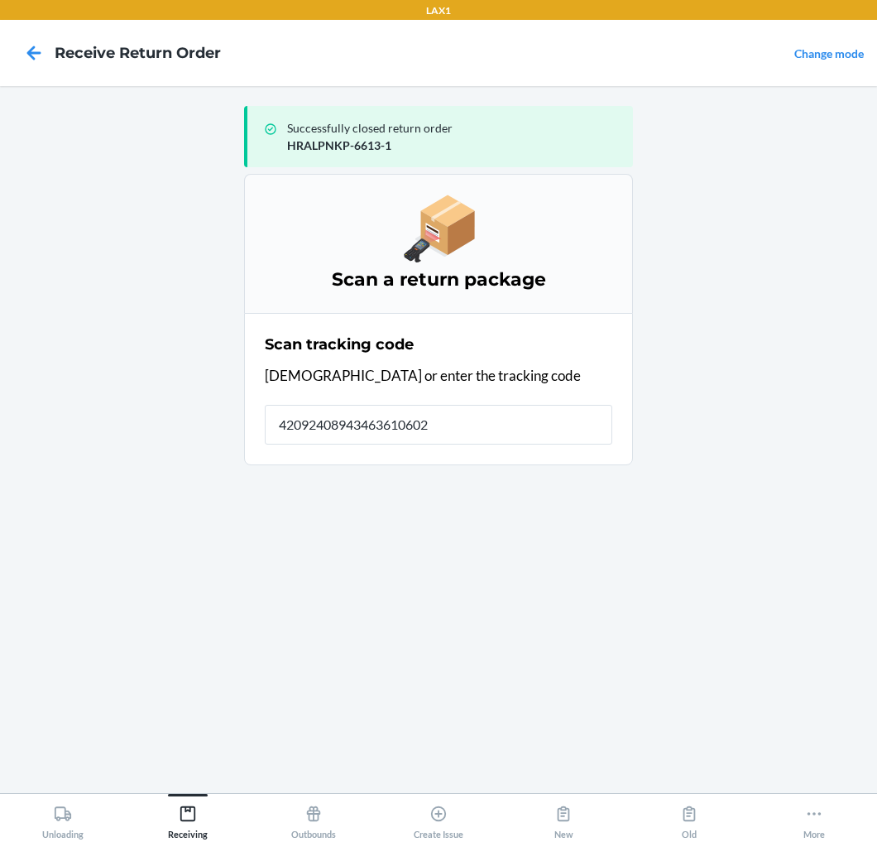
type input "420924089434636106023"
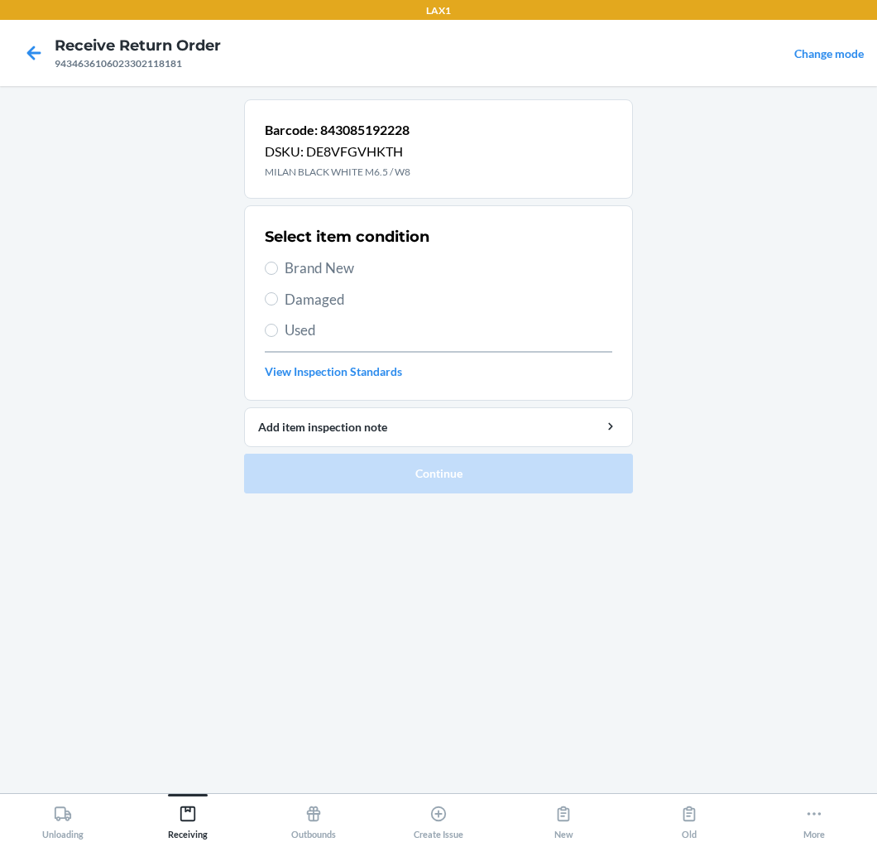
click at [328, 267] on span "Brand New" at bounding box center [449, 268] width 328 height 22
click at [278, 267] on input "Brand New" at bounding box center [271, 268] width 13 height 13
radio input "true"
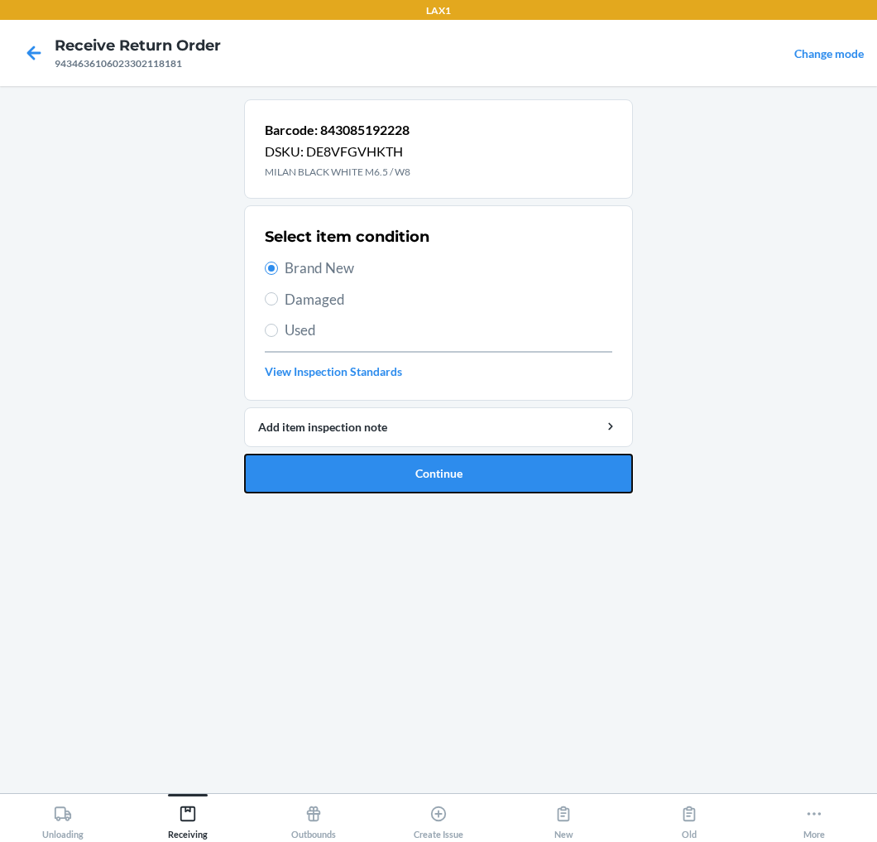
drag, startPoint x: 364, startPoint y: 468, endPoint x: 401, endPoint y: 414, distance: 65.0
click at [367, 463] on button "Continue" at bounding box center [438, 474] width 389 height 40
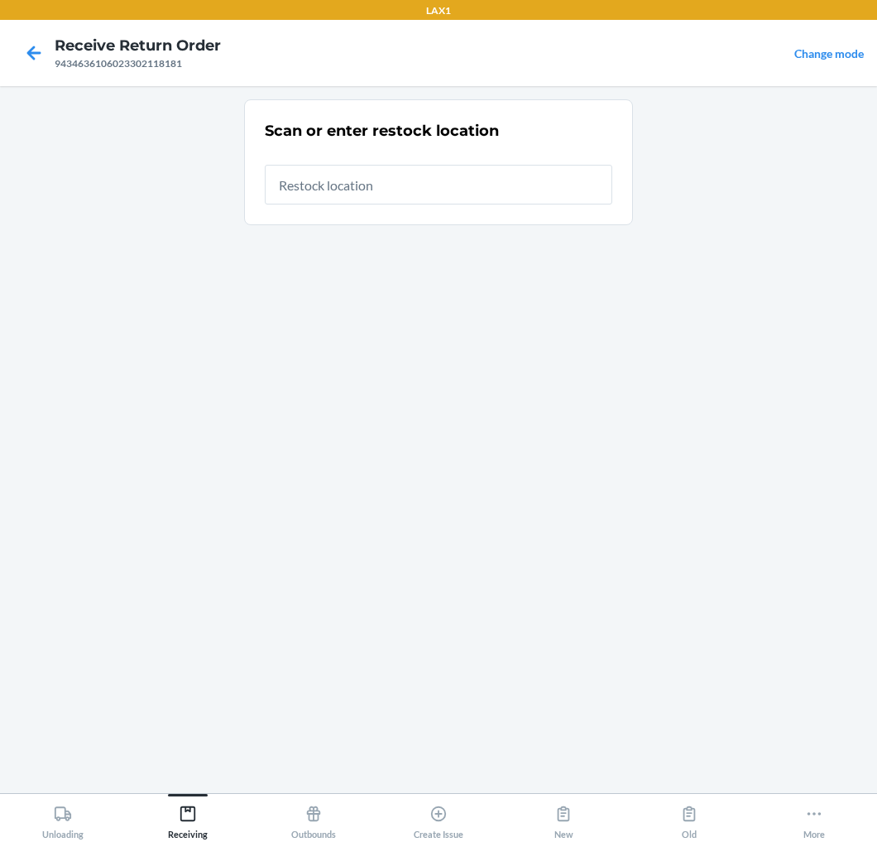
click at [514, 187] on input "text" at bounding box center [439, 185] width 348 height 40
type input "RTCART020"
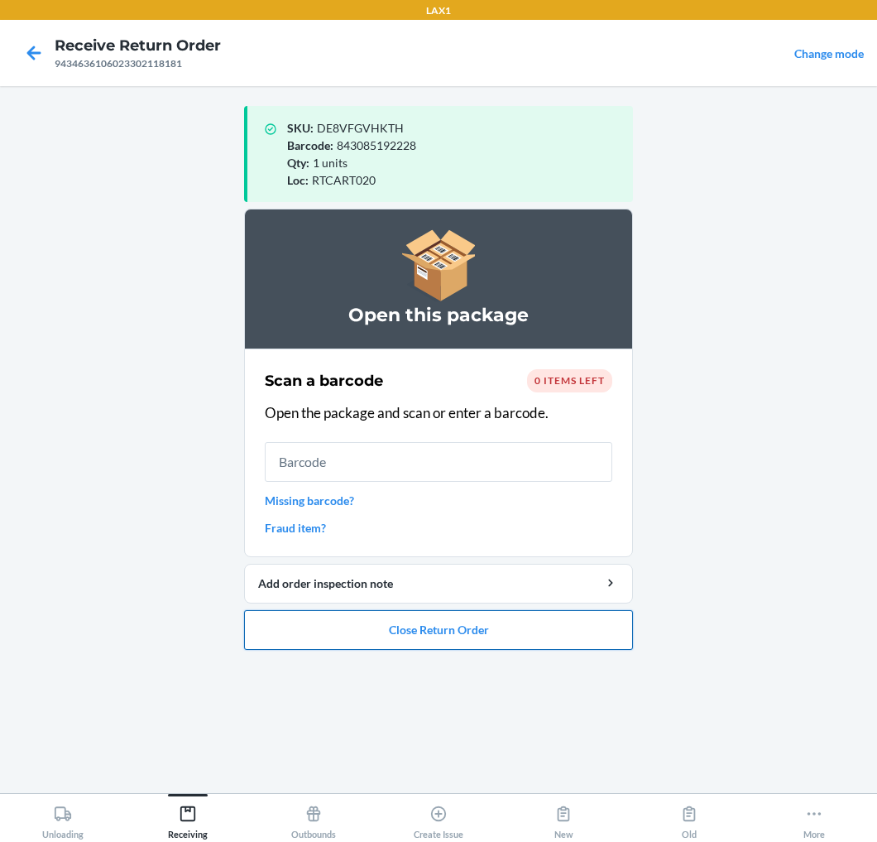
click at [328, 636] on button "Close Return Order" at bounding box center [438, 630] width 389 height 40
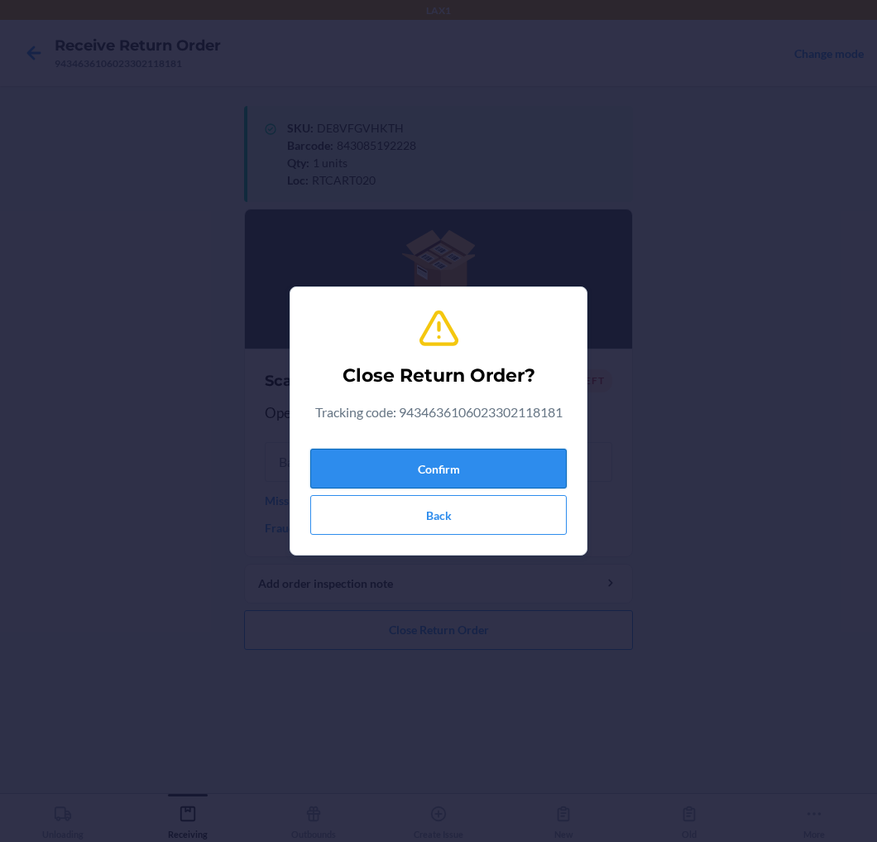
click at [450, 463] on button "Confirm" at bounding box center [438, 469] width 257 height 40
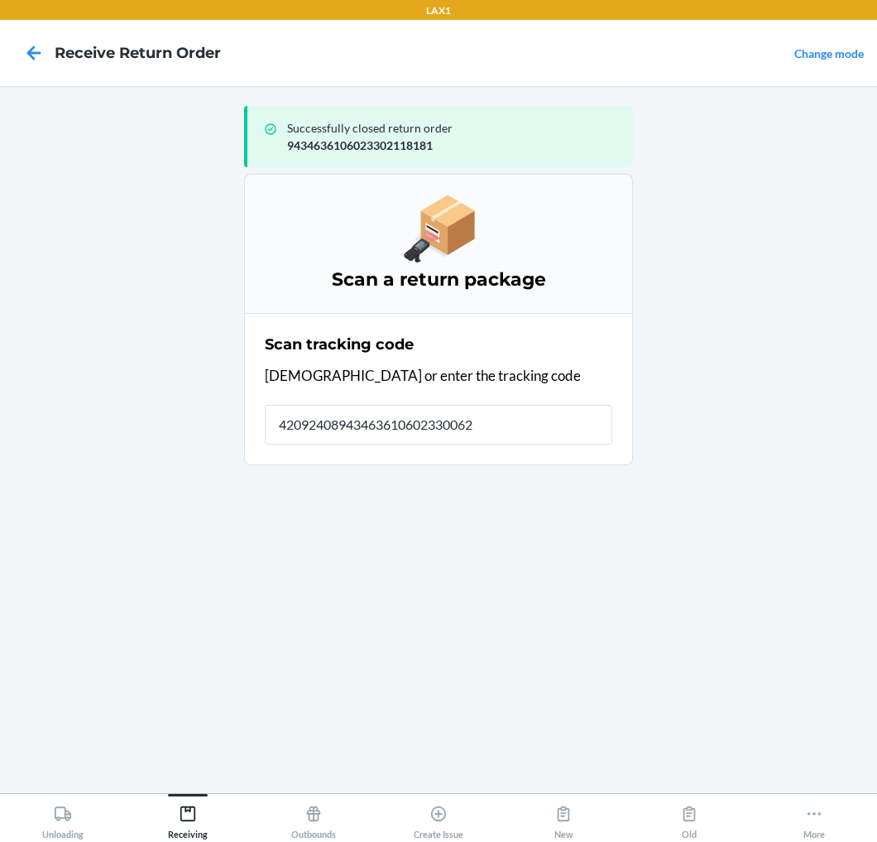
type input "420924089434636106023300624"
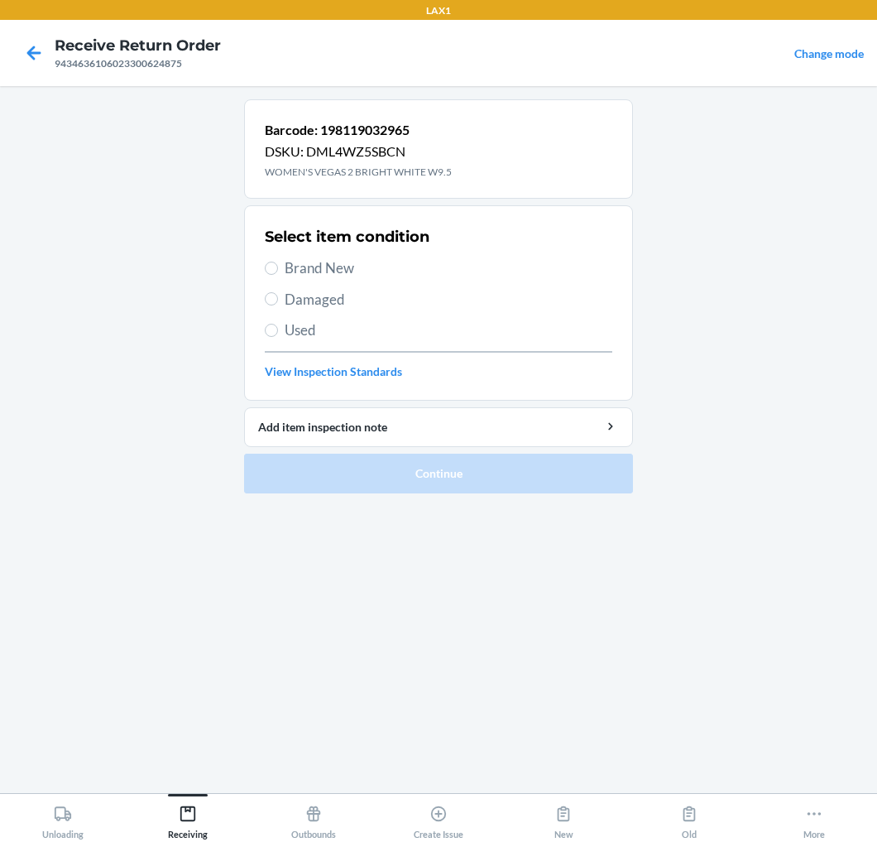
click at [332, 271] on span "Brand New" at bounding box center [449, 268] width 328 height 22
click at [278, 271] on input "Brand New" at bounding box center [271, 268] width 13 height 13
radio input "true"
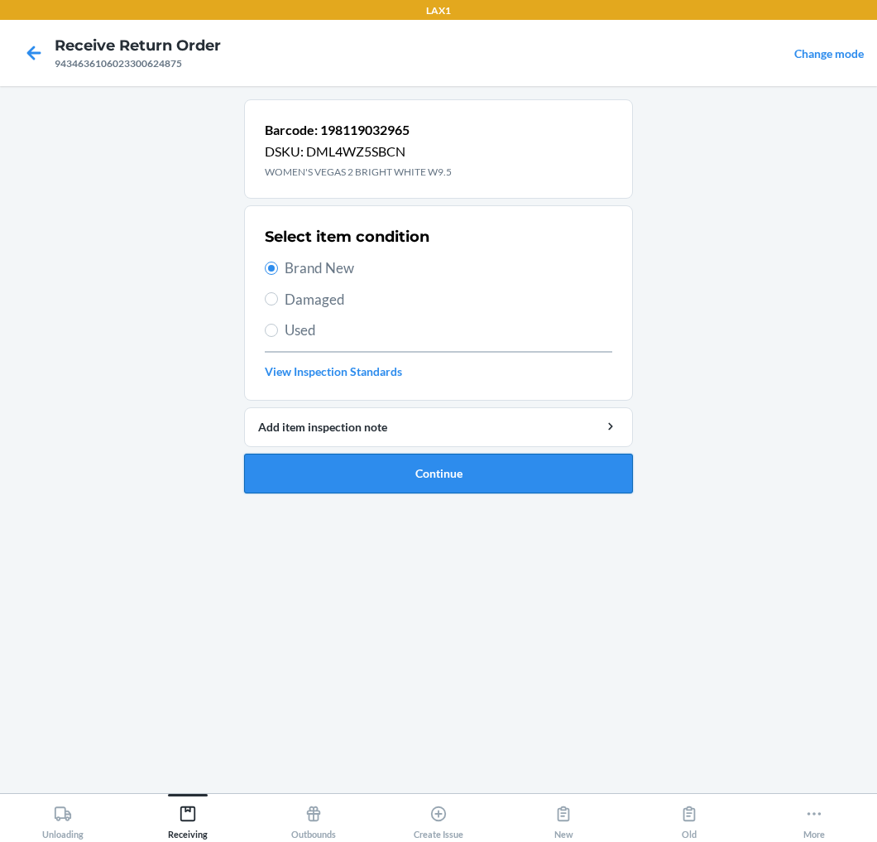
click at [348, 465] on button "Continue" at bounding box center [438, 474] width 389 height 40
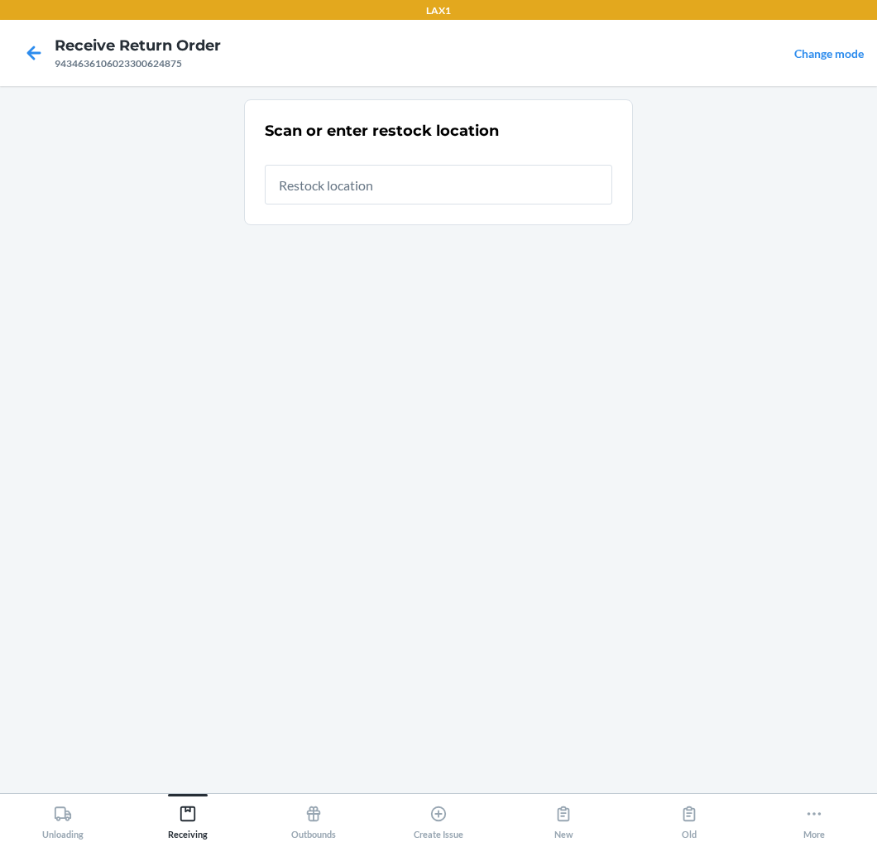
click at [515, 186] on input "text" at bounding box center [439, 185] width 348 height 40
type input "RTCART020"
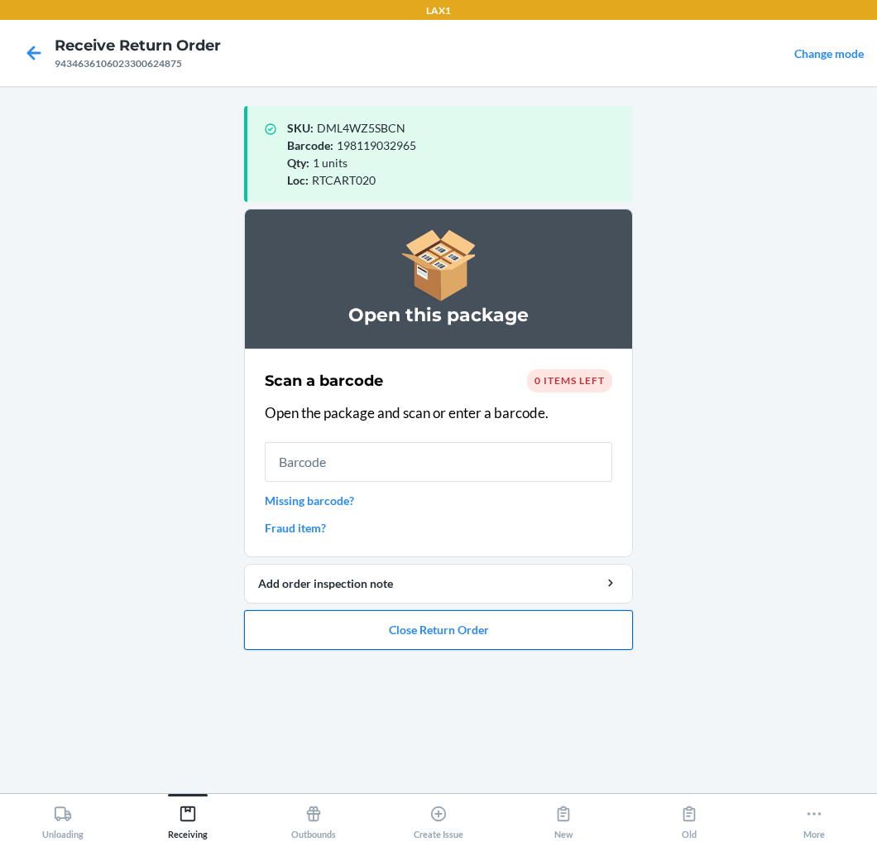
click at [500, 632] on button "Close Return Order" at bounding box center [438, 630] width 389 height 40
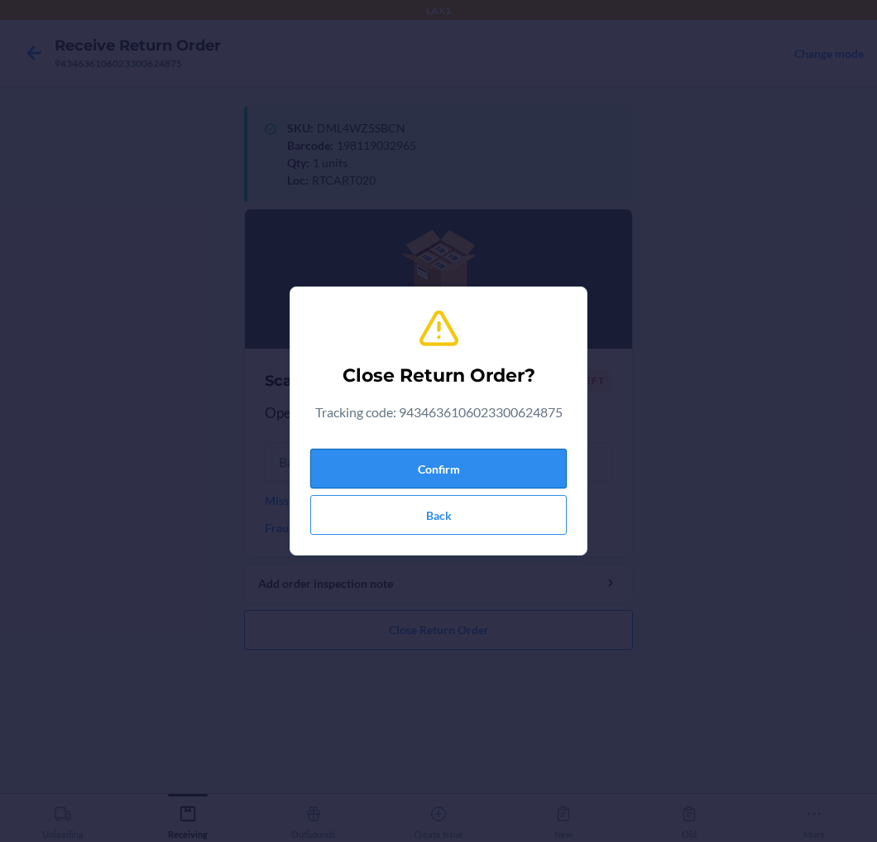
click at [527, 454] on button "Confirm" at bounding box center [438, 469] width 257 height 40
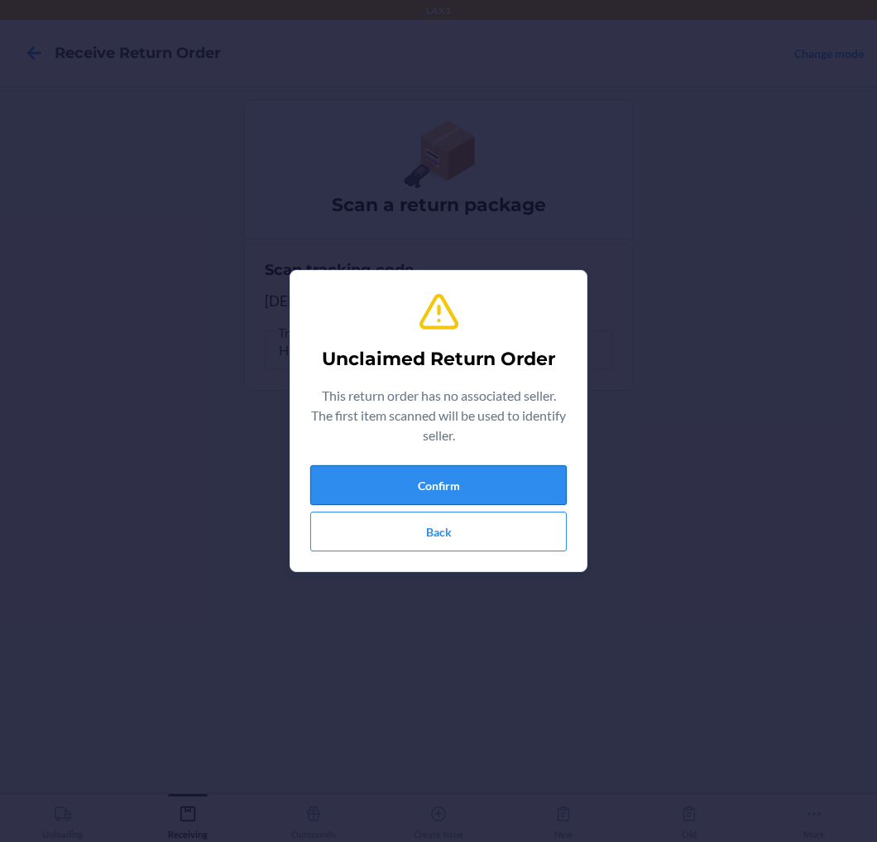
click at [525, 469] on button "Confirm" at bounding box center [438, 485] width 257 height 40
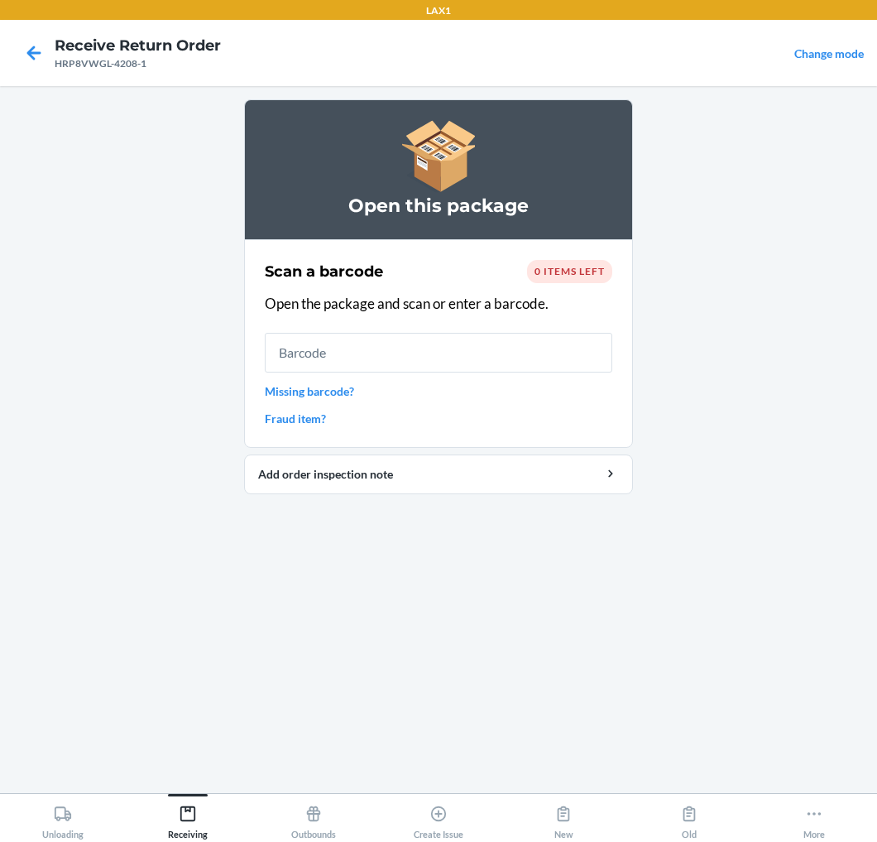
drag, startPoint x: 525, startPoint y: 469, endPoint x: 728, endPoint y: 345, distance: 238.5
click at [728, 345] on main "Open this package Scan a barcode 0 items left Open the package and scan or ente…" at bounding box center [438, 439] width 877 height 707
click at [414, 344] on input "text" at bounding box center [439, 353] width 348 height 40
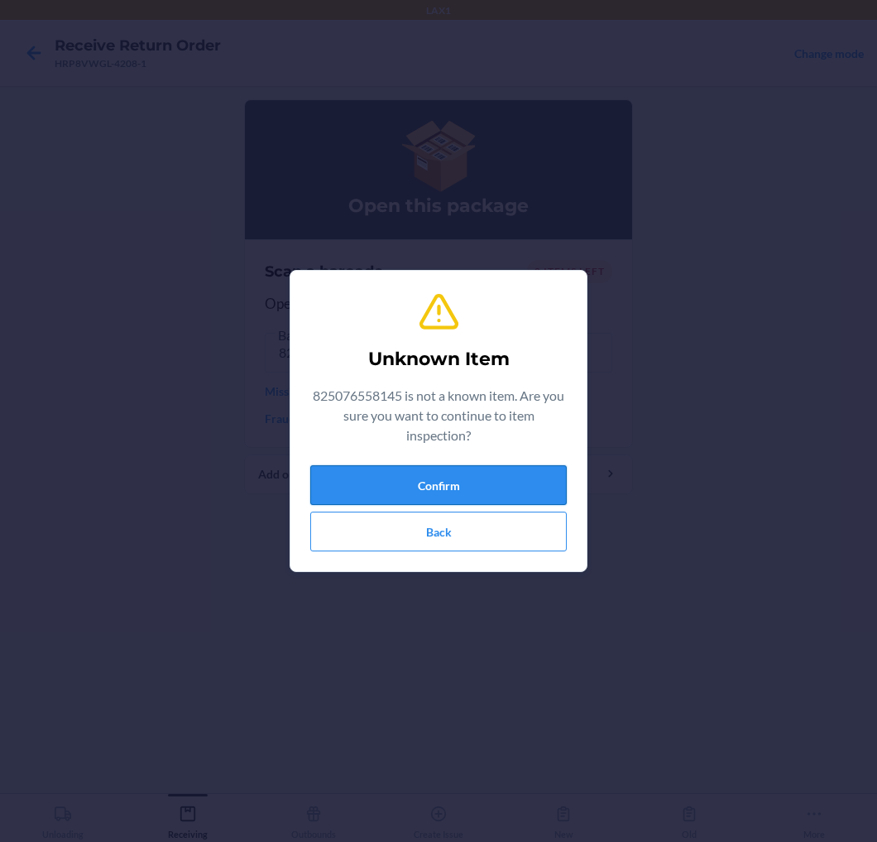
click at [427, 481] on button "Confirm" at bounding box center [438, 485] width 257 height 40
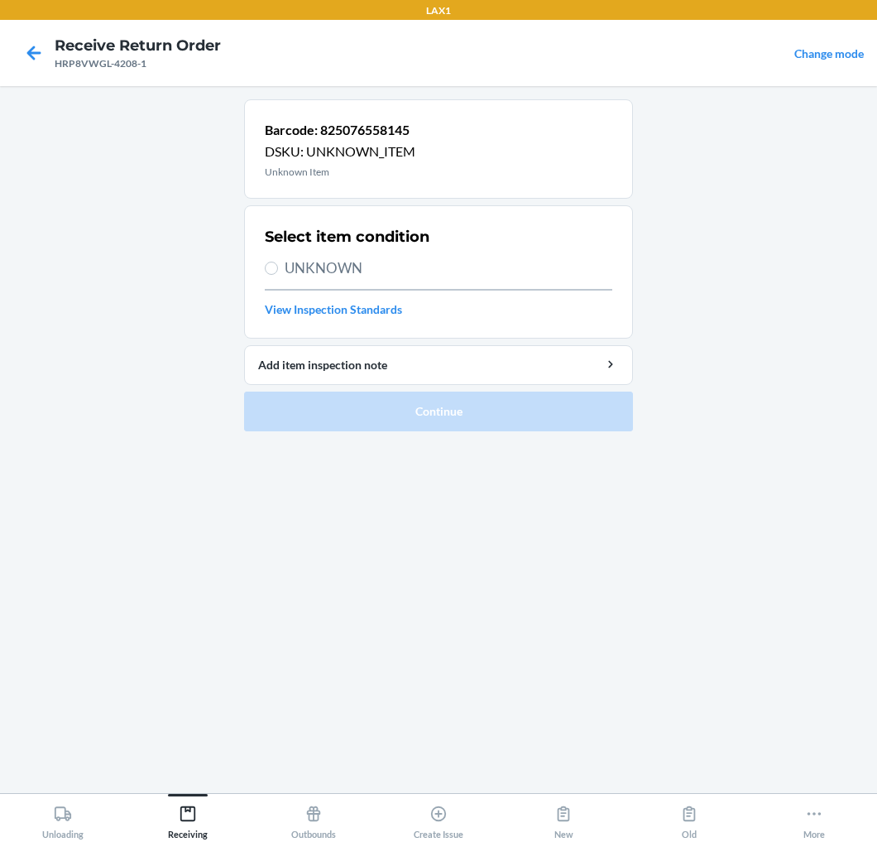
click at [327, 259] on span "UNKNOWN" at bounding box center [449, 268] width 328 height 22
click at [278, 262] on input "UNKNOWN" at bounding box center [271, 268] width 13 height 13
radio input "true"
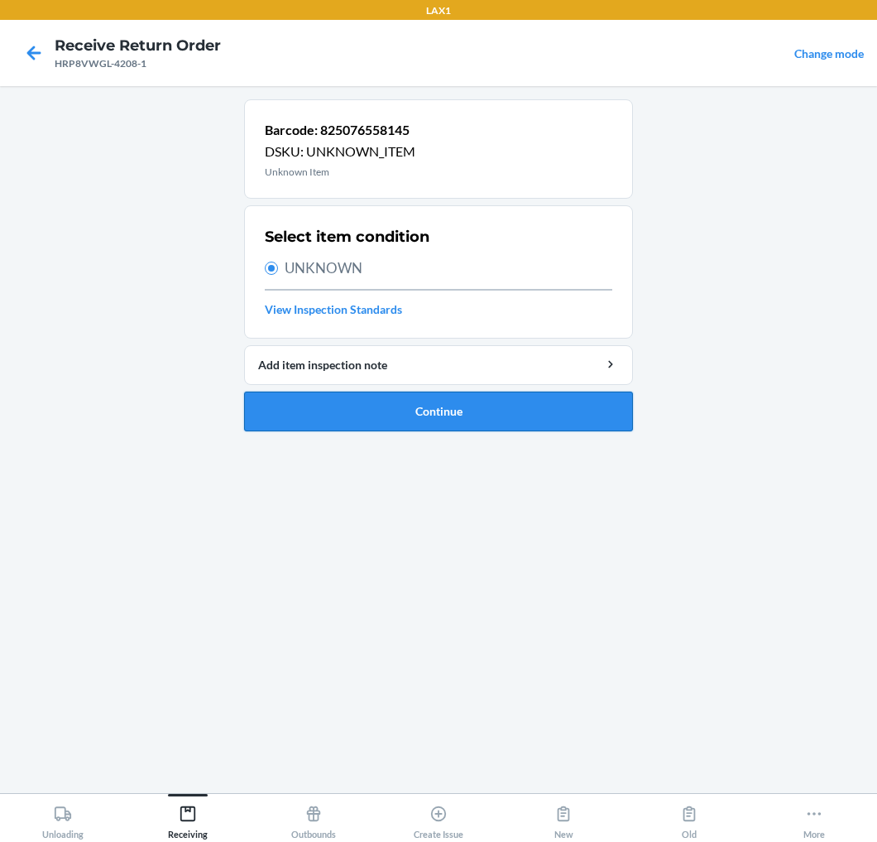
click at [348, 414] on button "Continue" at bounding box center [438, 411] width 389 height 40
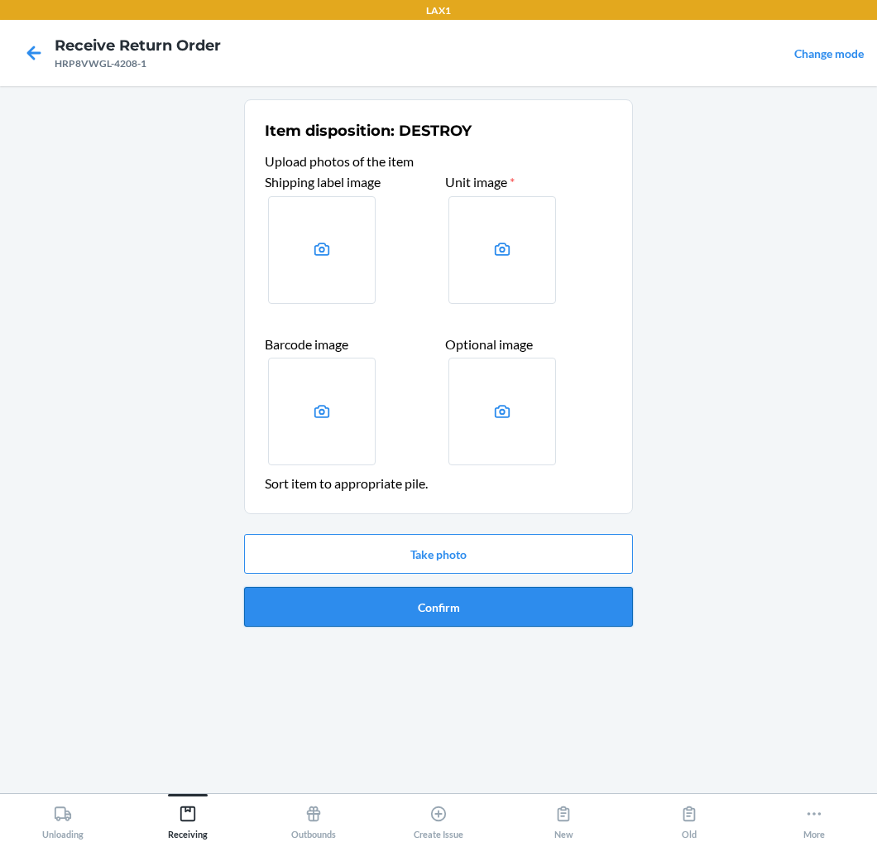
click at [367, 597] on button "Confirm" at bounding box center [438, 607] width 389 height 40
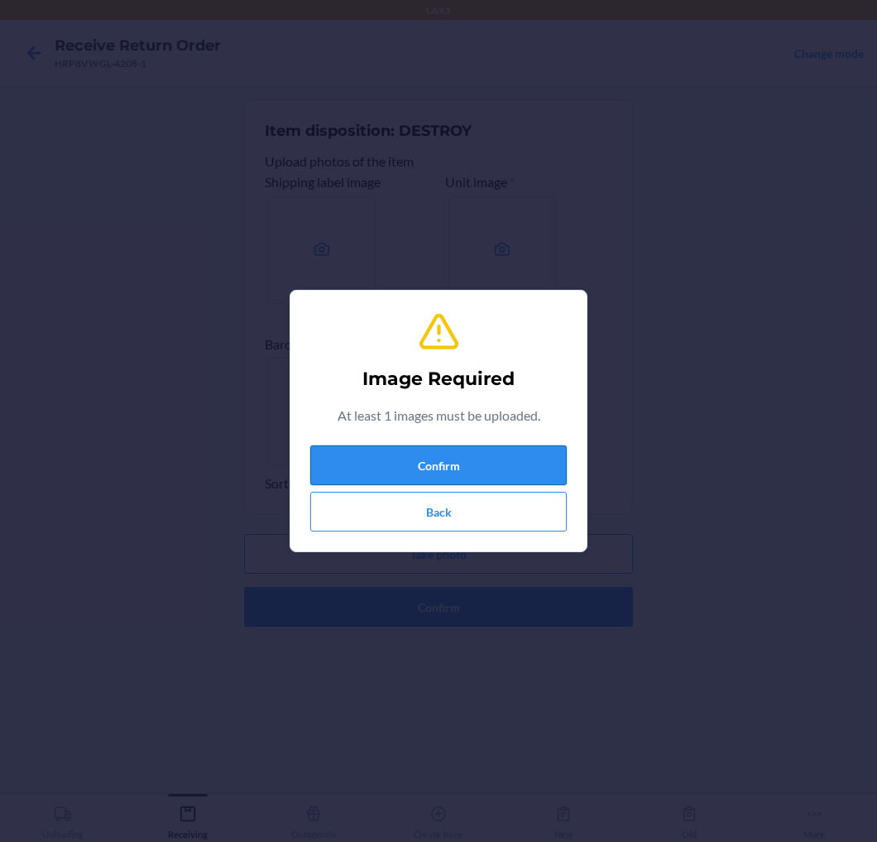
click at [493, 461] on button "Confirm" at bounding box center [438, 465] width 257 height 40
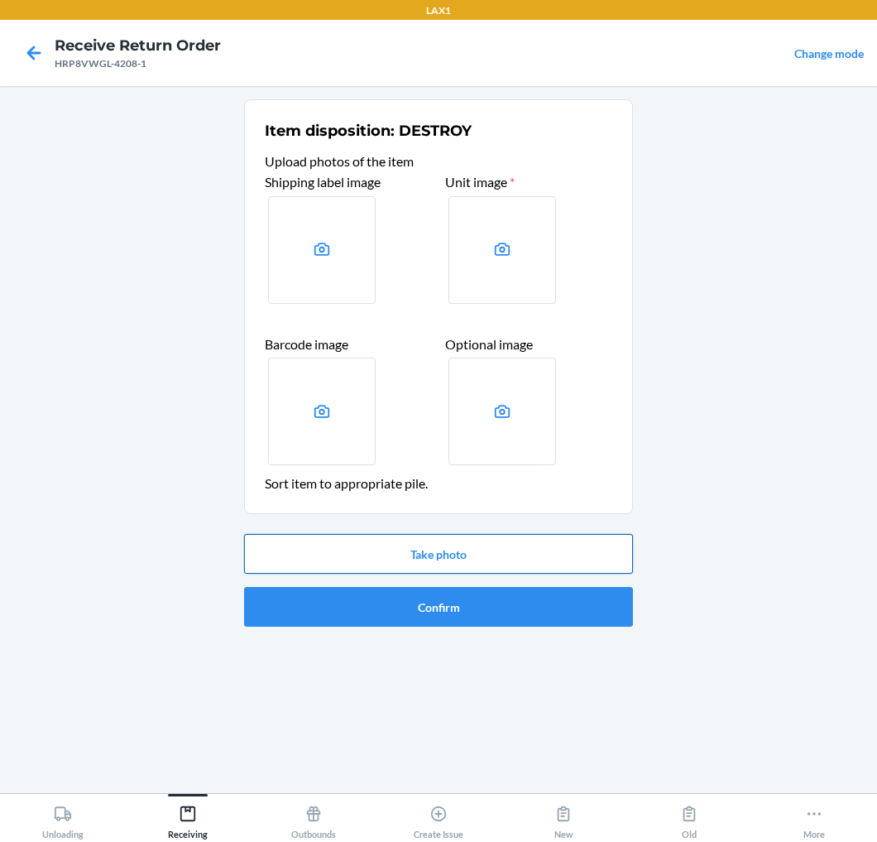
click at [465, 557] on button "Take photo" at bounding box center [438, 554] width 389 height 40
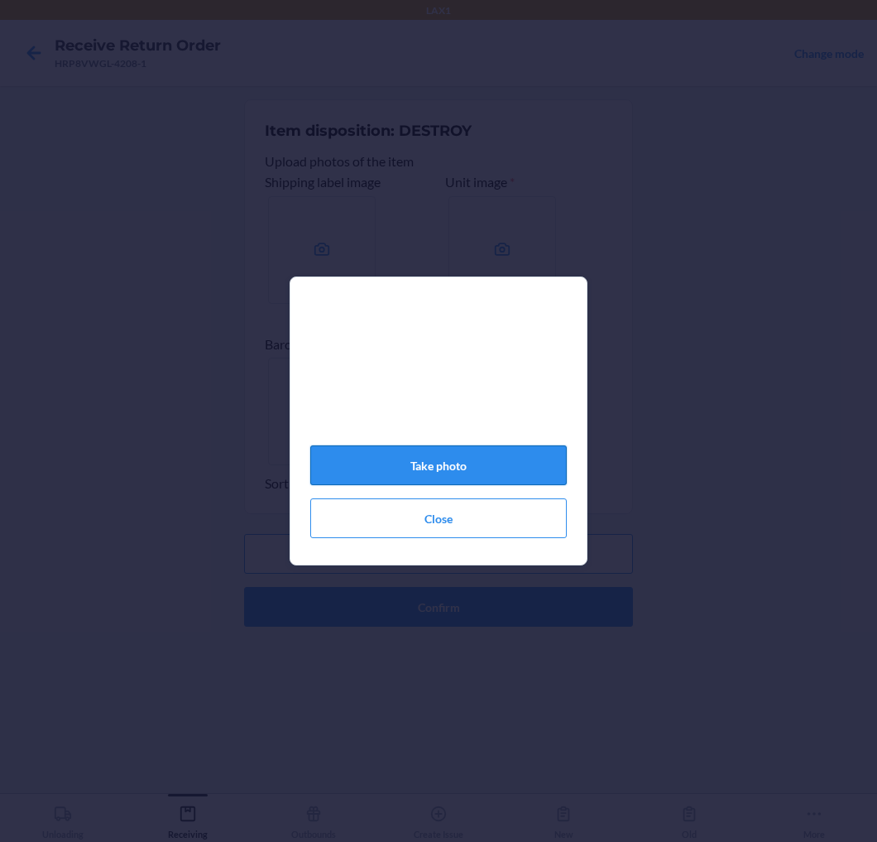
click at [470, 459] on button "Take photo" at bounding box center [438, 465] width 257 height 40
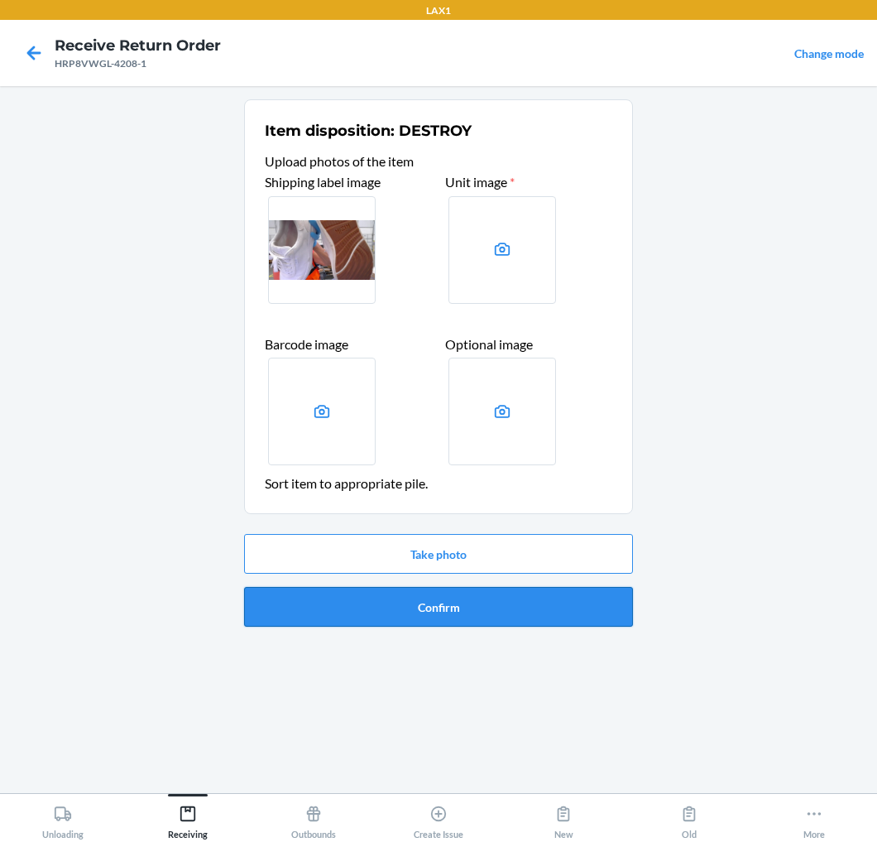
click at [427, 606] on button "Confirm" at bounding box center [438, 607] width 389 height 40
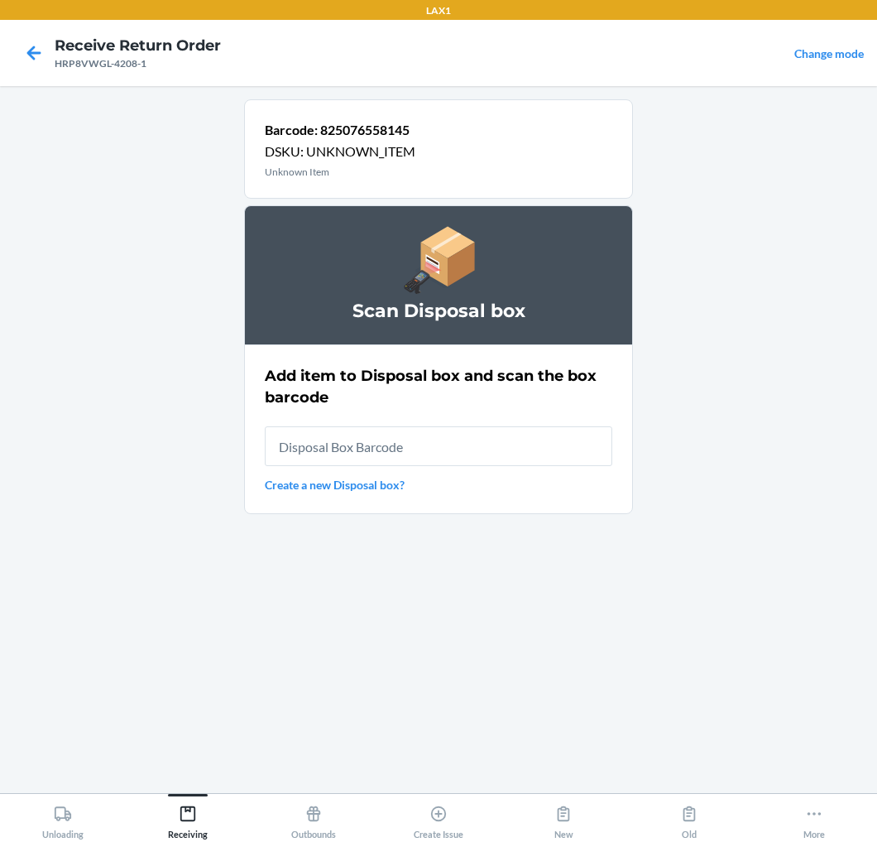
drag, startPoint x: 501, startPoint y: 433, endPoint x: 501, endPoint y: 444, distance: 10.8
click at [501, 444] on input "text" at bounding box center [439, 446] width 348 height 40
type input "RB00000189K"
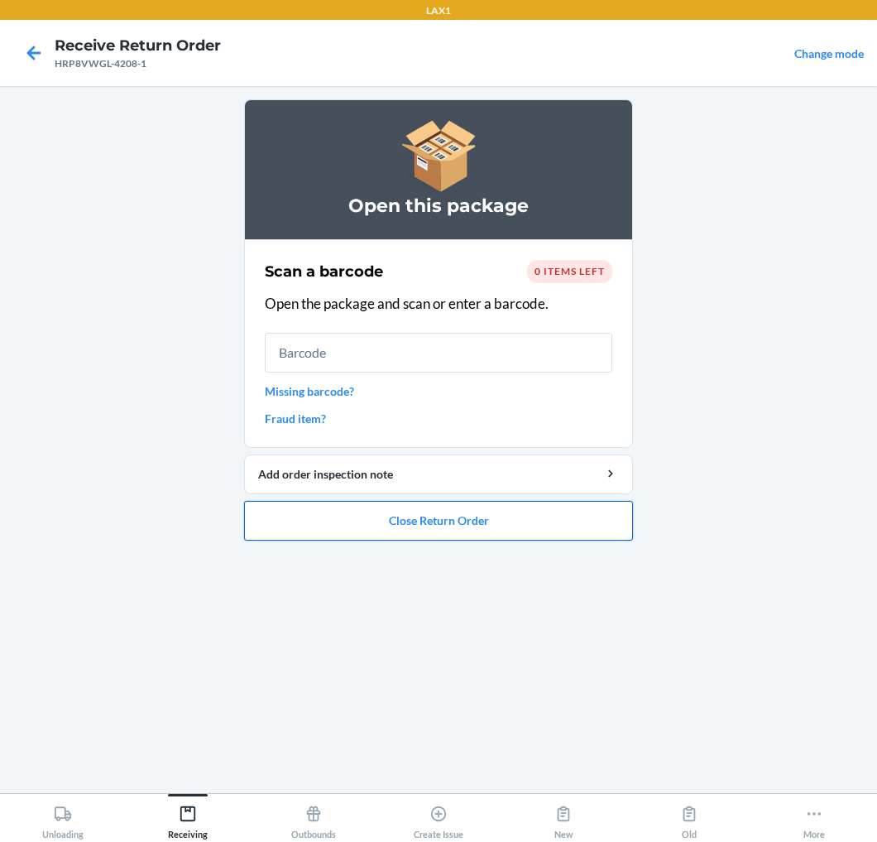
click at [495, 522] on button "Close Return Order" at bounding box center [438, 521] width 389 height 40
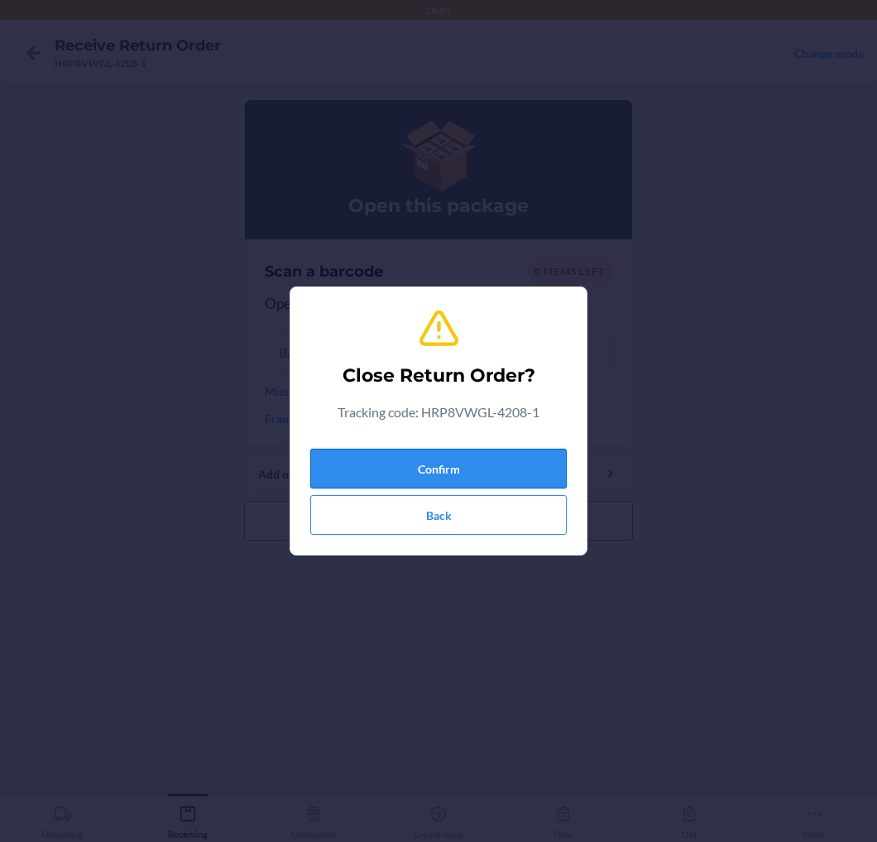
click at [489, 464] on button "Confirm" at bounding box center [438, 469] width 257 height 40
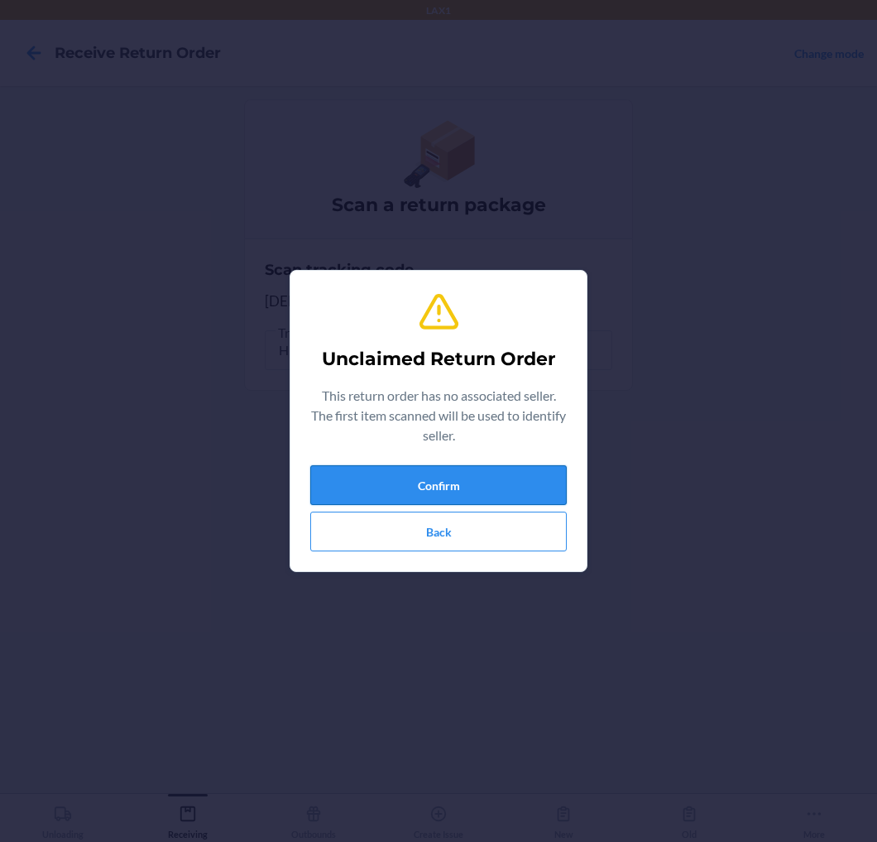
click at [385, 483] on button "Confirm" at bounding box center [438, 485] width 257 height 40
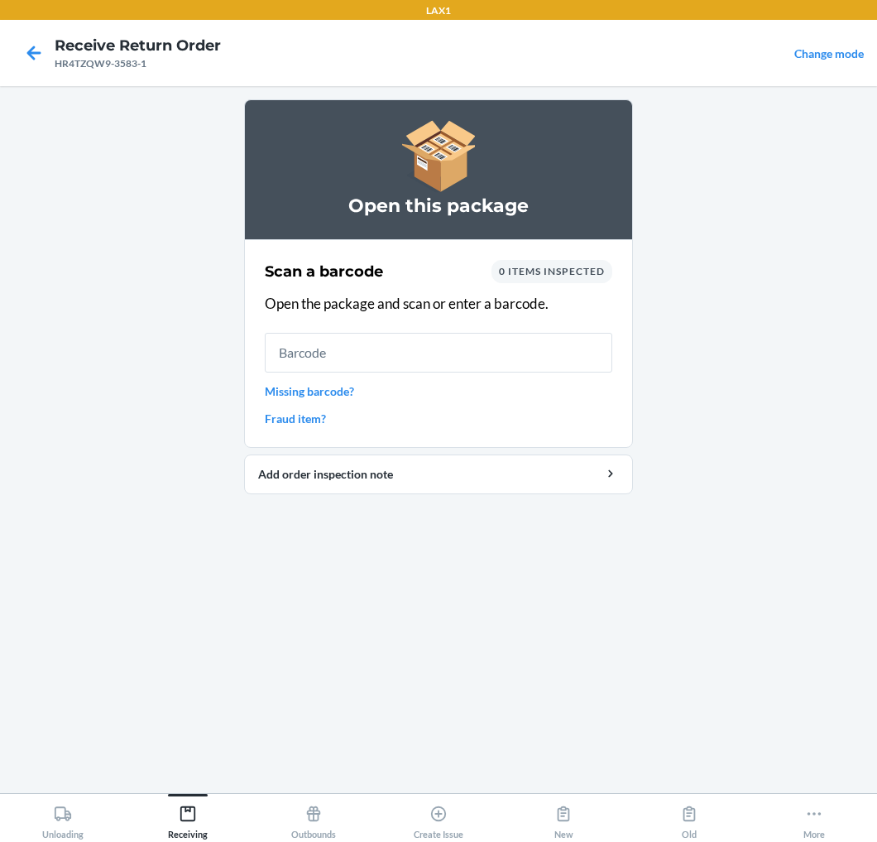
click at [382, 353] on input "text" at bounding box center [439, 353] width 348 height 40
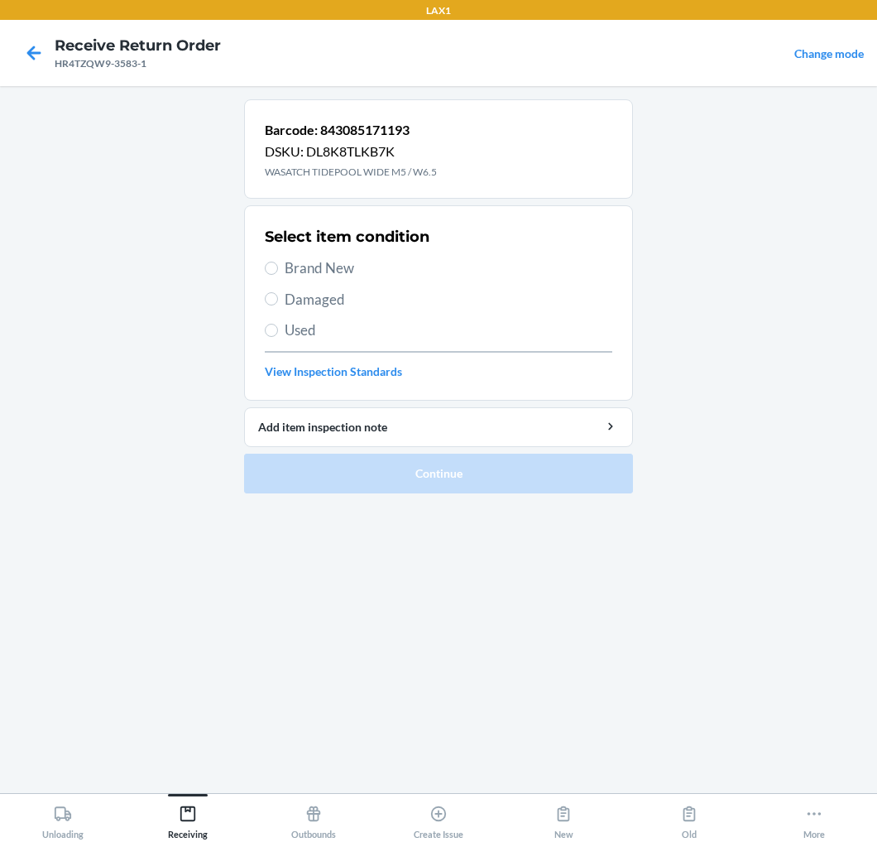
click at [291, 261] on span "Brand New" at bounding box center [449, 268] width 328 height 22
click at [278, 262] on input "Brand New" at bounding box center [271, 268] width 13 height 13
radio input "true"
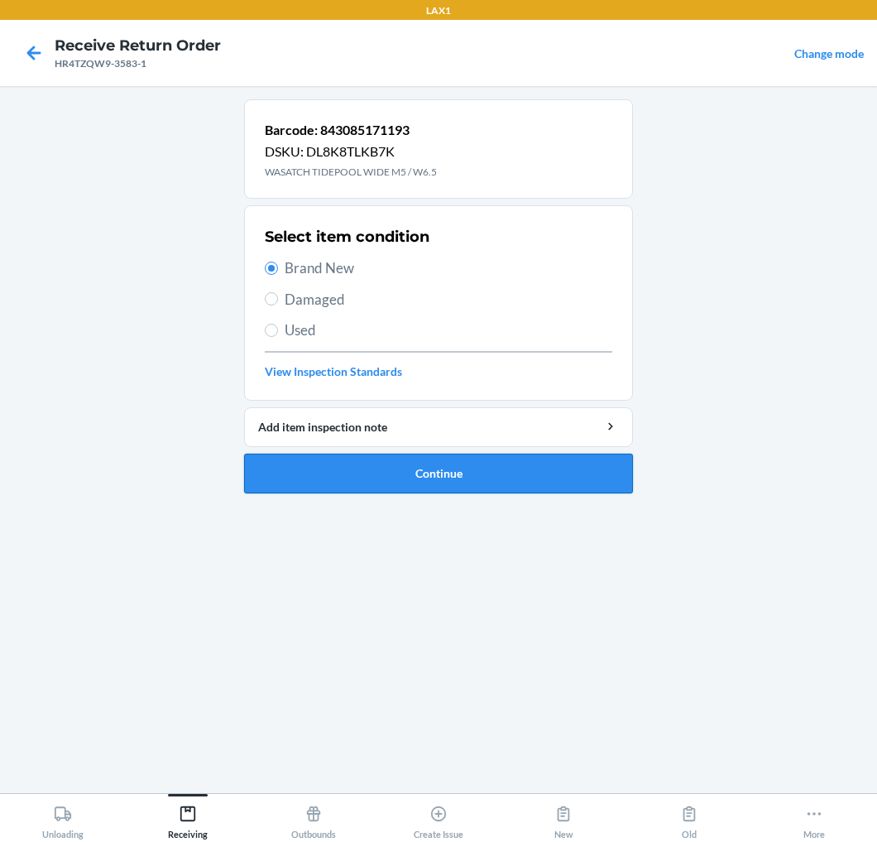
click at [493, 473] on button "Continue" at bounding box center [438, 474] width 389 height 40
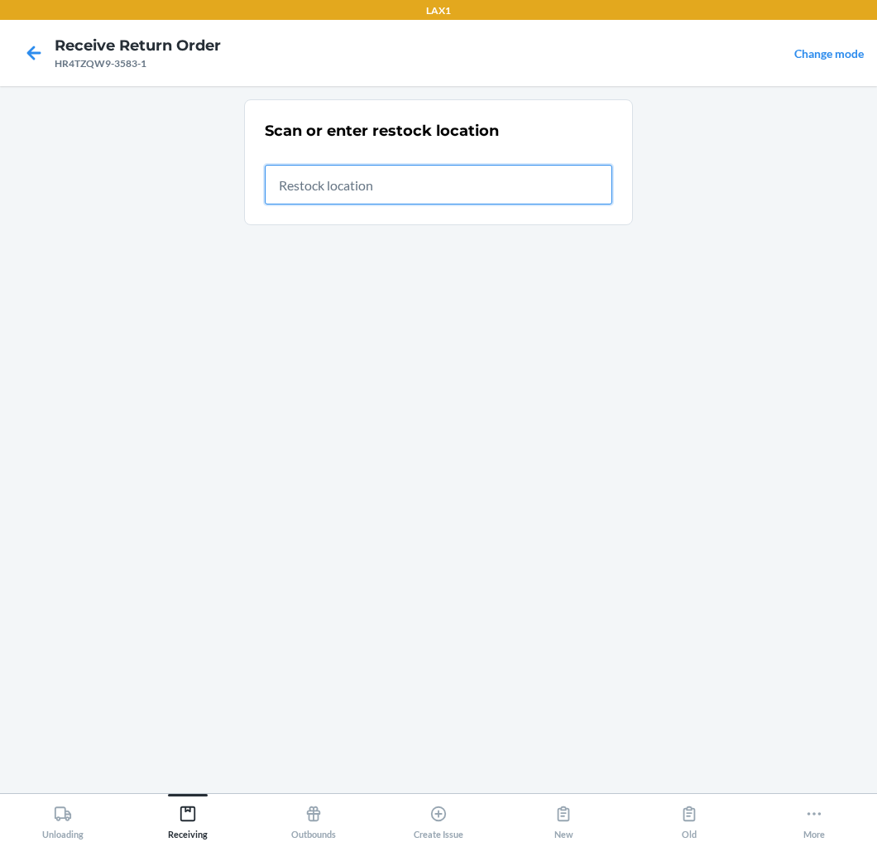
click at [410, 190] on input "text" at bounding box center [439, 185] width 348 height 40
type input "RTCART020"
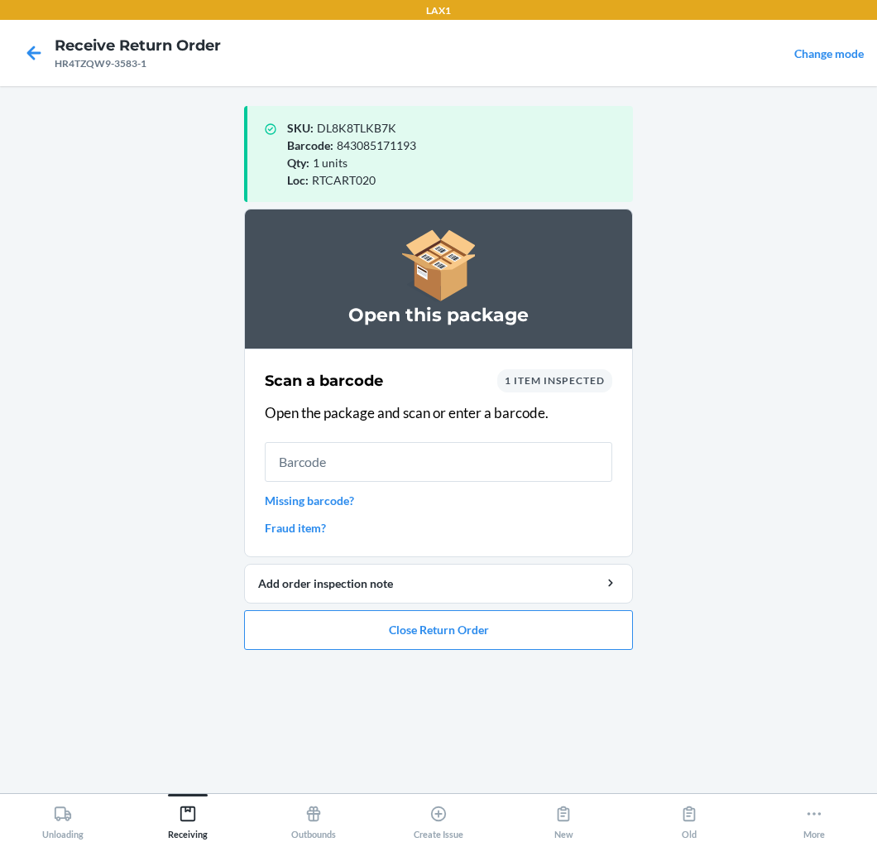
click at [411, 456] on input "text" at bounding box center [439, 462] width 348 height 40
click at [433, 459] on input "text" at bounding box center [439, 462] width 348 height 40
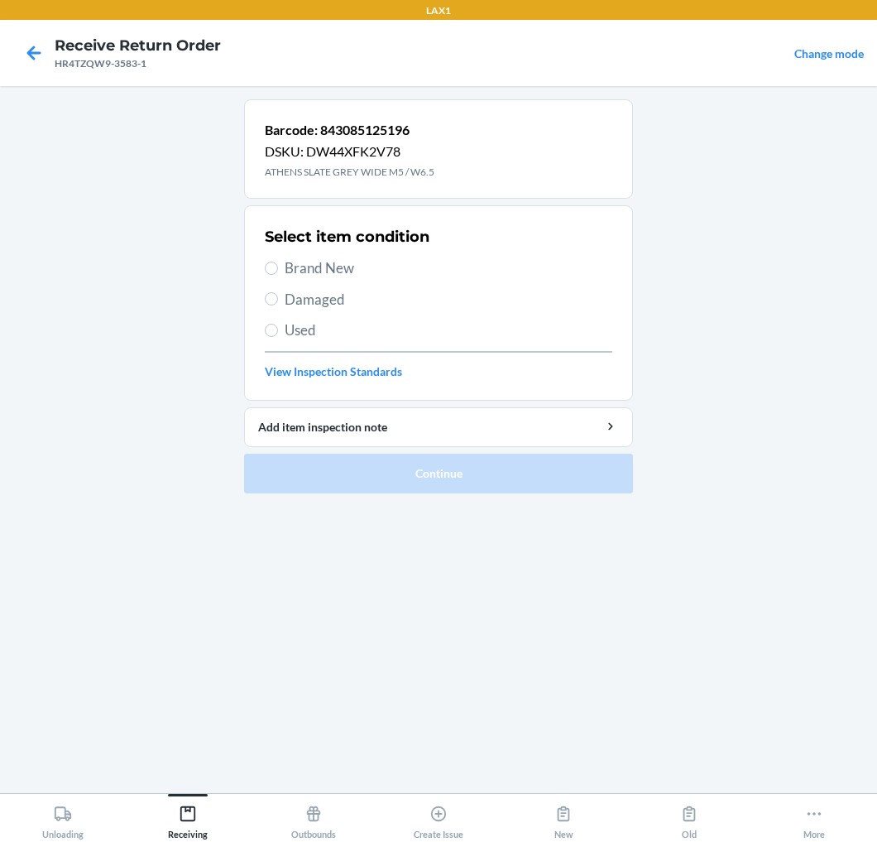
click at [319, 261] on span "Brand New" at bounding box center [449, 268] width 328 height 22
click at [278, 262] on input "Brand New" at bounding box center [271, 268] width 13 height 13
radio input "true"
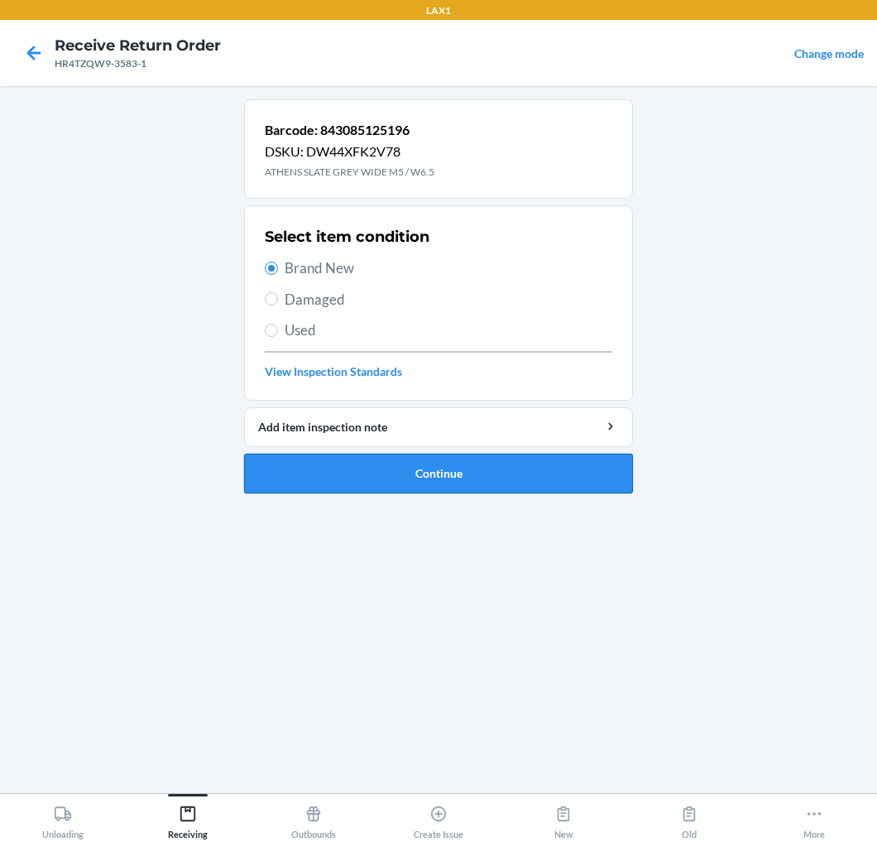
click at [331, 469] on button "Continue" at bounding box center [438, 474] width 389 height 40
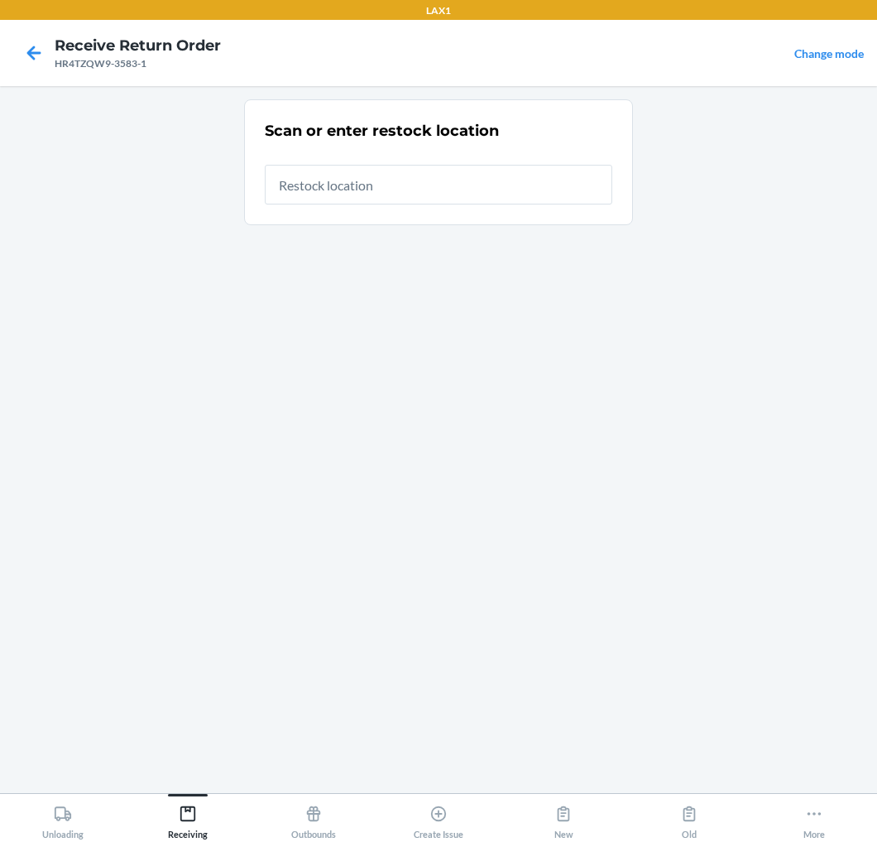
click at [459, 195] on input "text" at bounding box center [439, 185] width 348 height 40
type input "RTCART020"
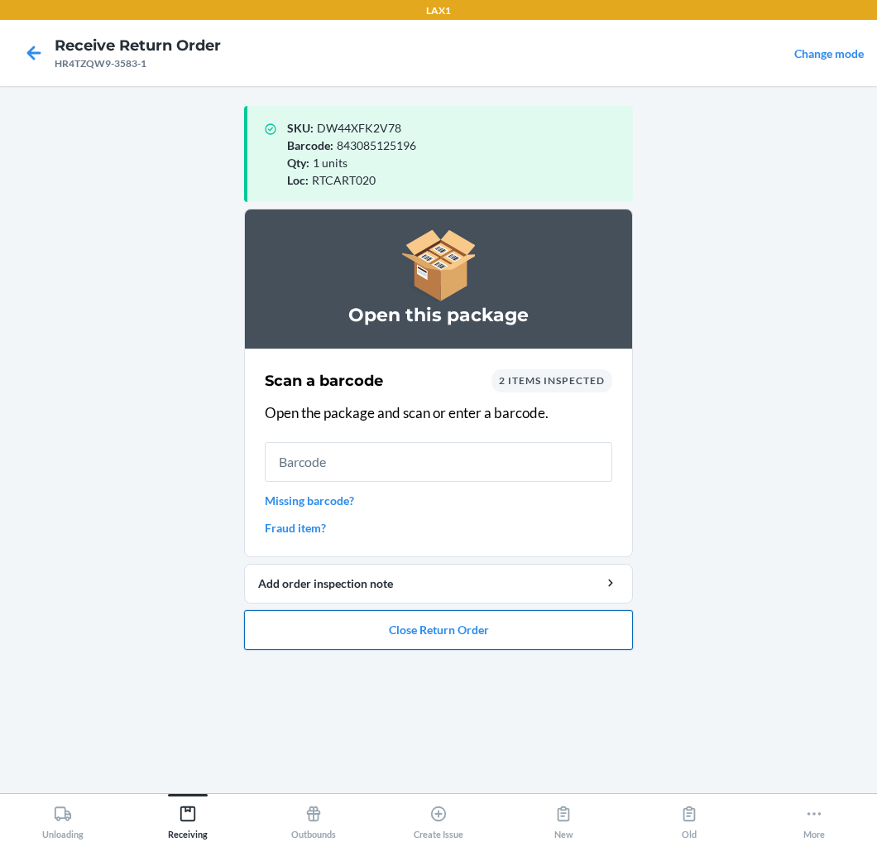
click at [425, 630] on button "Close Return Order" at bounding box center [438, 630] width 389 height 40
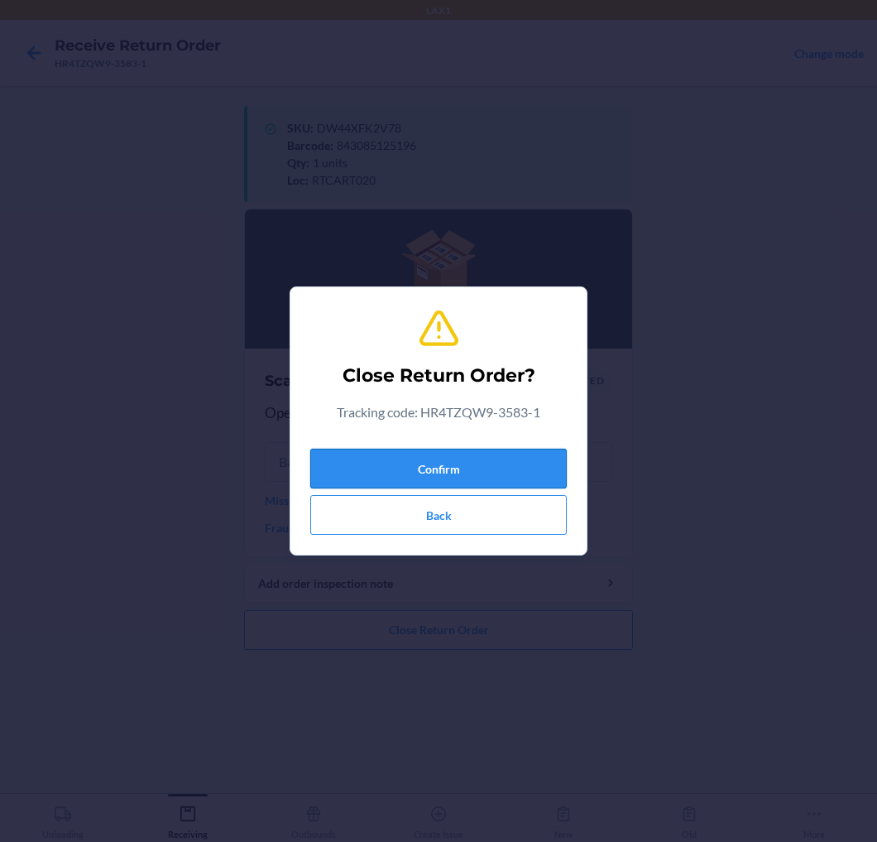
click at [428, 456] on button "Confirm" at bounding box center [438, 469] width 257 height 40
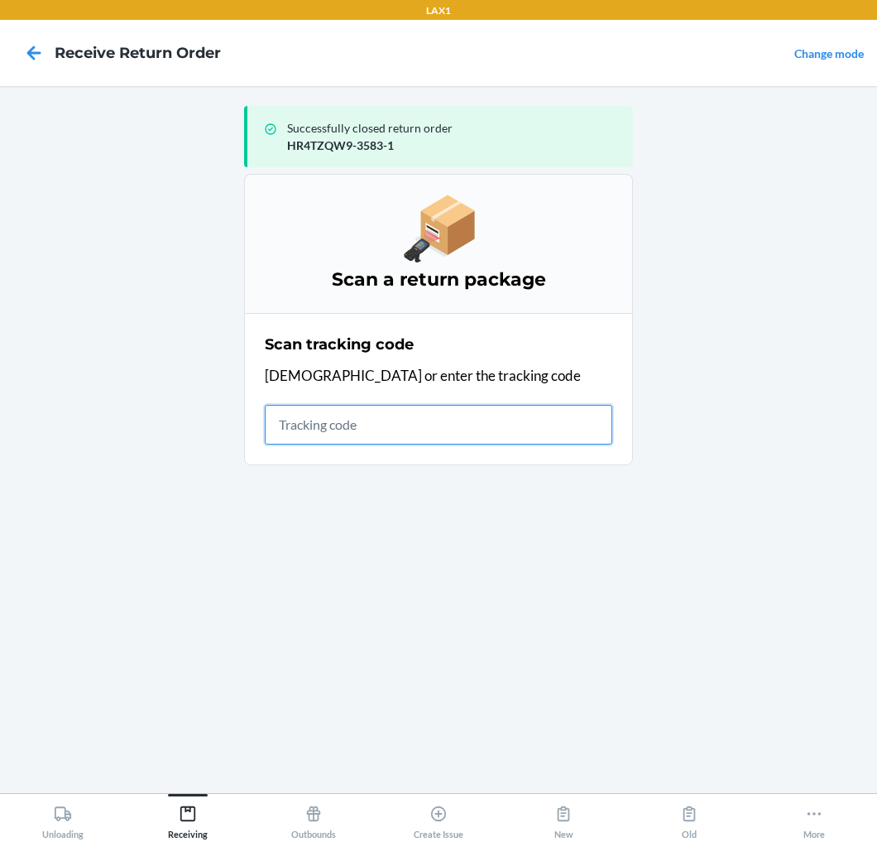
click at [543, 428] on input "text" at bounding box center [439, 425] width 348 height 40
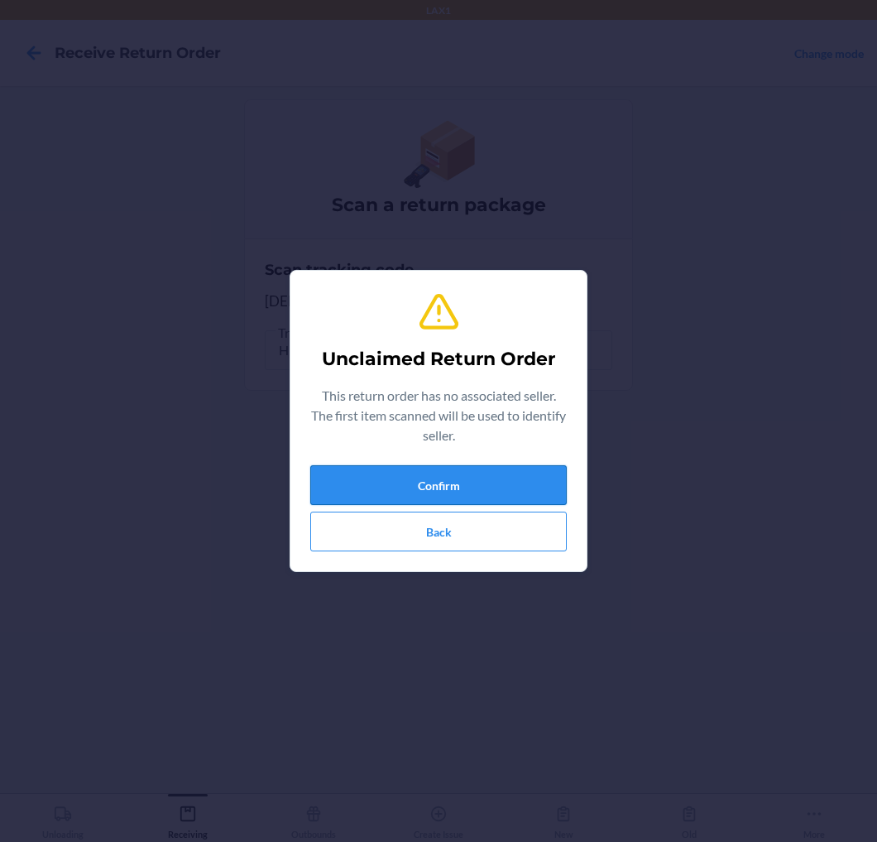
click at [517, 473] on button "Confirm" at bounding box center [438, 485] width 257 height 40
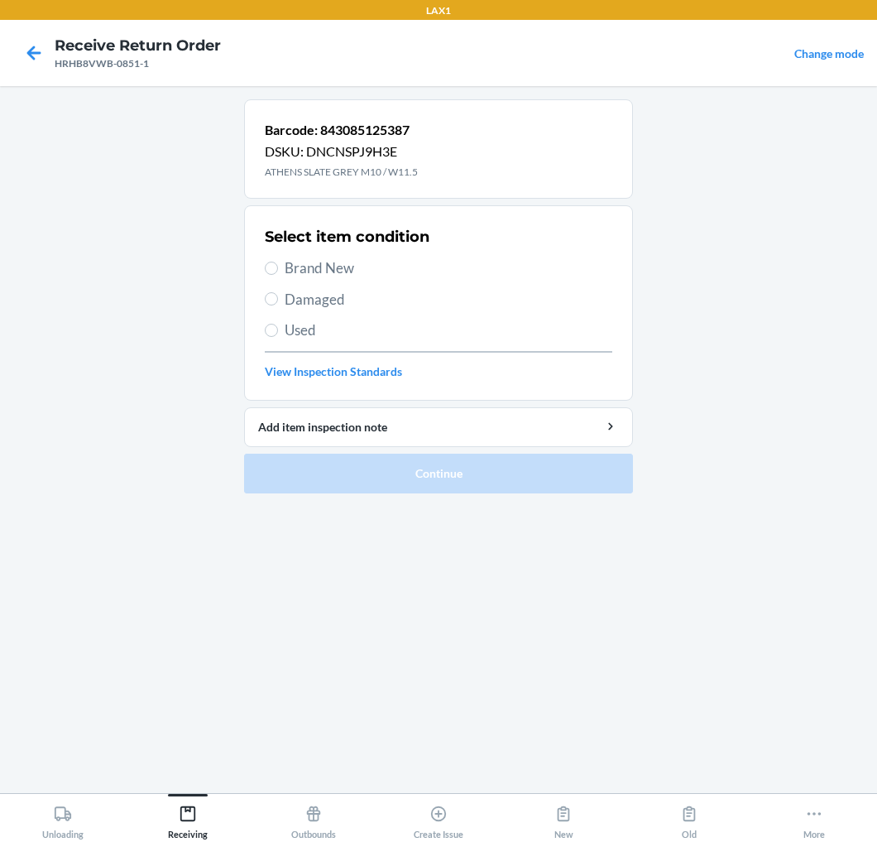
click at [277, 265] on label "Brand New" at bounding box center [439, 268] width 348 height 22
click at [277, 265] on input "Brand New" at bounding box center [271, 268] width 13 height 13
radio input "true"
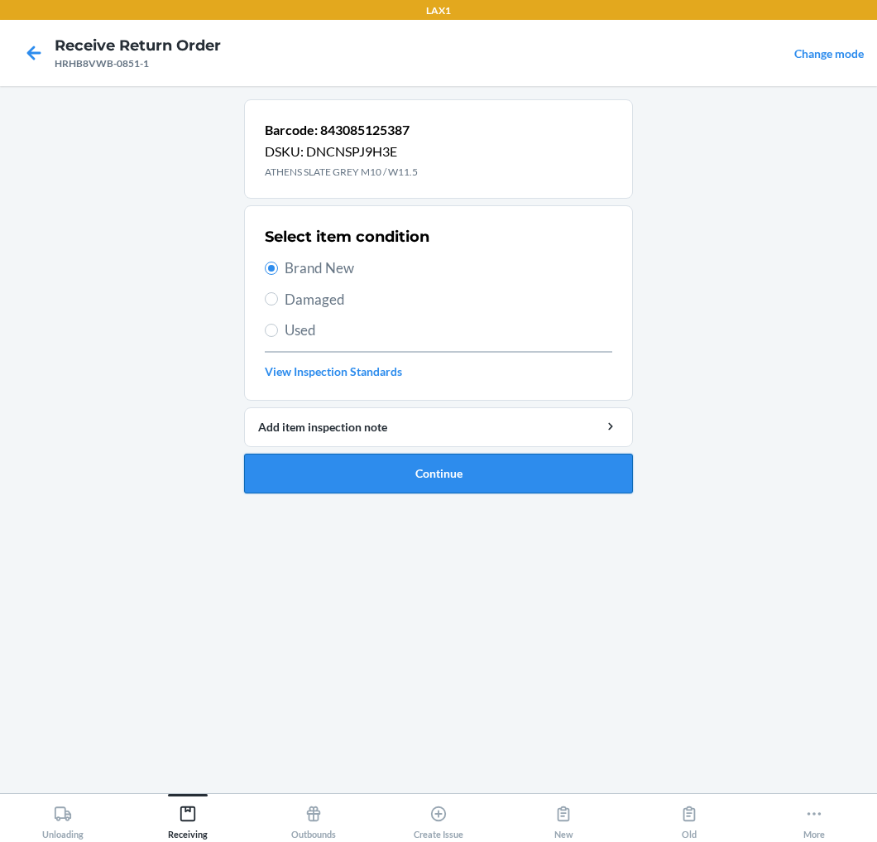
click at [343, 469] on button "Continue" at bounding box center [438, 474] width 389 height 40
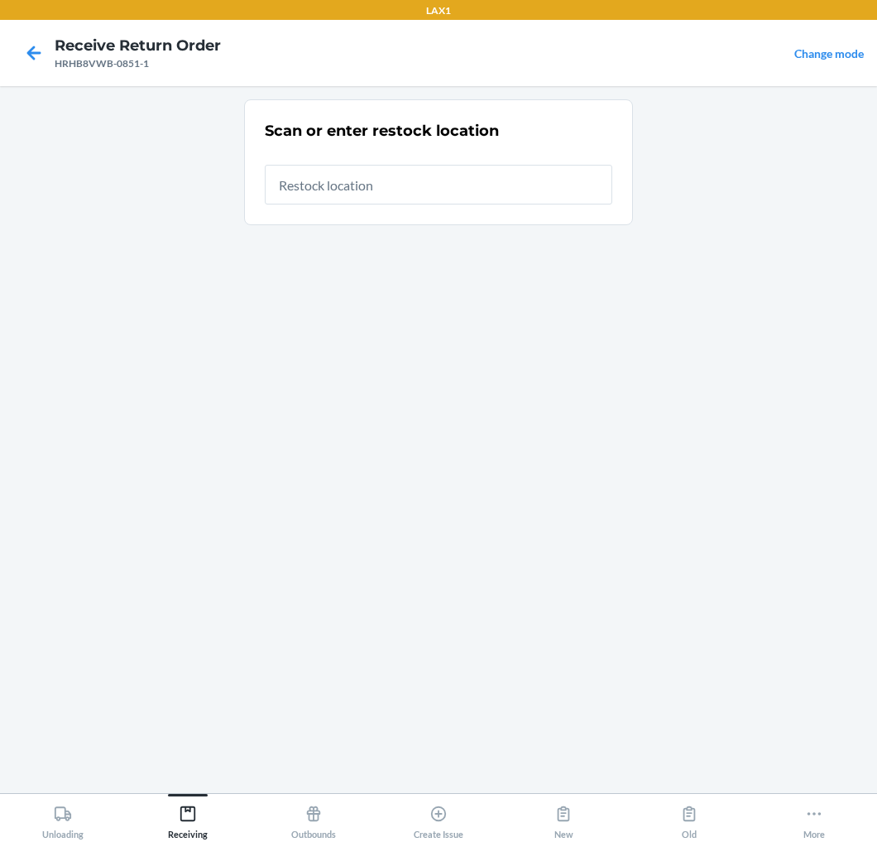
drag, startPoint x: 474, startPoint y: 186, endPoint x: 486, endPoint y: 175, distance: 15.8
click at [485, 176] on input "text" at bounding box center [439, 185] width 348 height 40
type input "RTCART020"
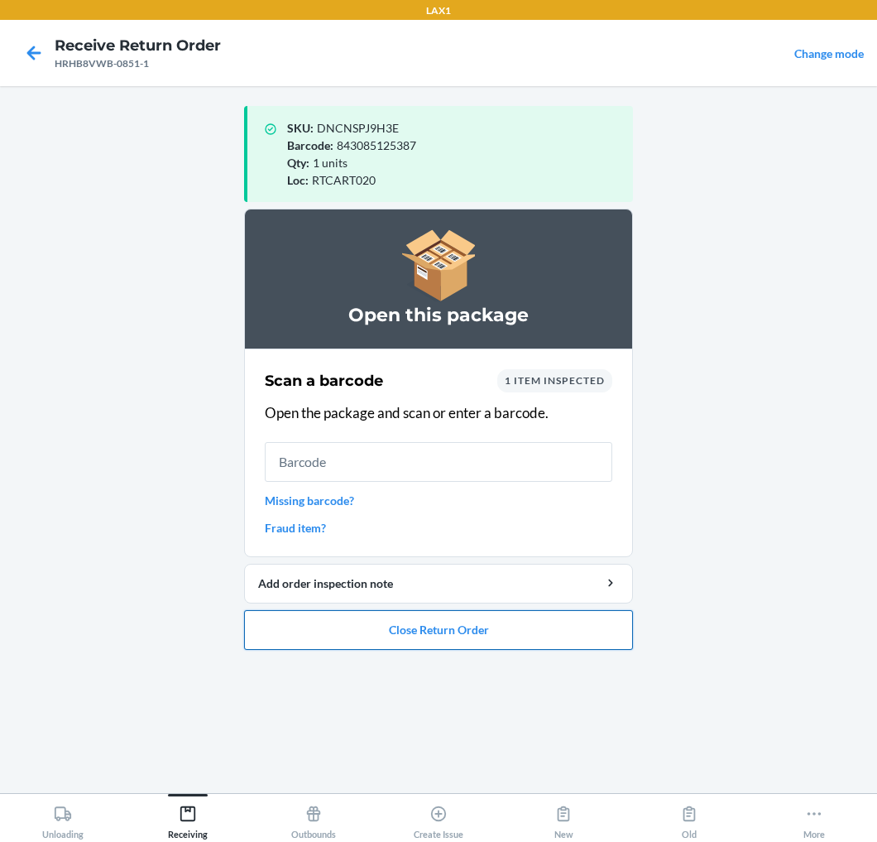
click at [271, 634] on button "Close Return Order" at bounding box center [438, 630] width 389 height 40
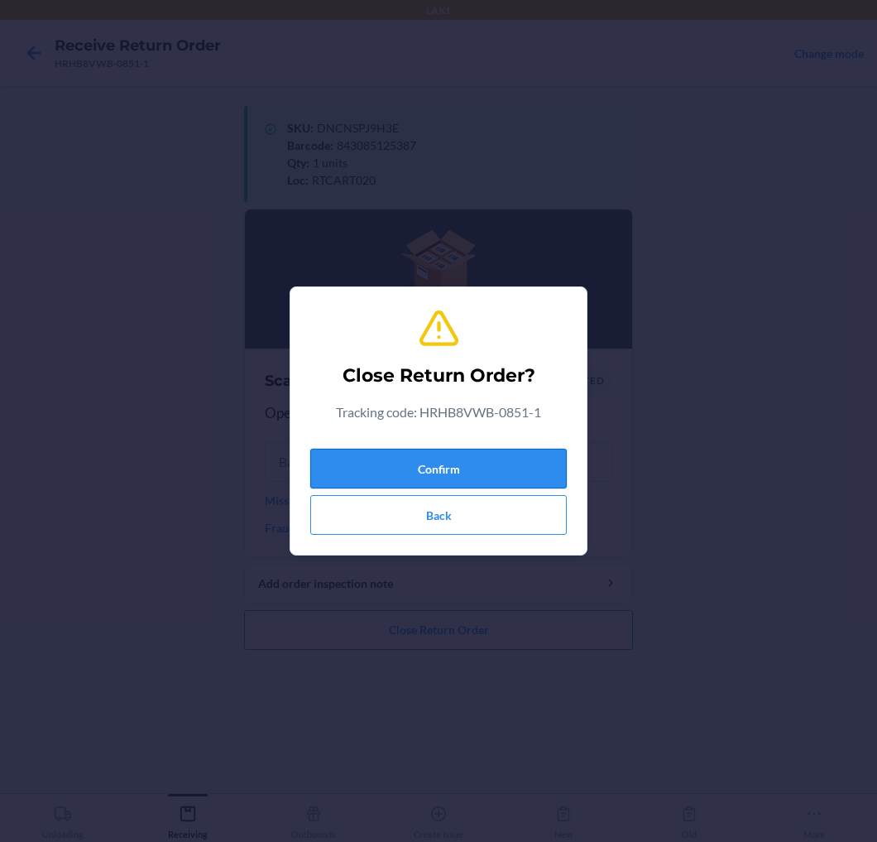
click at [374, 456] on button "Confirm" at bounding box center [438, 469] width 257 height 40
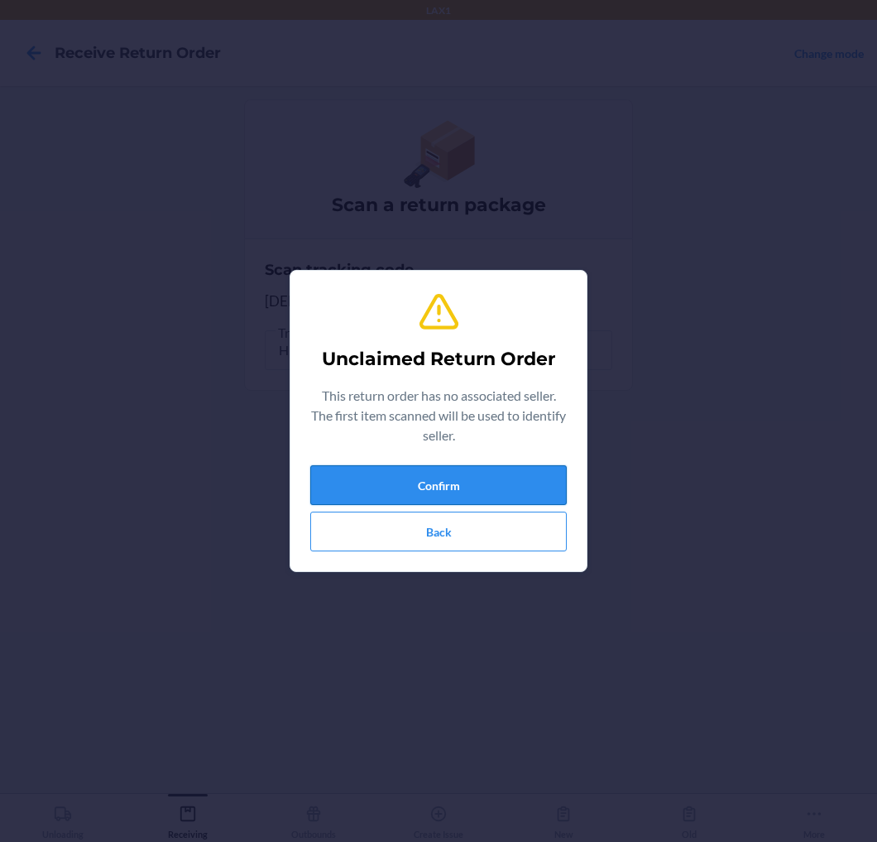
click at [350, 481] on button "Confirm" at bounding box center [438, 485] width 257 height 40
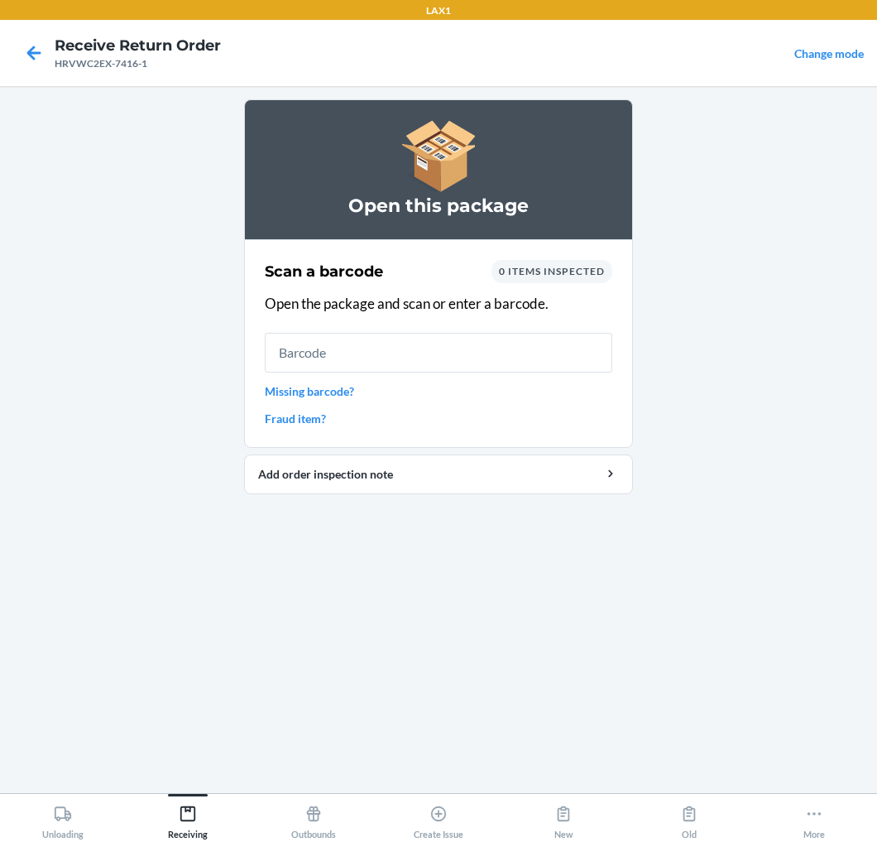
click at [404, 338] on input "text" at bounding box center [439, 353] width 348 height 40
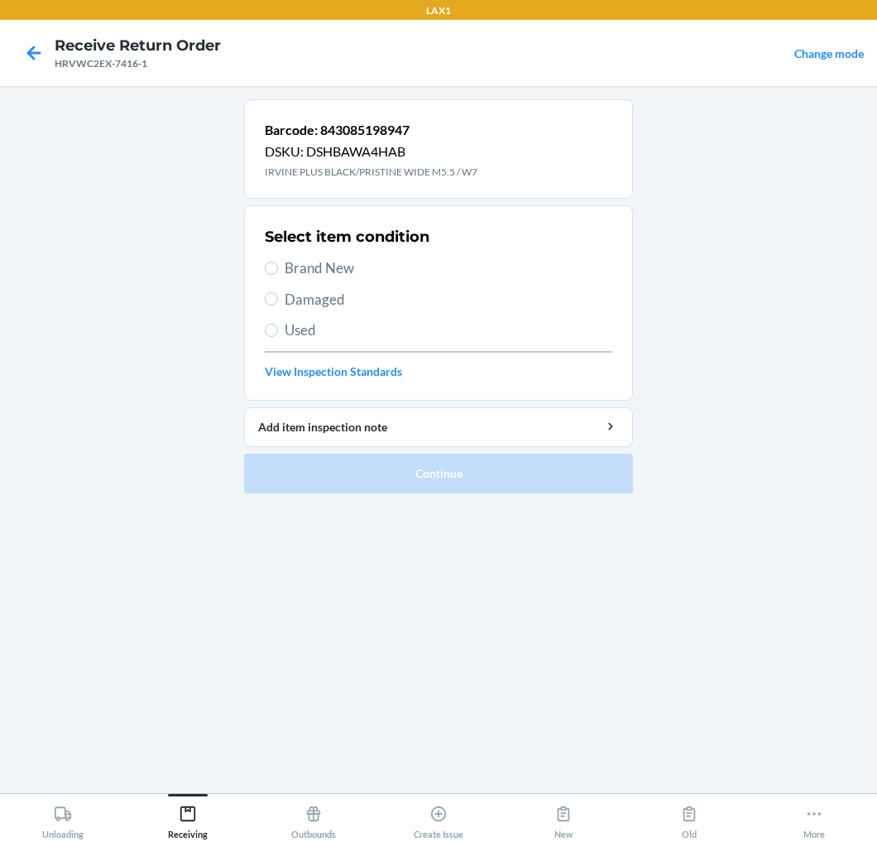
click at [332, 263] on span "Brand New" at bounding box center [449, 268] width 328 height 22
click at [278, 263] on input "Brand New" at bounding box center [271, 268] width 13 height 13
radio input "true"
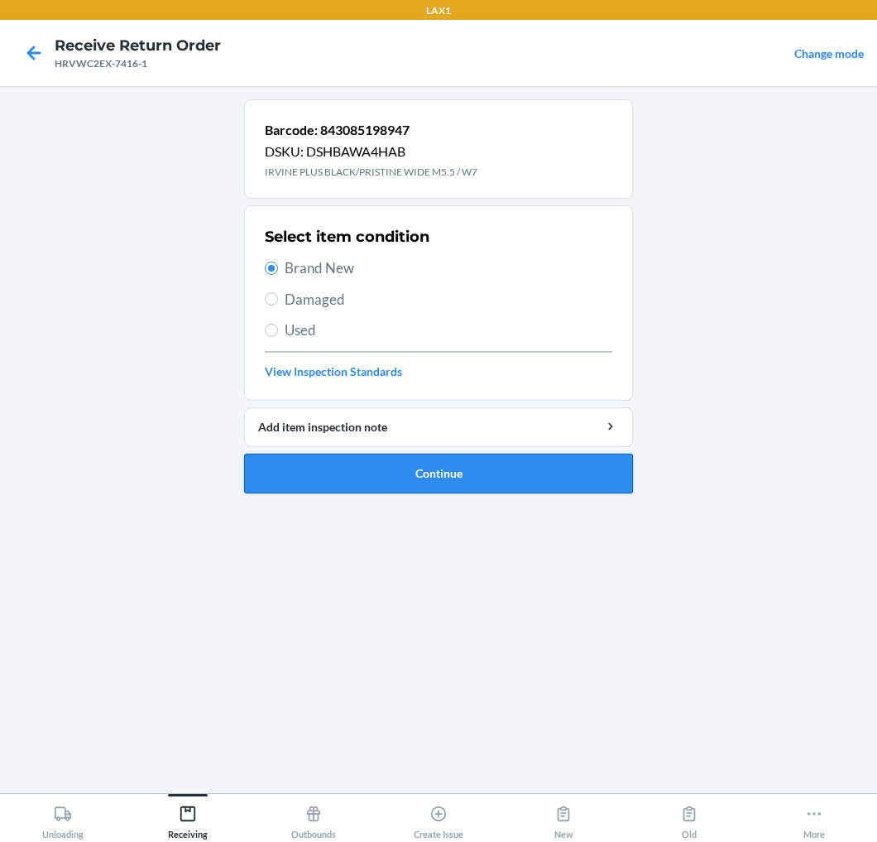
click at [370, 467] on button "Continue" at bounding box center [438, 474] width 389 height 40
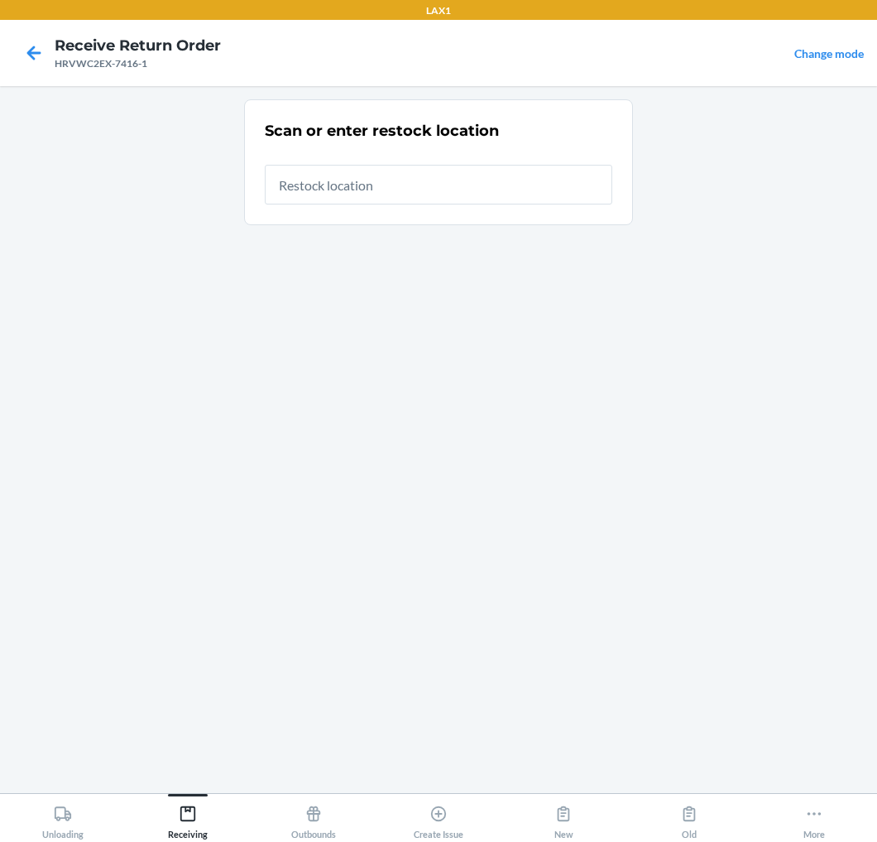
click at [439, 188] on input "text" at bounding box center [439, 185] width 348 height 40
type input "RTCART020"
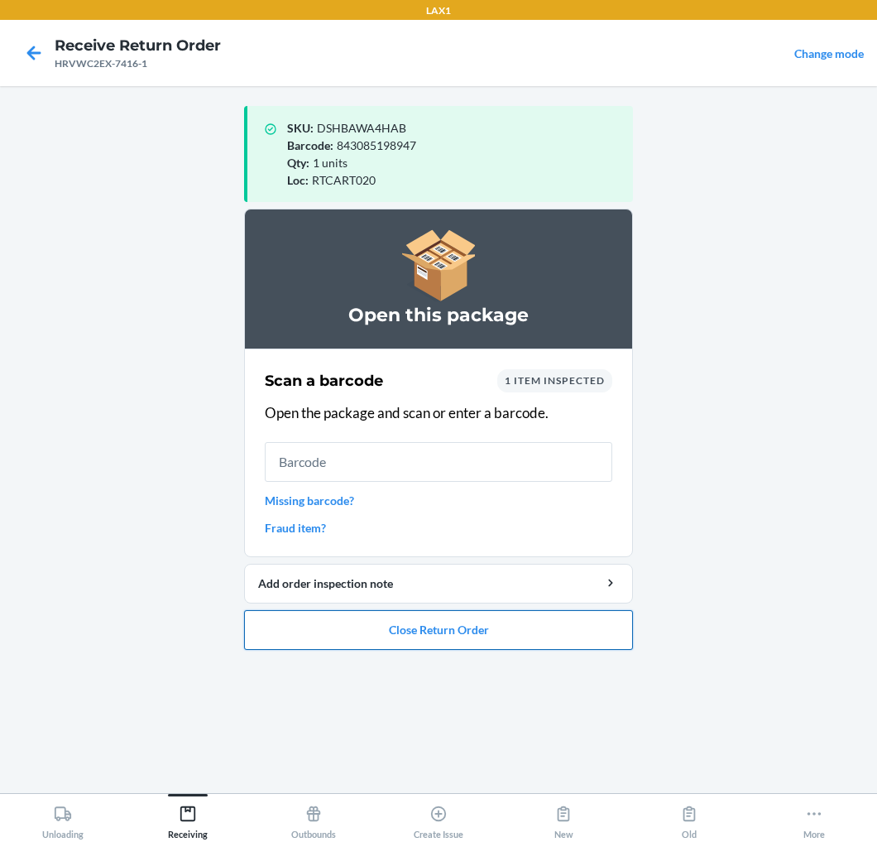
click at [452, 622] on button "Close Return Order" at bounding box center [438, 630] width 389 height 40
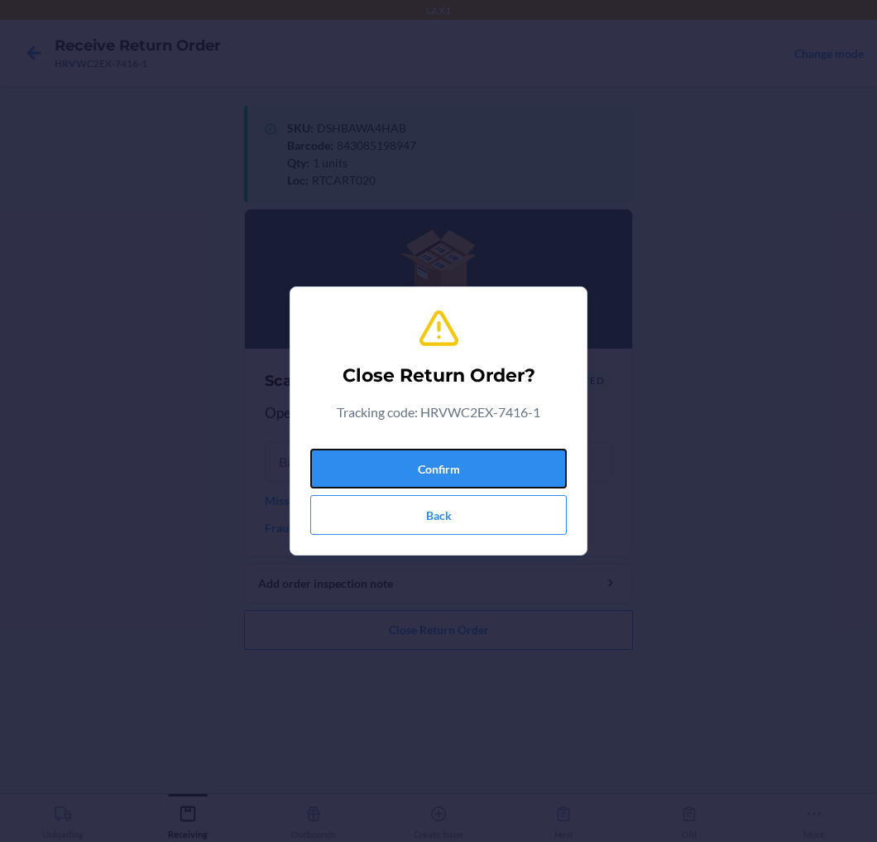
drag, startPoint x: 468, startPoint y: 469, endPoint x: 489, endPoint y: 430, distance: 44.5
click at [478, 449] on button "Confirm" at bounding box center [438, 469] width 257 height 40
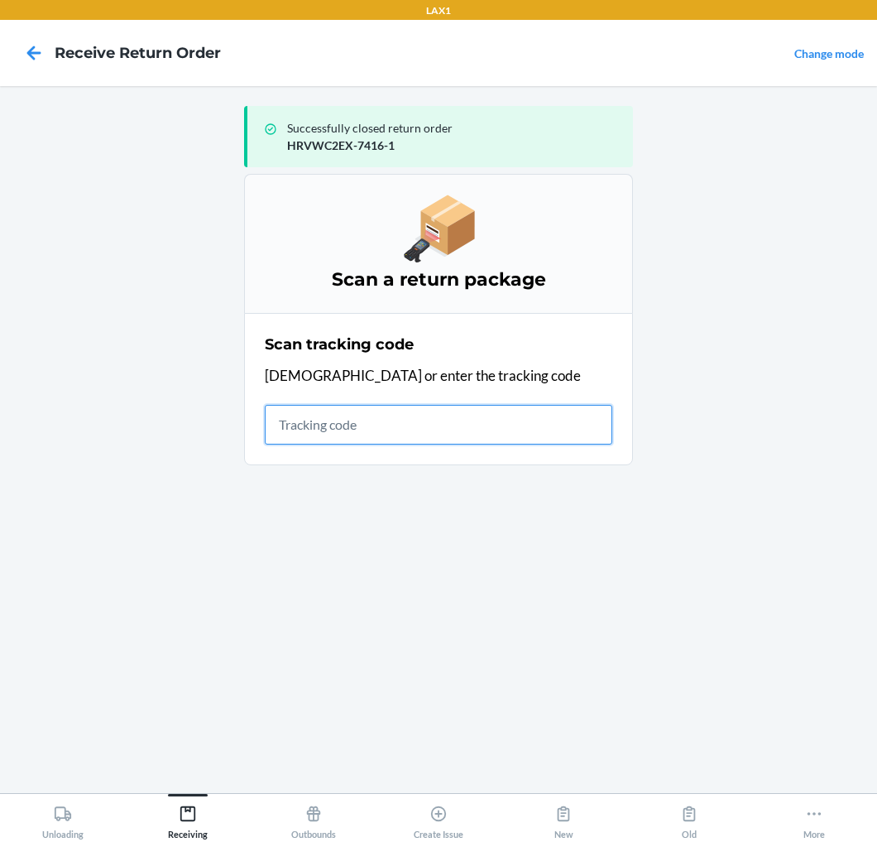
click at [353, 423] on input "text" at bounding box center [439, 425] width 348 height 40
drag, startPoint x: 342, startPoint y: 378, endPoint x: 317, endPoint y: 340, distance: 45.5
click at [317, 340] on div "Scan tracking code Scan or enter the tracking code" at bounding box center [439, 389] width 348 height 121
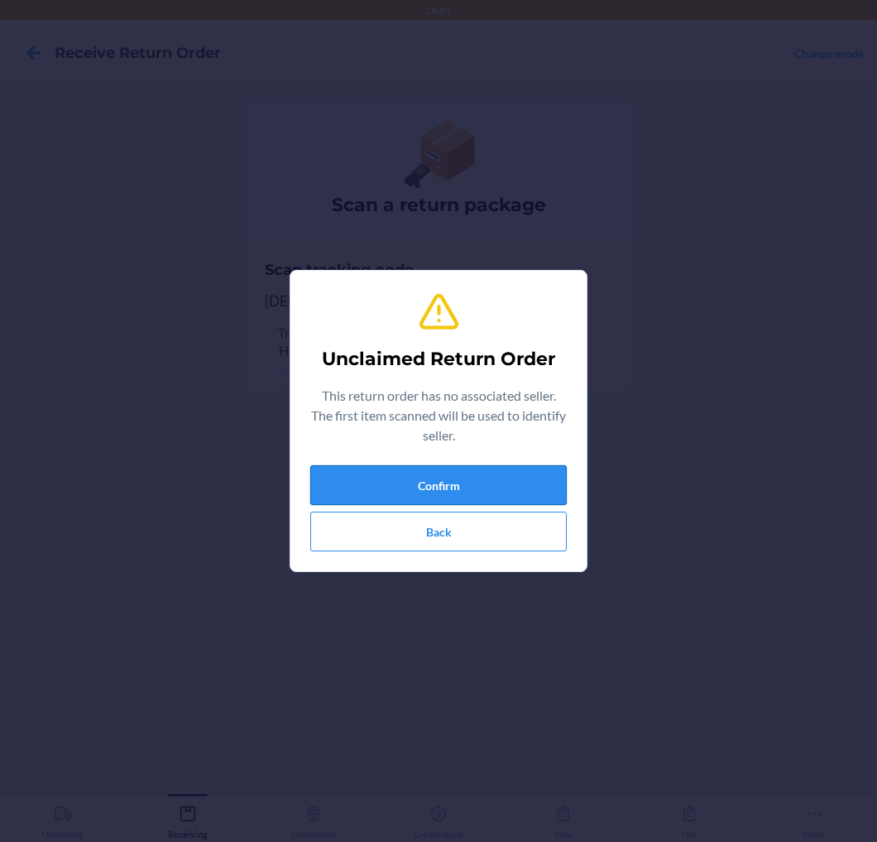
drag, startPoint x: 361, startPoint y: 475, endPoint x: 371, endPoint y: 473, distance: 10.1
click at [371, 473] on button "Confirm" at bounding box center [438, 485] width 257 height 40
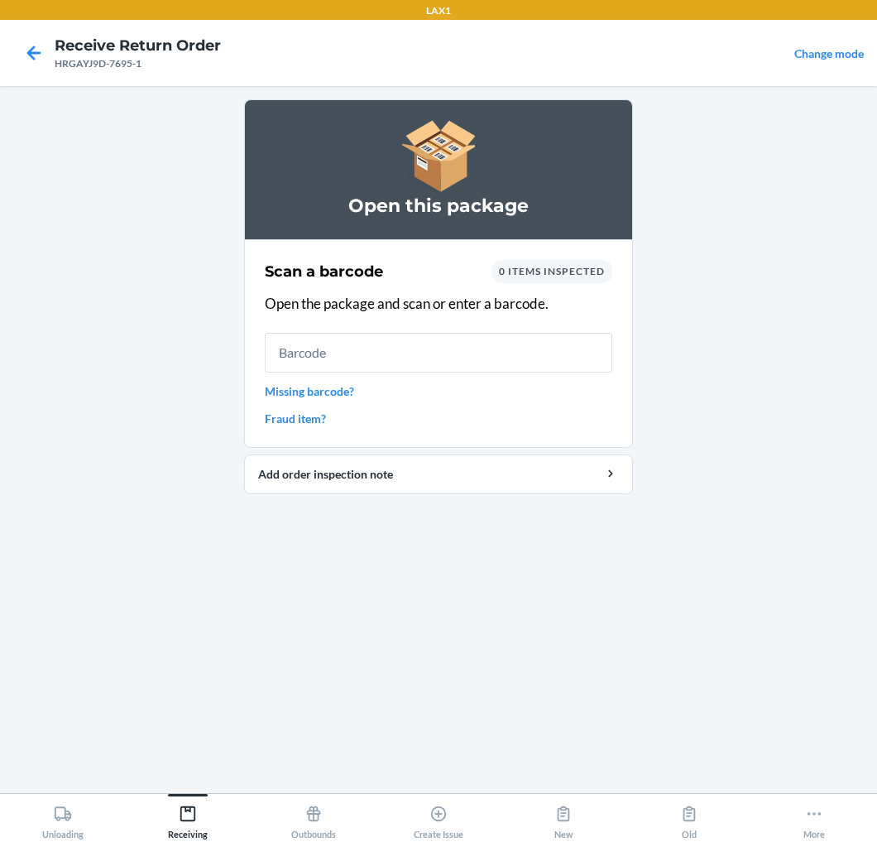
drag, startPoint x: 382, startPoint y: 351, endPoint x: 391, endPoint y: 350, distance: 8.3
click at [391, 350] on input "text" at bounding box center [439, 353] width 348 height 40
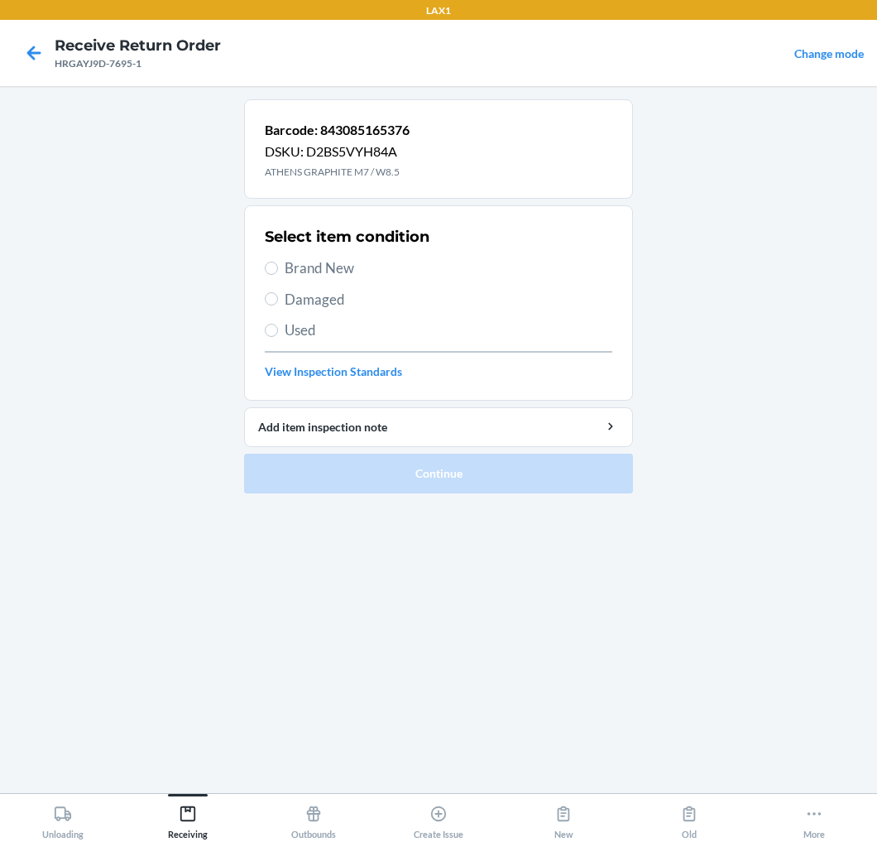
click at [286, 267] on span "Brand New" at bounding box center [449, 268] width 328 height 22
click at [278, 267] on input "Brand New" at bounding box center [271, 268] width 13 height 13
radio input "true"
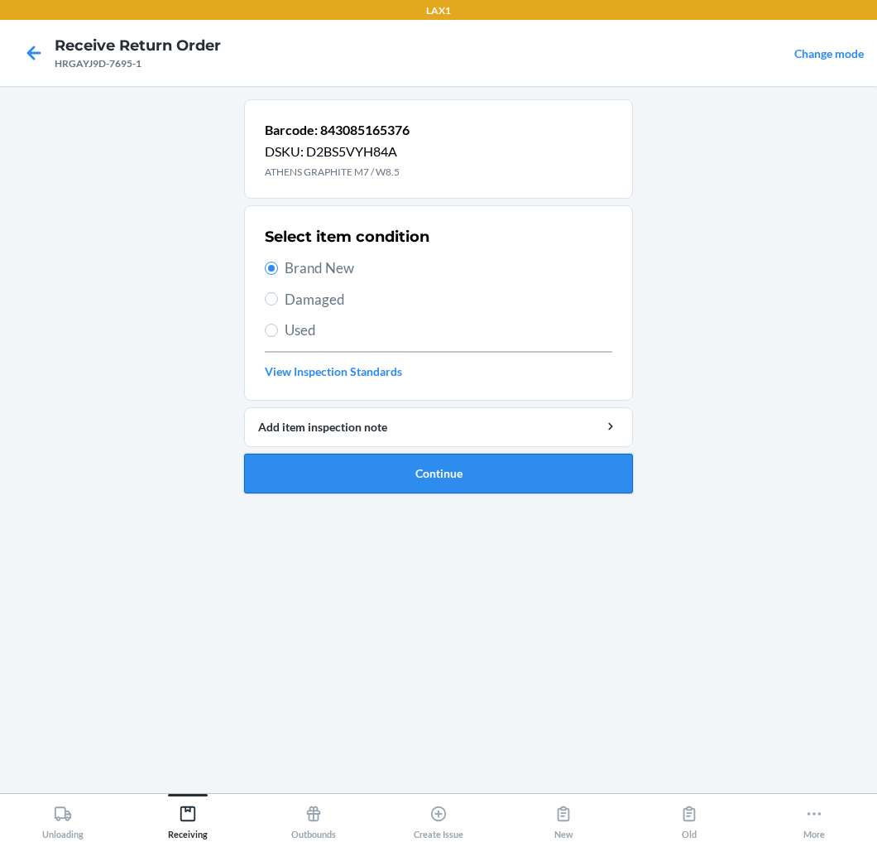
click at [316, 482] on button "Continue" at bounding box center [438, 474] width 389 height 40
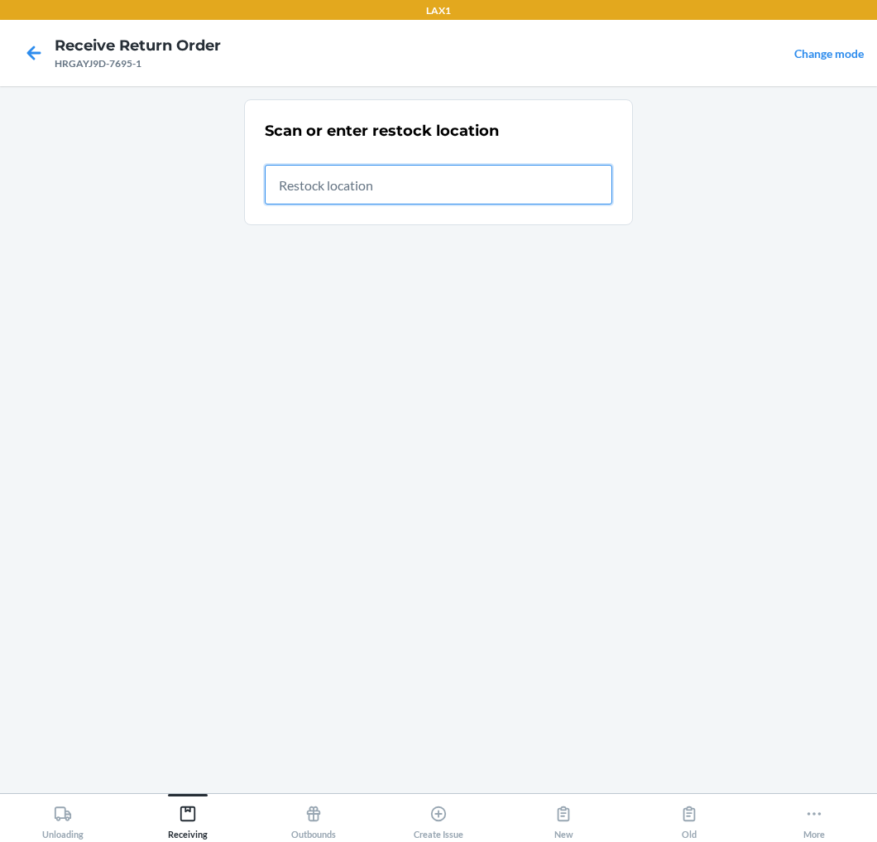
click at [539, 195] on input "text" at bounding box center [439, 185] width 348 height 40
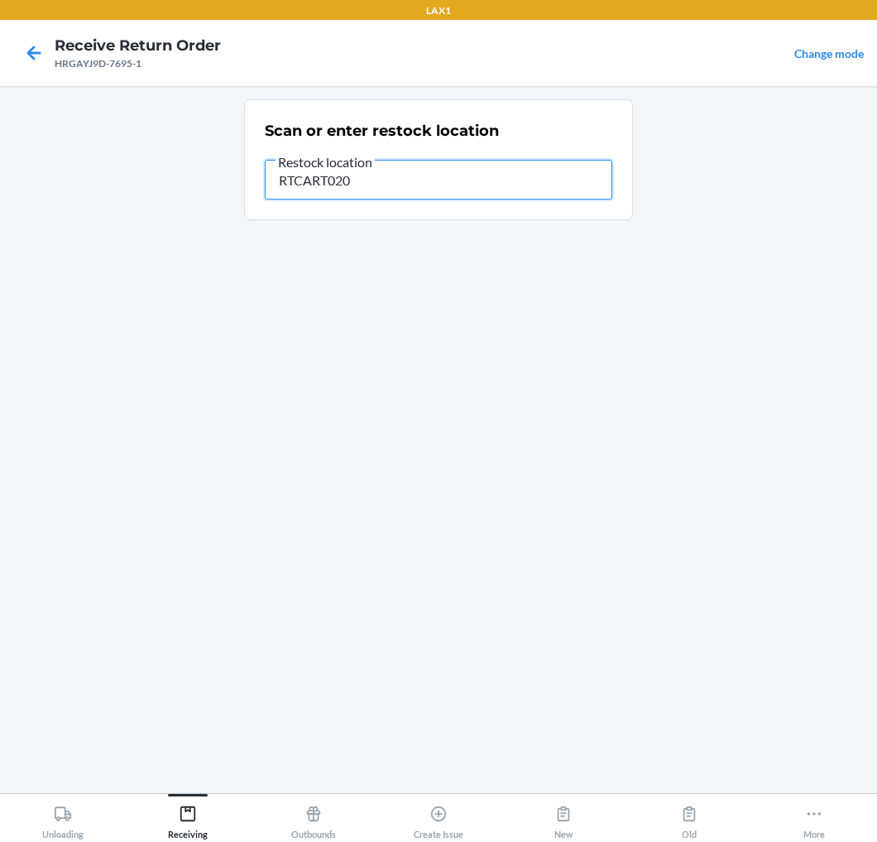
type input "RTCART020"
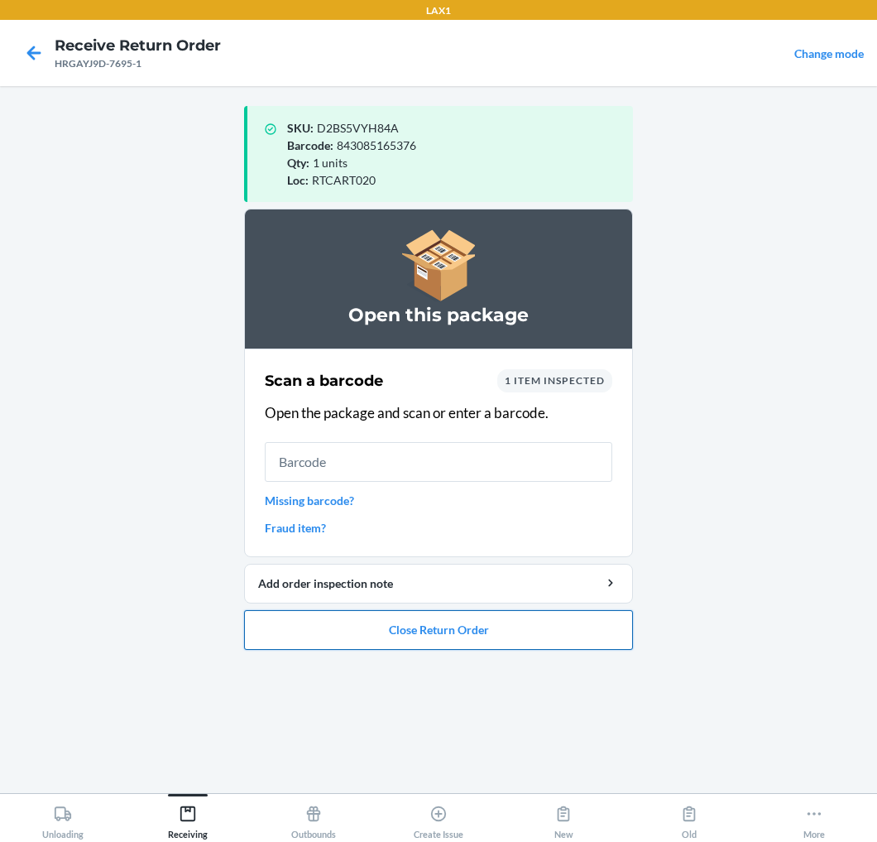
click at [482, 637] on button "Close Return Order" at bounding box center [438, 630] width 389 height 40
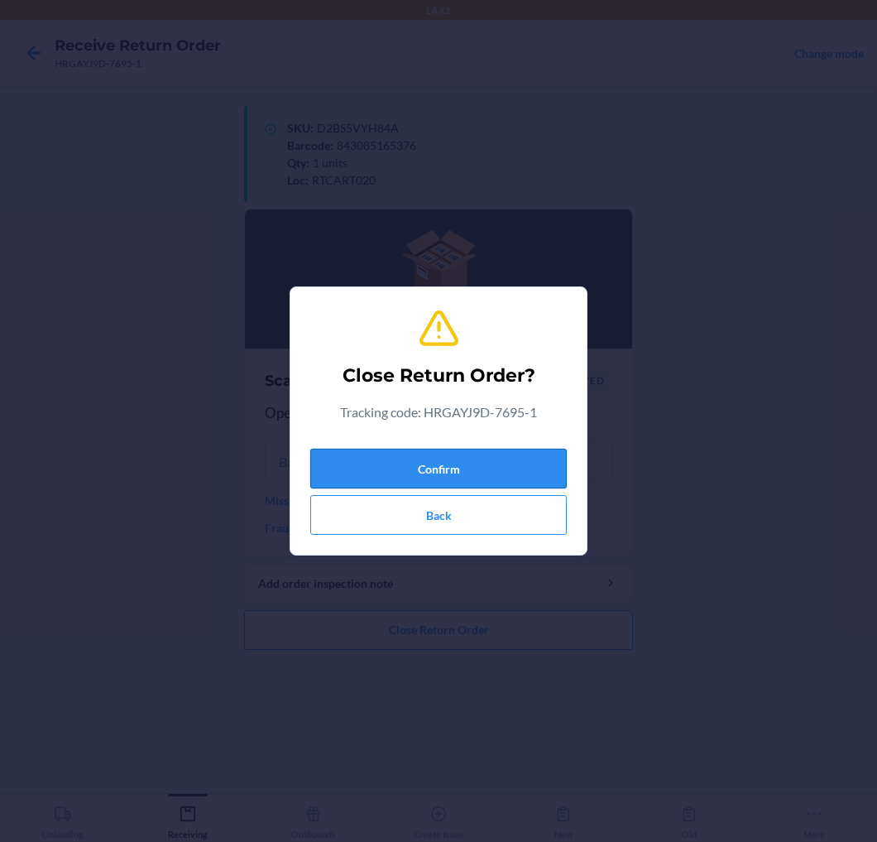
click at [514, 470] on button "Confirm" at bounding box center [438, 469] width 257 height 40
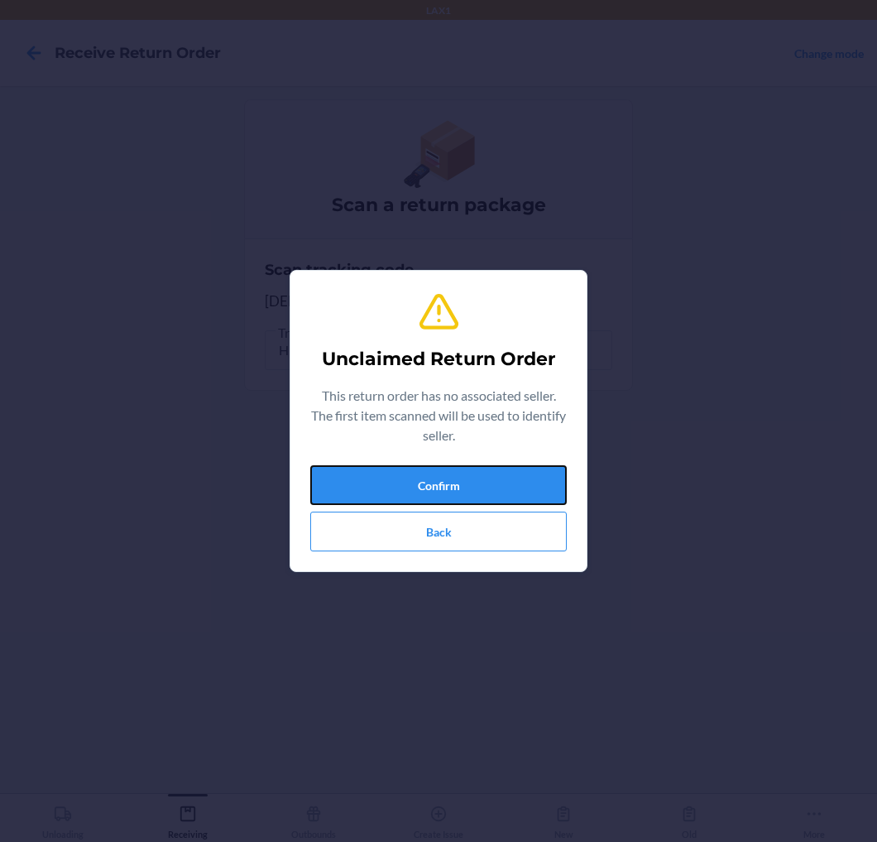
click at [514, 470] on button "Confirm" at bounding box center [438, 485] width 257 height 40
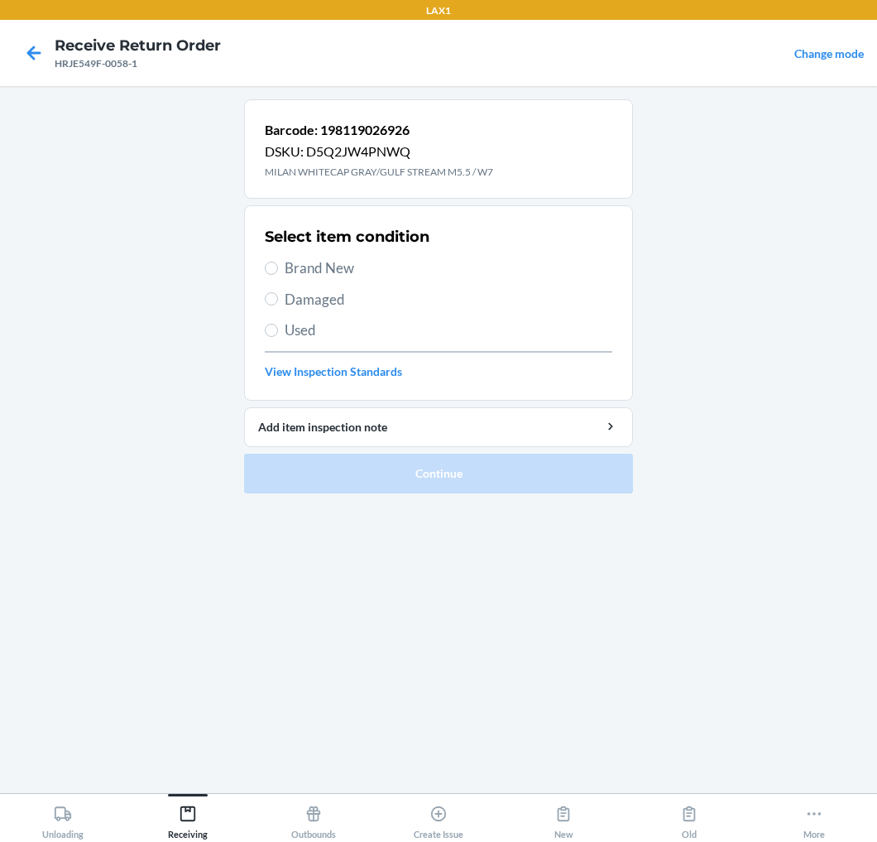
click at [331, 273] on span "Brand New" at bounding box center [449, 268] width 328 height 22
click at [278, 273] on input "Brand New" at bounding box center [271, 268] width 13 height 13
radio input "true"
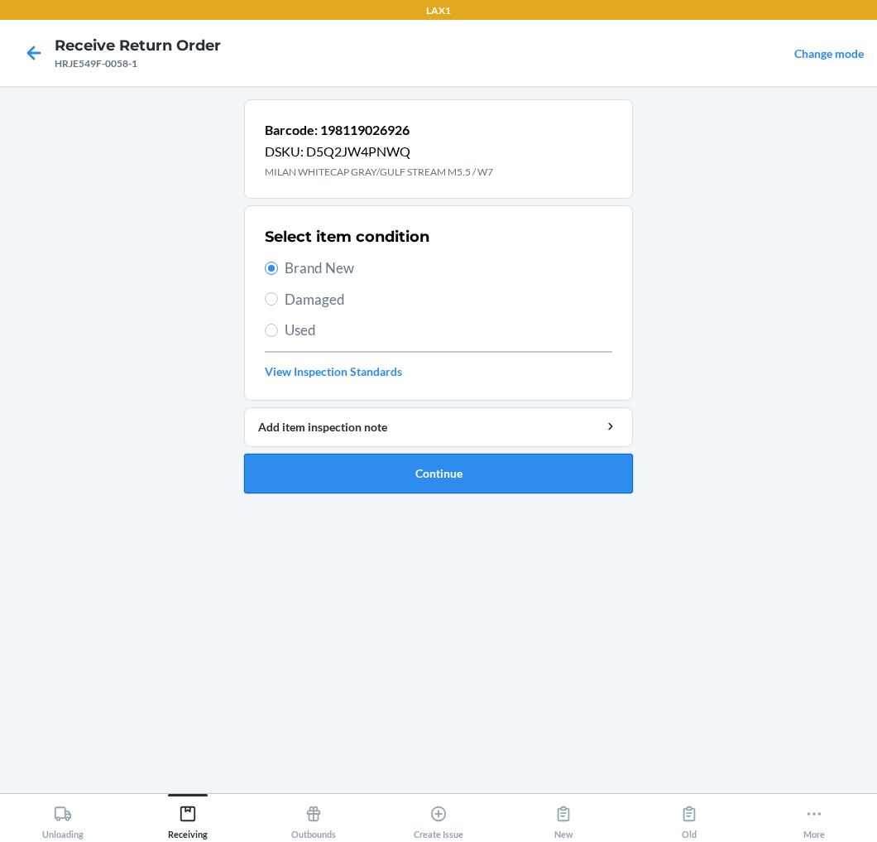
click at [334, 462] on button "Continue" at bounding box center [438, 474] width 389 height 40
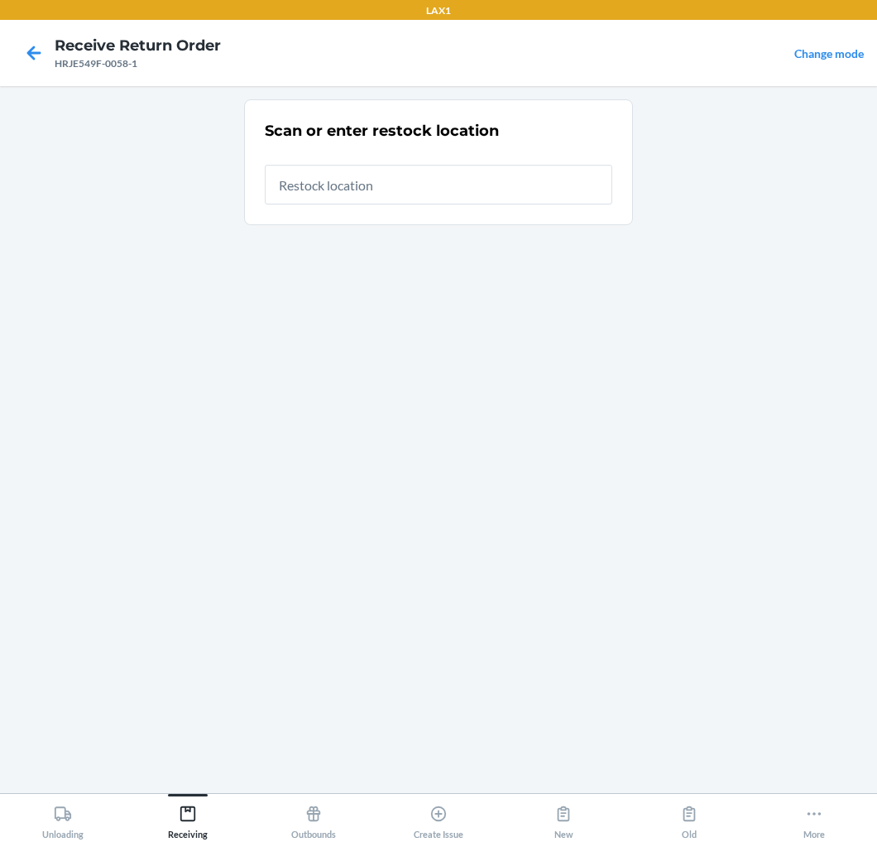
click at [481, 183] on input "text" at bounding box center [439, 185] width 348 height 40
type input "RTCART020"
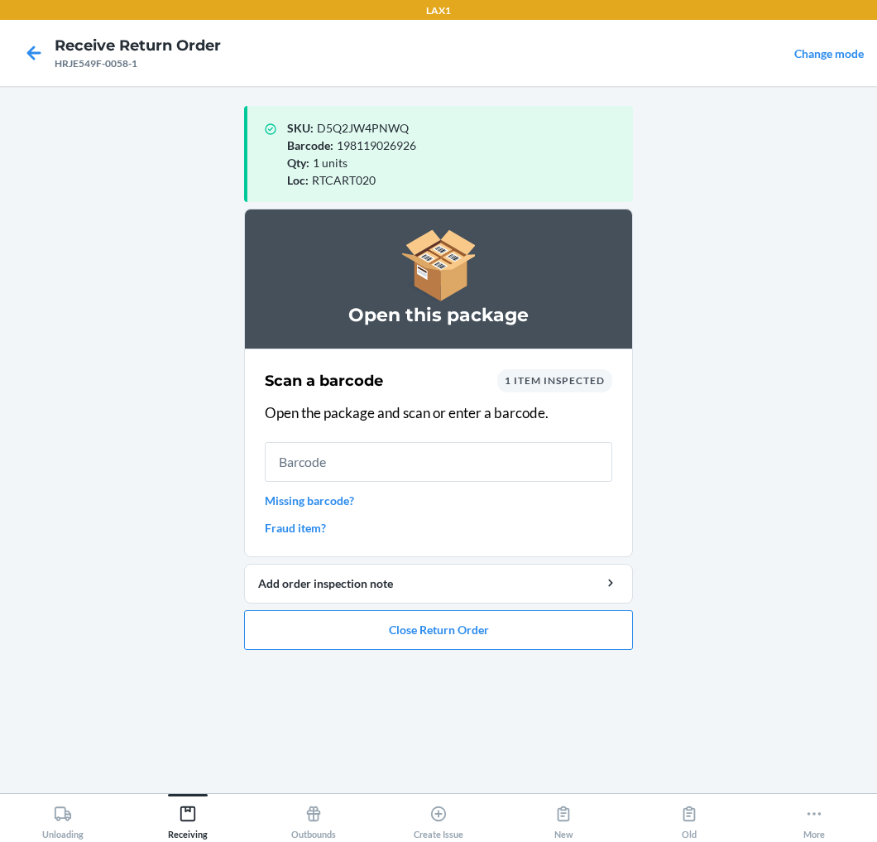
click at [468, 468] on input "text" at bounding box center [439, 462] width 348 height 40
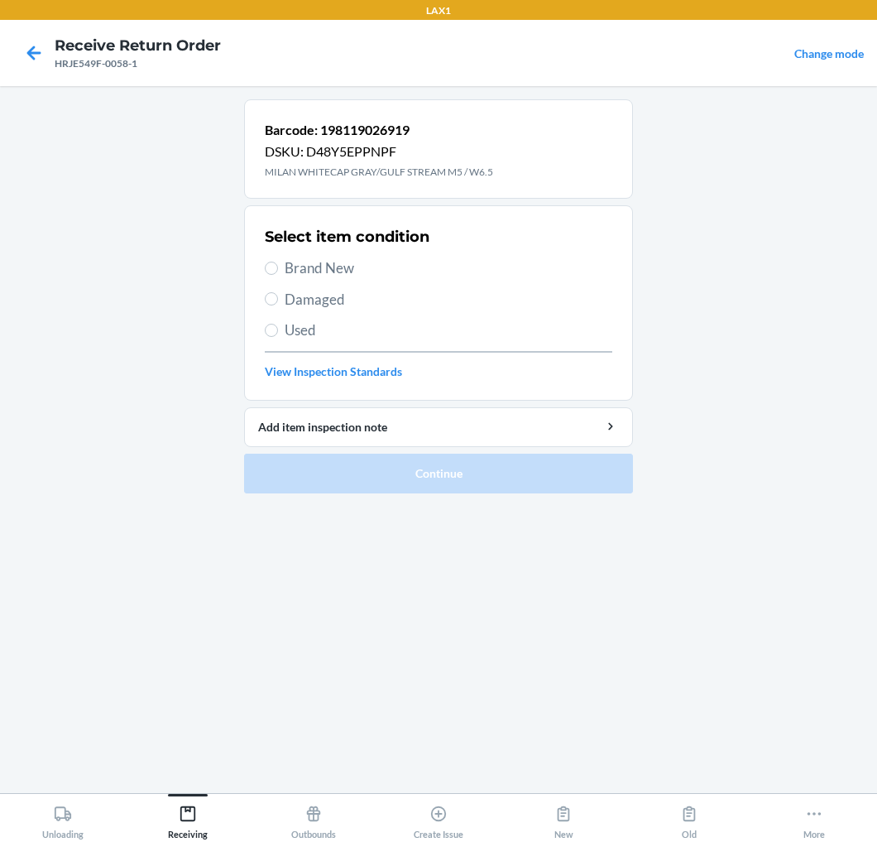
click at [329, 270] on span "Brand New" at bounding box center [449, 268] width 328 height 22
click at [278, 270] on input "Brand New" at bounding box center [271, 268] width 13 height 13
radio input "true"
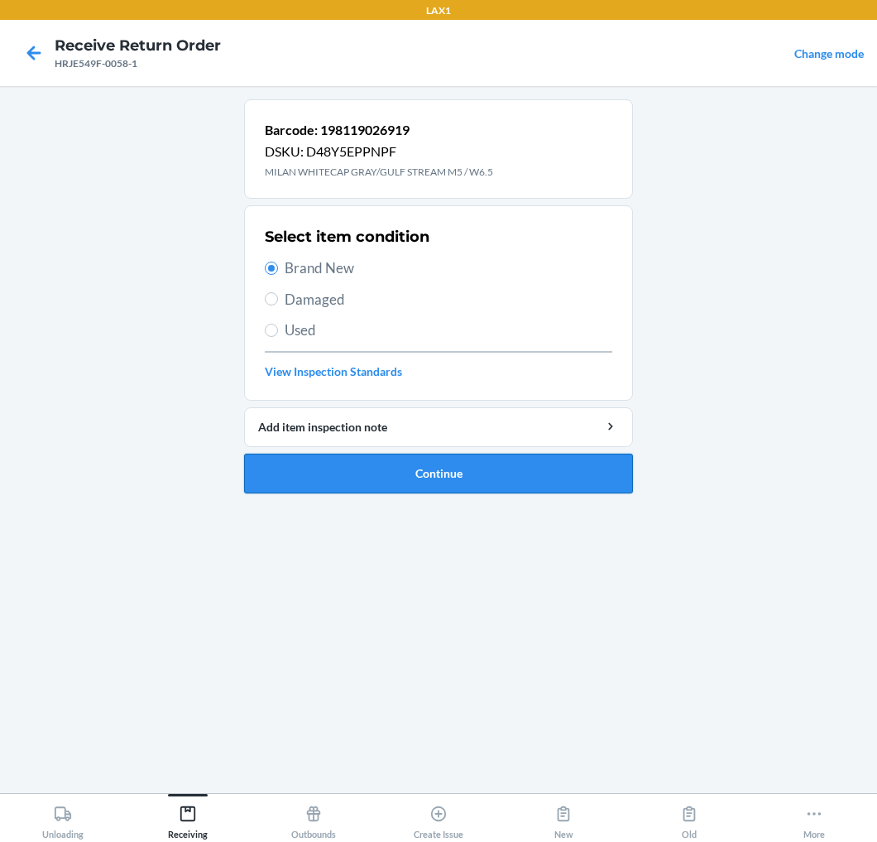
click at [348, 462] on button "Continue" at bounding box center [438, 474] width 389 height 40
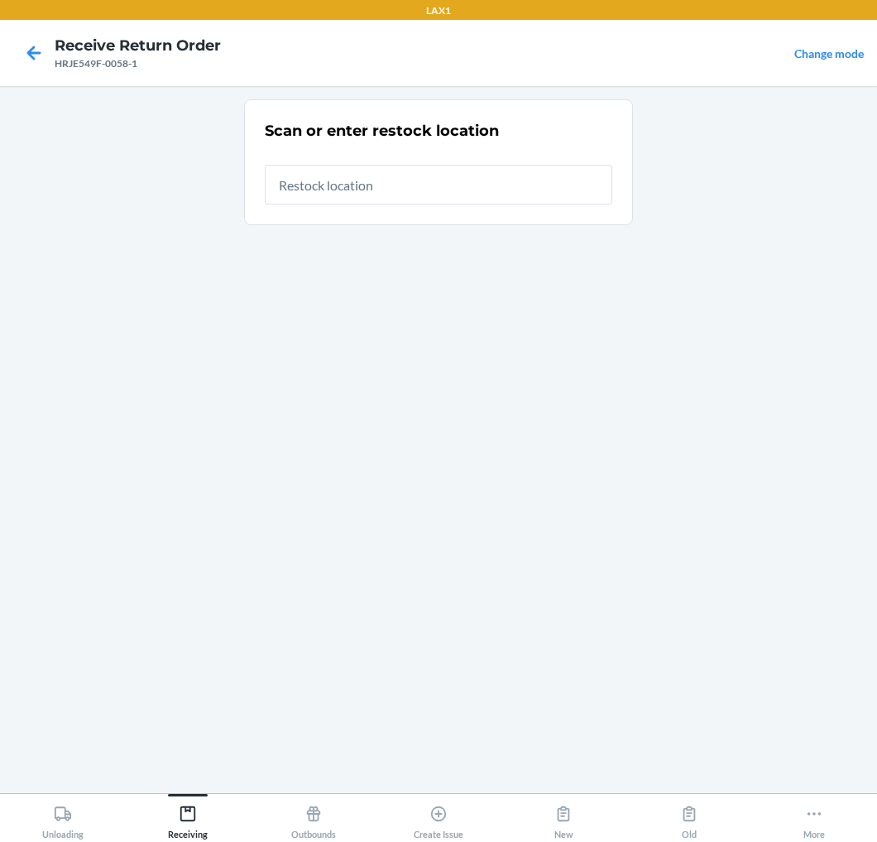
click at [485, 196] on input "text" at bounding box center [439, 185] width 348 height 40
type input "RTCART020"
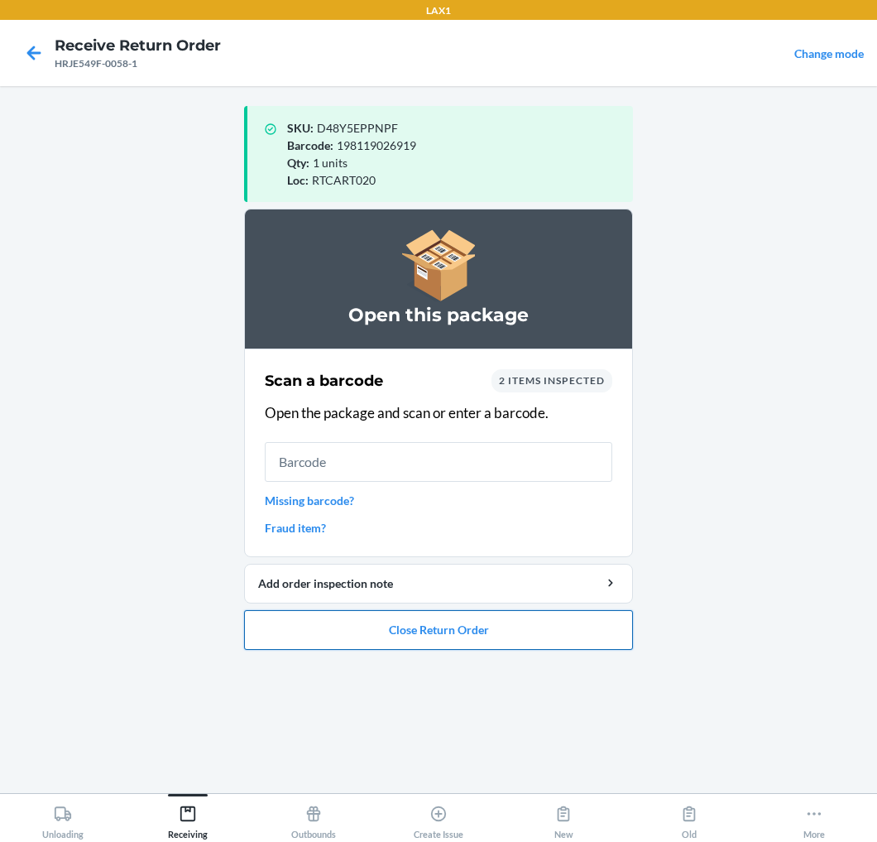
click at [425, 641] on button "Close Return Order" at bounding box center [438, 630] width 389 height 40
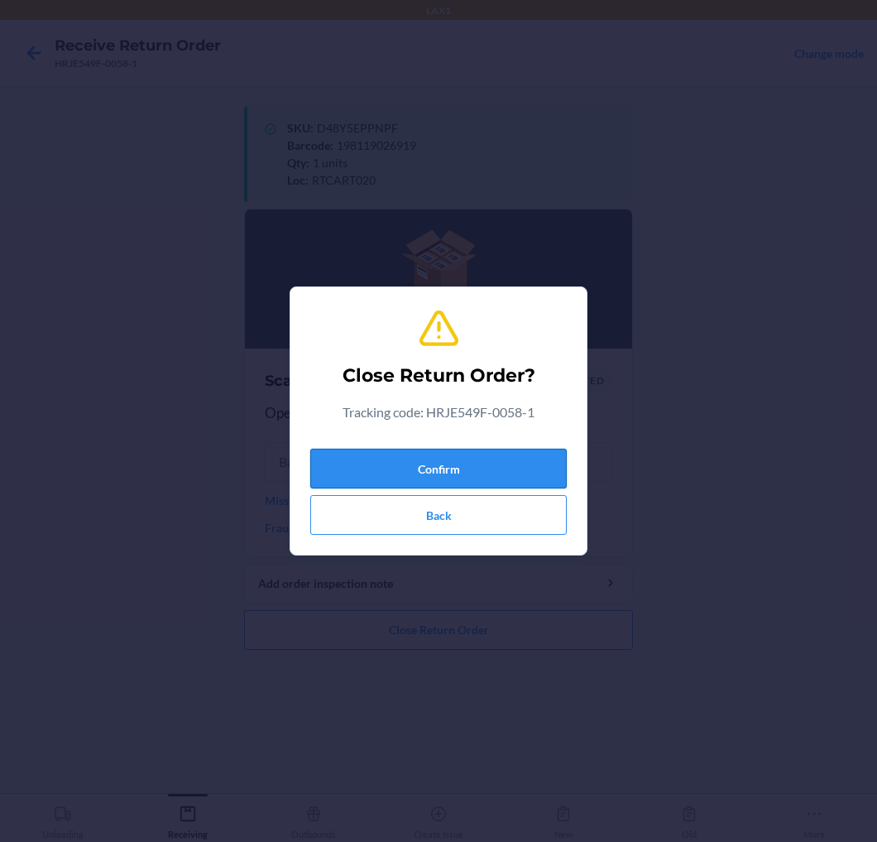
click at [482, 478] on button "Confirm" at bounding box center [438, 469] width 257 height 40
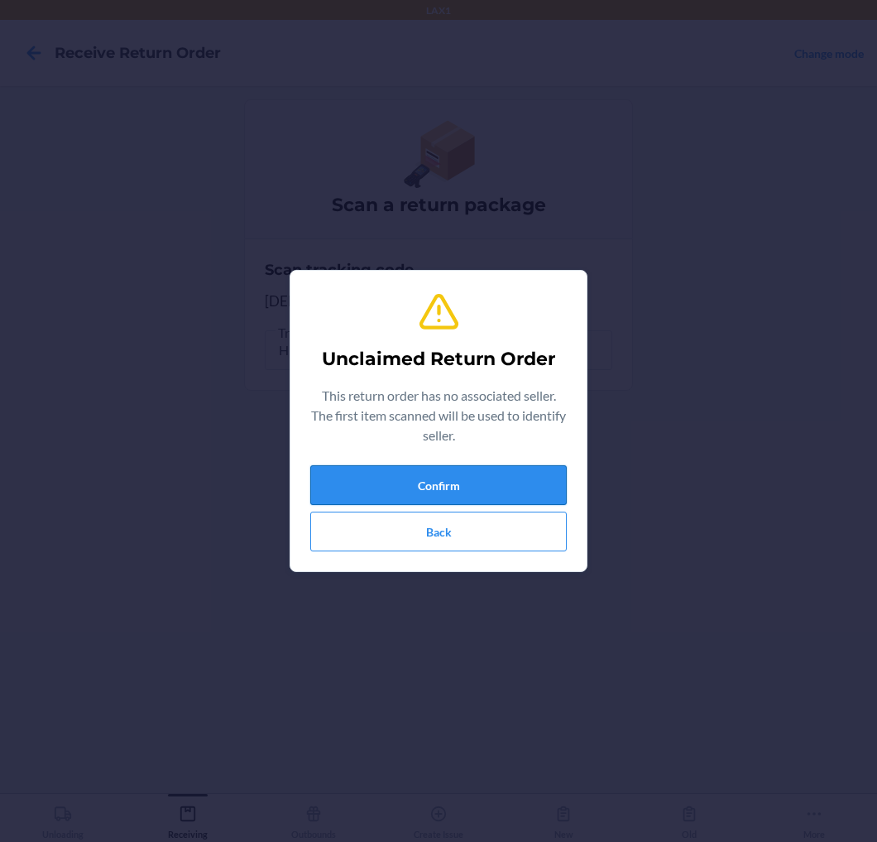
drag, startPoint x: 482, startPoint y: 478, endPoint x: 482, endPoint y: 490, distance: 11.6
click at [482, 490] on button "Confirm" at bounding box center [438, 485] width 257 height 40
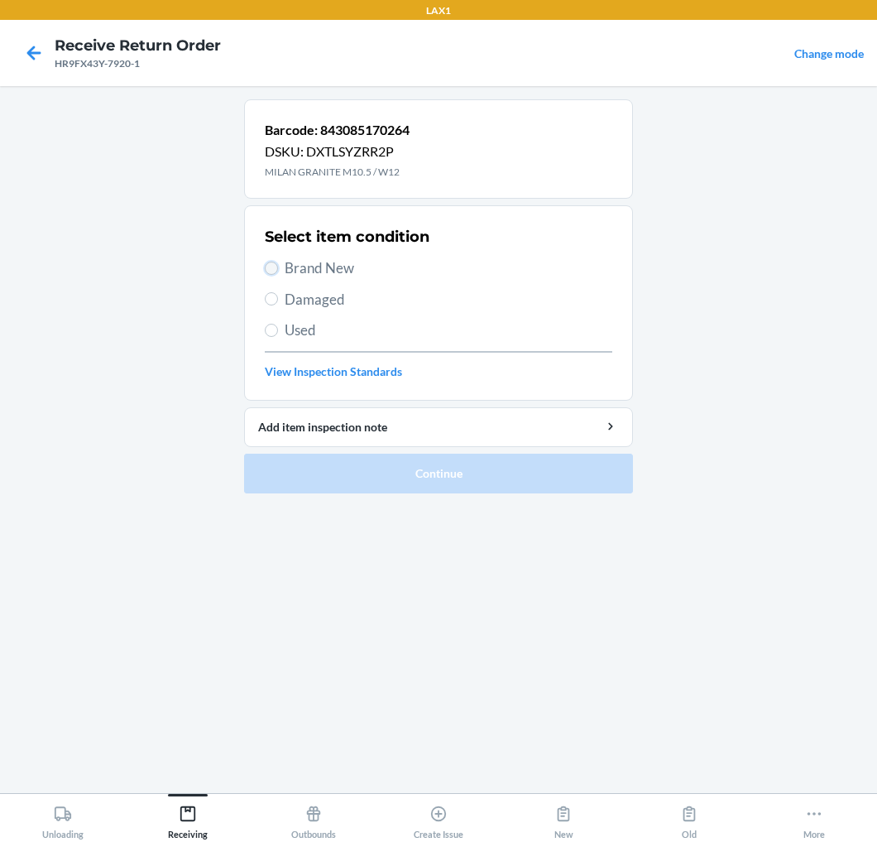
click at [269, 269] on input "Brand New" at bounding box center [271, 268] width 13 height 13
radio input "true"
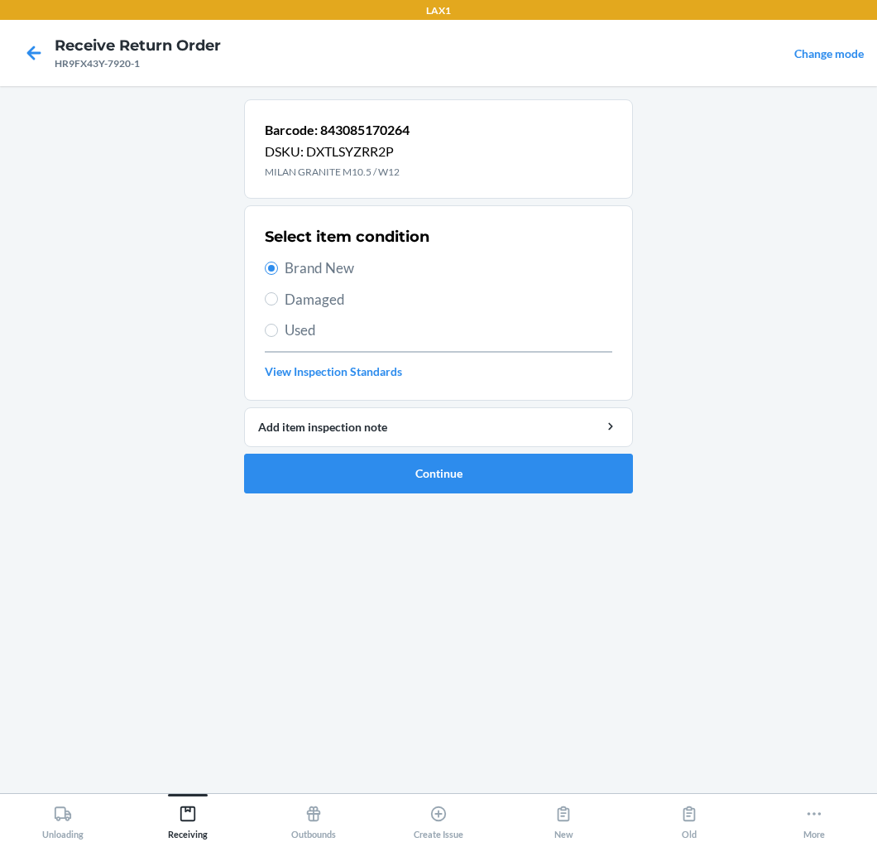
click at [552, 523] on div "Barcode: 843085170264 DSKU: DXTLSYZRR2P MILAN GRANITE M10.5 / W12 Select item c…" at bounding box center [438, 439] width 389 height 680
click at [571, 473] on button "Continue" at bounding box center [438, 474] width 389 height 40
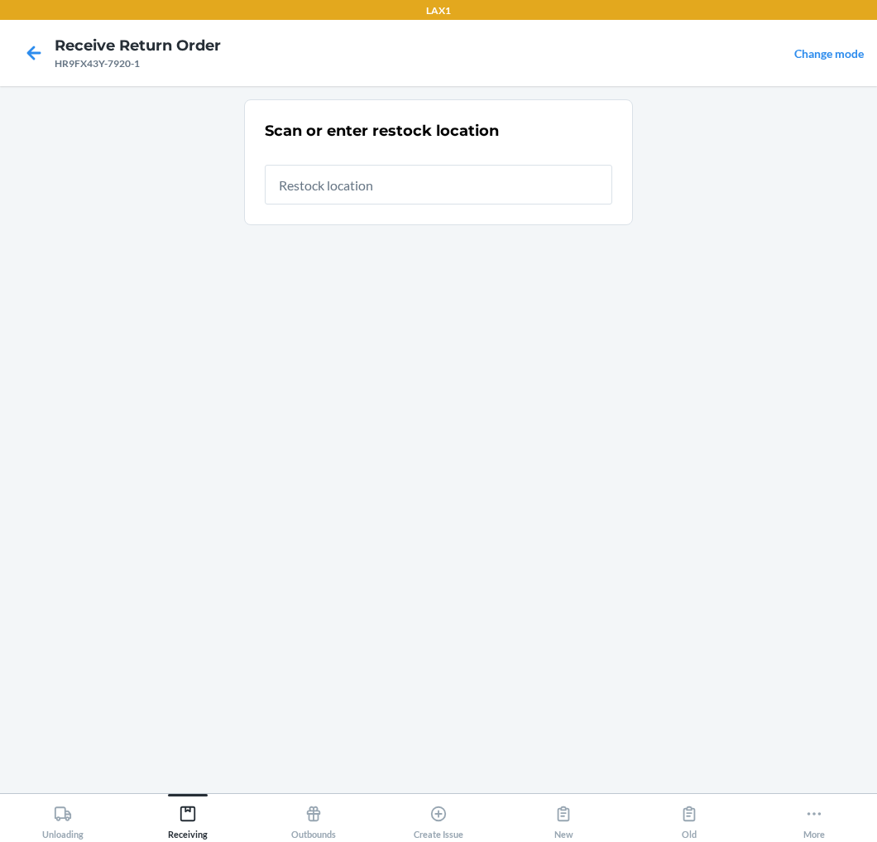
click at [565, 191] on input "text" at bounding box center [439, 185] width 348 height 40
type input "RTCART020"
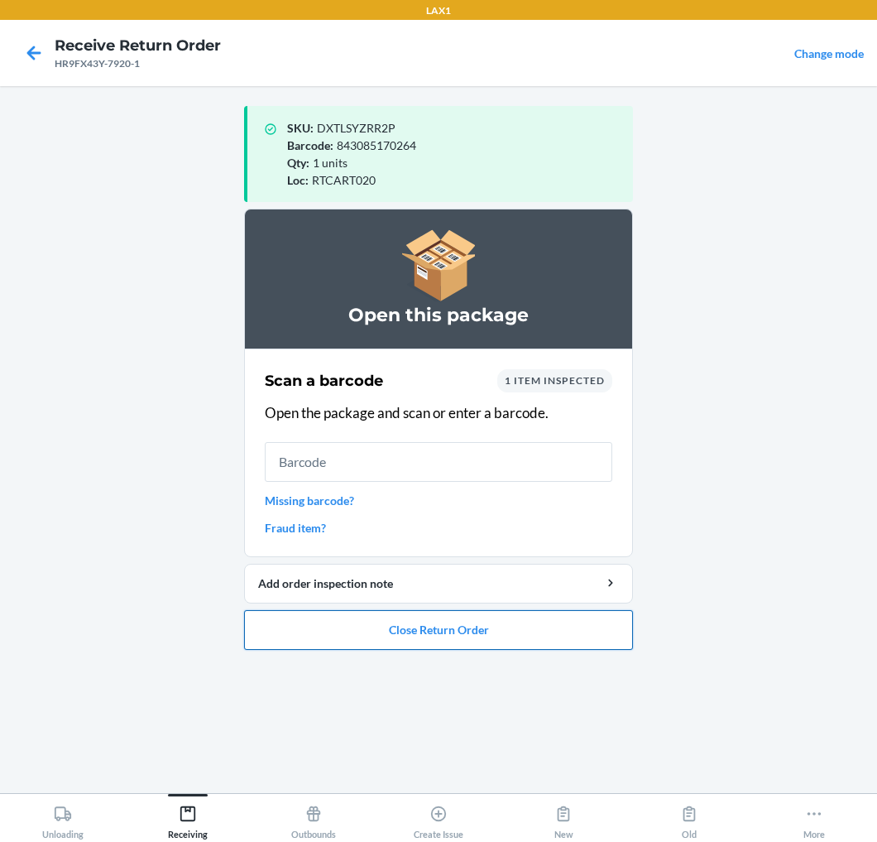
click at [452, 632] on button "Close Return Order" at bounding box center [438, 630] width 389 height 40
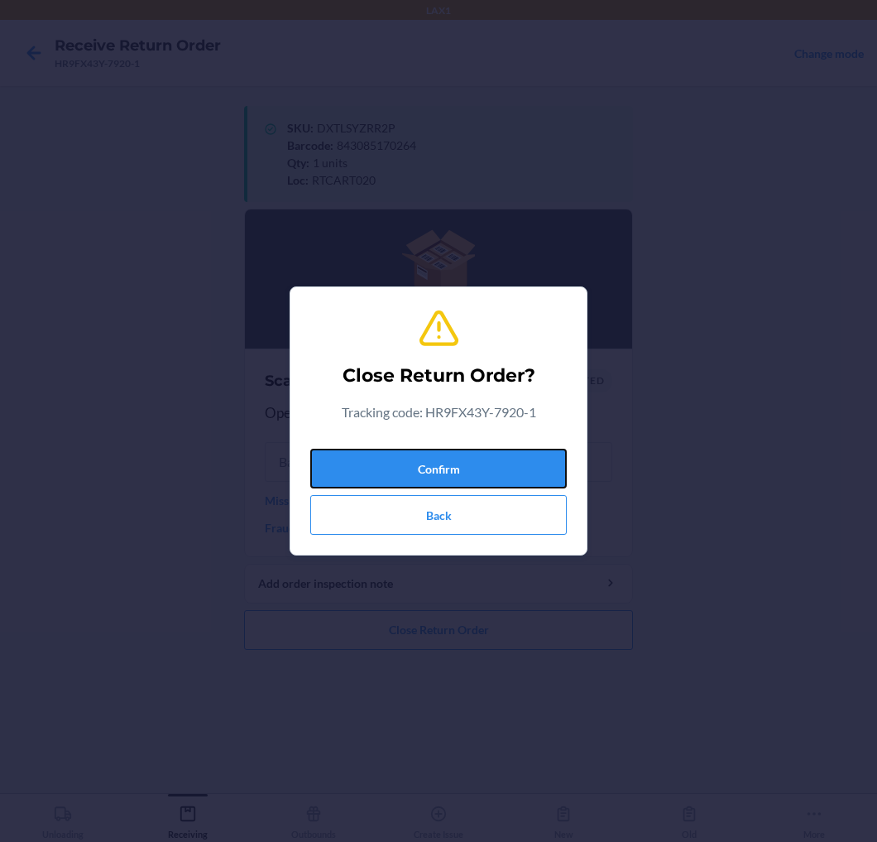
drag, startPoint x: 539, startPoint y: 470, endPoint x: 563, endPoint y: 444, distance: 35.7
click at [563, 444] on div "Confirm Back" at bounding box center [438, 488] width 257 height 93
click at [557, 473] on button "Confirm" at bounding box center [438, 469] width 257 height 40
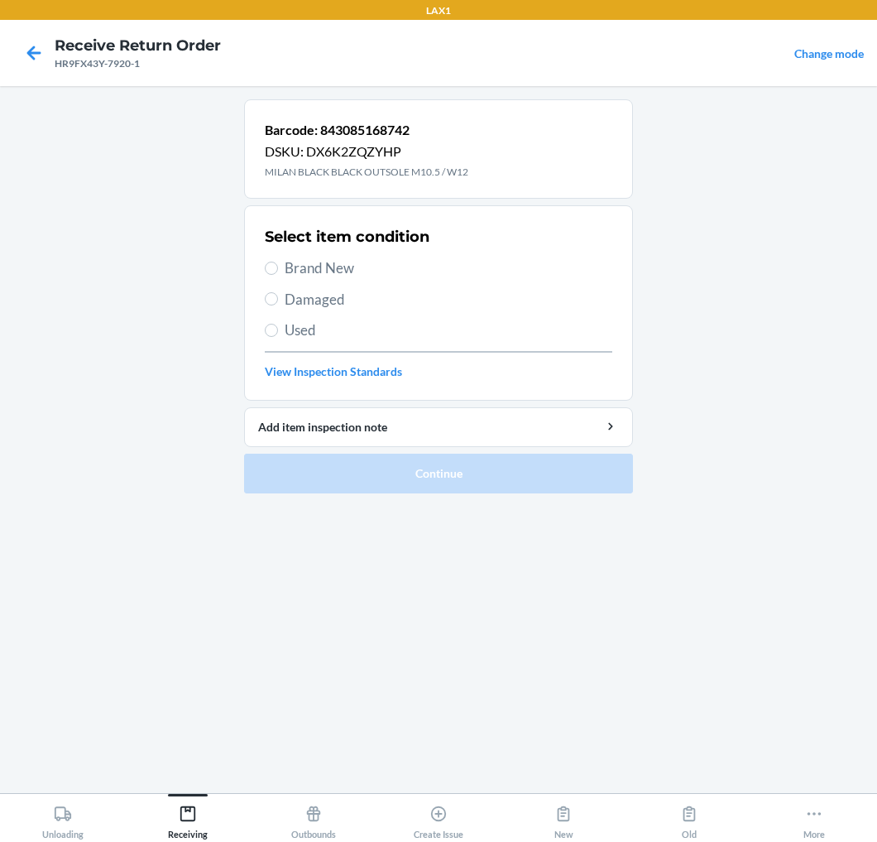
click at [312, 262] on span "Brand New" at bounding box center [449, 268] width 328 height 22
click at [278, 262] on input "Brand New" at bounding box center [271, 268] width 13 height 13
radio input "true"
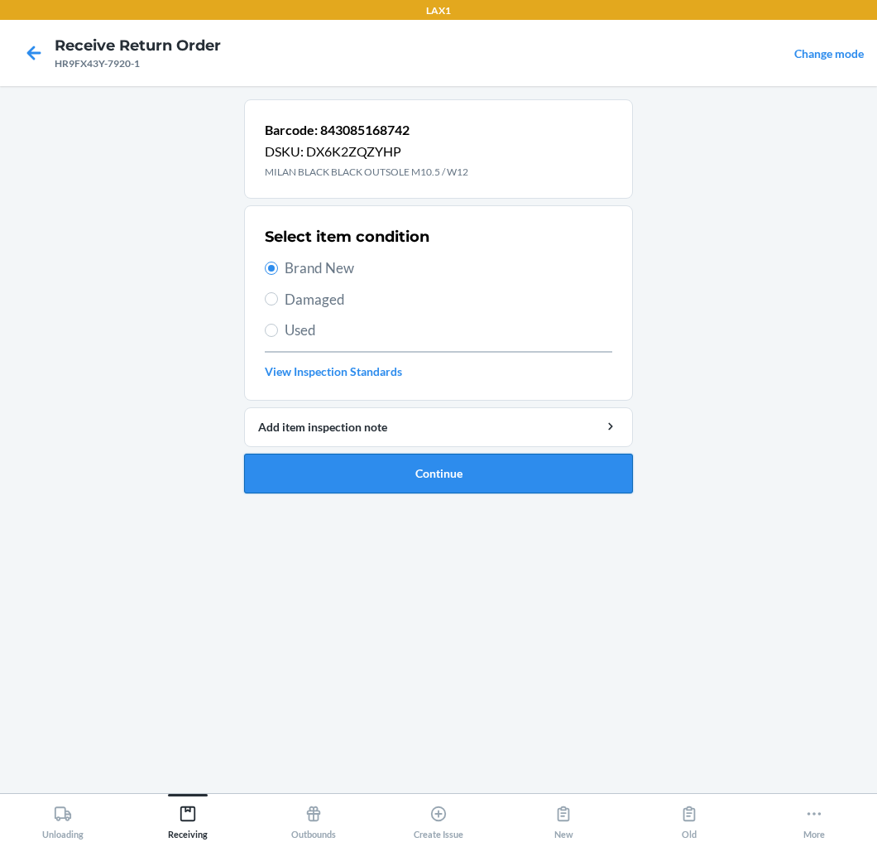
click at [354, 472] on button "Continue" at bounding box center [438, 474] width 389 height 40
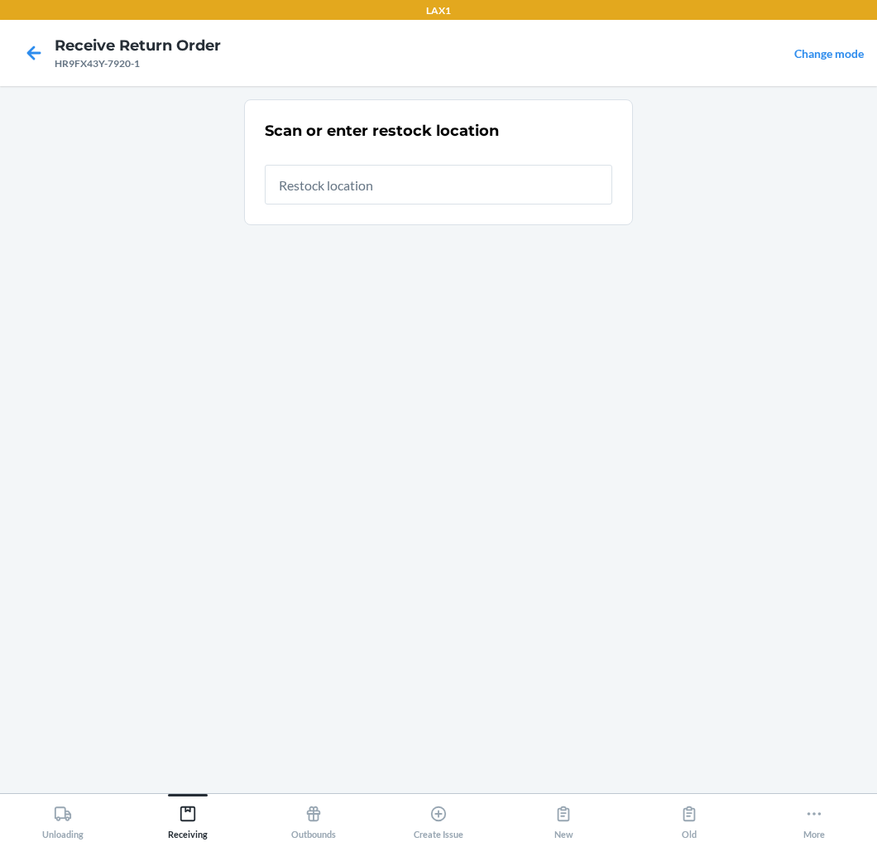
click at [521, 185] on input "text" at bounding box center [439, 185] width 348 height 40
type input "RTCART020"
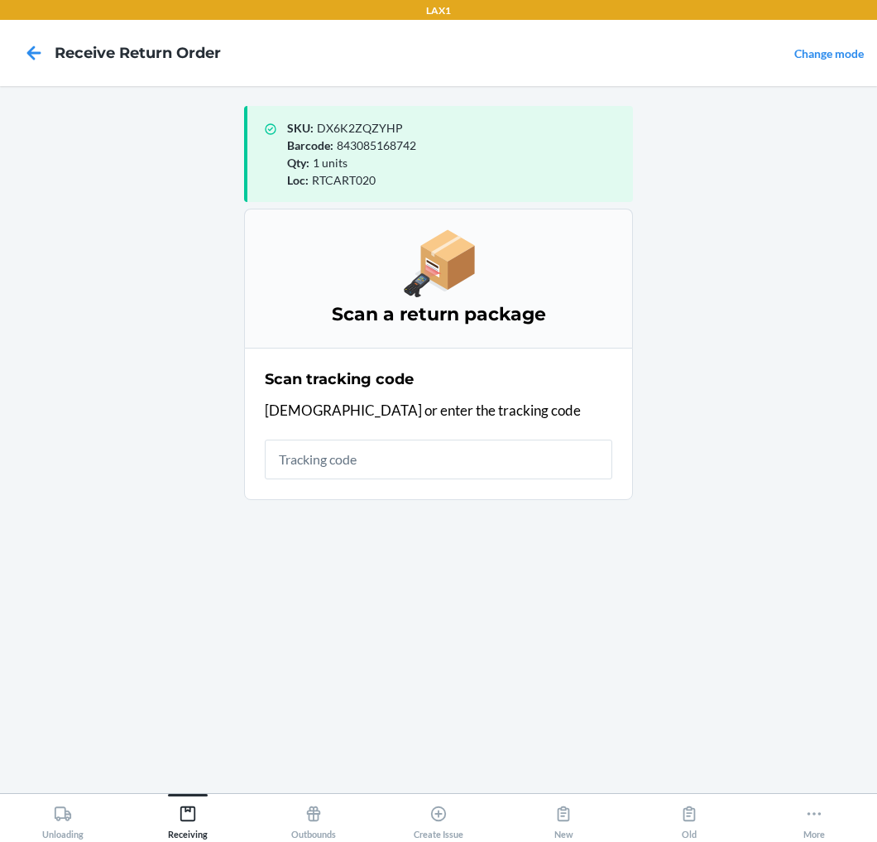
click at [478, 456] on input "text" at bounding box center [439, 459] width 348 height 40
